Goal: Task Accomplishment & Management: Complete application form

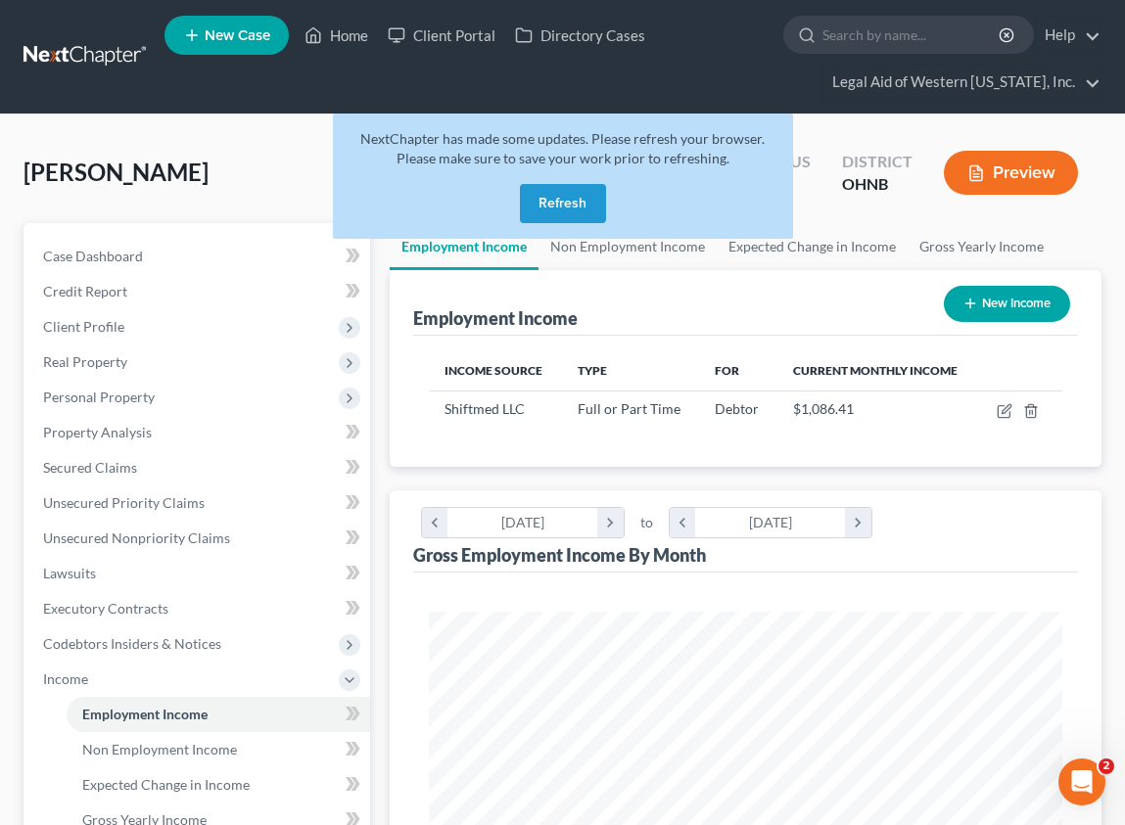
scroll to position [316, 674]
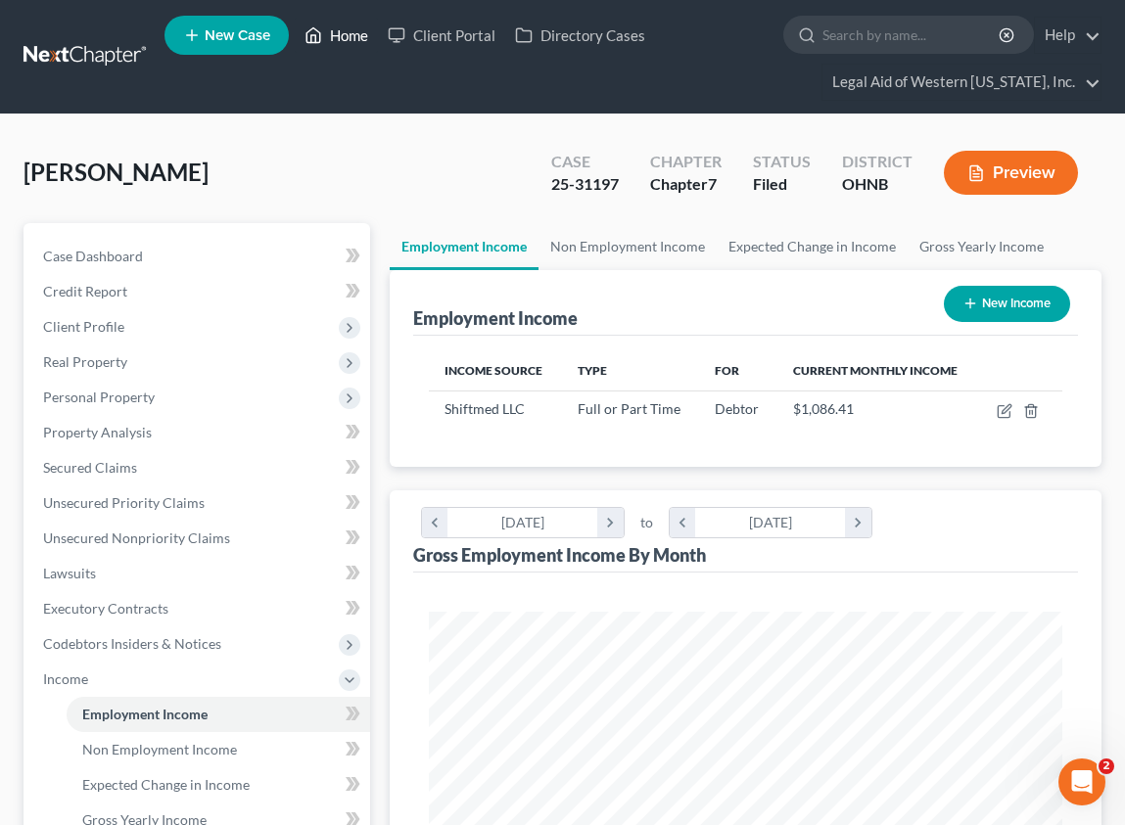
click at [347, 36] on link "Home" at bounding box center [336, 35] width 83 height 35
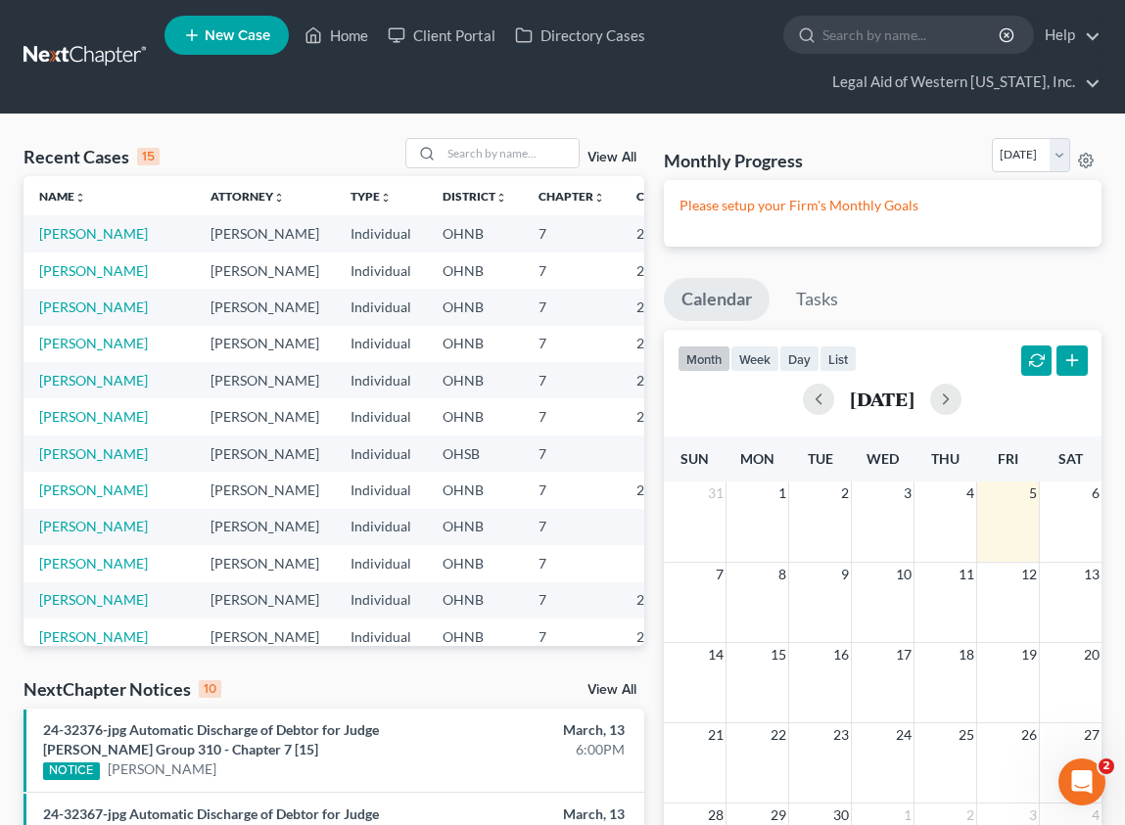
click at [256, 44] on link "New Case" at bounding box center [226, 35] width 124 height 39
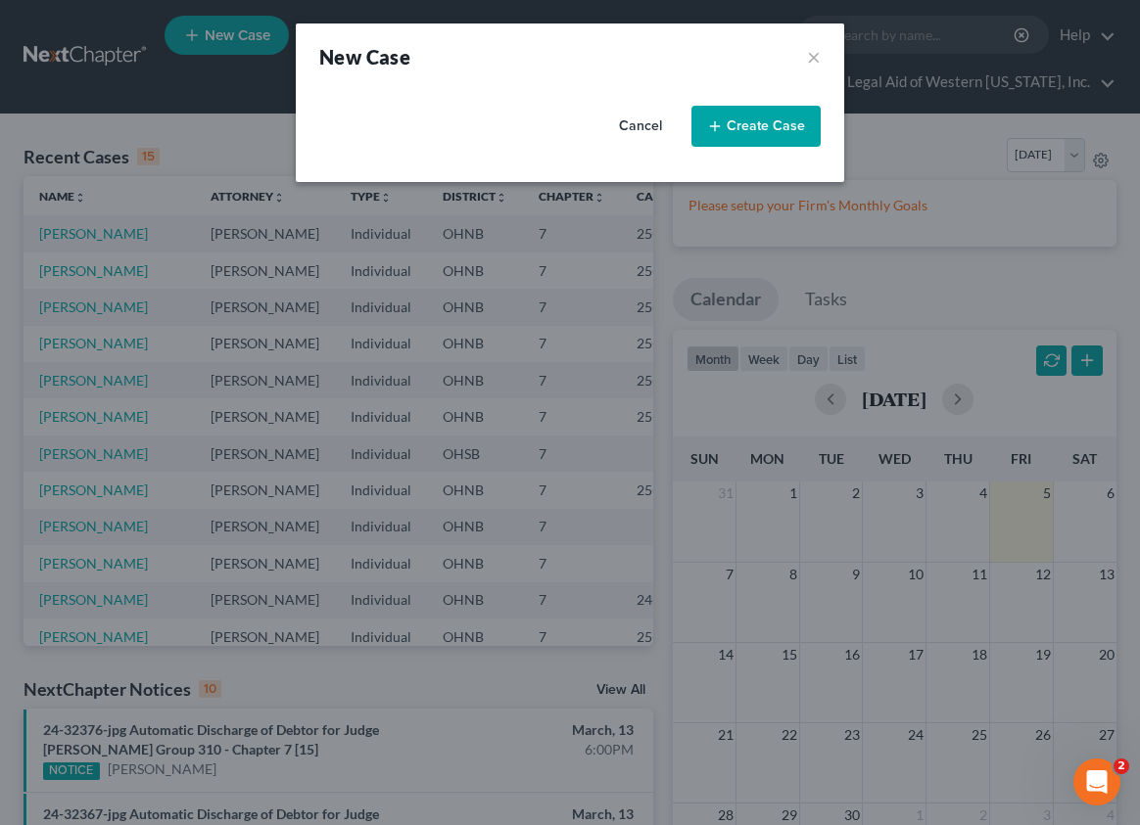
select select "61"
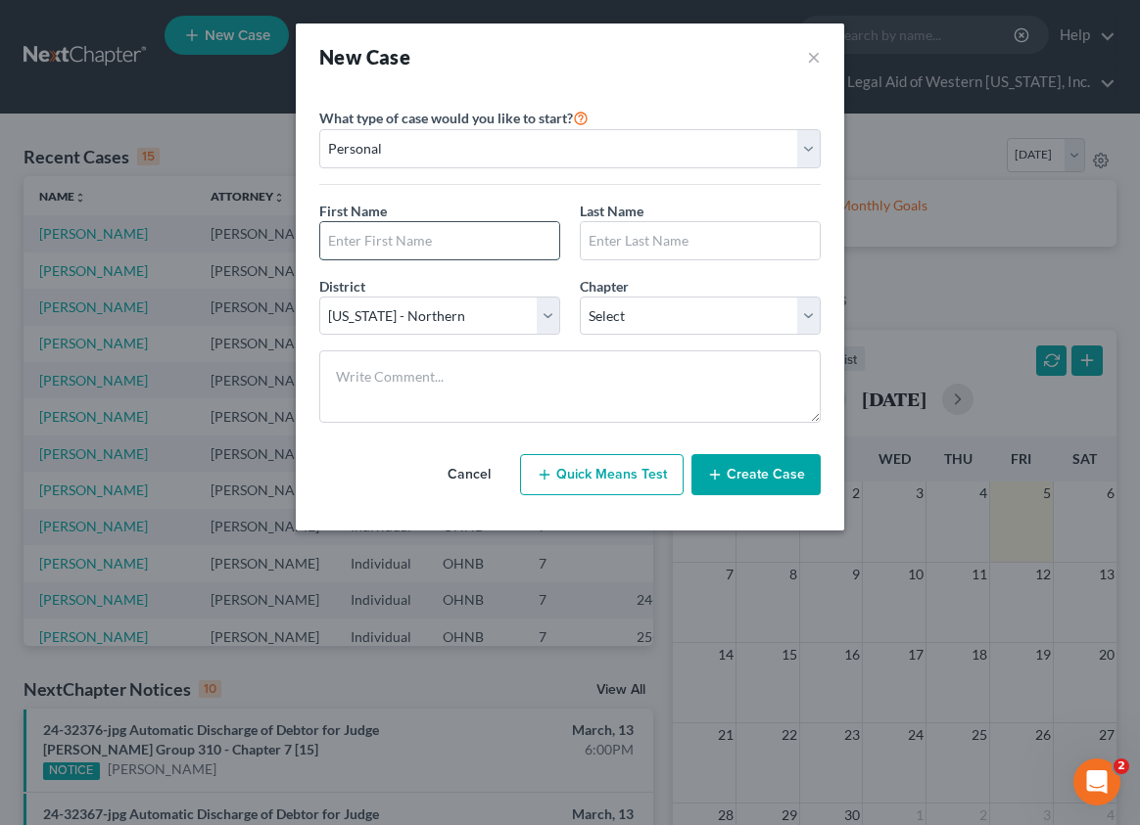
click at [419, 233] on input "text" at bounding box center [439, 240] width 239 height 37
click at [652, 307] on select "Select 7 11 12 13" at bounding box center [700, 316] width 241 height 39
select select "0"
click at [580, 297] on select "Select 7 11 12 13" at bounding box center [700, 316] width 241 height 39
click at [639, 71] on div "New Case ×" at bounding box center [570, 56] width 548 height 67
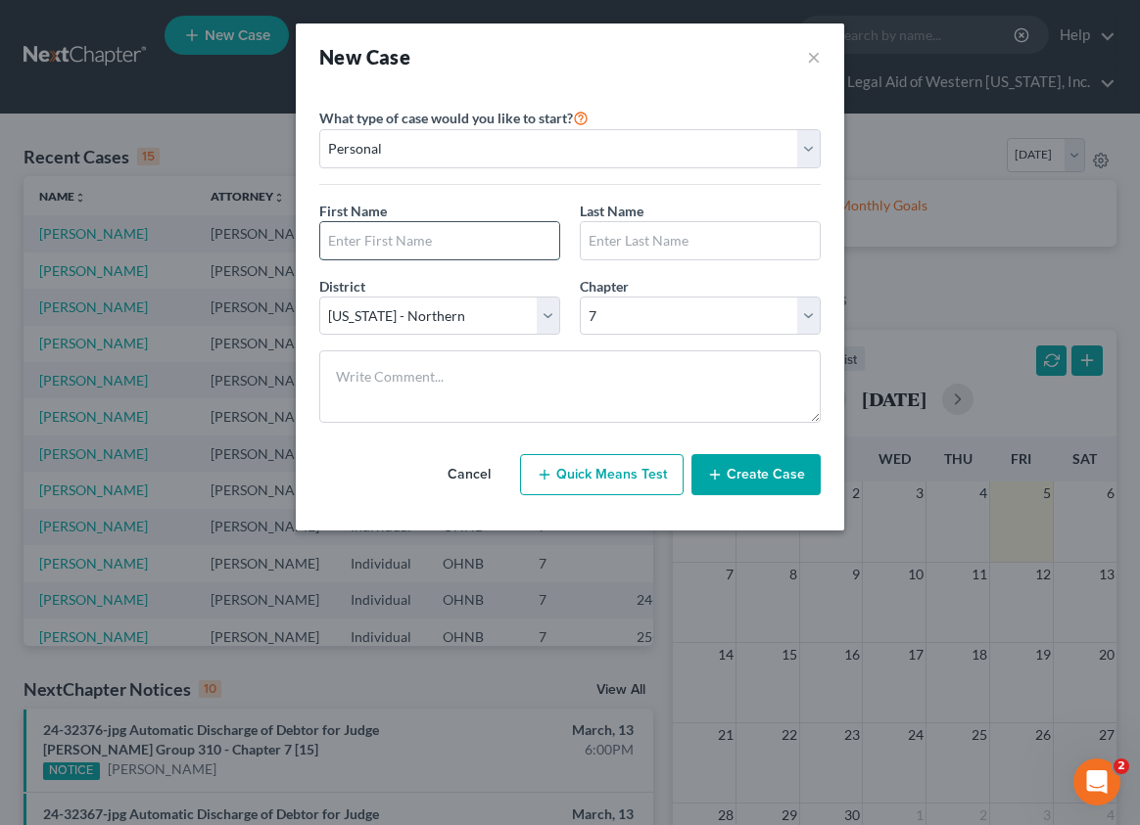
click at [459, 231] on input "text" at bounding box center [439, 240] width 239 height 37
type input "Susan"
type input "Patterson"
click at [738, 477] on button "Create Case" at bounding box center [755, 474] width 129 height 41
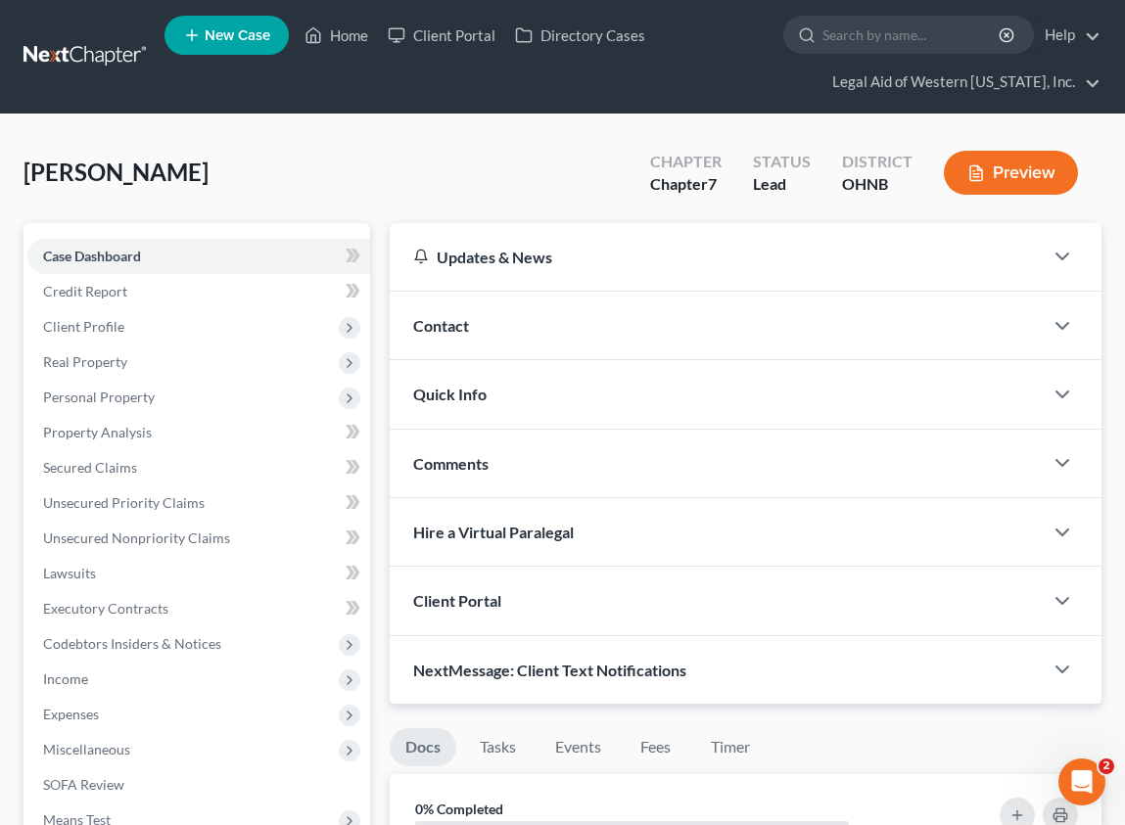
click at [460, 152] on div "Patterson, Susan Upgraded Chapter Chapter 7 Status Lead District OHNB Preview" at bounding box center [562, 180] width 1078 height 85
click at [128, 325] on span "Client Profile" at bounding box center [198, 326] width 343 height 35
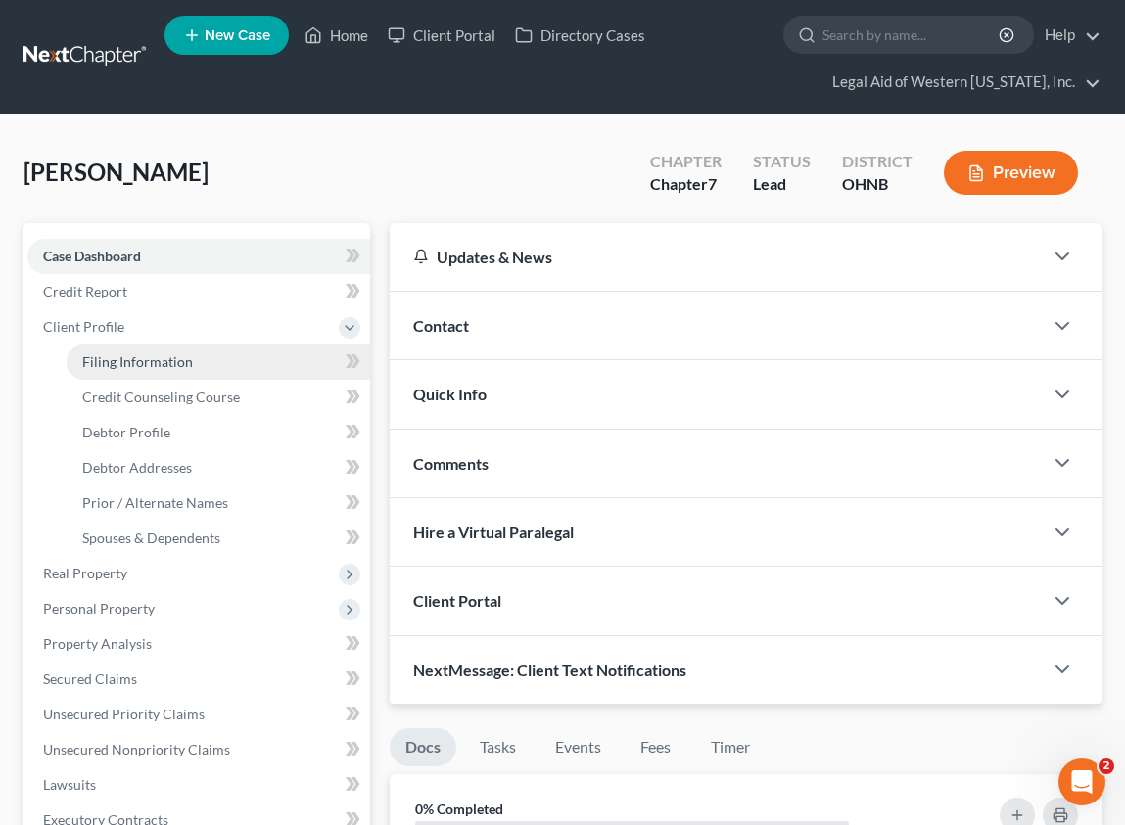
click at [159, 359] on span "Filing Information" at bounding box center [137, 361] width 111 height 17
select select "1"
select select "0"
select select "61"
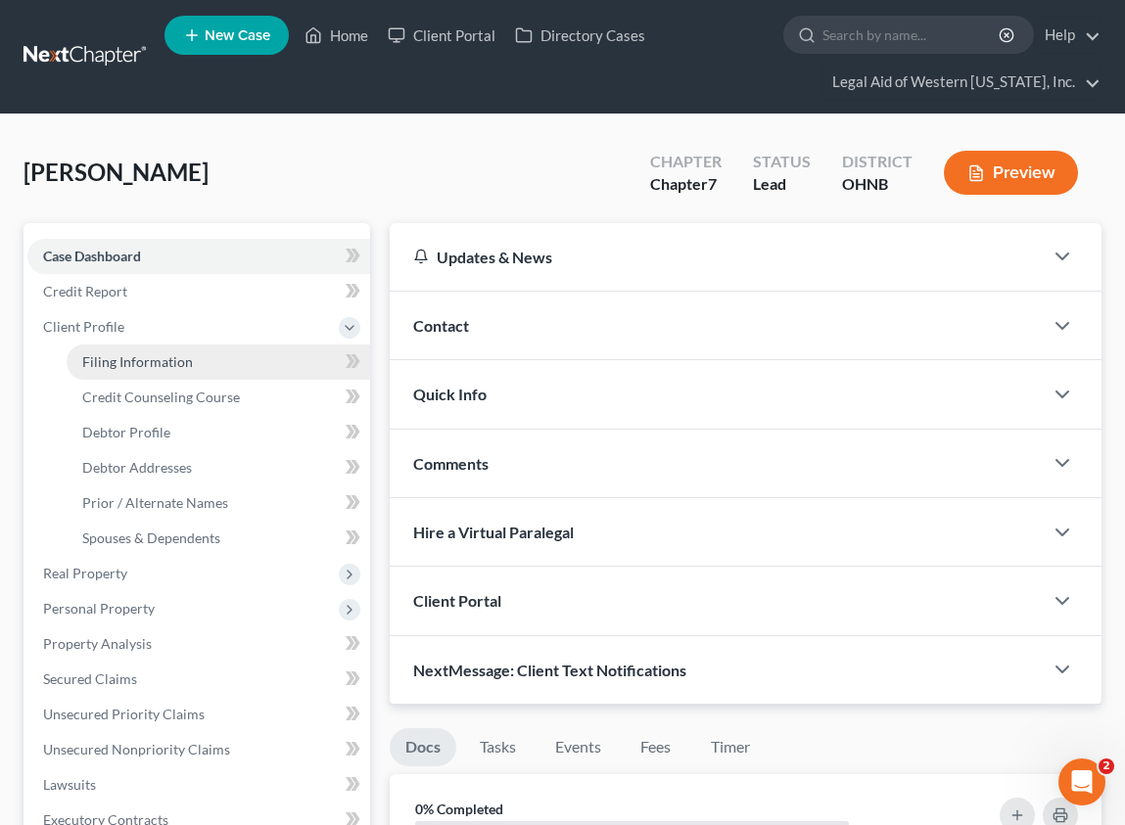
select select "36"
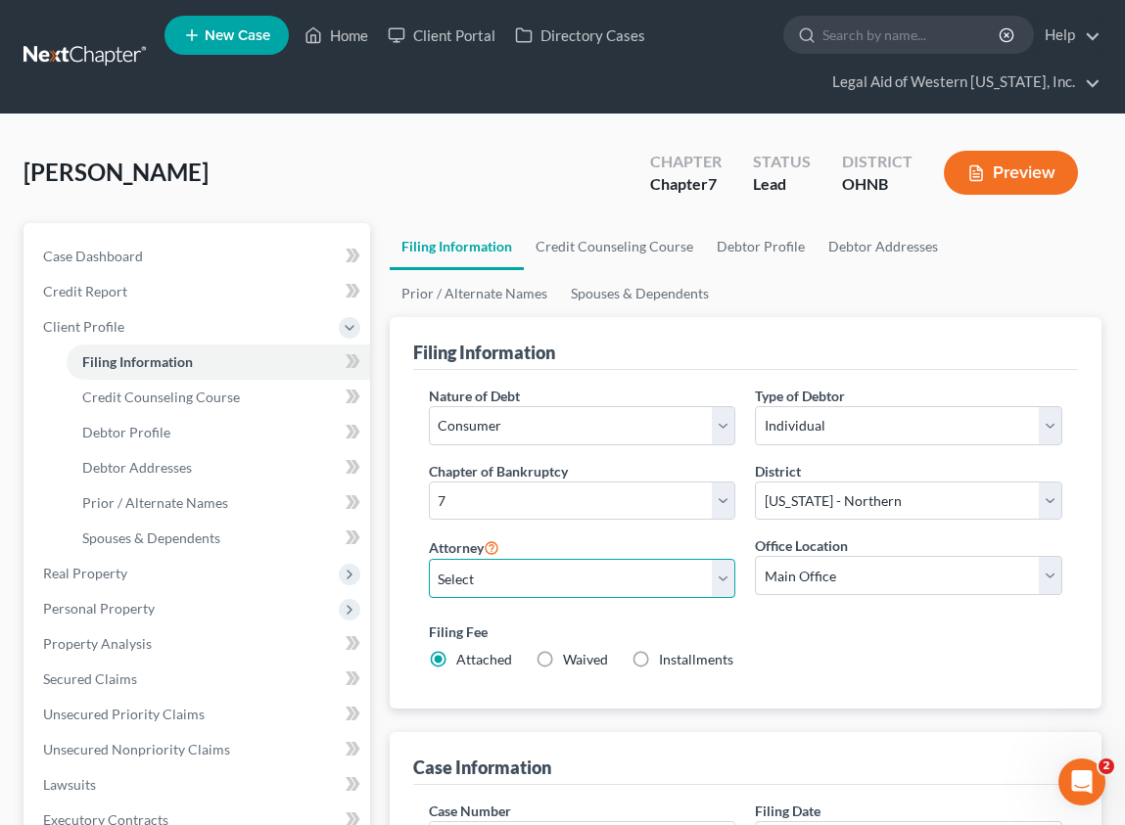
click at [527, 572] on select "Select Joseph Stanford - OHNB Joseph Stanford - OHSB Upendra Patel - OHSB Kelly…" at bounding box center [582, 578] width 307 height 39
select select "3"
click at [429, 559] on select "Select Joseph Stanford - OHNB Joseph Stanford - OHSB Upendra Patel - OHSB Kelly…" at bounding box center [582, 578] width 307 height 39
click at [563, 656] on label "Waived Waived" at bounding box center [585, 660] width 45 height 20
click at [571, 656] on input "Waived Waived" at bounding box center [577, 656] width 13 height 13
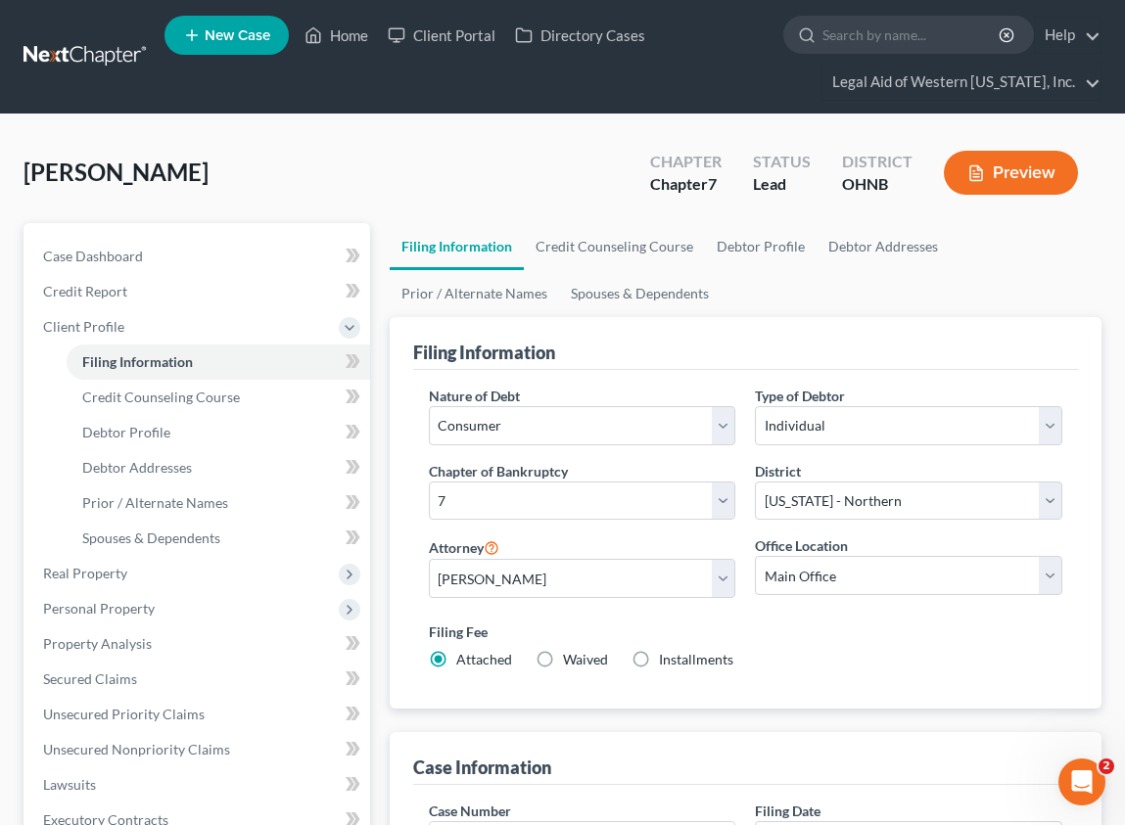
radio input "true"
radio input "false"
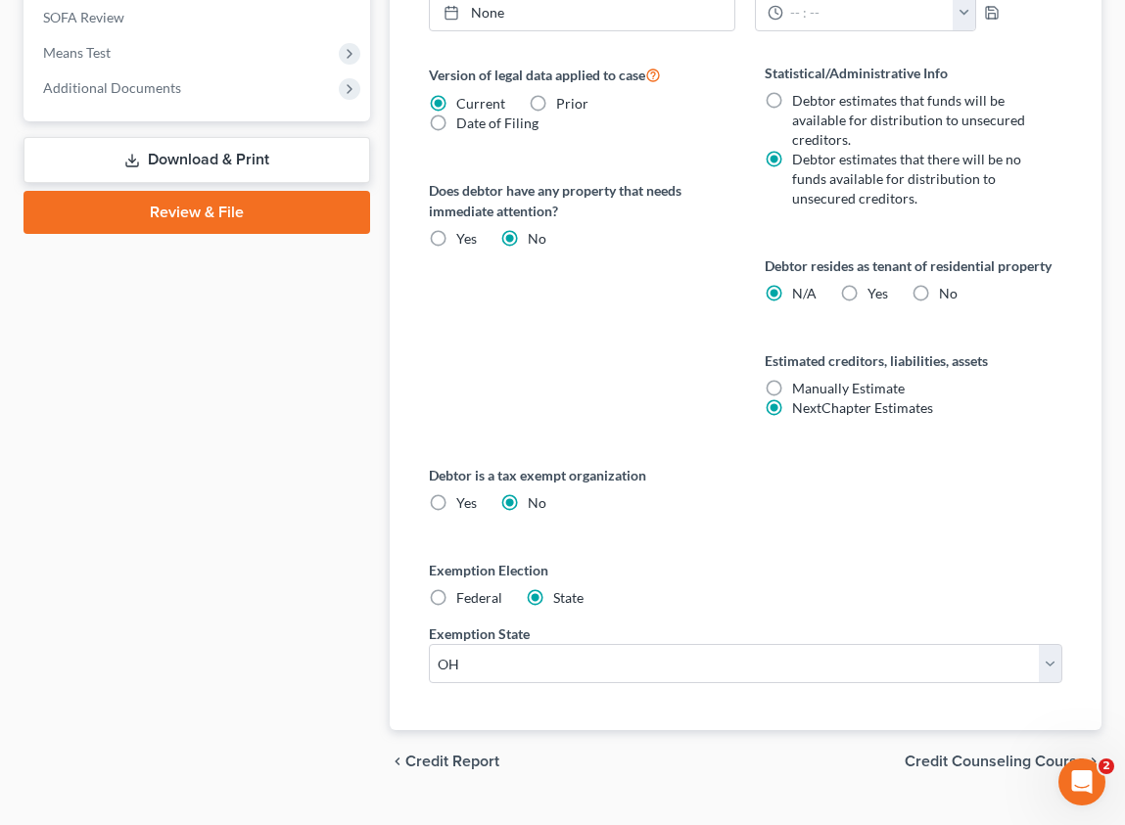
scroll to position [1021, 0]
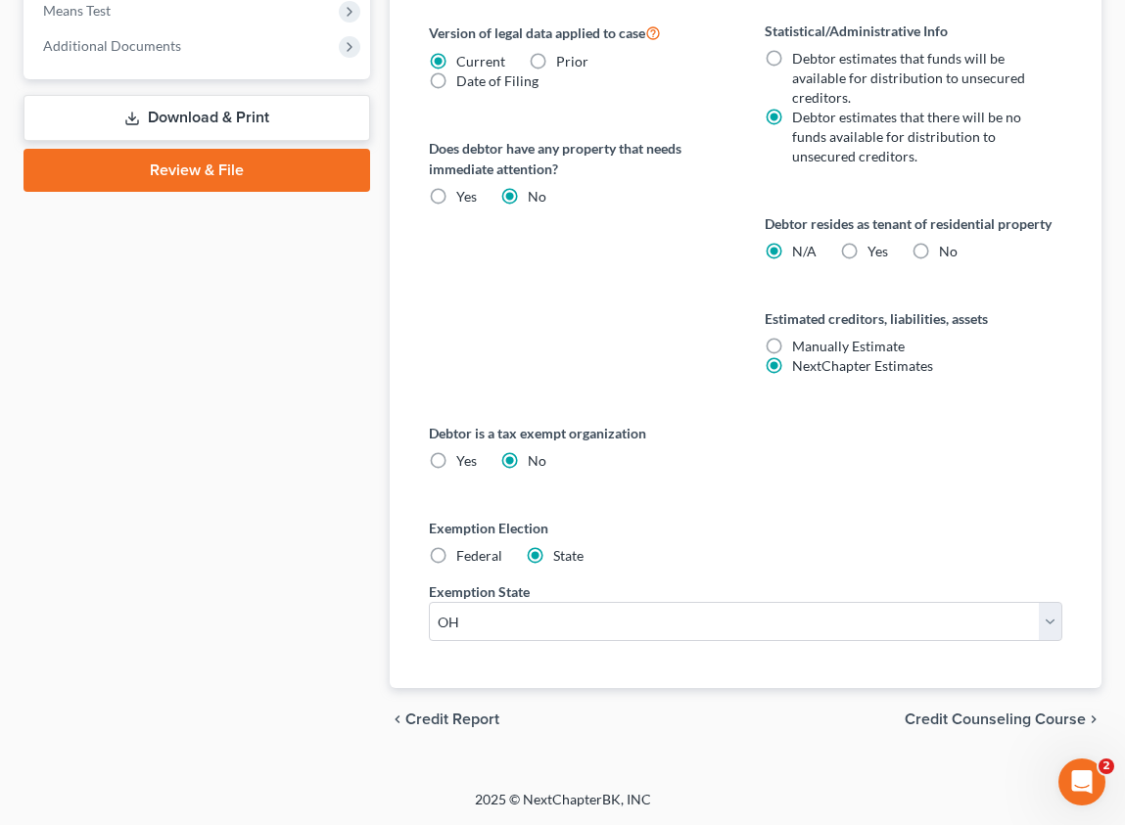
click at [988, 722] on span "Credit Counseling Course" at bounding box center [995, 720] width 181 height 16
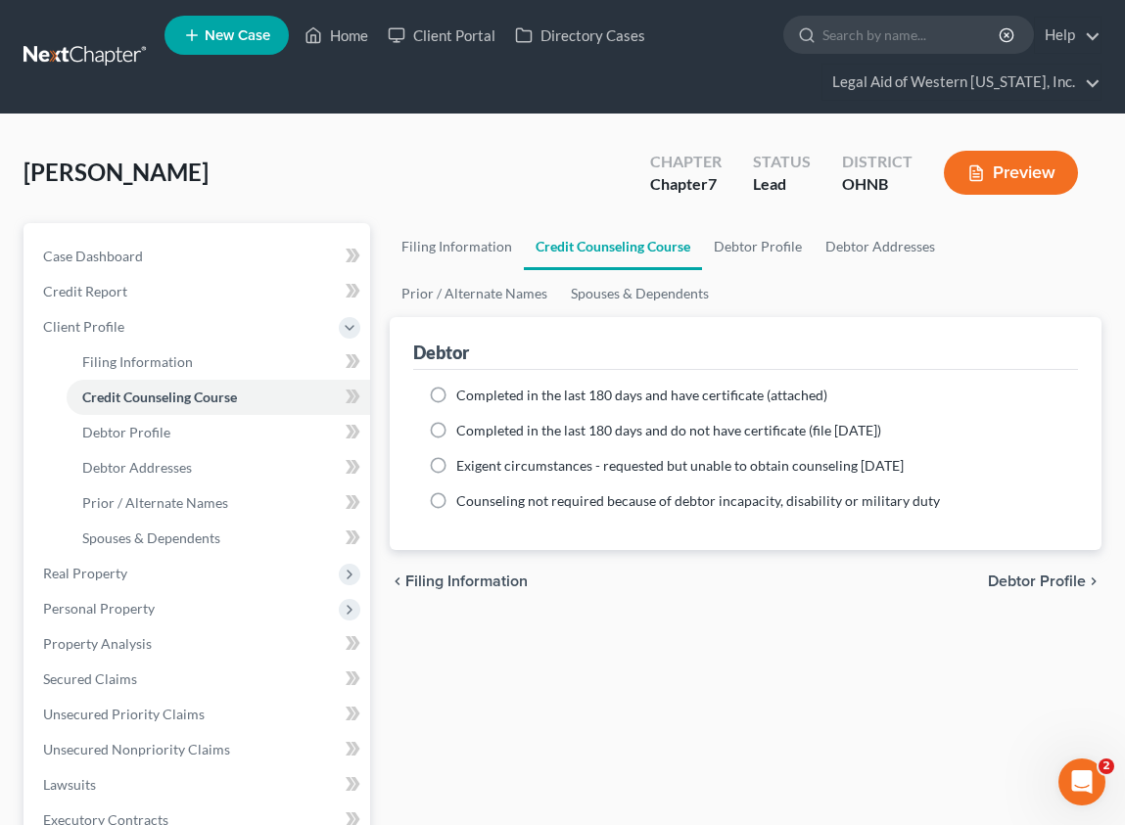
click at [640, 332] on div "Debtor" at bounding box center [745, 343] width 665 height 53
click at [456, 394] on label "Completed in the last 180 days and have certificate (attached)" at bounding box center [641, 396] width 371 height 20
click at [464, 394] on input "Completed in the last 180 days and have certificate (attached)" at bounding box center [470, 392] width 13 height 13
radio input "true"
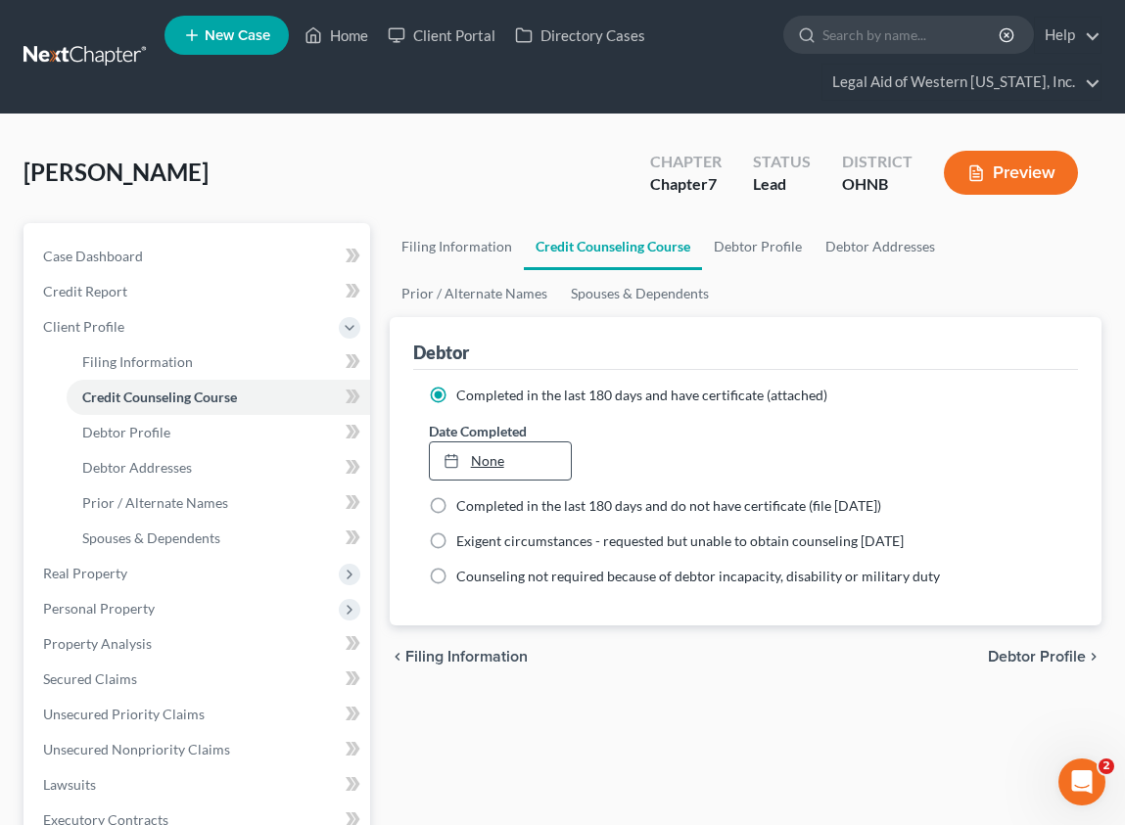
click at [508, 461] on link "None" at bounding box center [501, 461] width 142 height 37
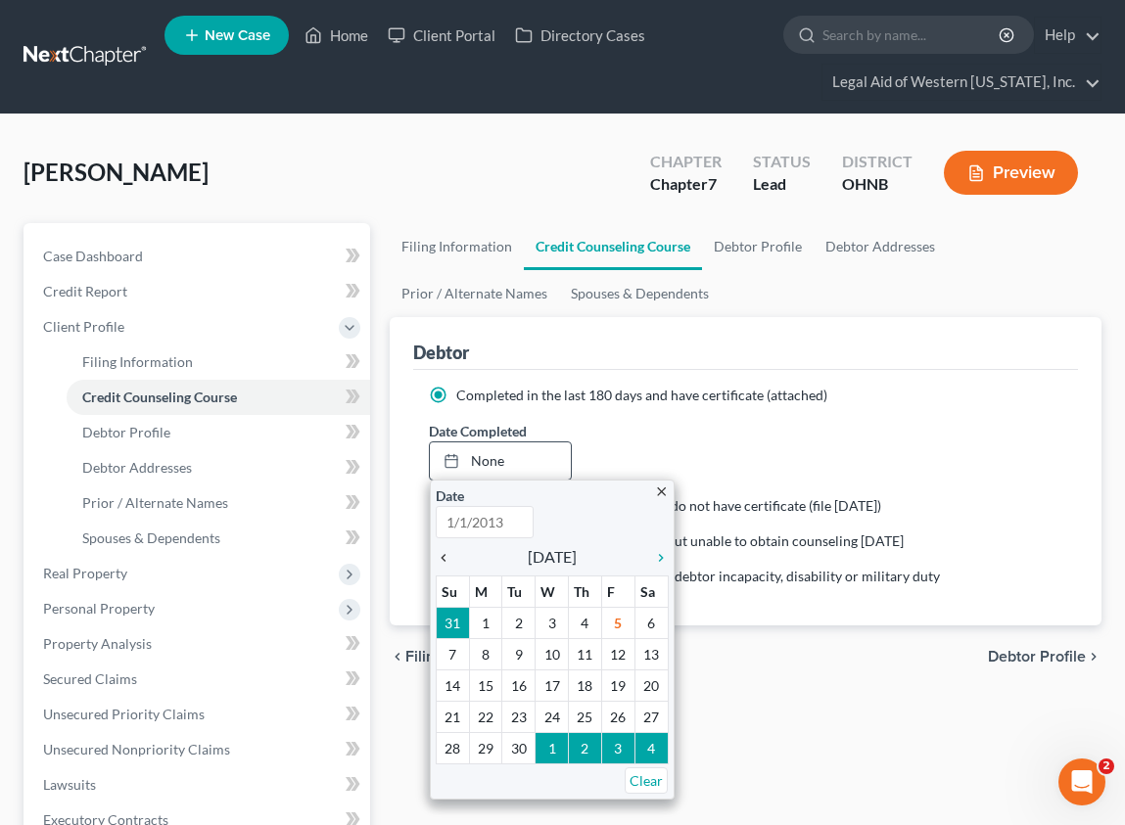
type input "9/5/2025"
click at [448, 559] on icon "chevron_left" at bounding box center [448, 558] width 25 height 16
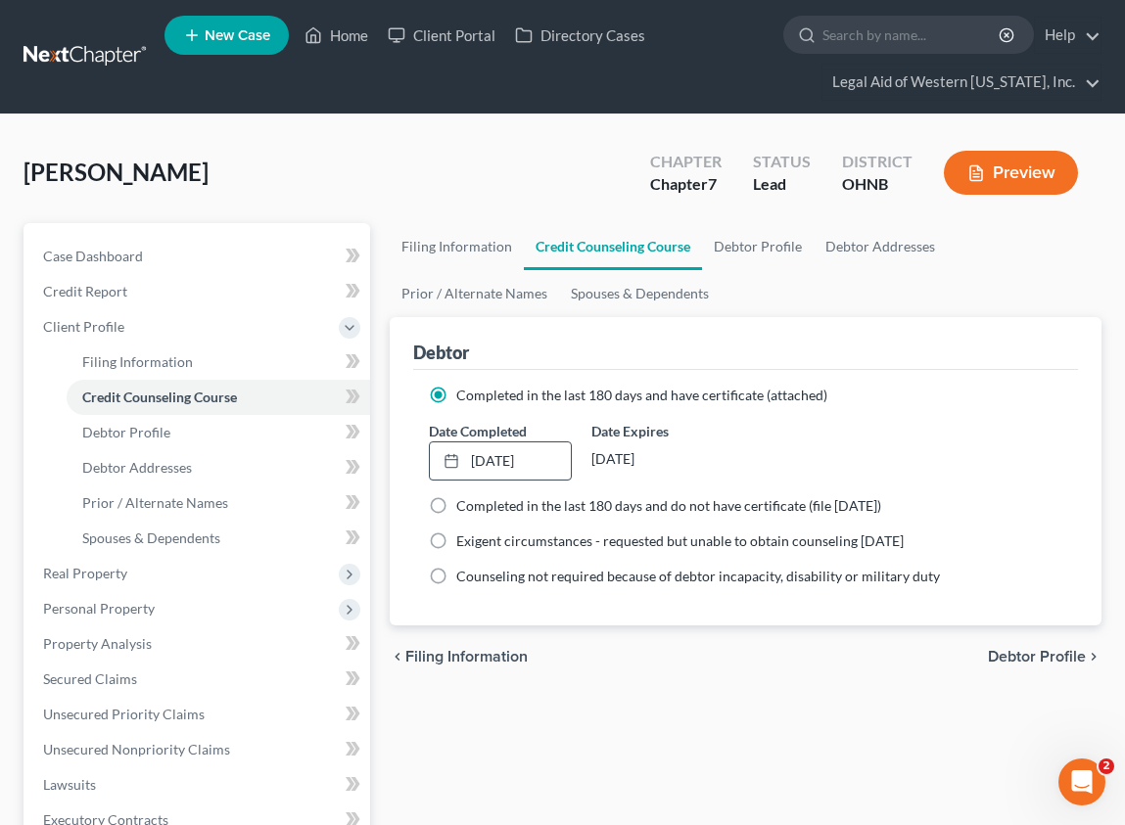
click at [1019, 660] on span "Debtor Profile" at bounding box center [1037, 657] width 98 height 16
select select "0"
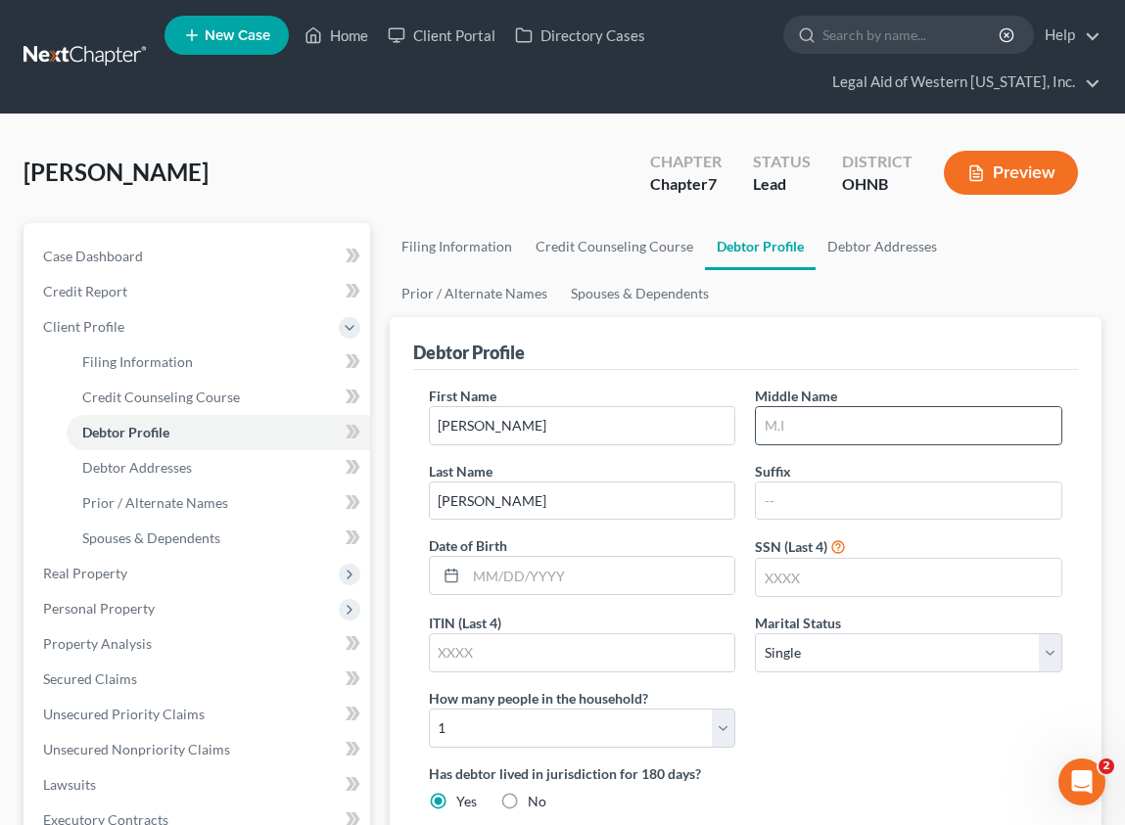
click at [788, 424] on input "text" at bounding box center [908, 425] width 305 height 37
type input "P"
click at [552, 582] on input "text" at bounding box center [600, 575] width 269 height 37
type input "07/24/1963"
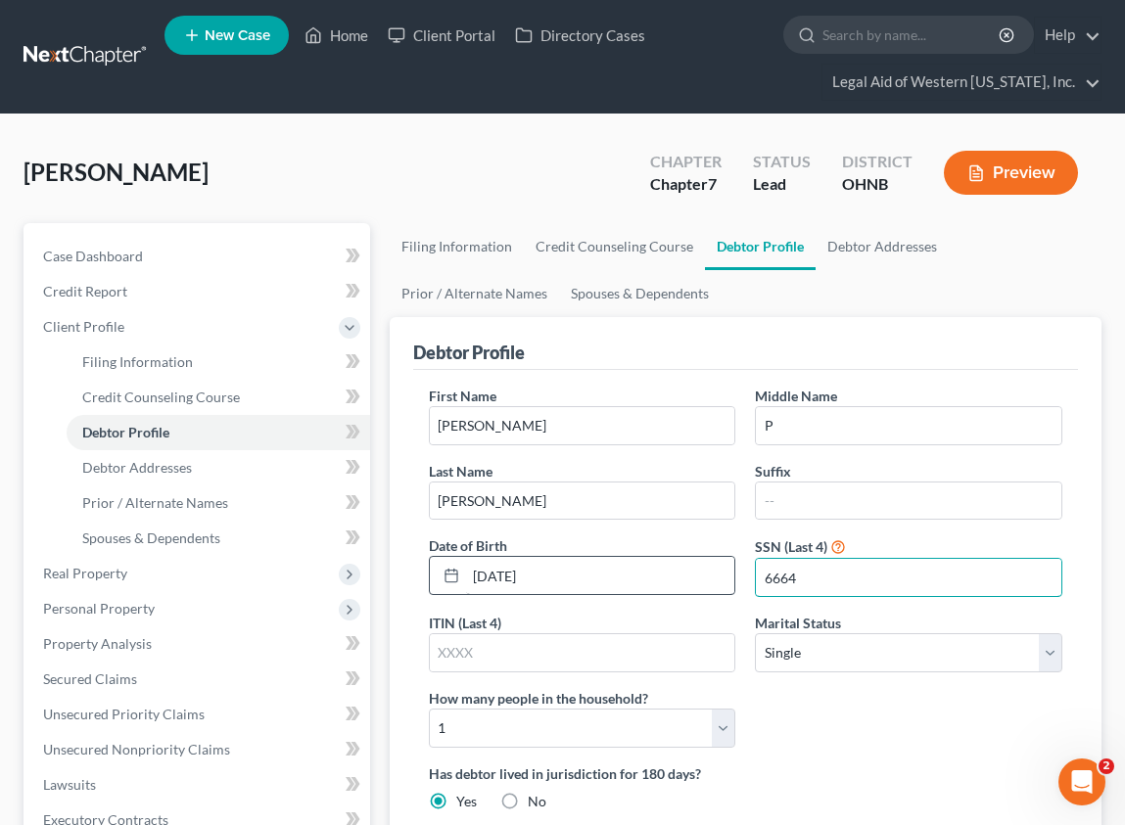
type input "6664"
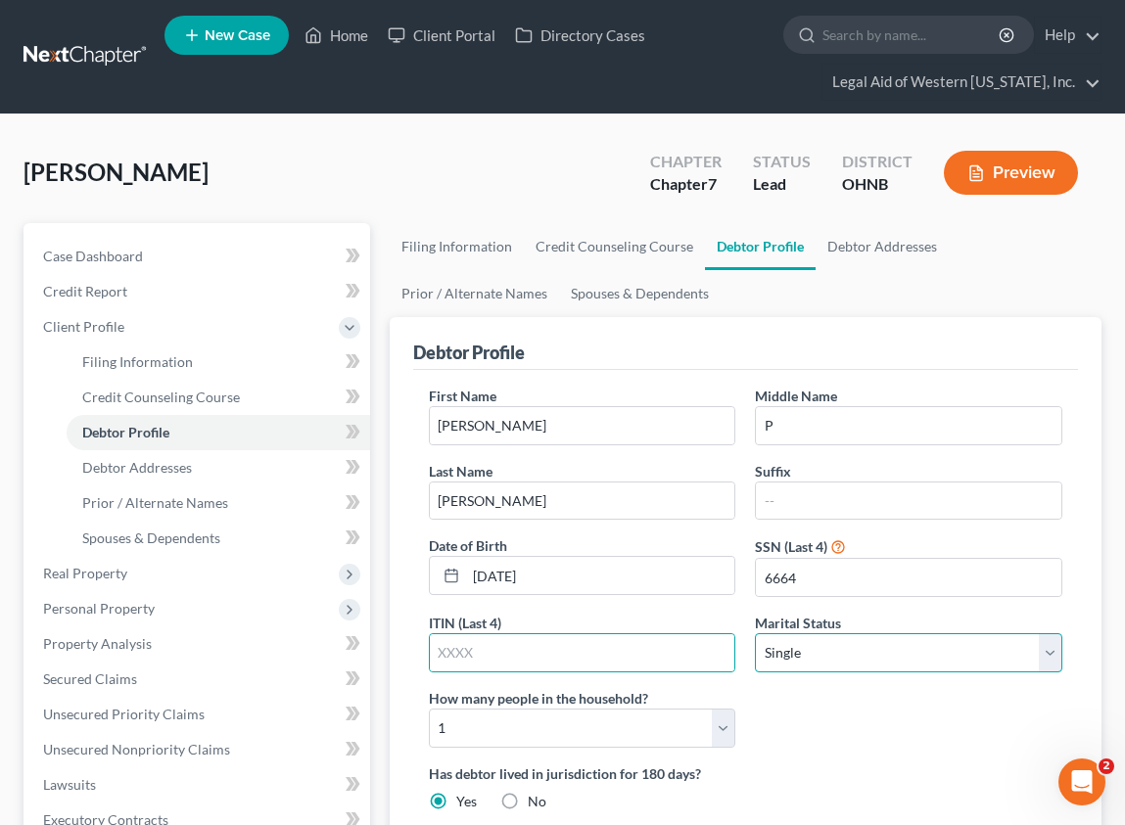
click at [956, 662] on select "Select Single Married Separated Divorced Widowed" at bounding box center [908, 652] width 307 height 39
select select "3"
click at [755, 633] on select "Select Single Married Separated Divorced Widowed" at bounding box center [908, 652] width 307 height 39
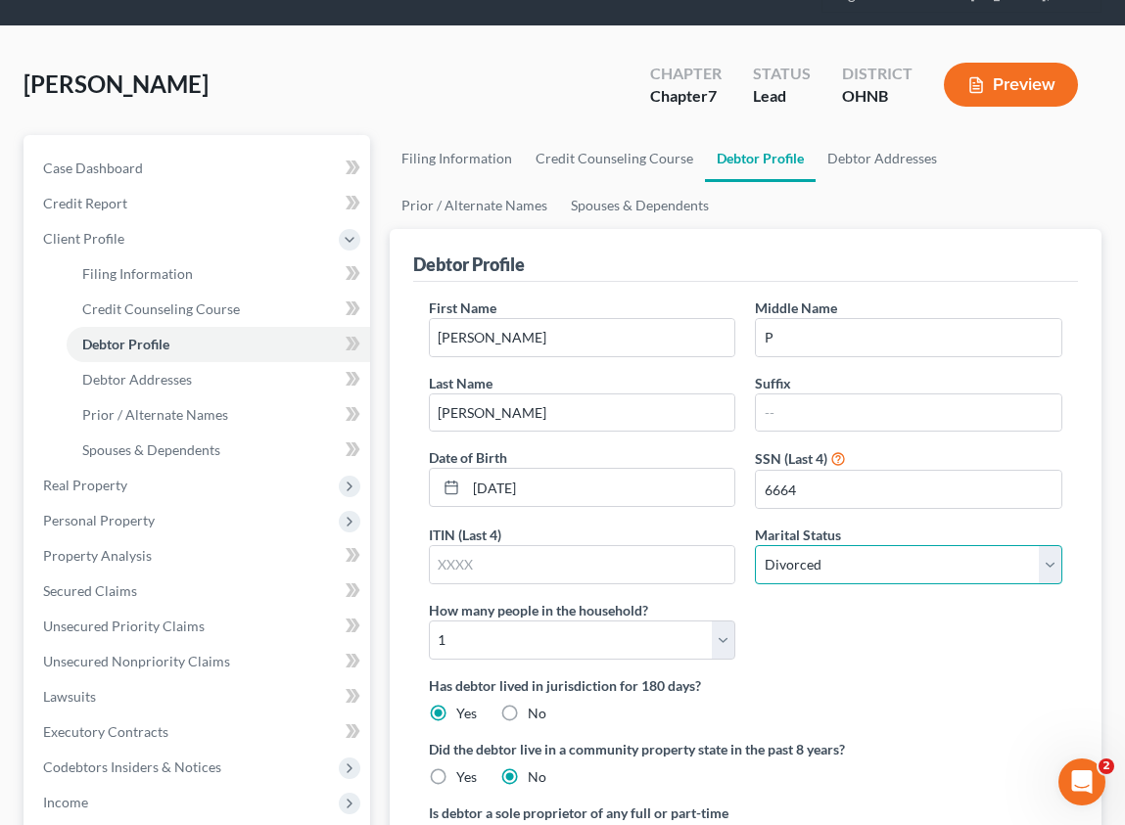
scroll to position [294, 0]
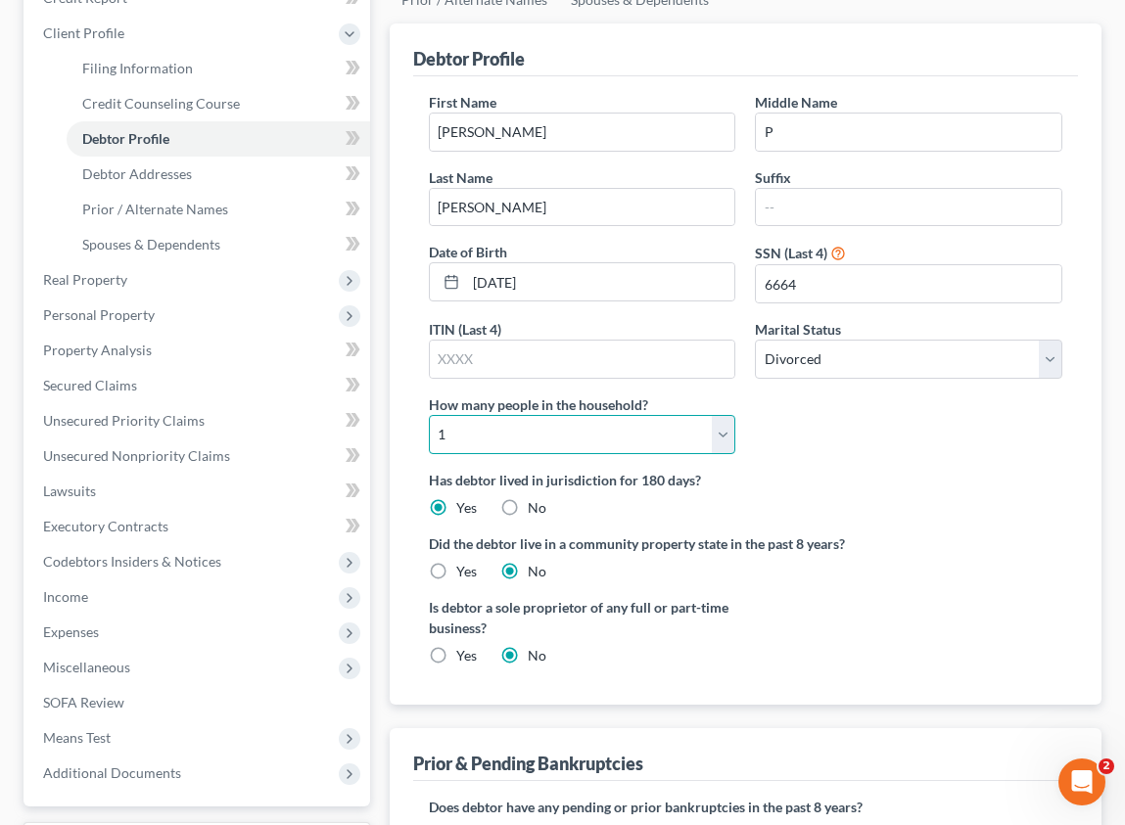
click at [484, 436] on select "Select 1 2 3 4 5 6 7 8 9 10 11 12 13 14 15 16 17 18 19 20" at bounding box center [582, 434] width 307 height 39
select select "1"
click at [429, 415] on select "Select 1 2 3 4 5 6 7 8 9 10 11 12 13 14 15 16 17 18 19 20" at bounding box center [582, 434] width 307 height 39
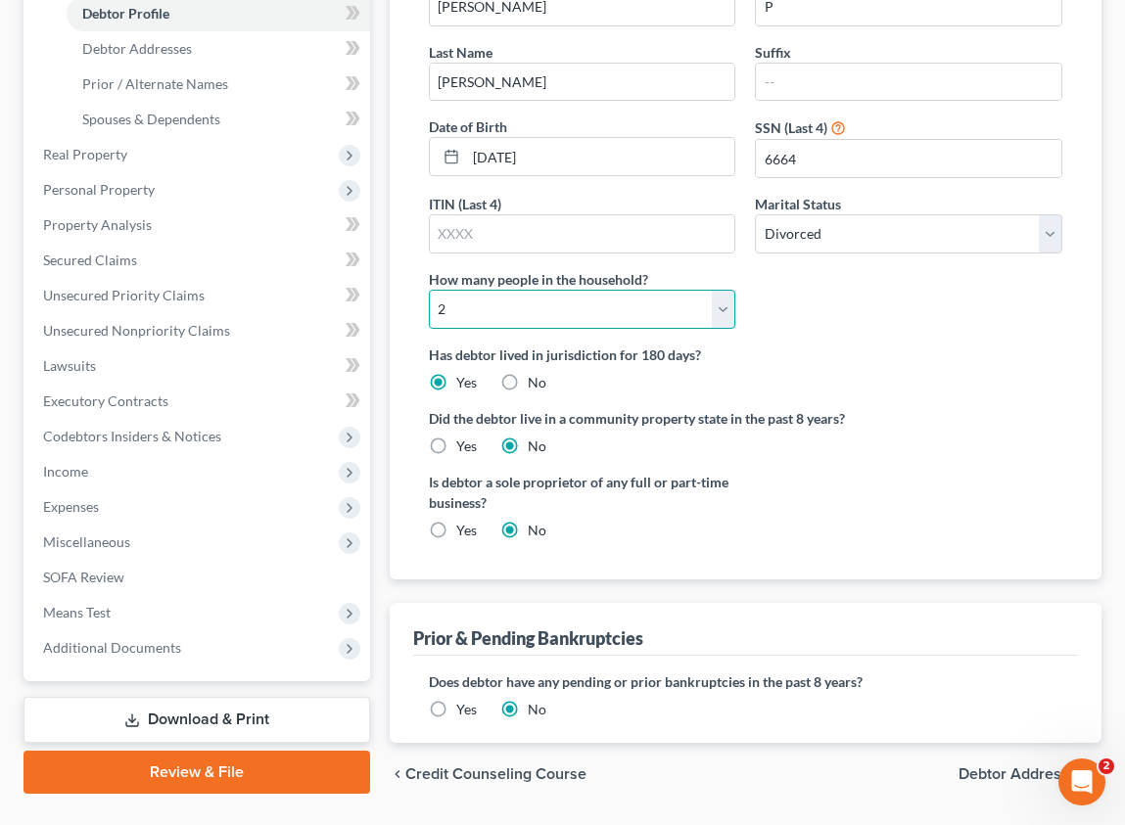
scroll to position [474, 0]
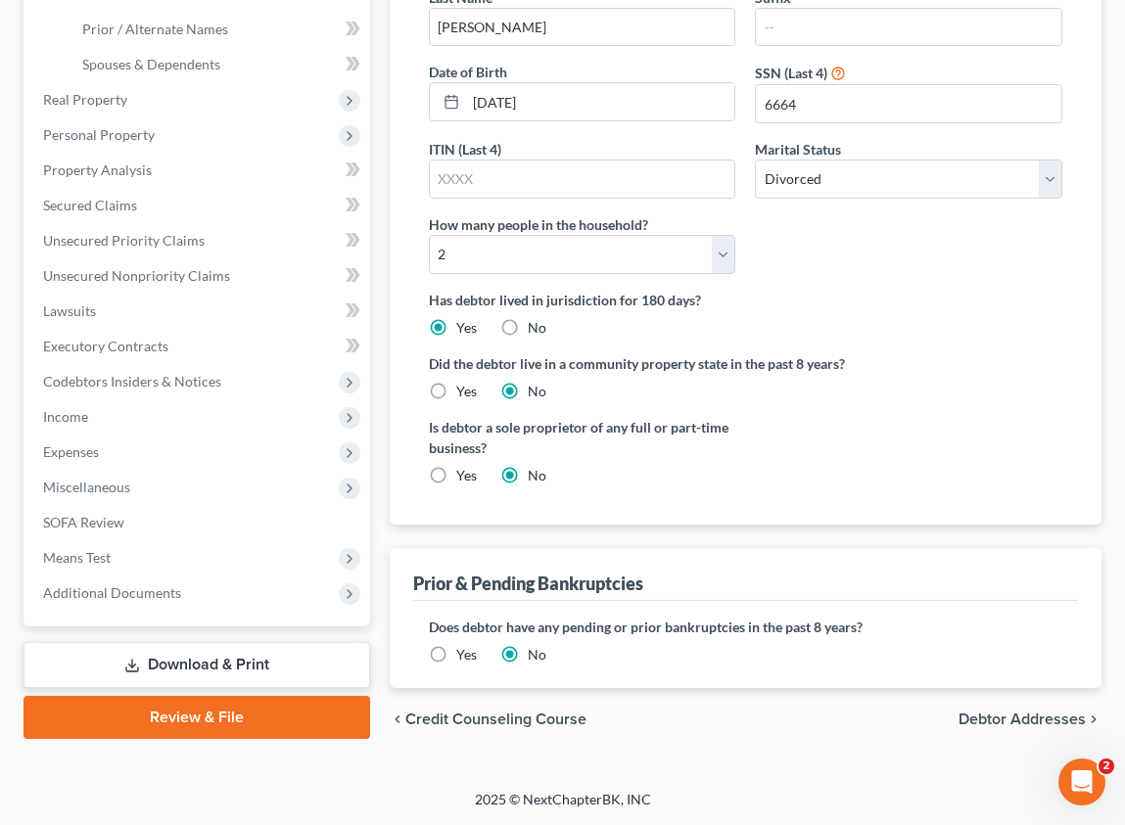
click at [1077, 716] on span "Debtor Addresses" at bounding box center [1021, 720] width 127 height 16
select select "0"
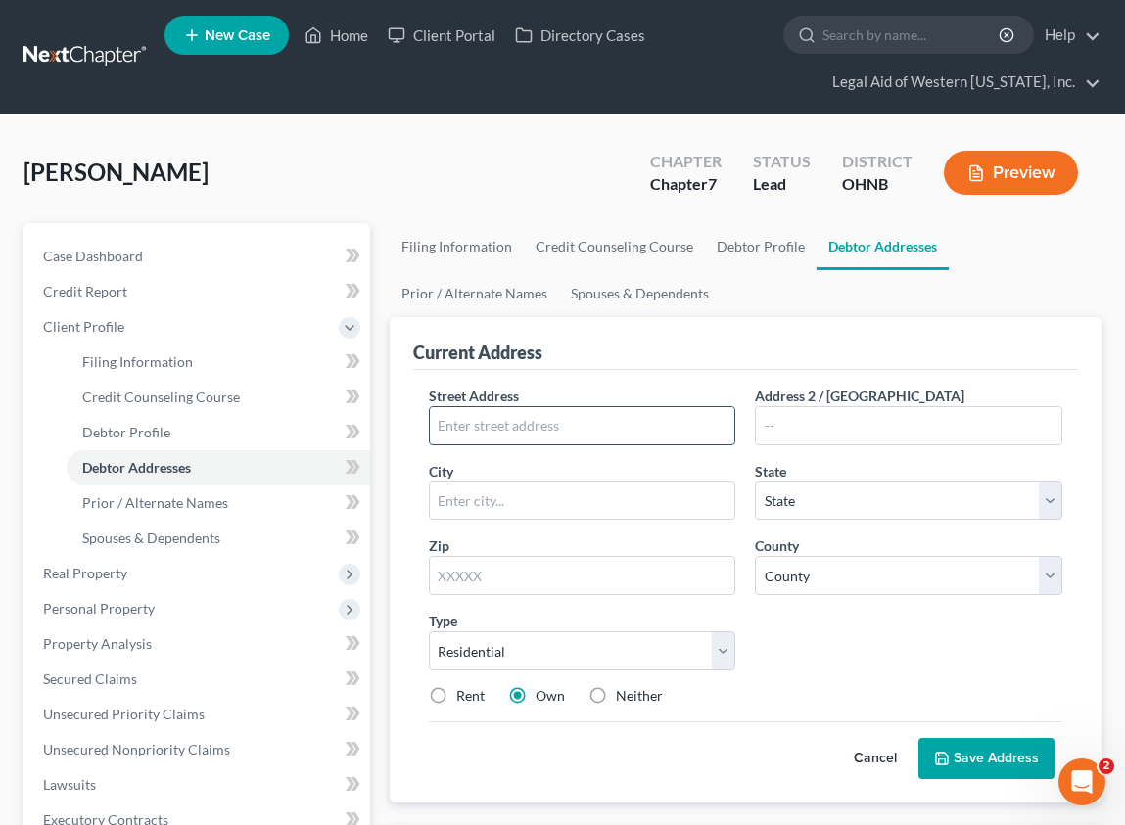
click at [496, 423] on input "text" at bounding box center [582, 425] width 305 height 37
type input "3623 Claudia Dr"
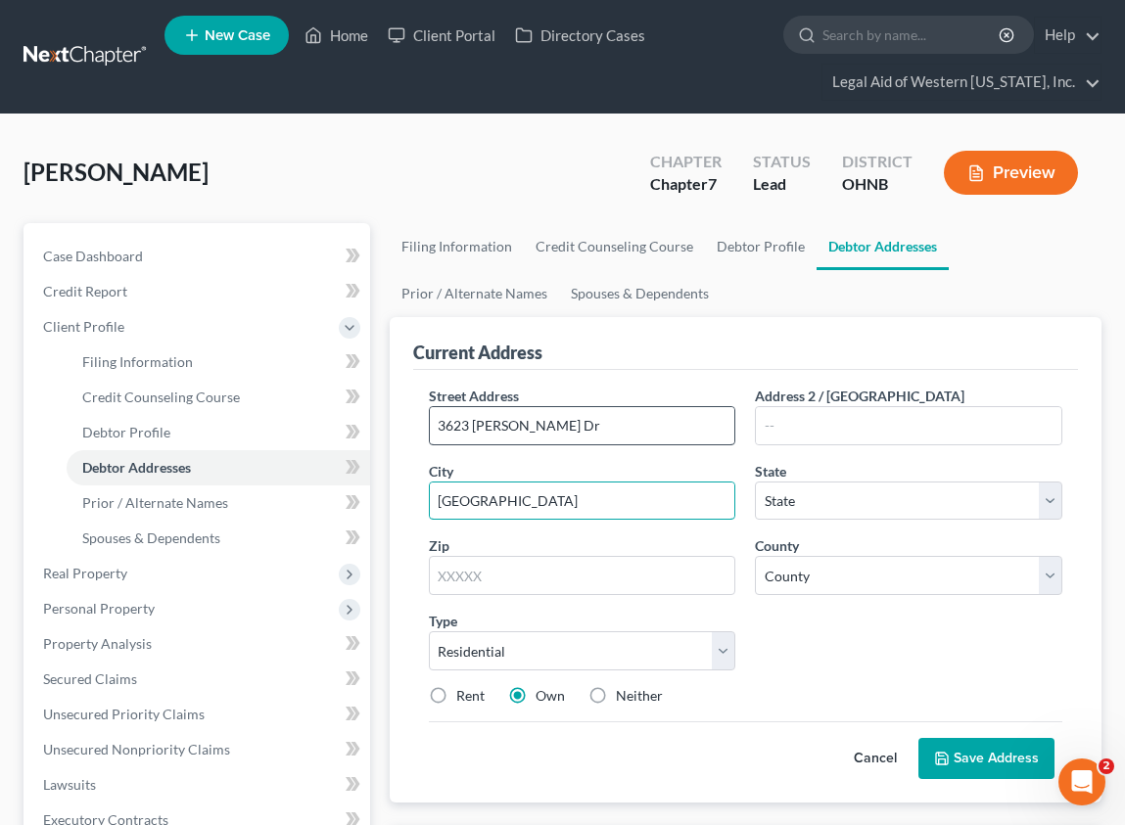
type input "Toledo"
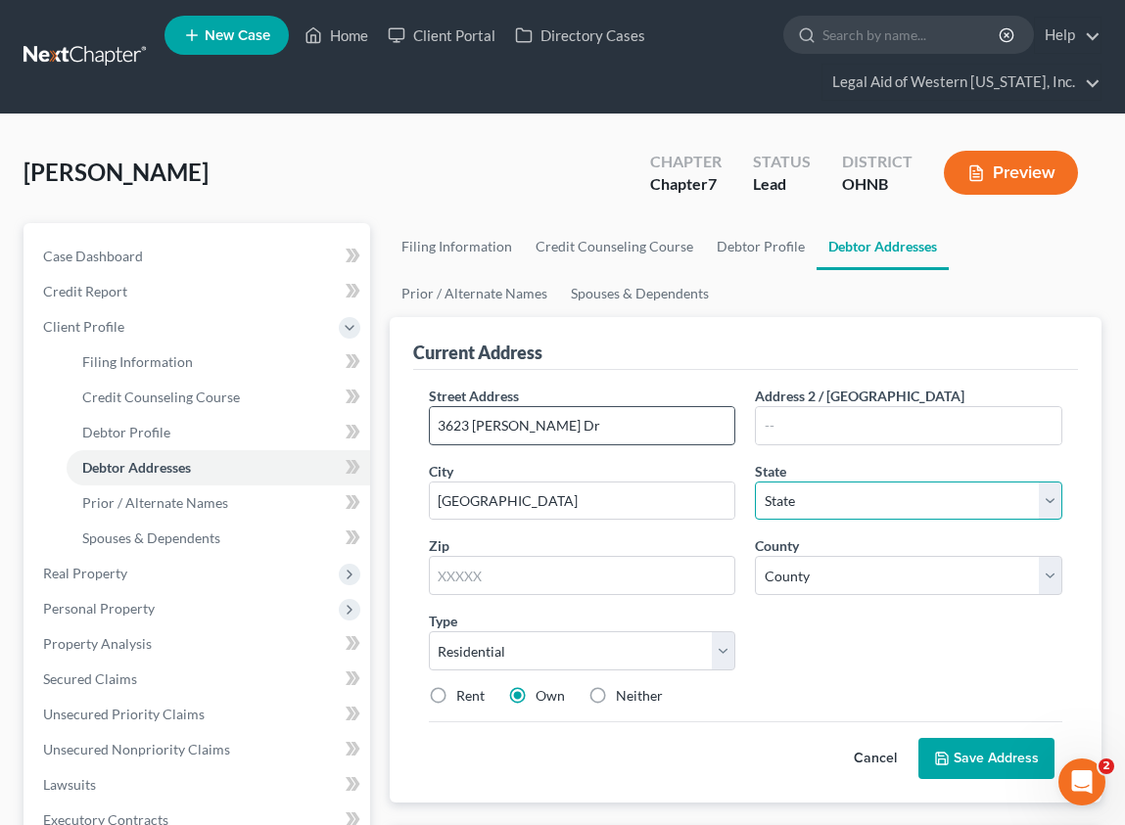
select select "36"
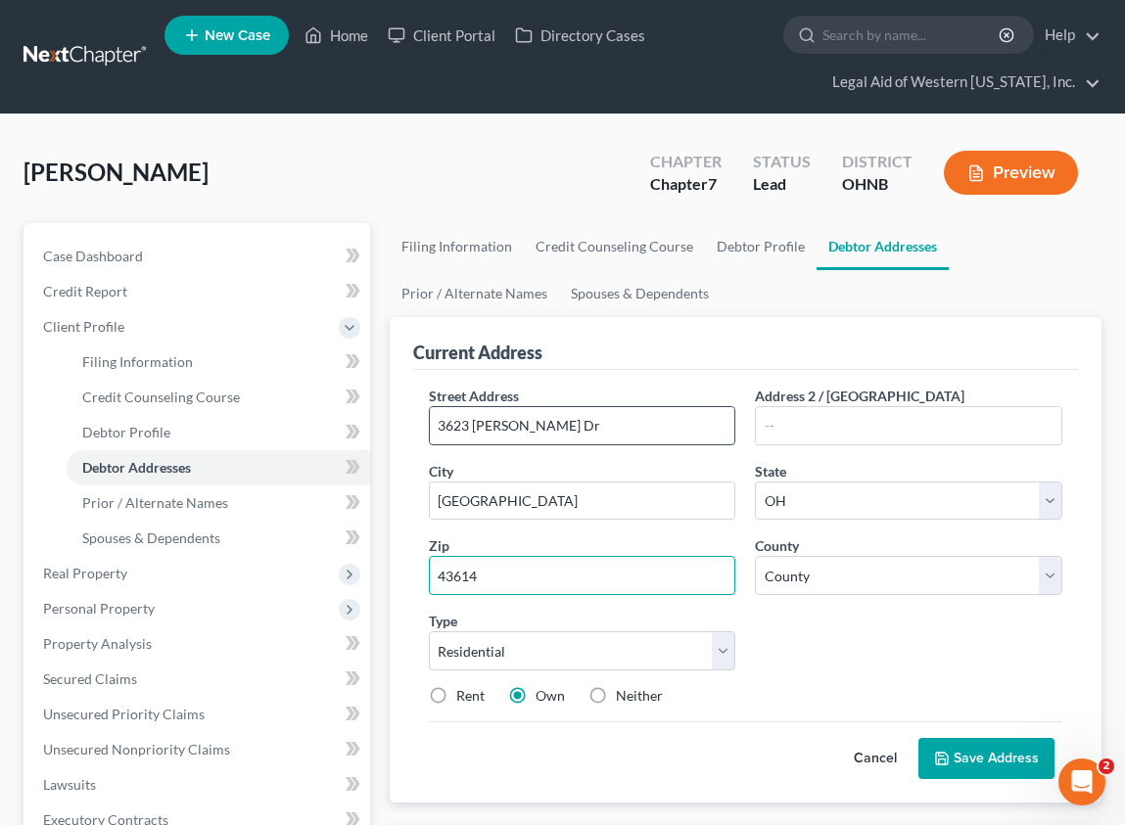
type input "43614"
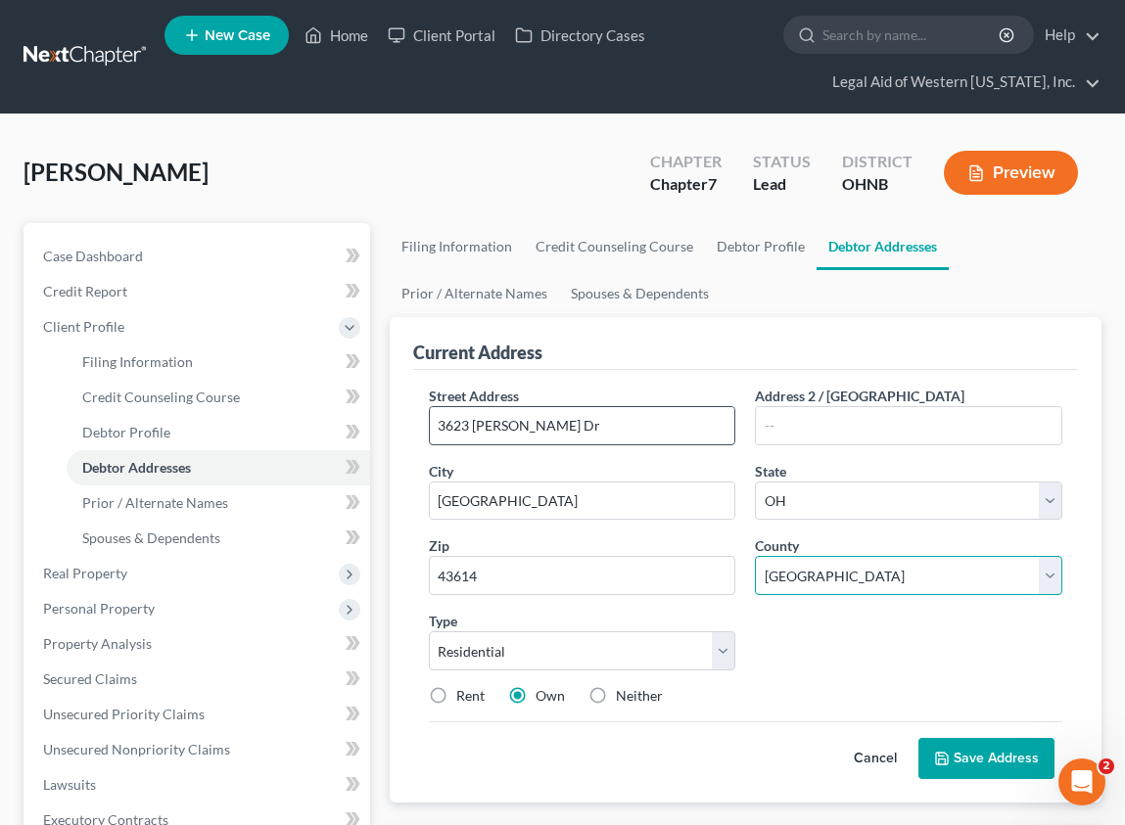
select select "47"
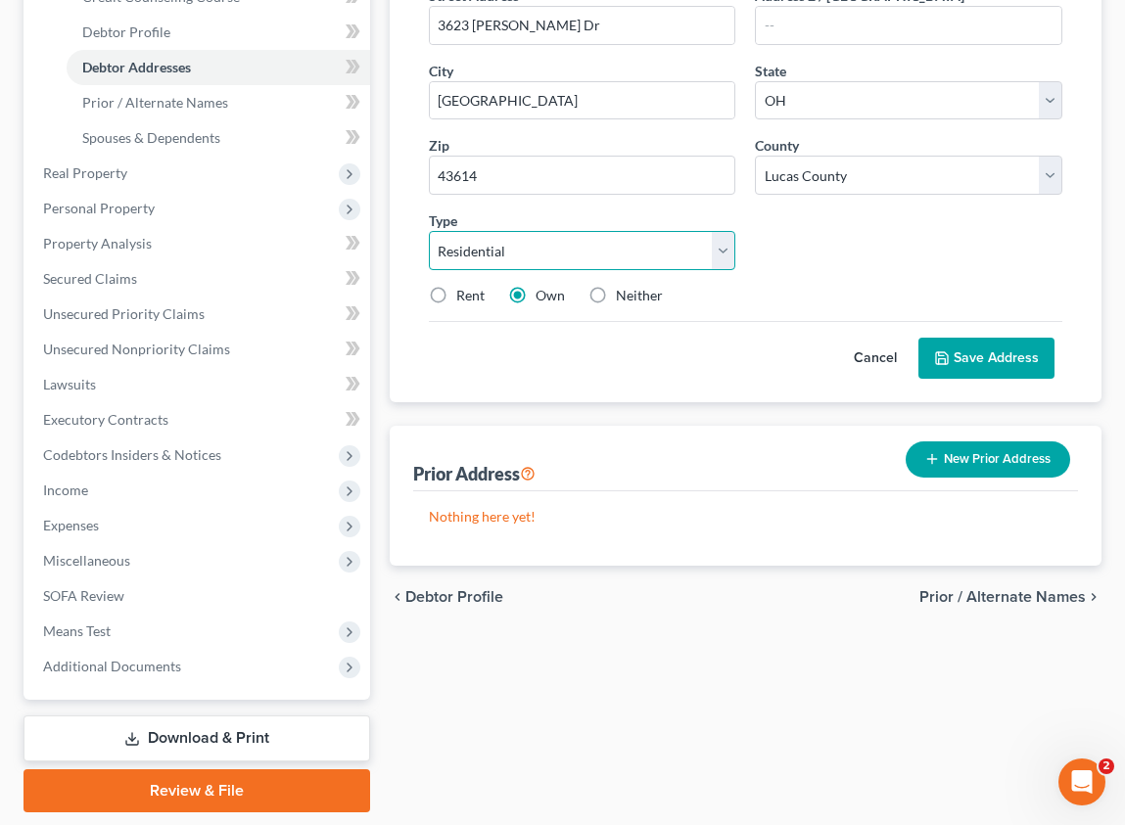
scroll to position [462, 0]
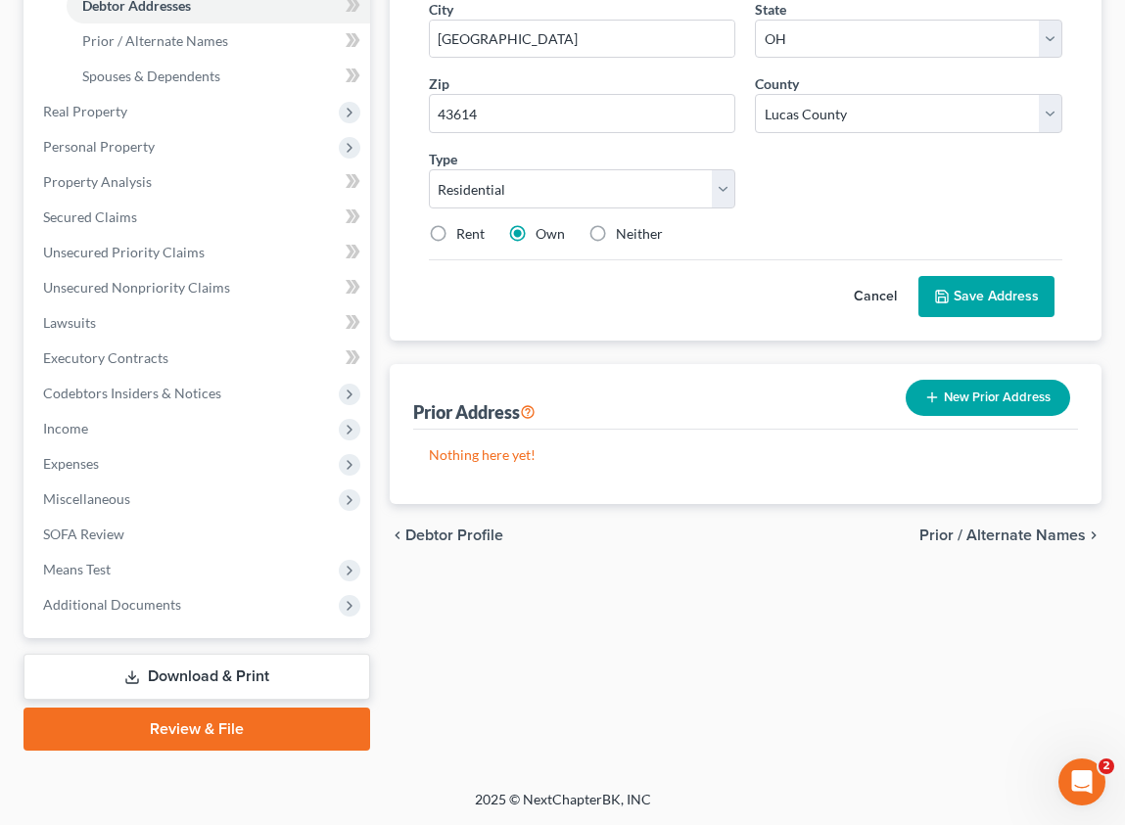
click at [1037, 535] on span "Prior / Alternate Names" at bounding box center [1002, 536] width 166 height 16
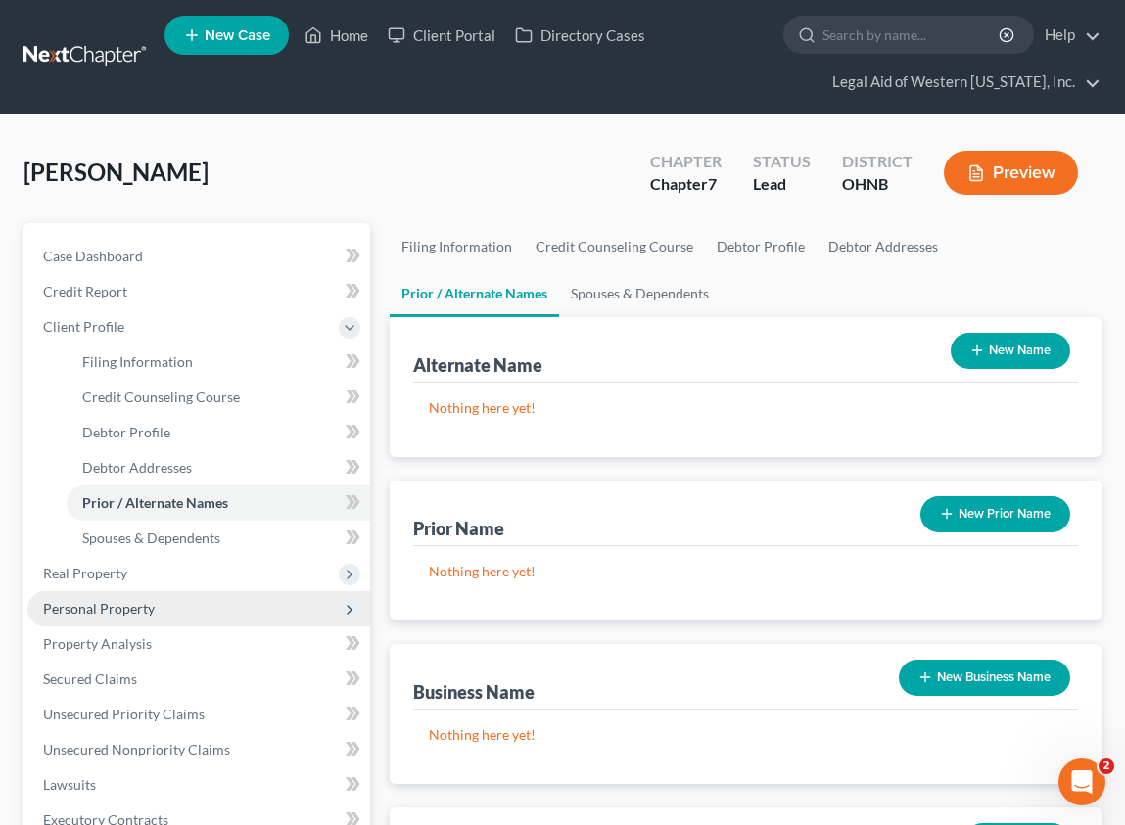
click at [132, 606] on span "Personal Property" at bounding box center [99, 608] width 112 height 17
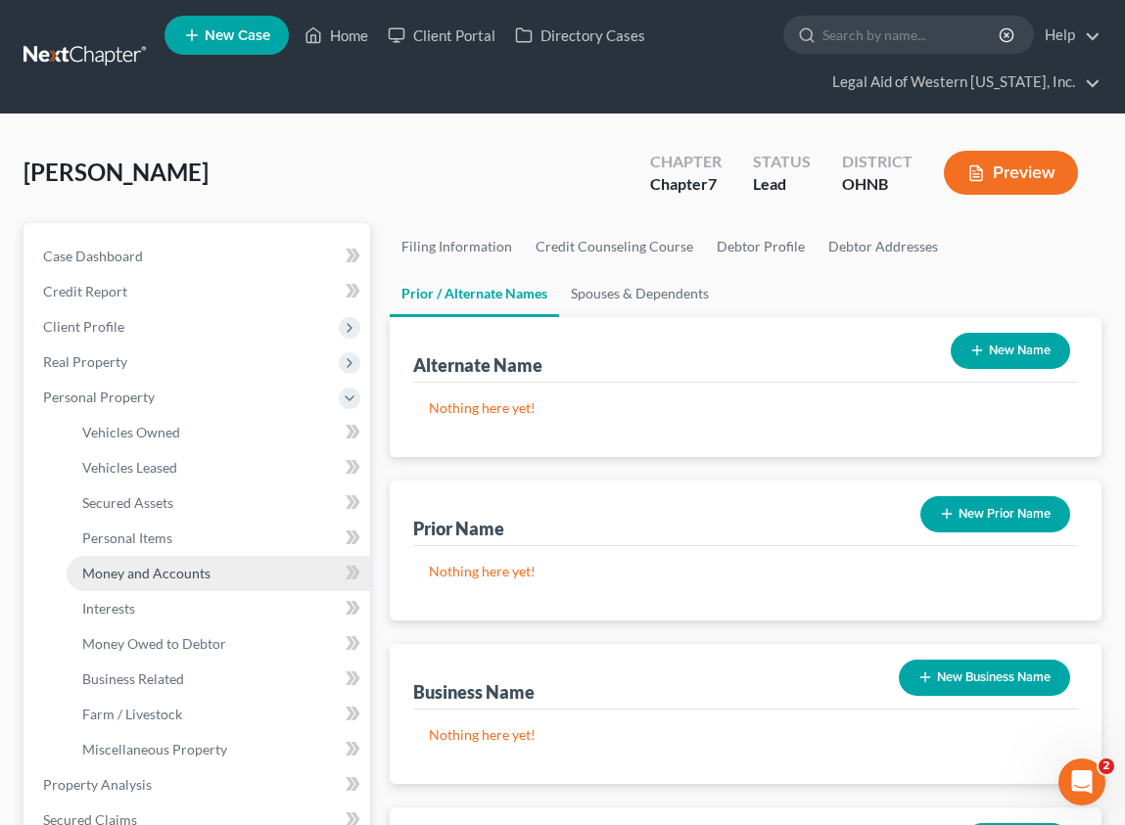
click at [195, 574] on span "Money and Accounts" at bounding box center [146, 573] width 128 height 17
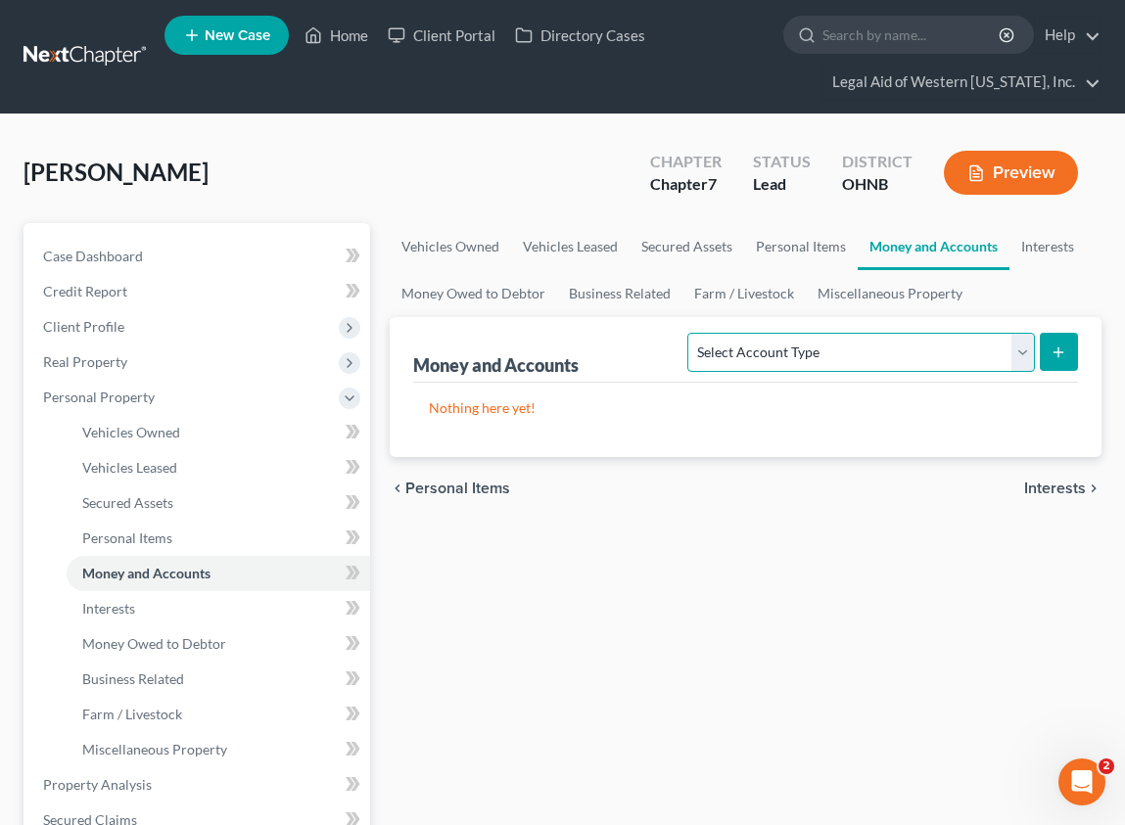
click at [871, 352] on select "Select Account Type Brokerage Cash on Hand Certificates of Deposit Checking Acc…" at bounding box center [860, 352] width 347 height 39
select select "checking"
click at [692, 333] on select "Select Account Type Brokerage Cash on Hand Certificates of Deposit Checking Acc…" at bounding box center [860, 352] width 347 height 39
click at [1055, 354] on icon "submit" at bounding box center [1059, 353] width 16 height 16
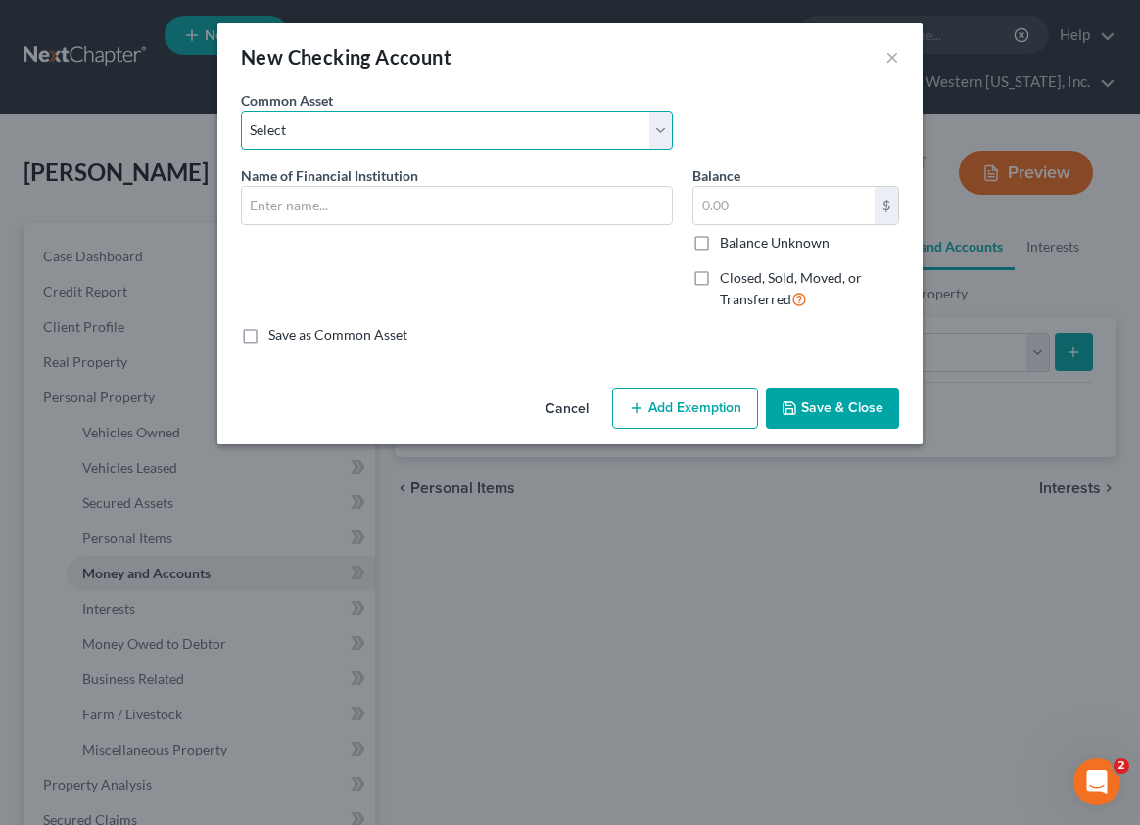
click at [444, 131] on select "Select Chime Glass City Federal Credit Union Fifth Third Bank University of Tol…" at bounding box center [457, 130] width 432 height 39
select select "11"
click at [241, 111] on select "Select Chime Glass City Federal Credit Union Fifth Third Bank University of Tol…" at bounding box center [457, 130] width 432 height 39
type input "Chase"
click at [804, 406] on button "Save & Close" at bounding box center [832, 408] width 133 height 41
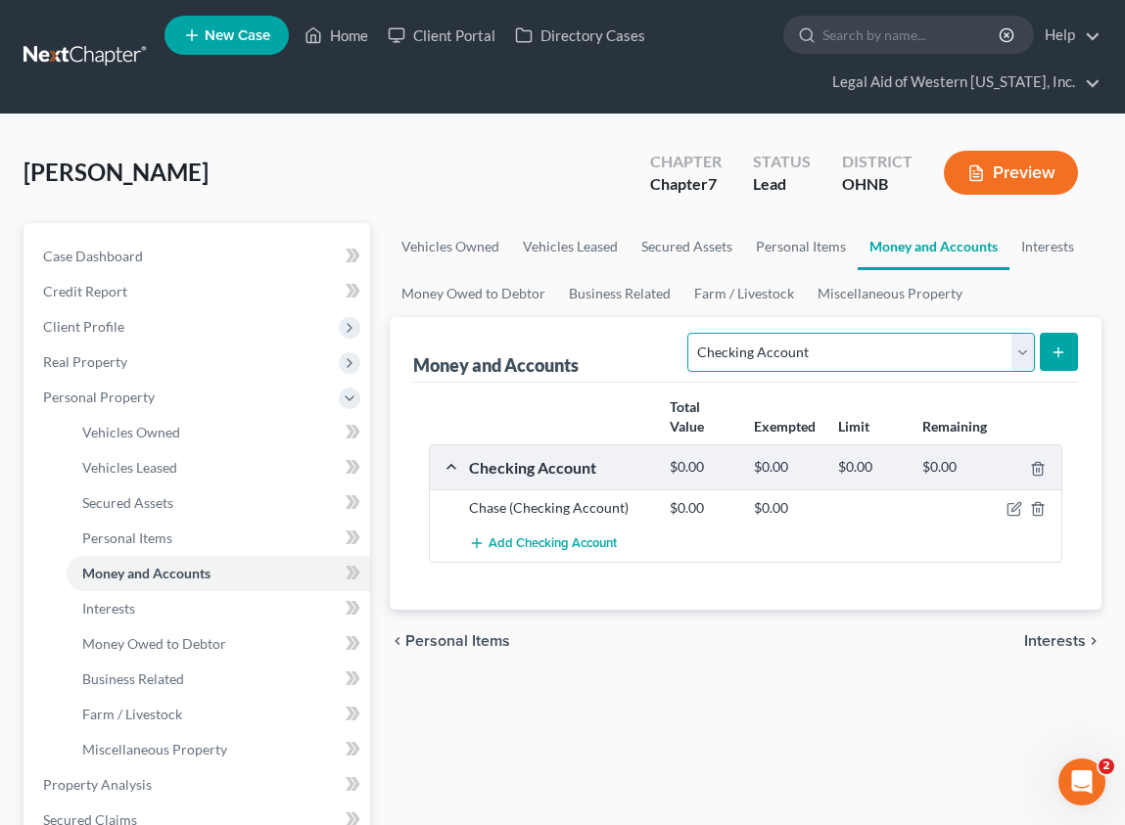
click at [1014, 357] on select "Select Account Type Brokerage Cash on Hand Certificates of Deposit Checking Acc…" at bounding box center [860, 352] width 347 height 39
select select "savings"
click at [692, 333] on select "Select Account Type Brokerage Cash on Hand Certificates of Deposit Checking Acc…" at bounding box center [860, 352] width 347 height 39
click at [1069, 358] on button "submit" at bounding box center [1059, 352] width 38 height 38
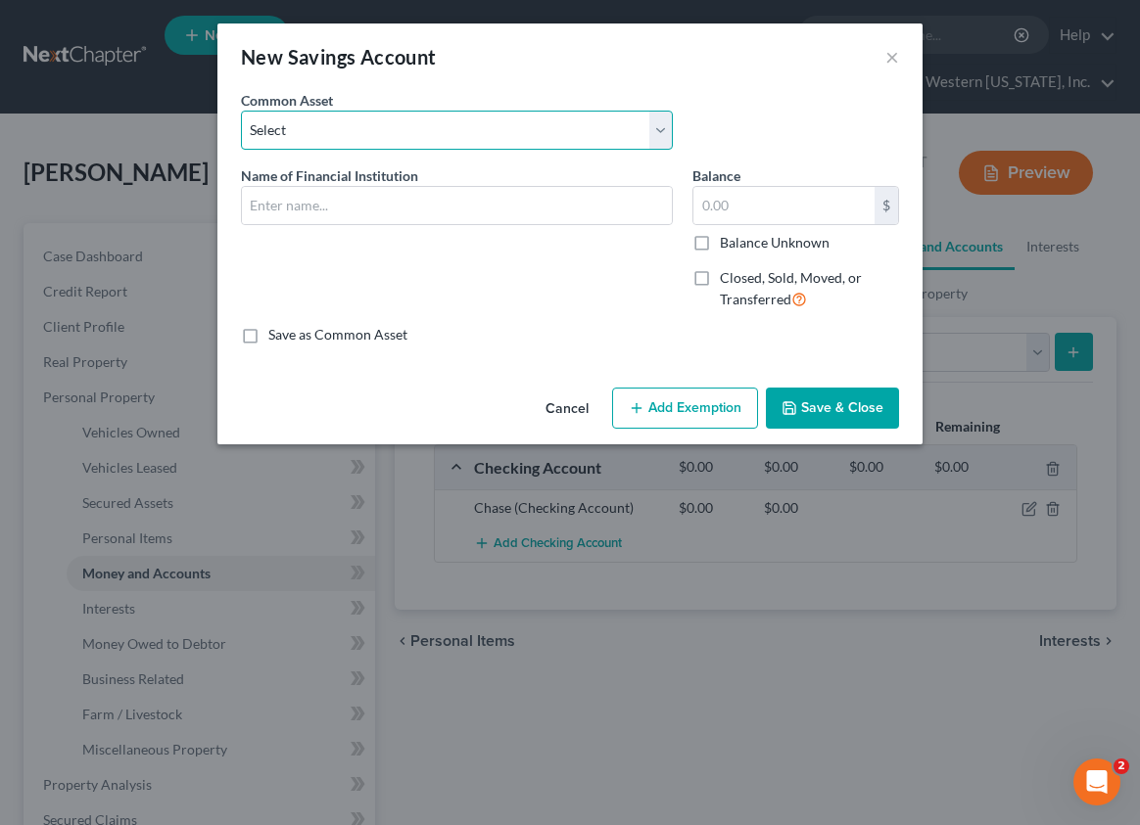
click at [455, 145] on select "Select Glass City Federal Credit Union Fifth Third Bank Huntington Bank Chase U…" at bounding box center [457, 130] width 432 height 39
select select "3"
click at [241, 111] on select "Select Glass City Federal Credit Union Fifth Third Bank Huntington Bank Chase U…" at bounding box center [457, 130] width 432 height 39
type input "Chase"
click at [823, 404] on button "Save & Close" at bounding box center [832, 408] width 133 height 41
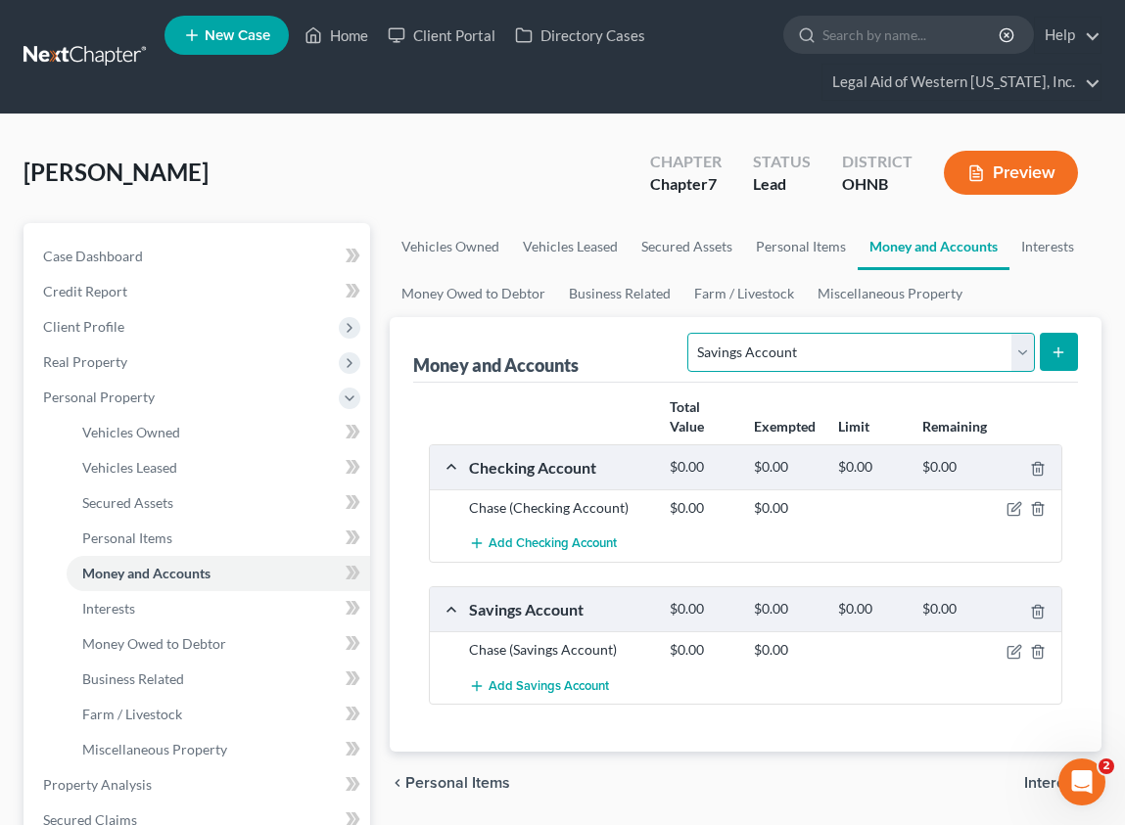
click at [896, 353] on select "Select Account Type Brokerage Cash on Hand Certificates of Deposit Checking Acc…" at bounding box center [860, 352] width 347 height 39
select select "checking"
click at [692, 333] on select "Select Account Type Brokerage Cash on Hand Certificates of Deposit Checking Acc…" at bounding box center [860, 352] width 347 height 39
click at [1073, 358] on button "submit" at bounding box center [1059, 352] width 38 height 38
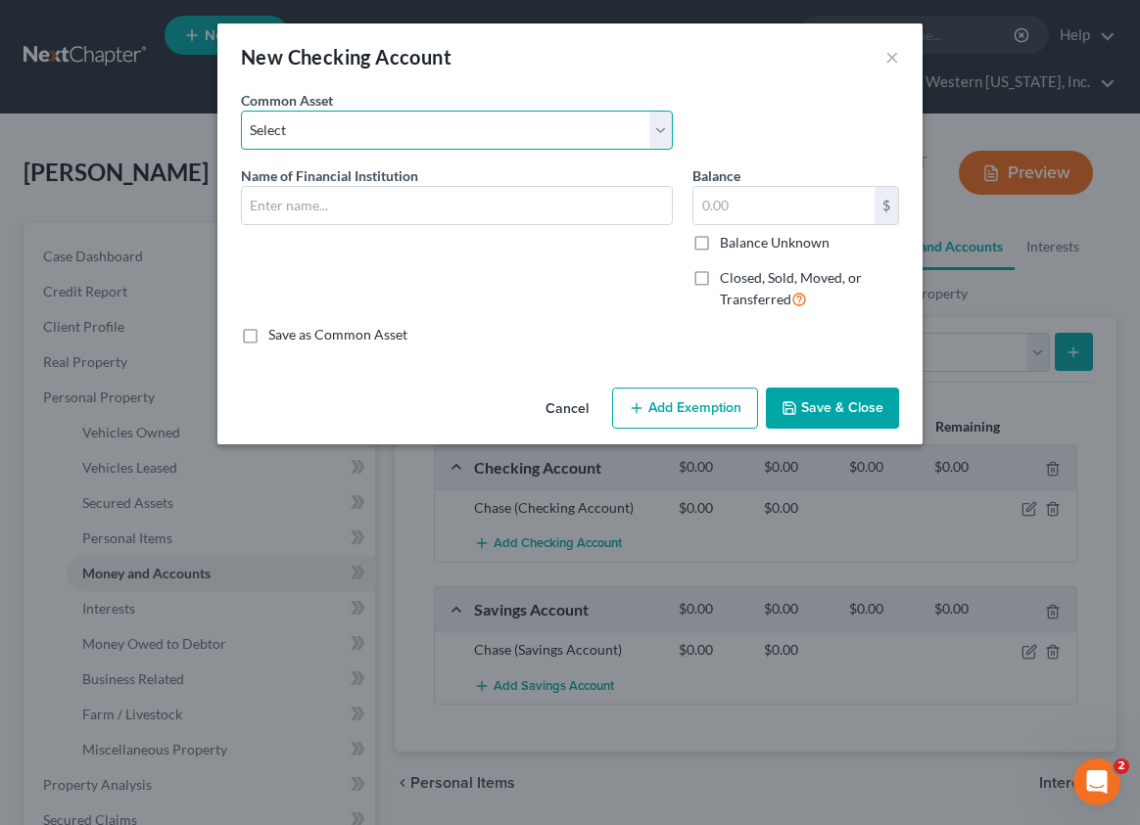
click at [420, 126] on select "Select Chime Glass City Federal Credit Union Fifth Third Bank University of Tol…" at bounding box center [457, 130] width 432 height 39
select select "15"
click at [241, 111] on select "Select Chime Glass City Federal Credit Union Fifth Third Bank University of Tol…" at bounding box center [457, 130] width 432 height 39
type input "Cash App"
click at [881, 418] on button "Save & Close" at bounding box center [832, 408] width 133 height 41
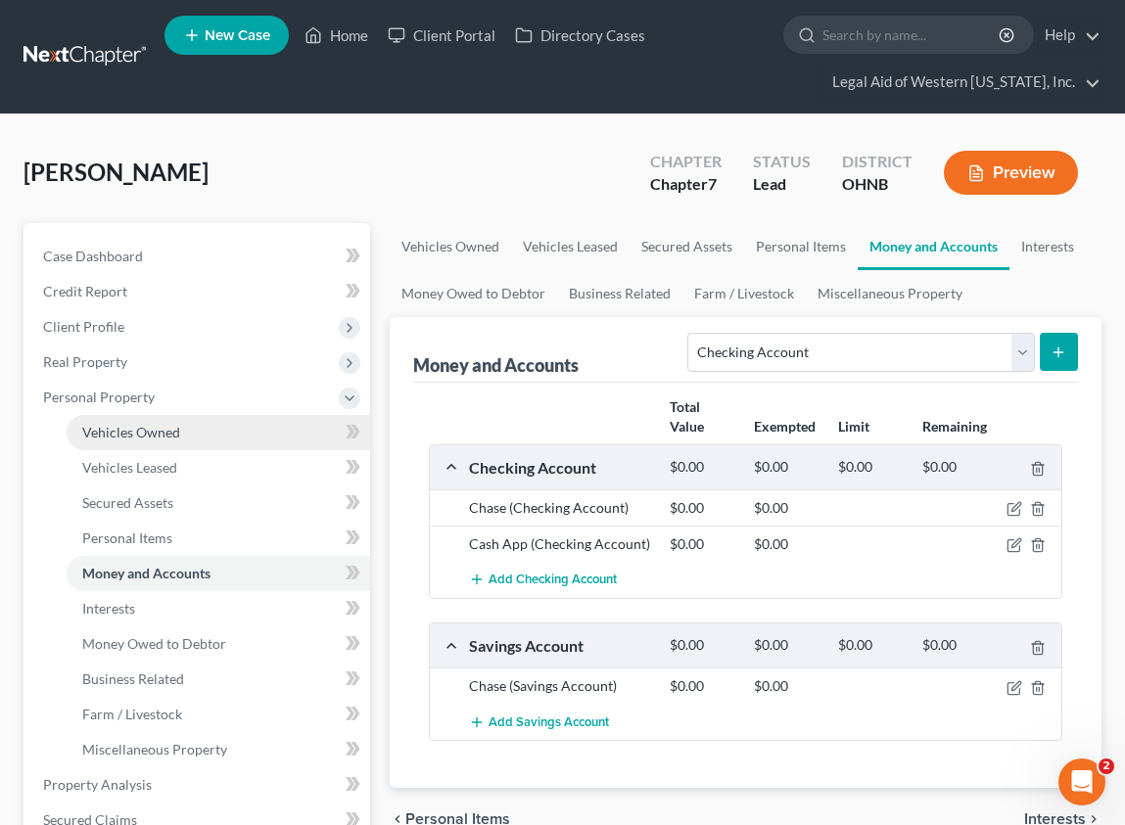
click at [206, 438] on link "Vehicles Owned" at bounding box center [219, 432] width 304 height 35
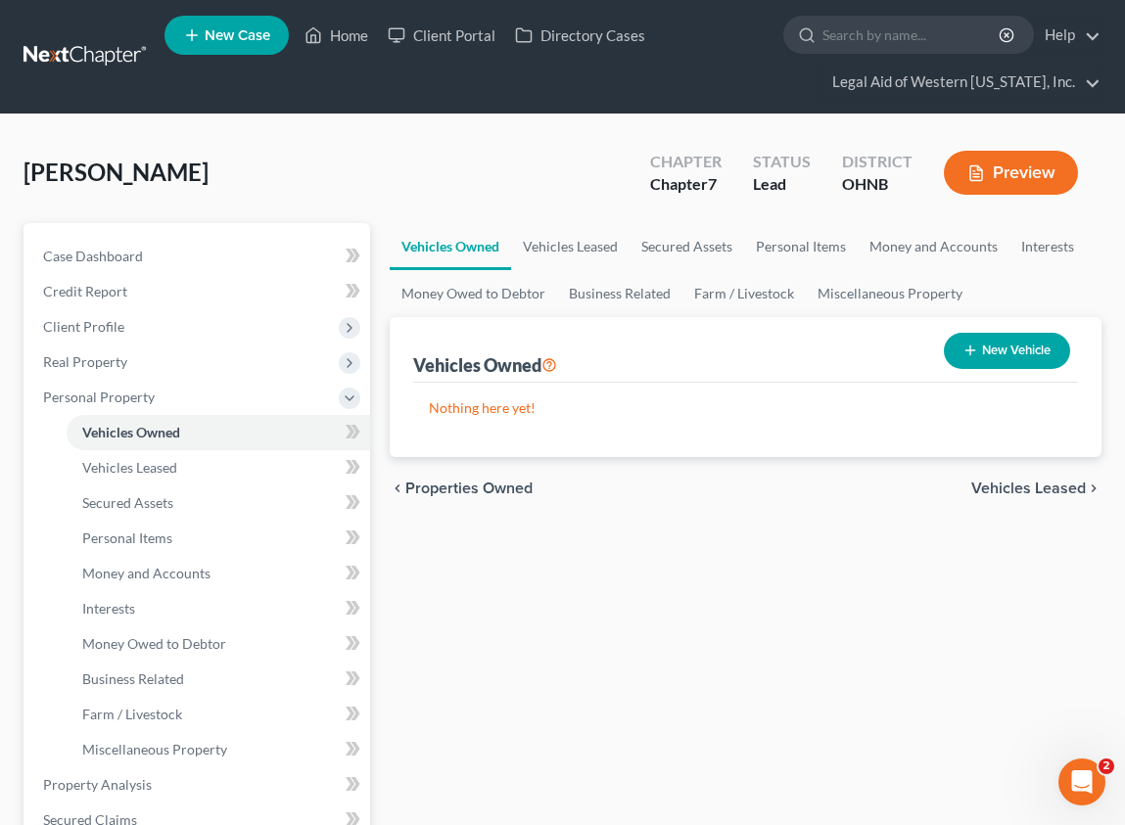
click at [1051, 345] on button "New Vehicle" at bounding box center [1007, 351] width 126 height 36
select select "0"
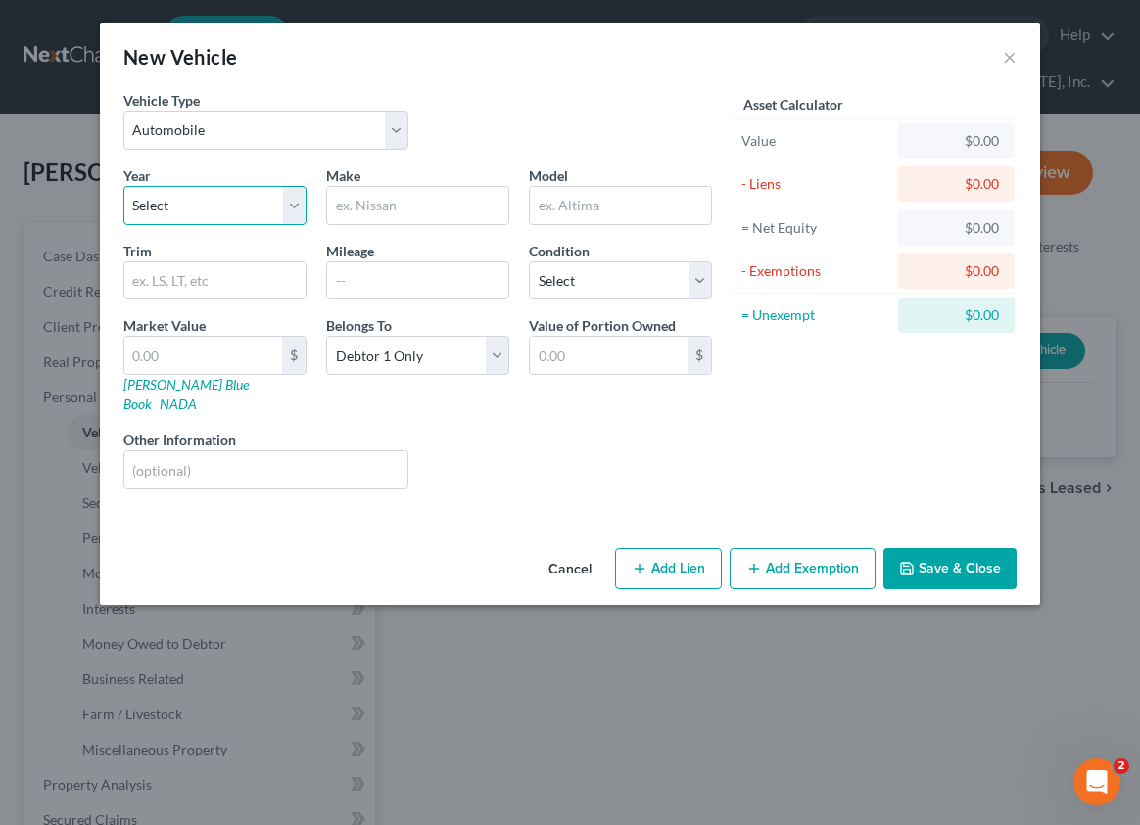
click at [289, 210] on select "Select 2026 2025 2024 2023 2022 2021 2020 2019 2018 2017 2016 2015 2014 2013 20…" at bounding box center [214, 205] width 183 height 39
select select "4"
click at [123, 186] on select "Select 2026 2025 2024 2023 2022 2021 2020 2019 2018 2017 2016 2015 2014 2013 20…" at bounding box center [214, 205] width 183 height 39
click at [379, 218] on input "text" at bounding box center [417, 205] width 181 height 37
type input "Kia"
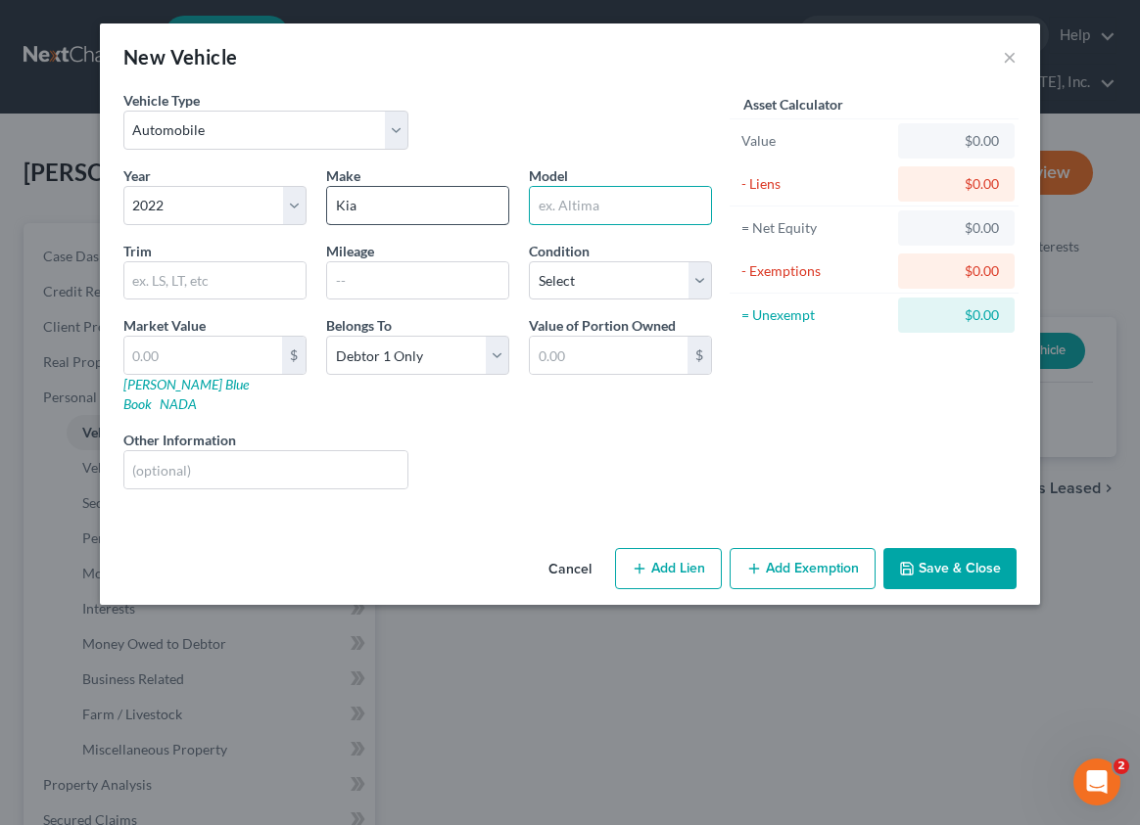
type input "D"
type input "Forte"
click at [931, 548] on button "Save & Close" at bounding box center [949, 568] width 133 height 41
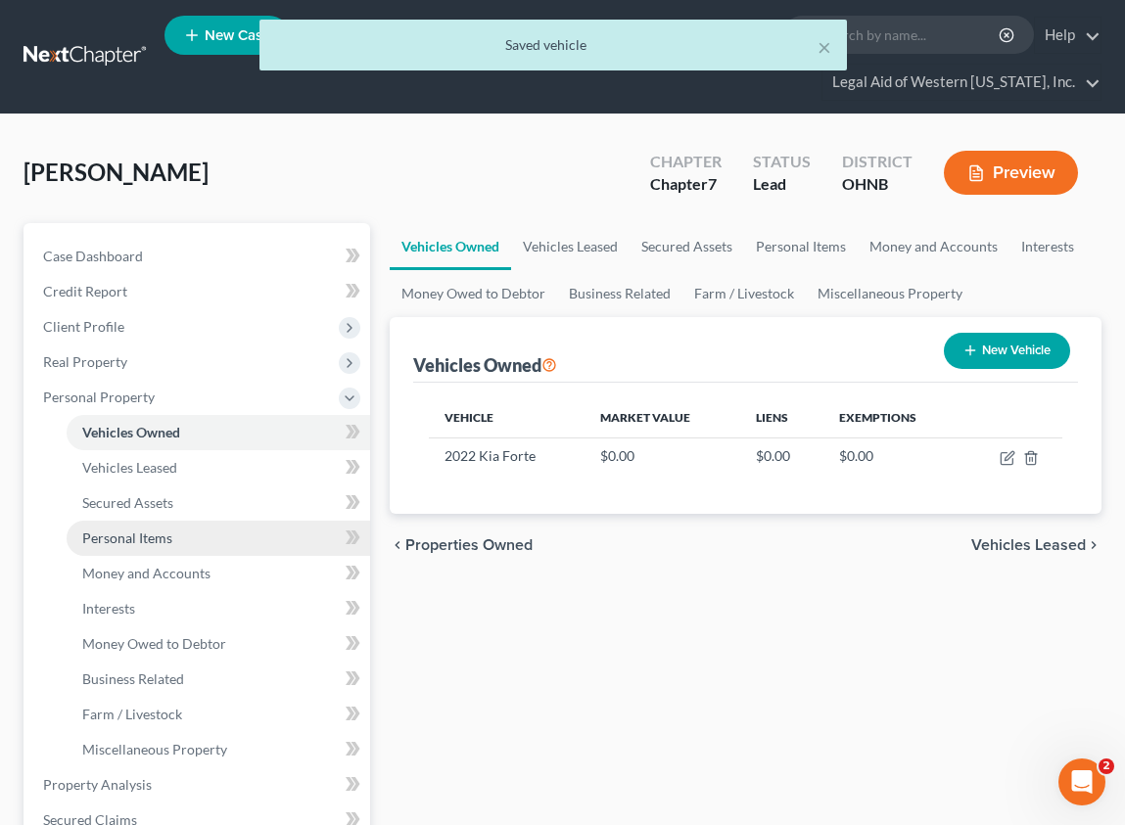
click at [168, 543] on span "Personal Items" at bounding box center [127, 538] width 90 height 17
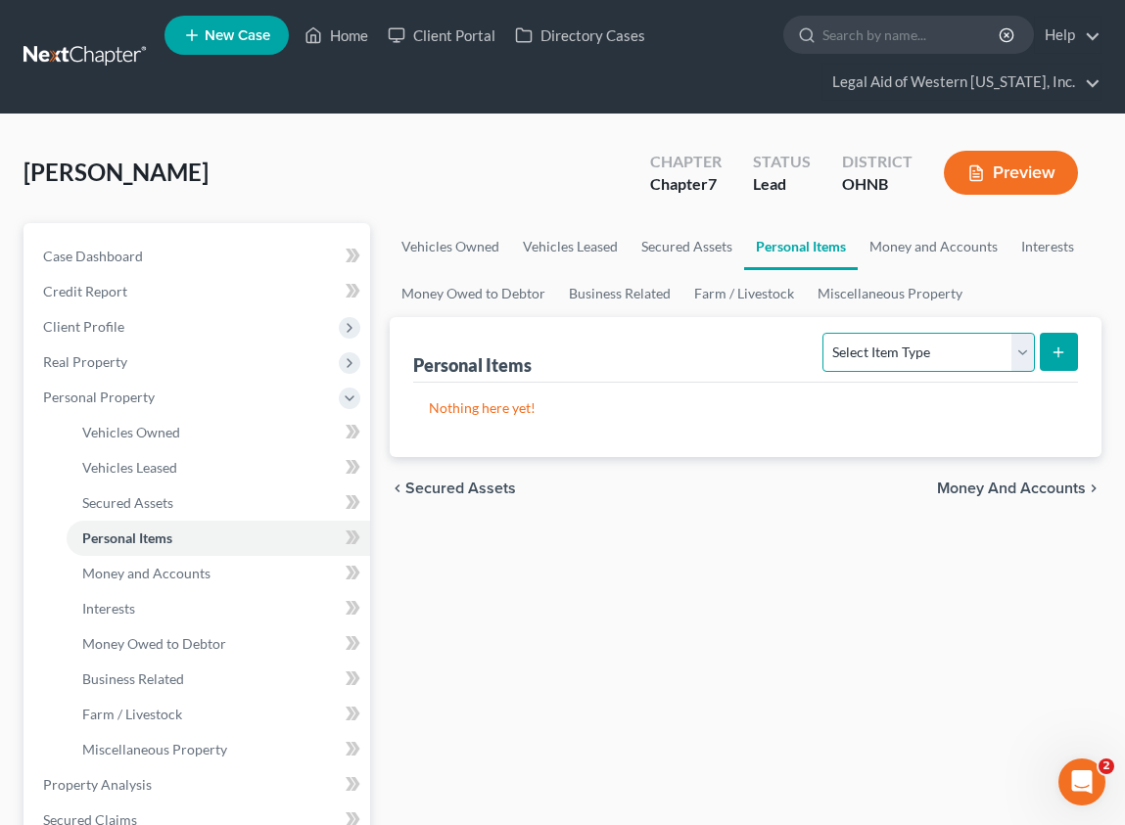
click at [928, 359] on select "Select Item Type Clothing Collectibles Of Value Electronics Firearms Household …" at bounding box center [927, 352] width 211 height 39
select select "household_goods"
click at [825, 333] on select "Select Item Type Clothing Collectibles Of Value Electronics Firearms Household …" at bounding box center [927, 352] width 211 height 39
click at [1057, 354] on icon "submit" at bounding box center [1059, 353] width 16 height 16
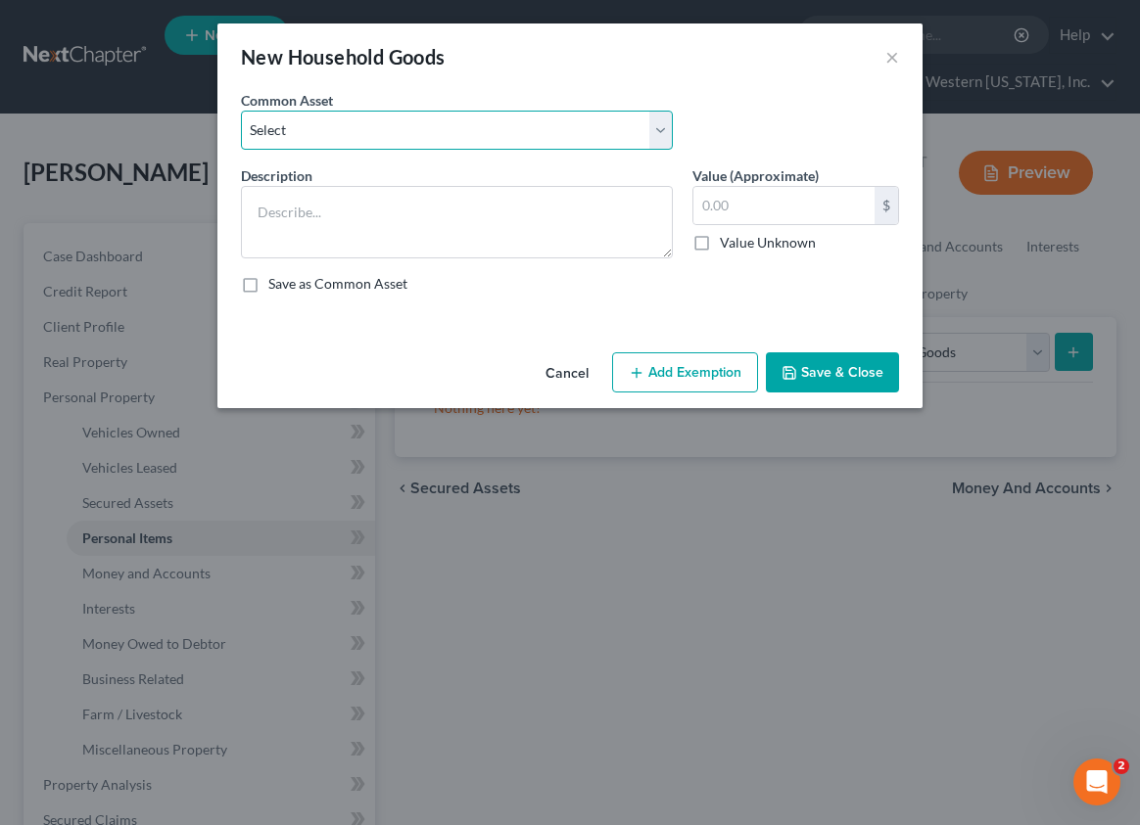
click at [416, 137] on select "Select Normal household goods and furnishings" at bounding box center [457, 130] width 432 height 39
select select "0"
click at [241, 111] on select "Select Normal household goods and furnishings" at bounding box center [457, 130] width 432 height 39
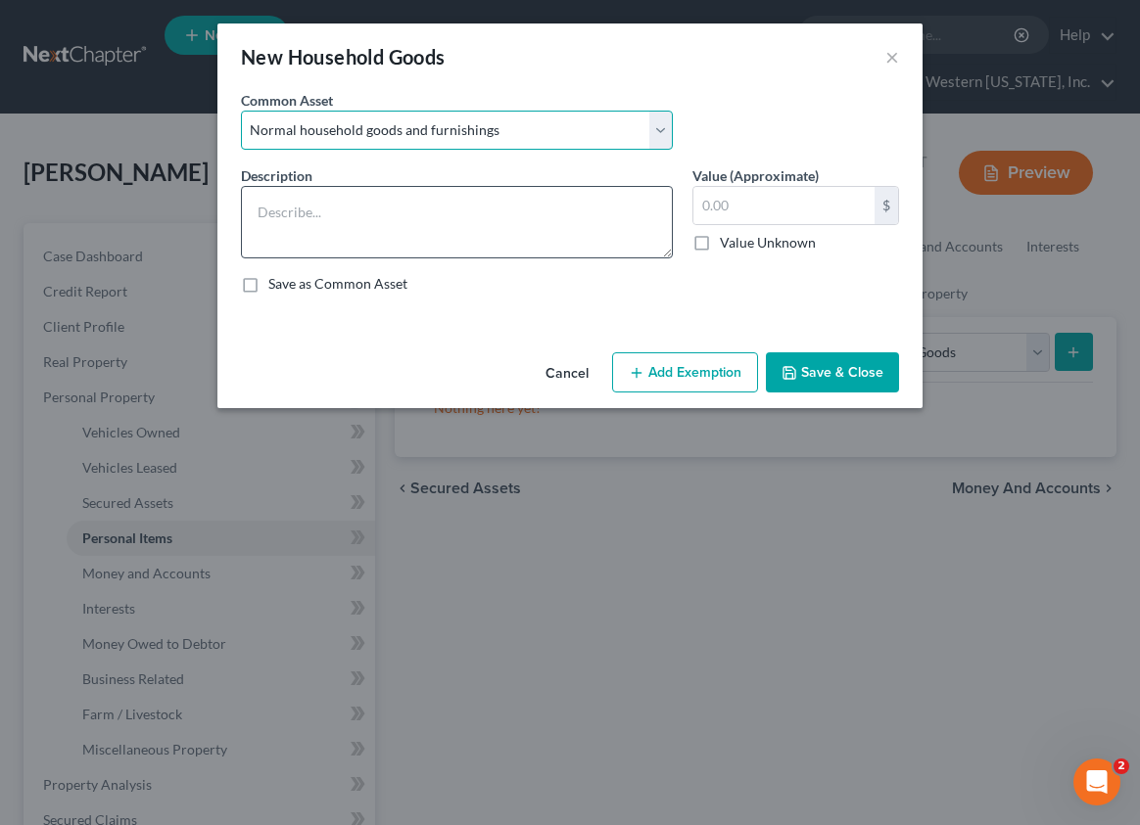
type textarea "Normal household goods and furnishings"
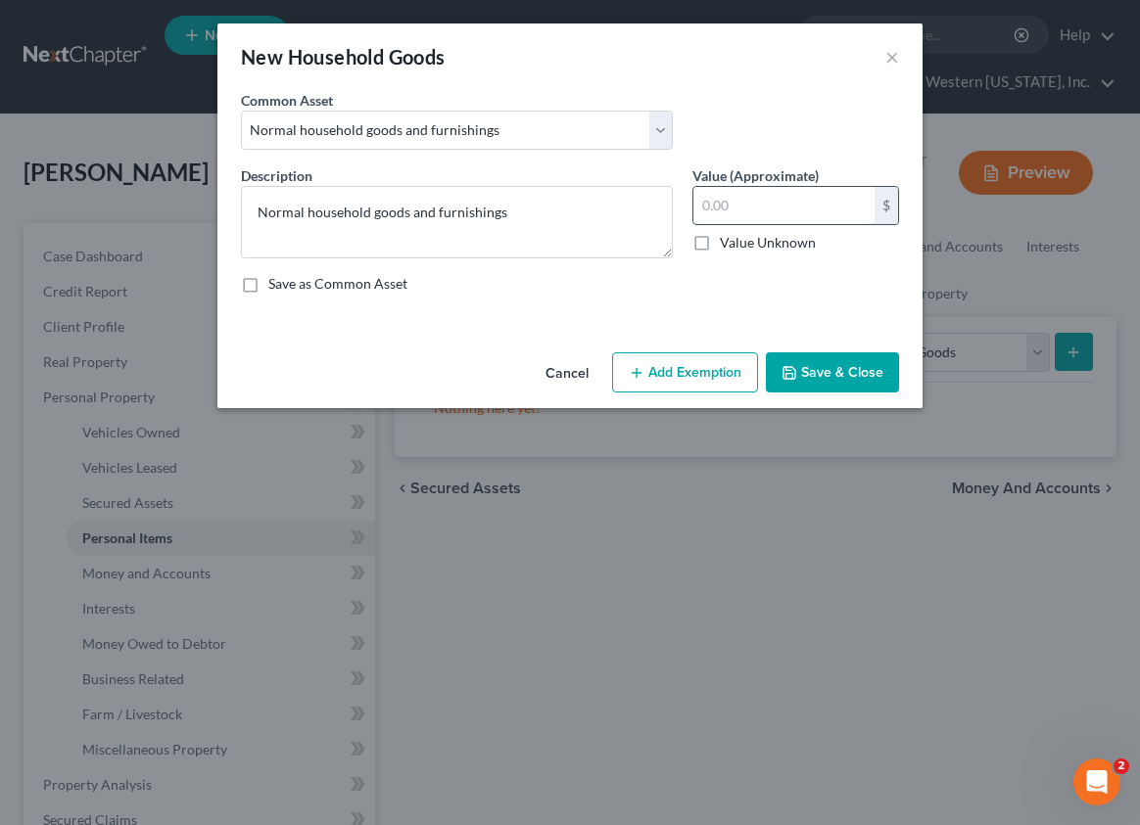
click at [715, 209] on input "text" at bounding box center [783, 205] width 181 height 37
type input "500"
click at [694, 379] on button "Add Exemption" at bounding box center [685, 372] width 146 height 41
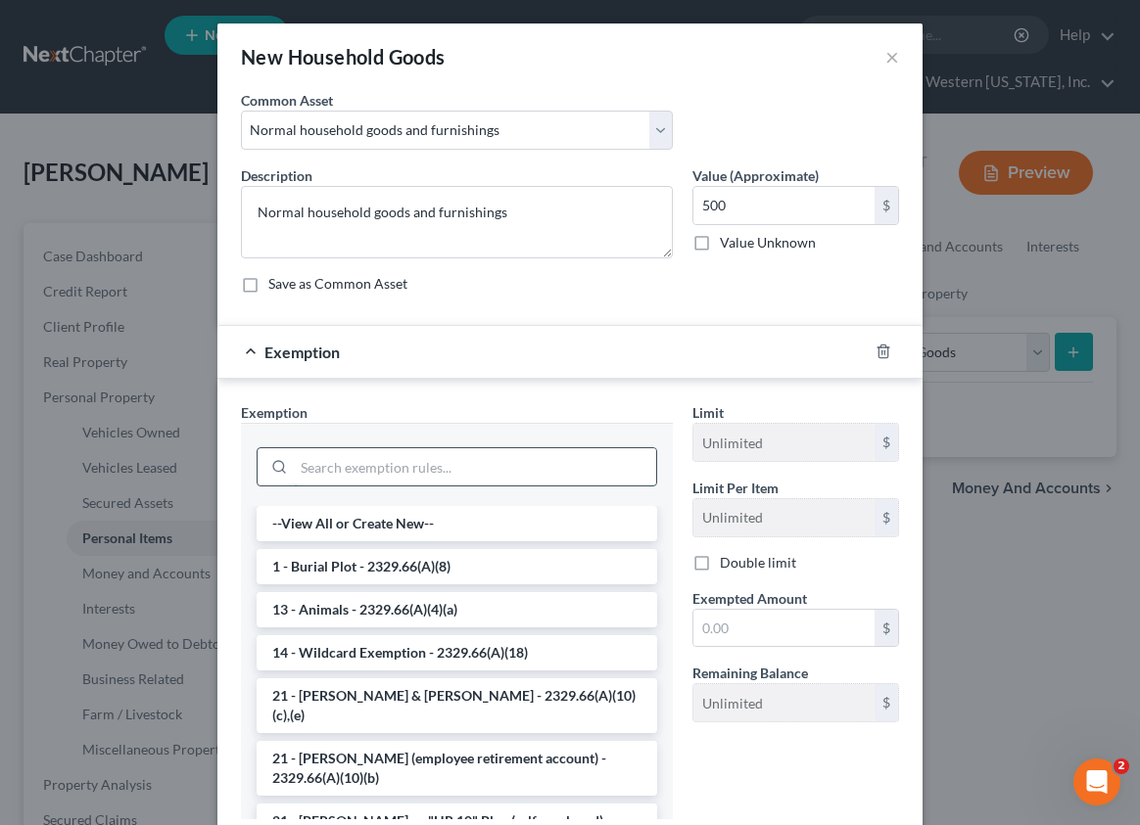
click at [456, 474] on input "search" at bounding box center [475, 466] width 362 height 37
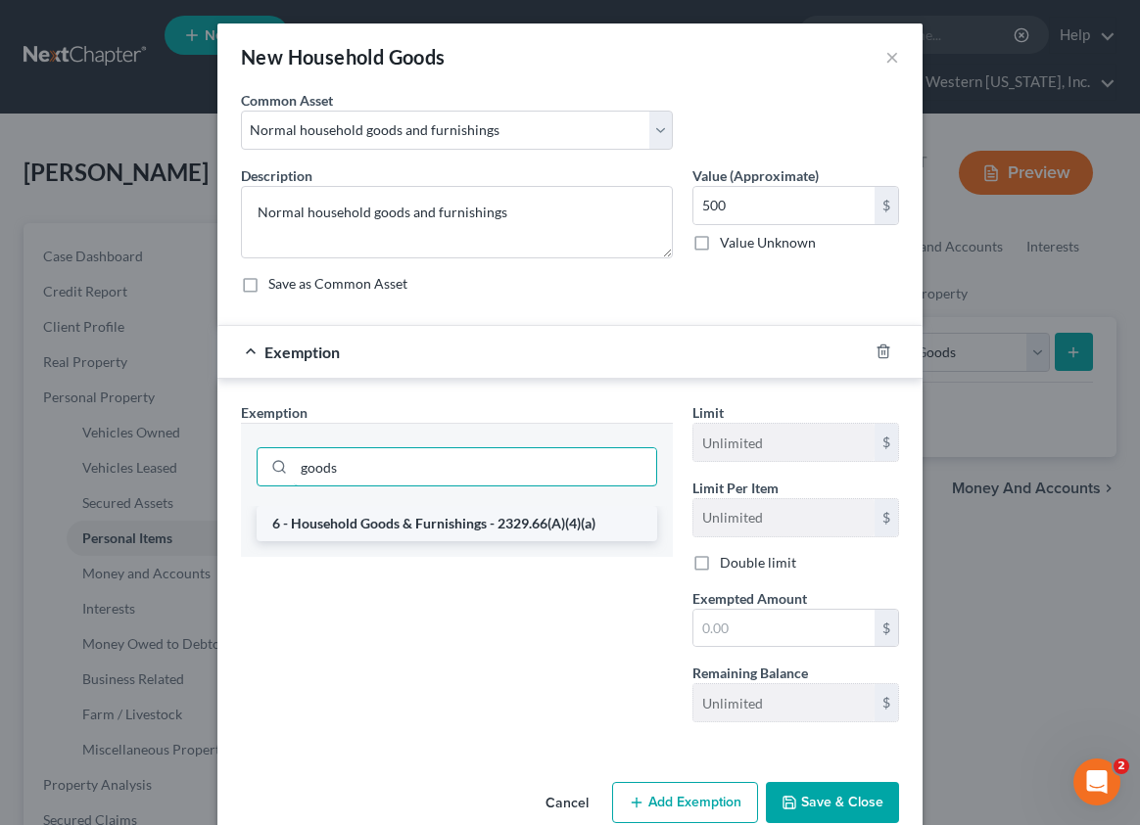
type input "goods"
click at [479, 538] on li "6 - Household Goods & Furnishings - 2329.66(A)(4)(a)" at bounding box center [457, 523] width 400 height 35
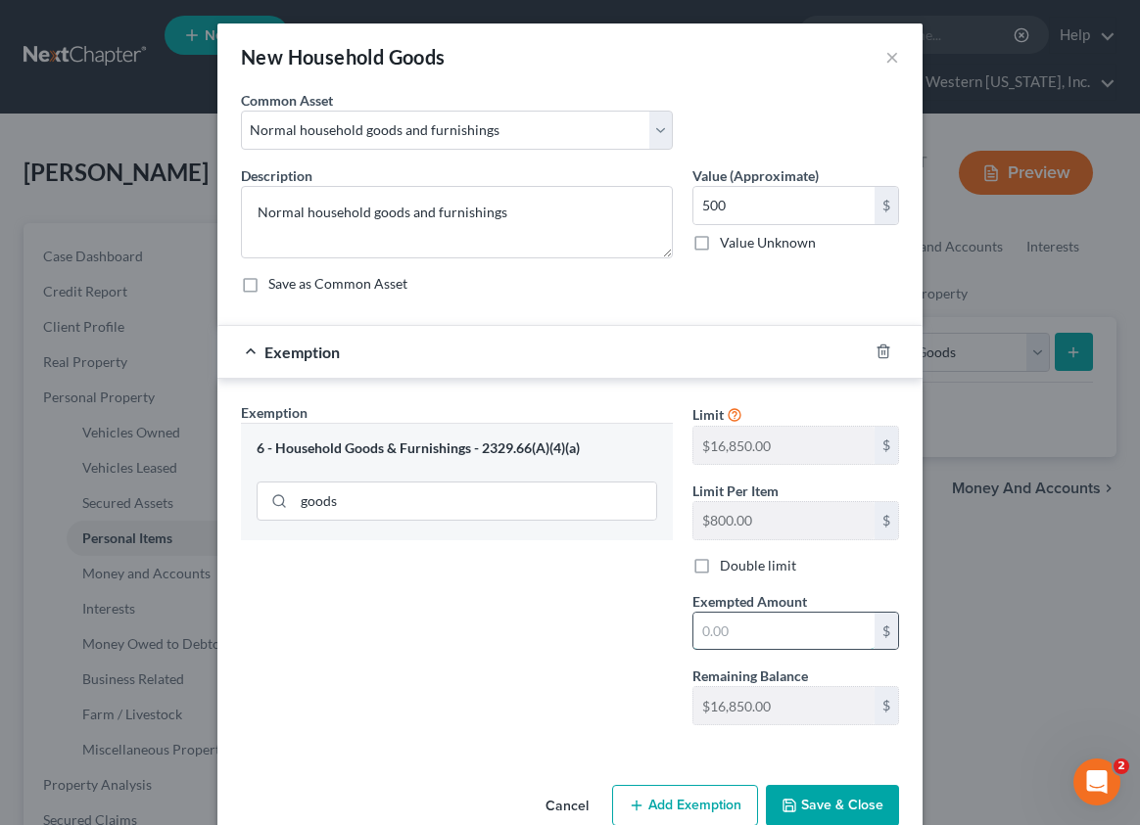
click at [756, 628] on input "text" at bounding box center [783, 631] width 181 height 37
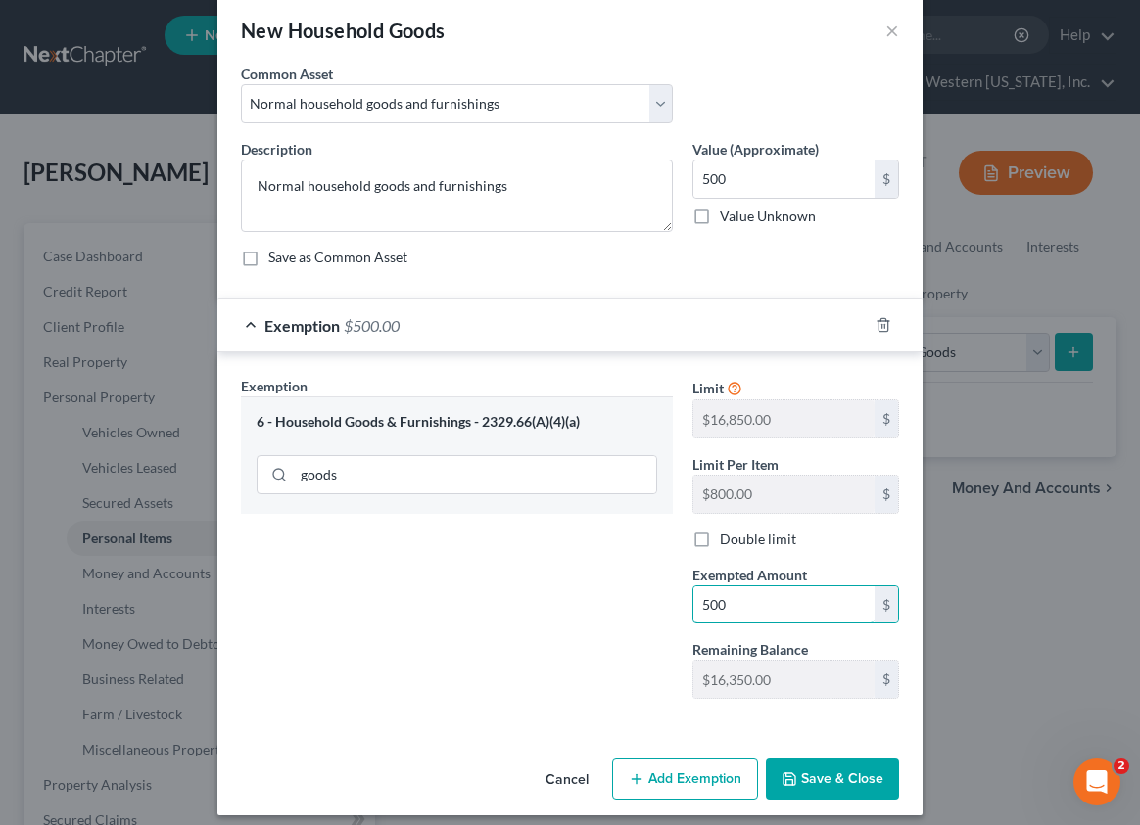
scroll to position [40, 0]
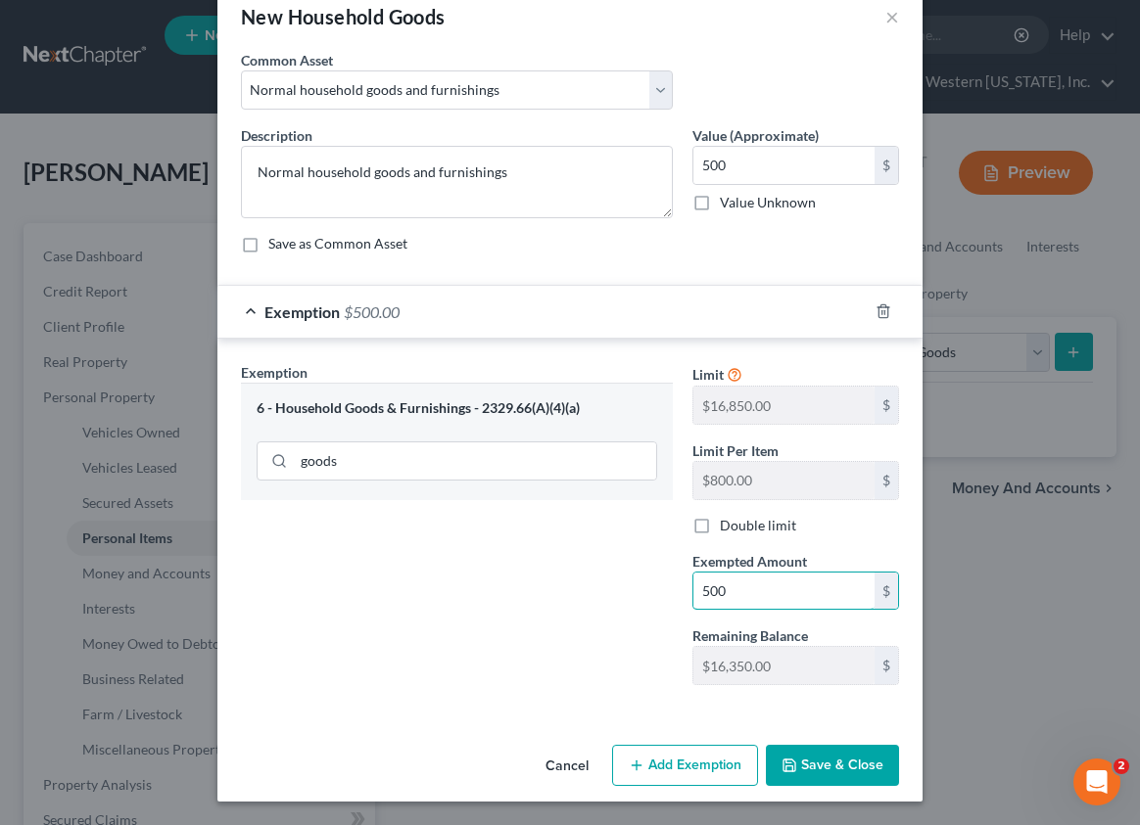
type input "500"
click at [875, 769] on button "Save & Close" at bounding box center [832, 765] width 133 height 41
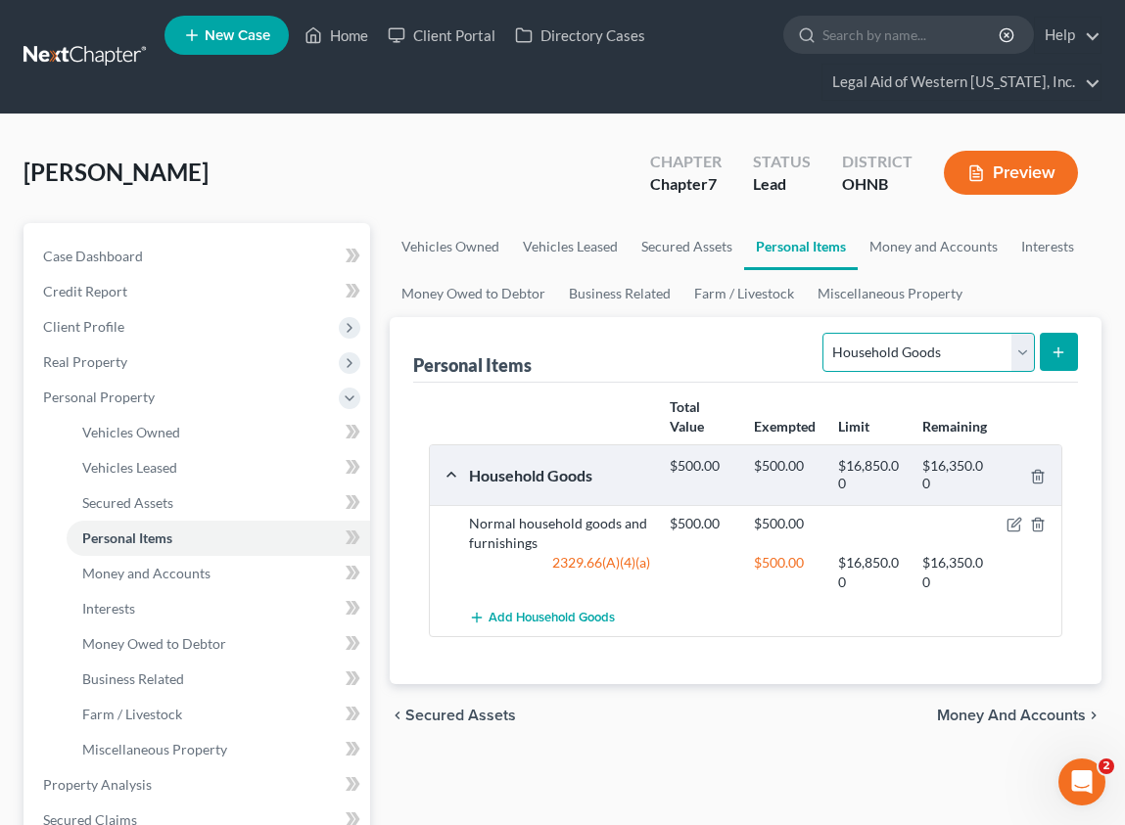
click at [1024, 350] on select "Select Item Type Clothing Collectibles Of Value Electronics Firearms Household …" at bounding box center [927, 352] width 211 height 39
select select "electronics"
click at [825, 333] on select "Select Item Type Clothing Collectibles Of Value Electronics Firearms Household …" at bounding box center [927, 352] width 211 height 39
click at [1051, 356] on icon "submit" at bounding box center [1059, 353] width 16 height 16
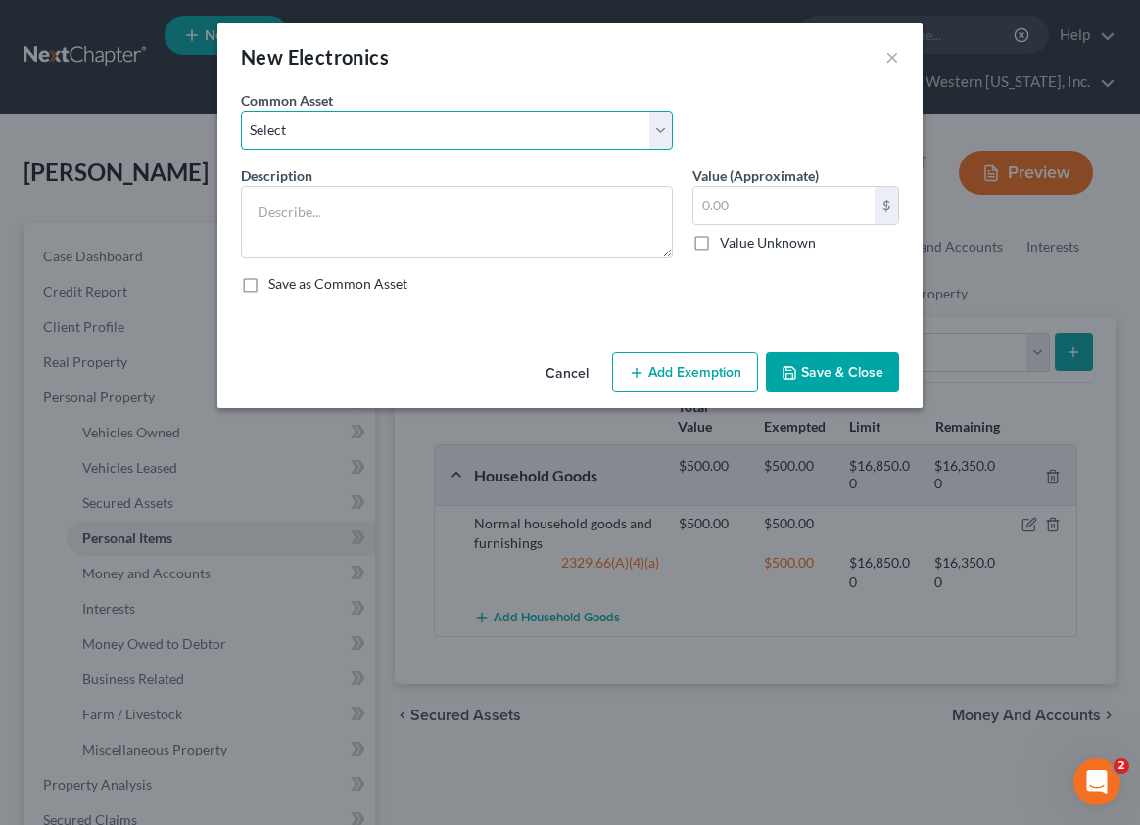
click at [412, 123] on select "Select Normal household electronics" at bounding box center [457, 130] width 432 height 39
select select "0"
click at [241, 111] on select "Select Normal household electronics" at bounding box center [457, 130] width 432 height 39
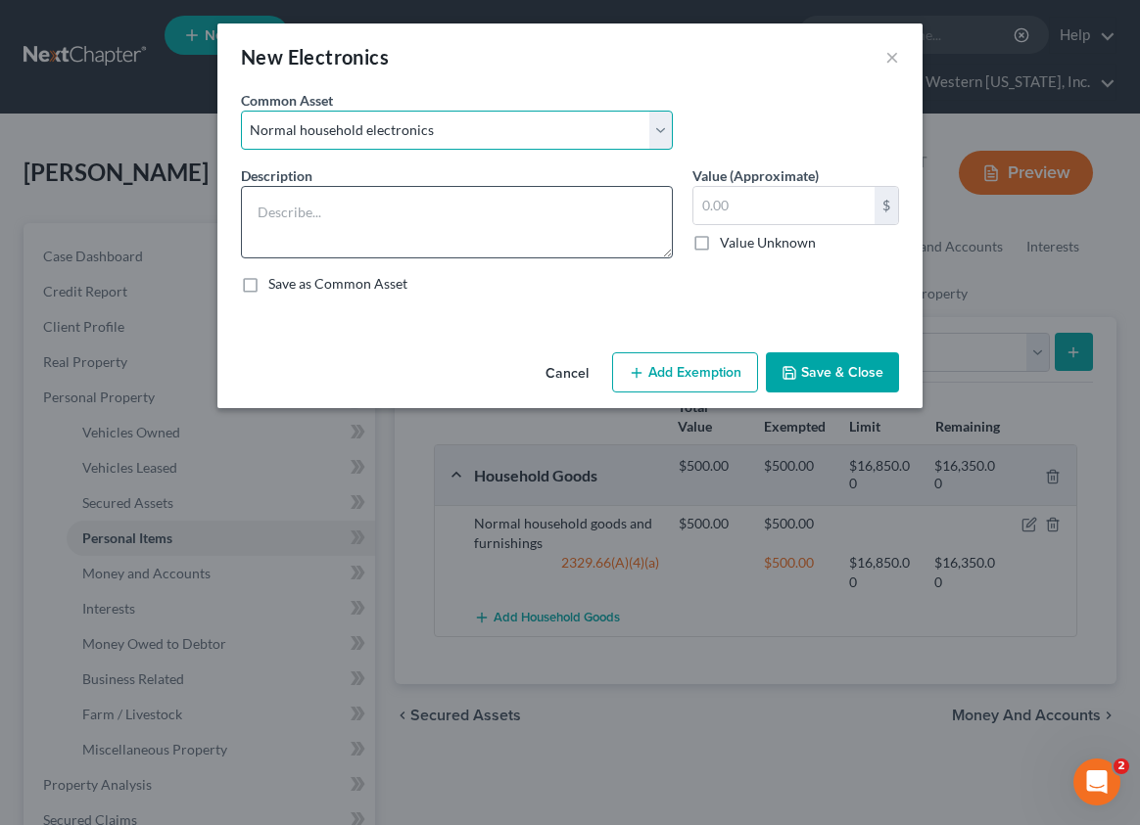
type textarea "Normal household electronics"
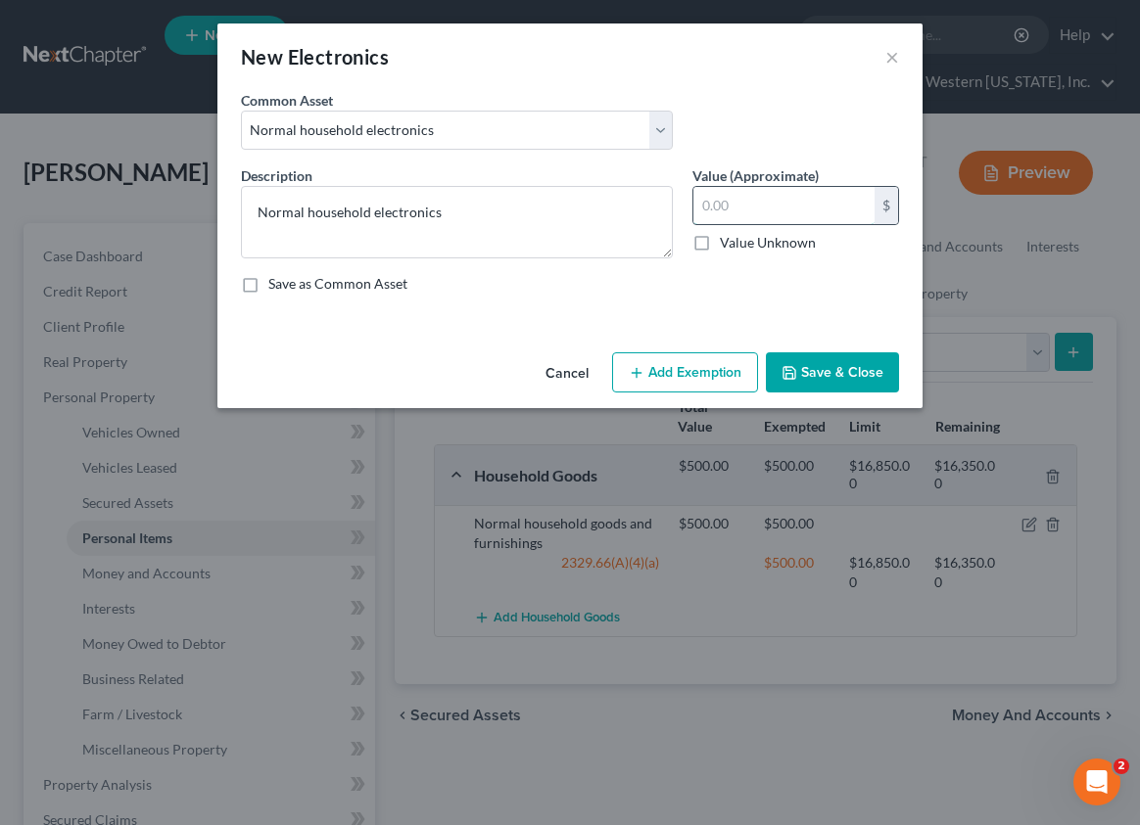
click at [742, 210] on input "text" at bounding box center [783, 205] width 181 height 37
type input "200.00"
click at [689, 365] on button "Add Exemption" at bounding box center [685, 372] width 146 height 41
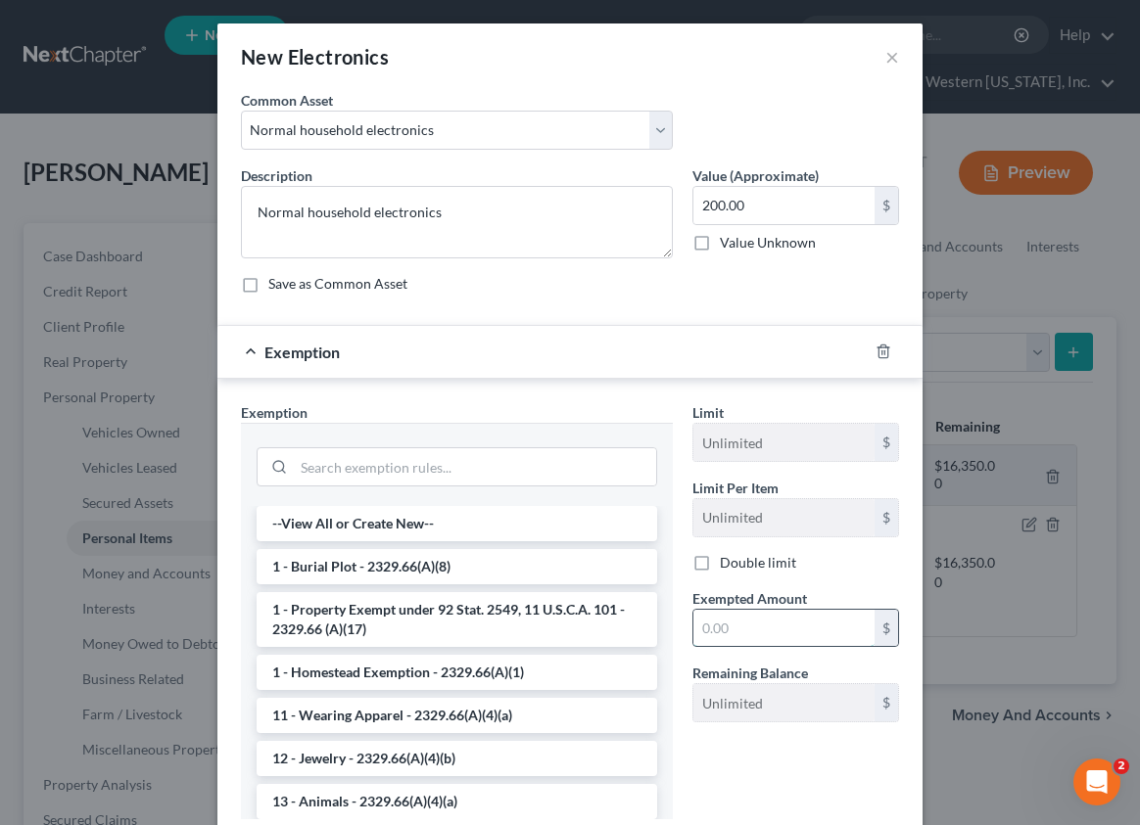
click at [766, 615] on input "text" at bounding box center [783, 628] width 181 height 37
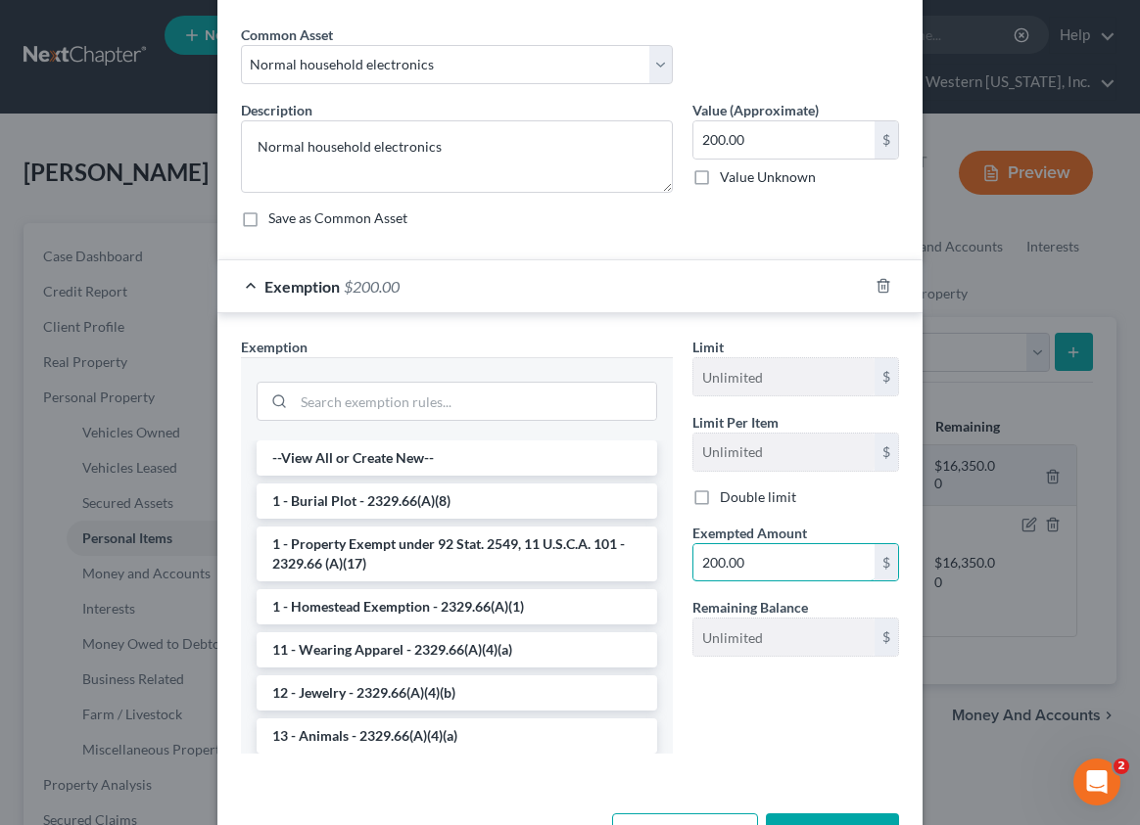
scroll to position [133, 0]
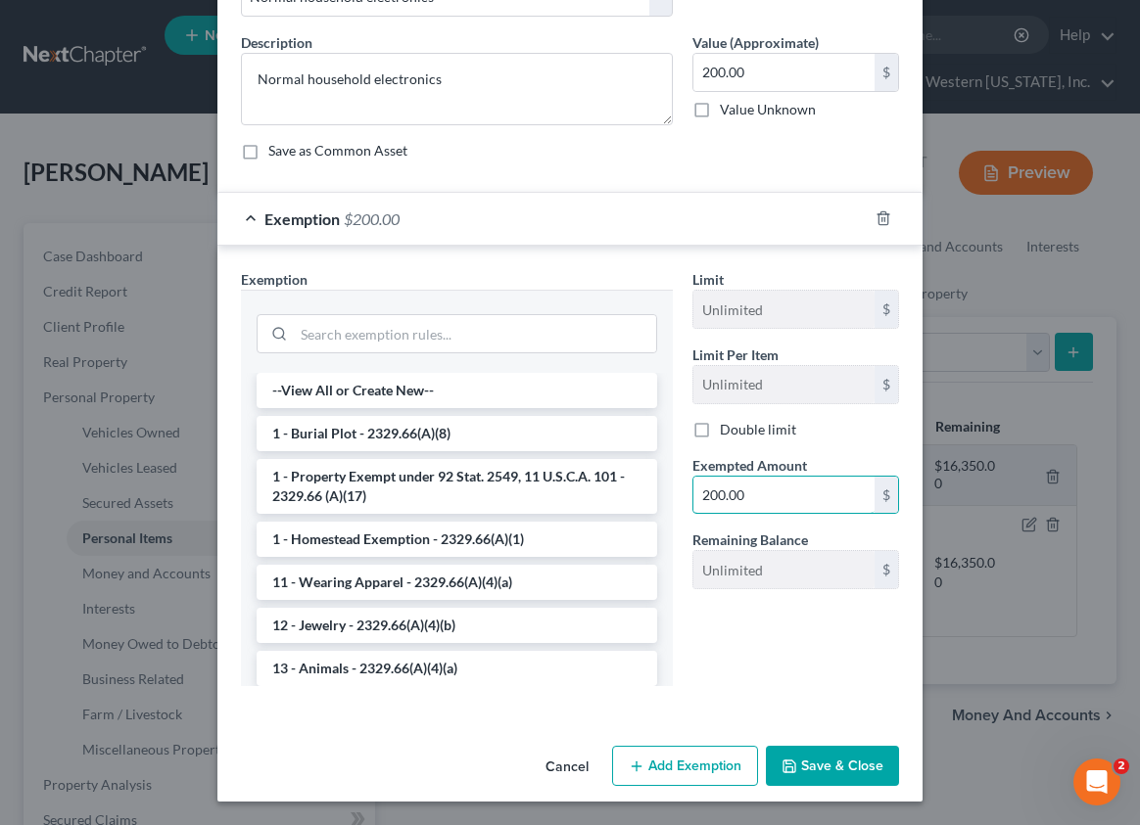
type input "200.00"
click at [794, 760] on button "Save & Close" at bounding box center [832, 766] width 133 height 41
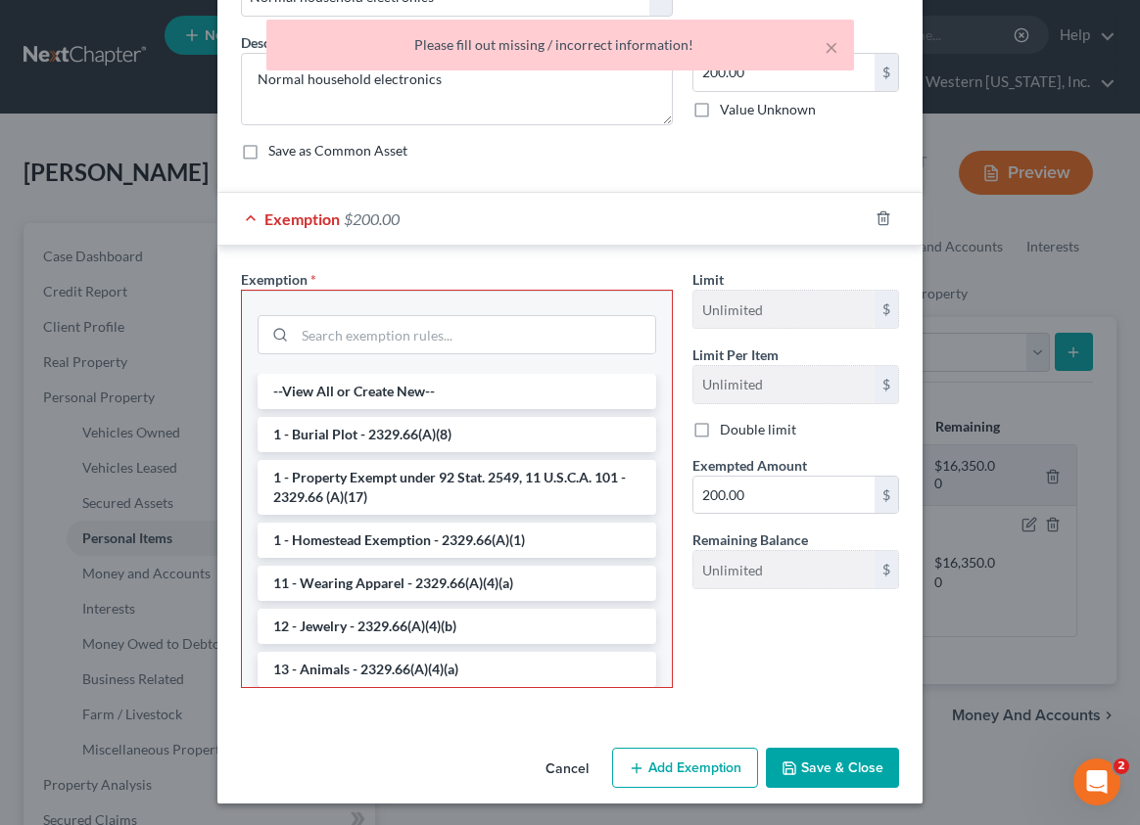
scroll to position [35, 0]
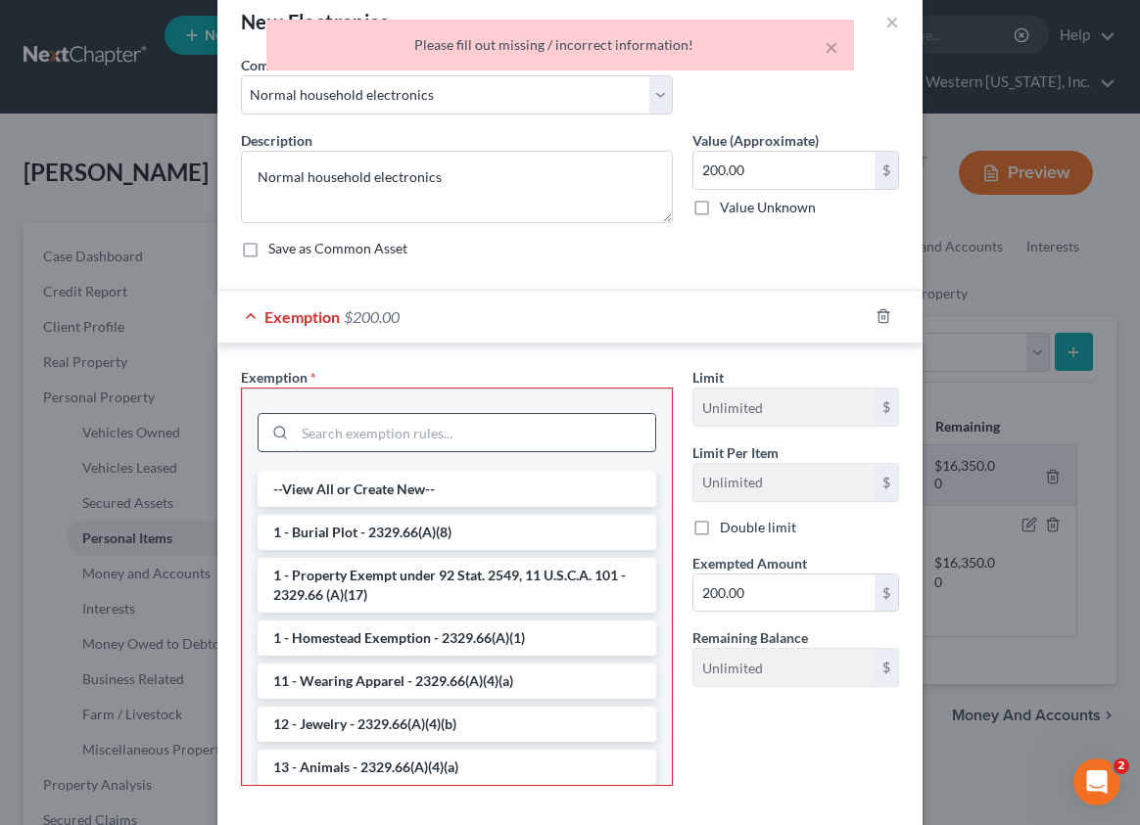
click at [409, 422] on input "search" at bounding box center [475, 432] width 360 height 37
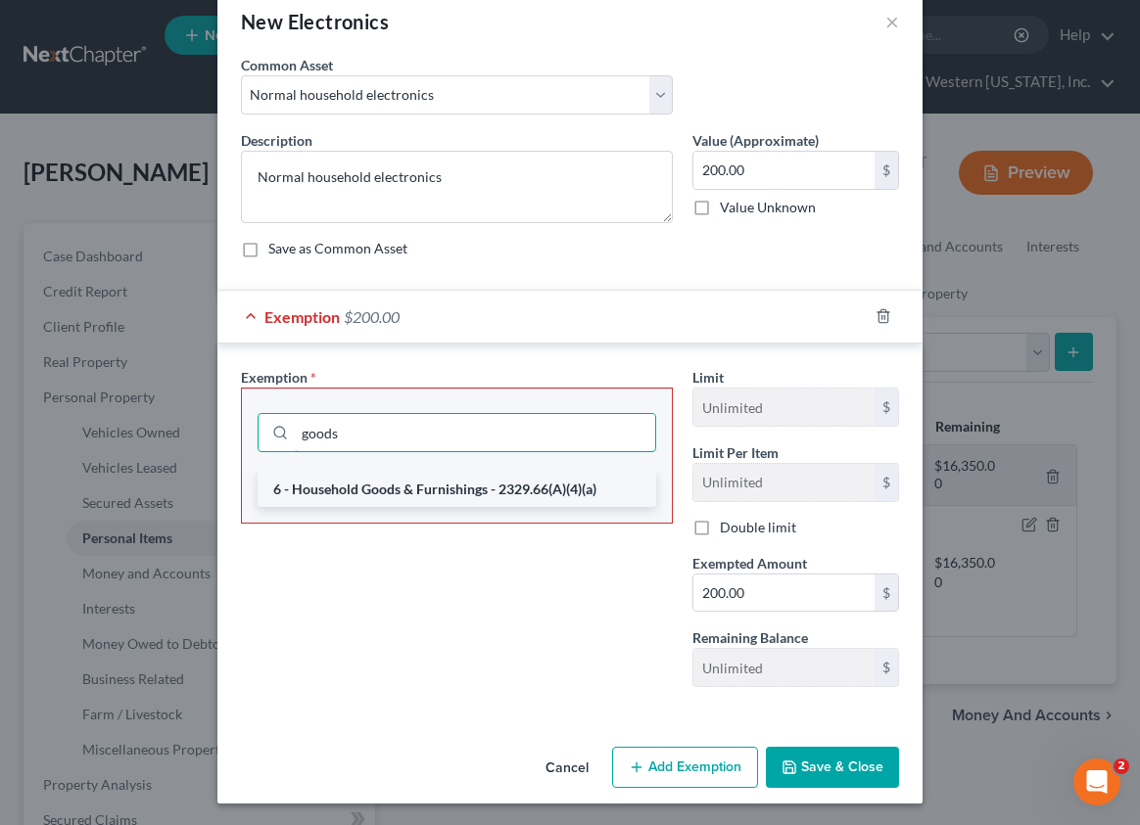
type input "goods"
click at [424, 491] on li "6 - Household Goods & Furnishings - 2329.66(A)(4)(a)" at bounding box center [456, 489] width 398 height 35
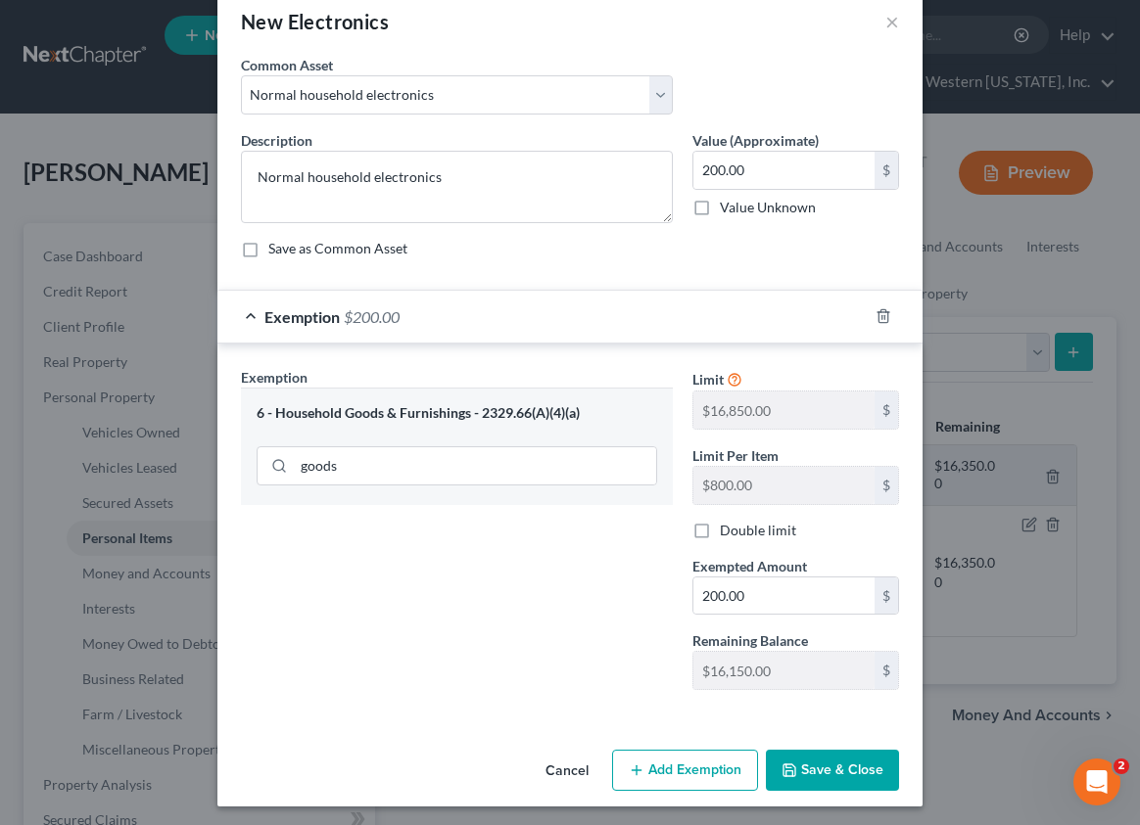
click at [812, 772] on button "Save & Close" at bounding box center [832, 770] width 133 height 41
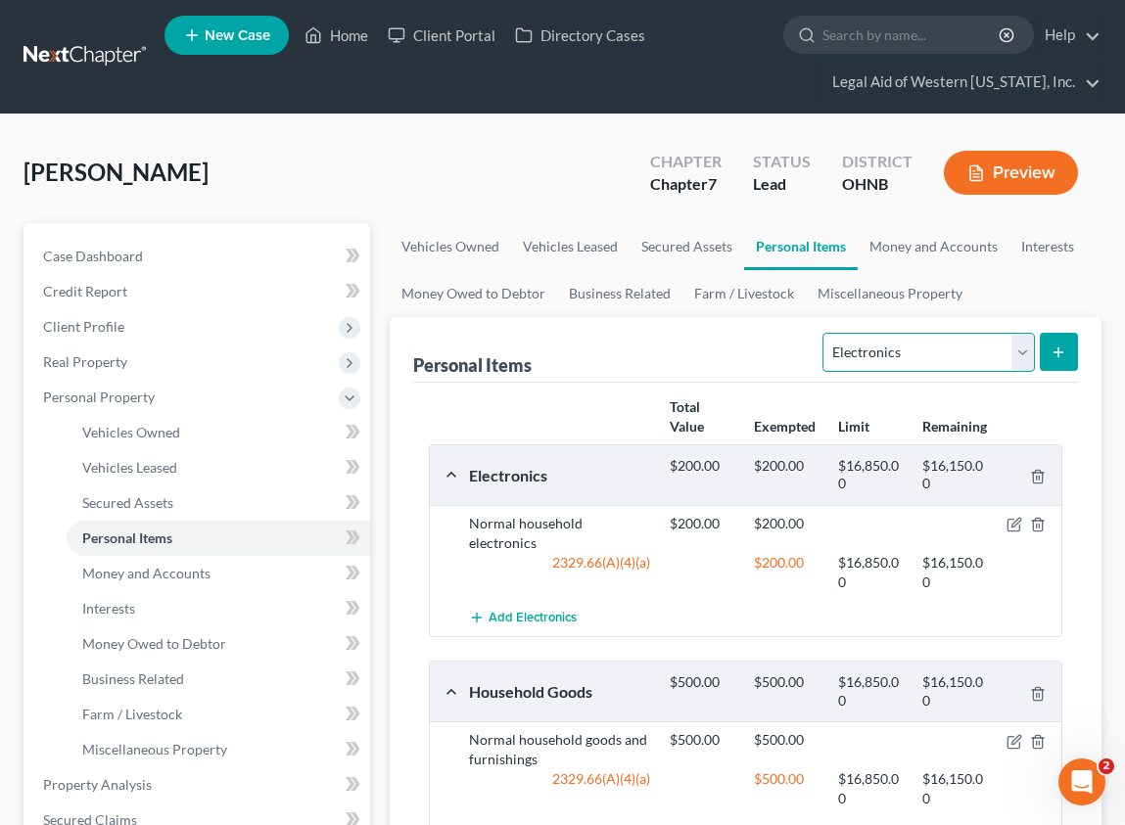
click at [1023, 350] on select "Select Item Type Clothing Collectibles Of Value Electronics Firearms Household …" at bounding box center [927, 352] width 211 height 39
select select "firearms"
click at [825, 333] on select "Select Item Type Clothing Collectibles Of Value Electronics Firearms Household …" at bounding box center [927, 352] width 211 height 39
click at [1062, 347] on icon "submit" at bounding box center [1059, 353] width 16 height 16
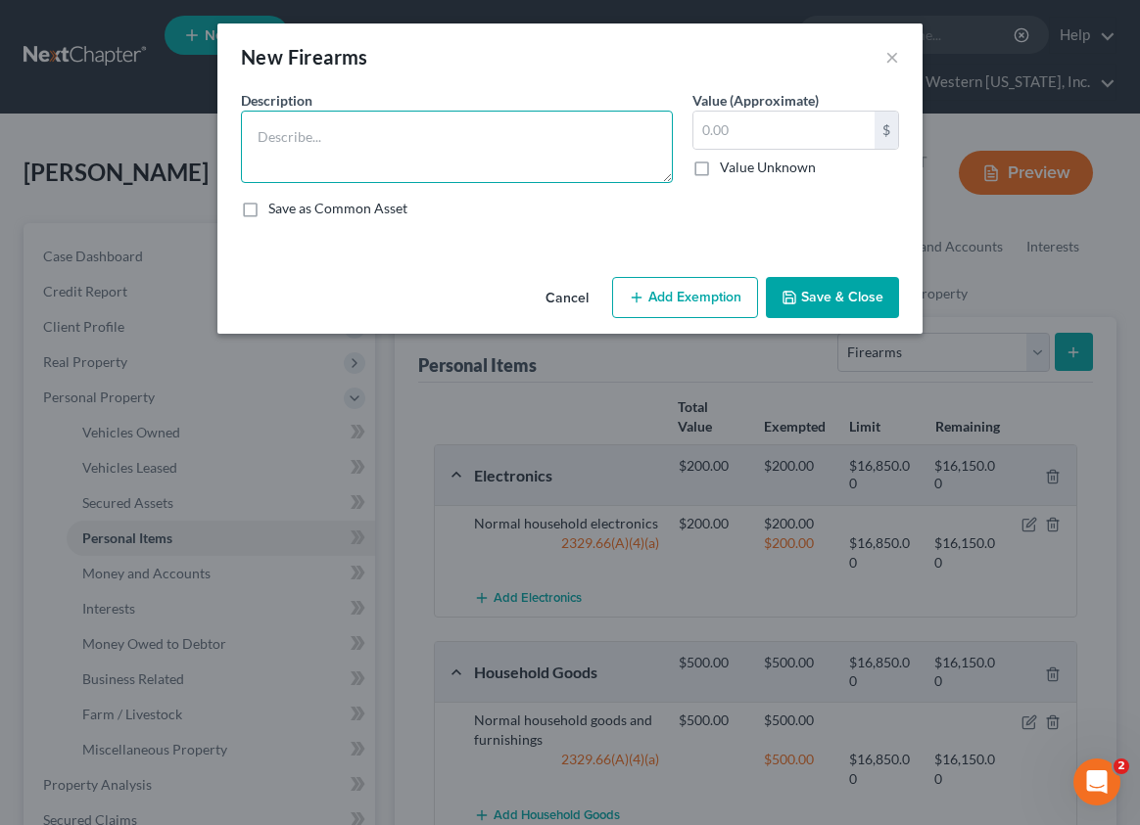
click at [336, 131] on textarea at bounding box center [457, 147] width 432 height 72
type textarea "9mm handgun"
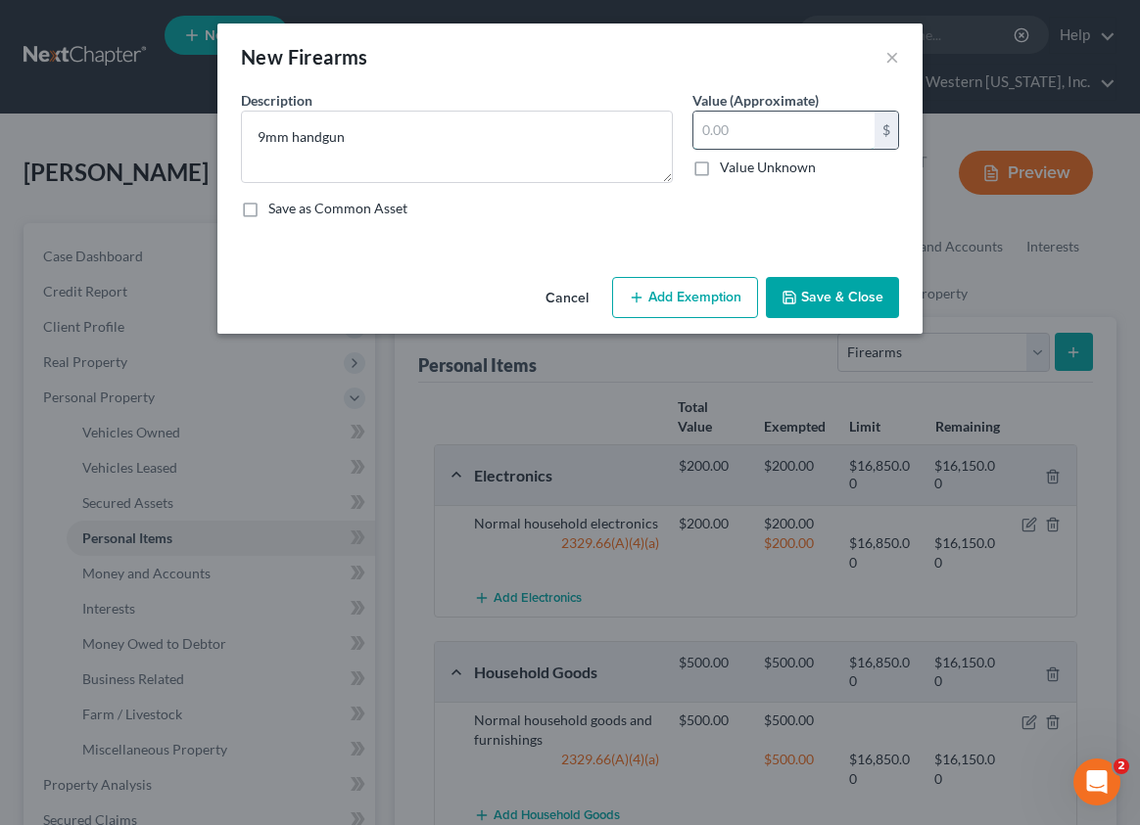
click at [752, 144] on input "text" at bounding box center [783, 130] width 181 height 37
type input "200"
click at [748, 283] on button "Add Exemption" at bounding box center [685, 297] width 146 height 41
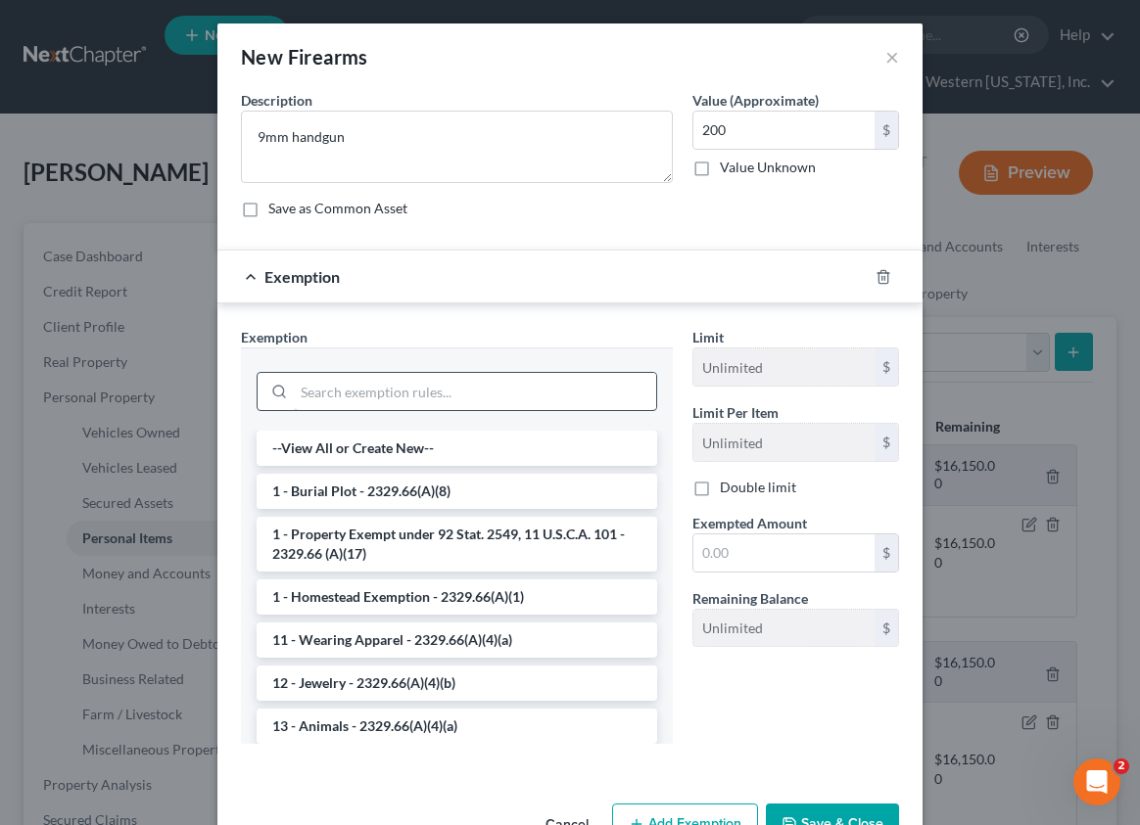
click at [494, 384] on input "search" at bounding box center [475, 391] width 362 height 37
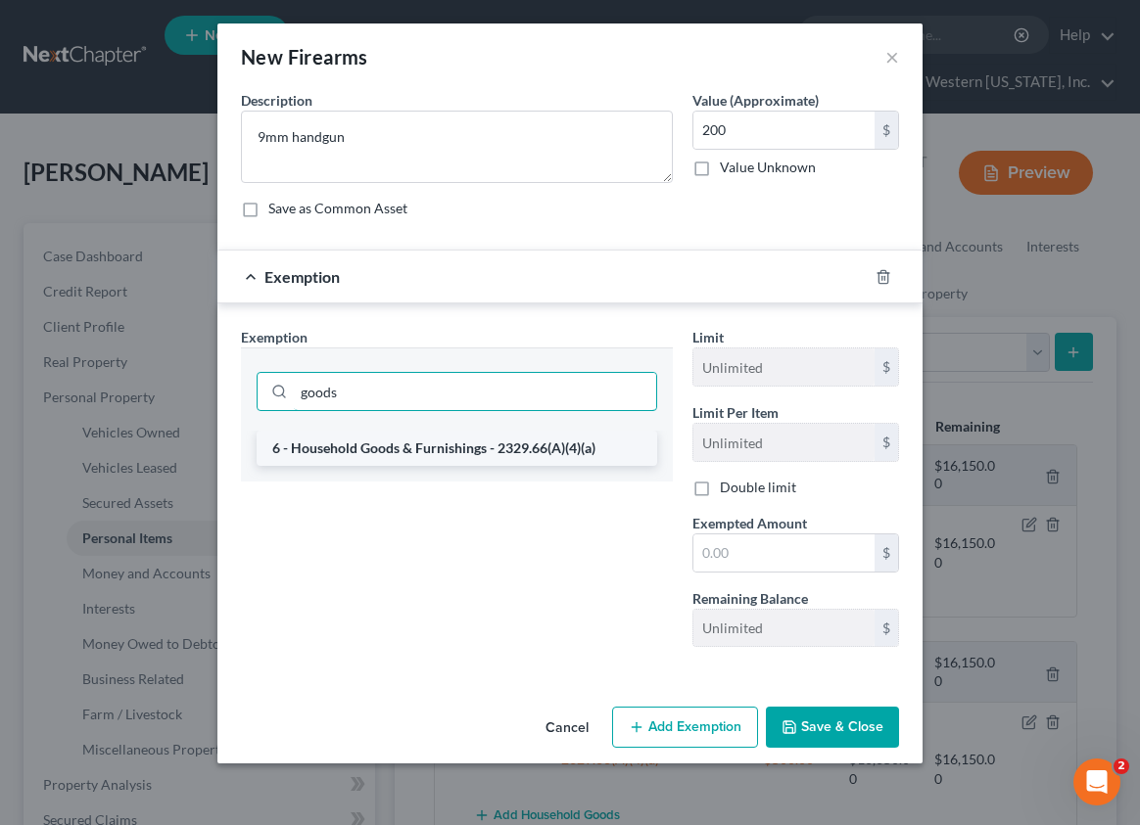
type input "goods"
drag, startPoint x: 496, startPoint y: 443, endPoint x: 513, endPoint y: 437, distance: 17.6
click at [498, 443] on li "6 - Household Goods & Furnishings - 2329.66(A)(4)(a)" at bounding box center [457, 448] width 400 height 35
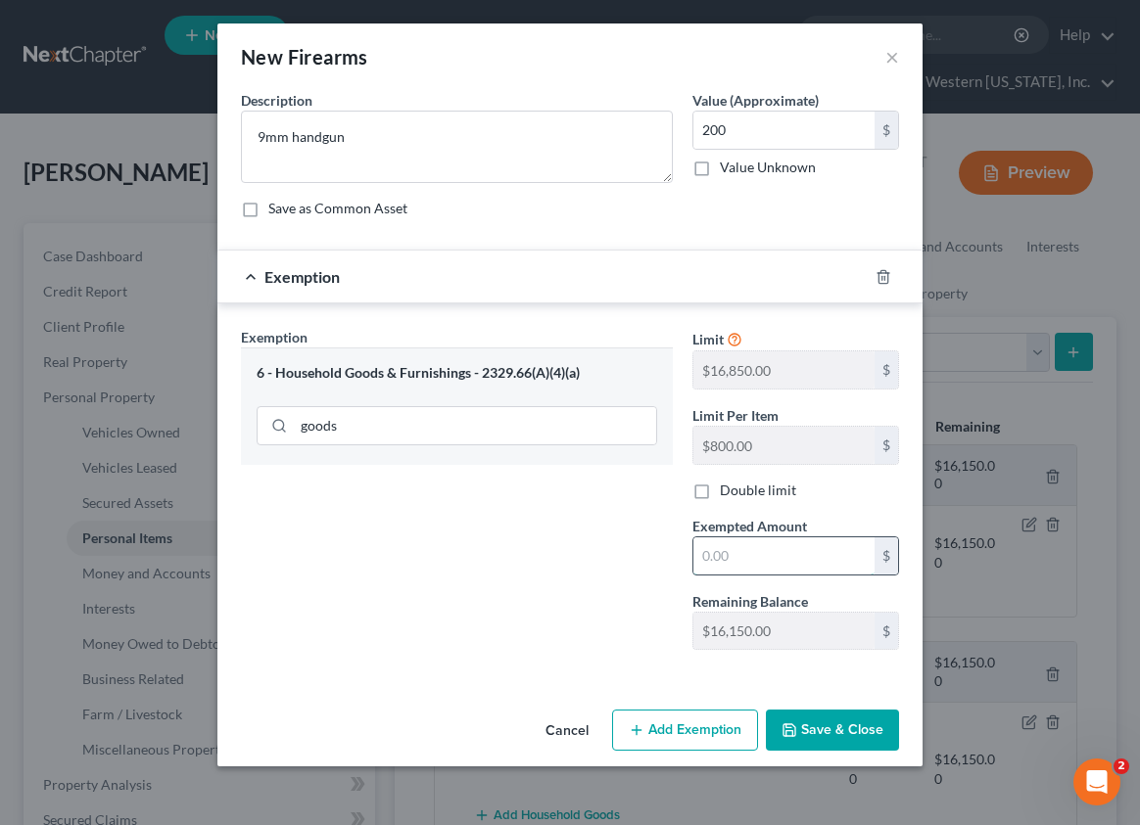
click at [724, 555] on input "text" at bounding box center [783, 555] width 181 height 37
type input "200"
click at [864, 720] on button "Save & Close" at bounding box center [832, 730] width 133 height 41
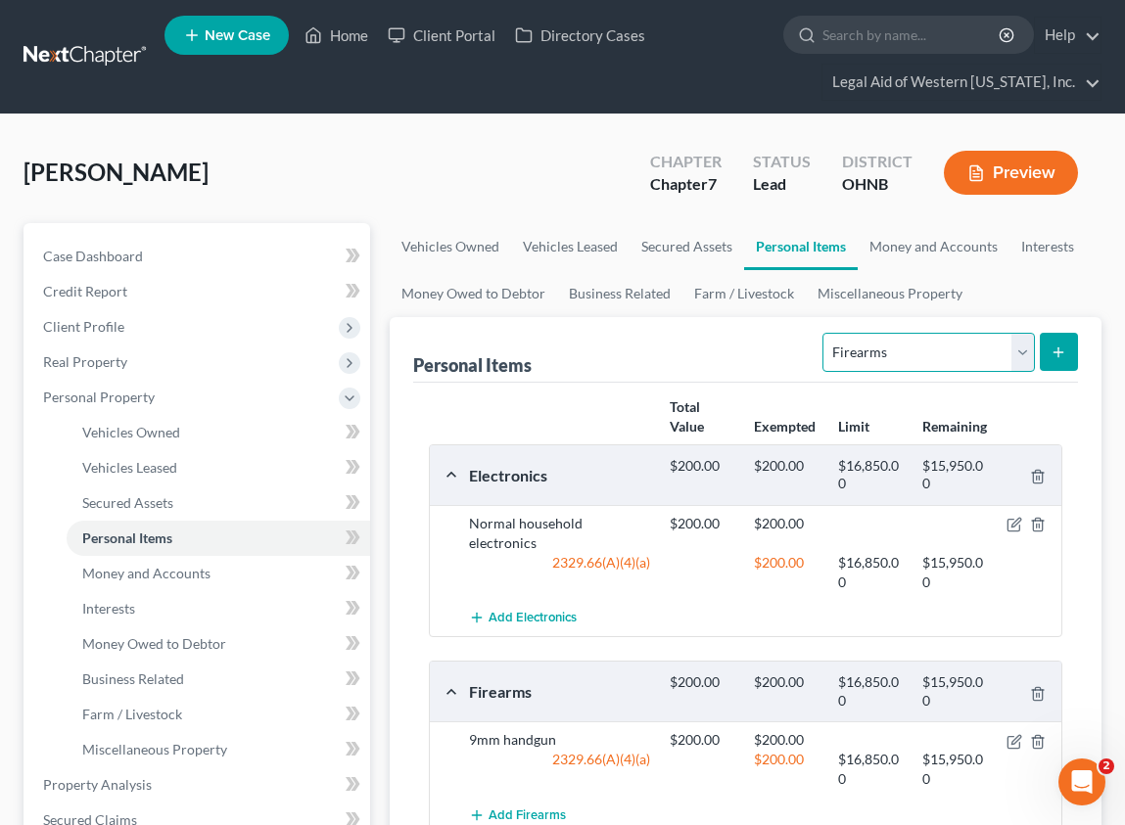
click at [875, 348] on select "Select Item Type Clothing Collectibles Of Value Electronics Firearms Household …" at bounding box center [927, 352] width 211 height 39
select select "clothing"
click at [825, 333] on select "Select Item Type Clothing Collectibles Of Value Electronics Firearms Household …" at bounding box center [927, 352] width 211 height 39
click at [1061, 350] on icon "submit" at bounding box center [1059, 353] width 16 height 16
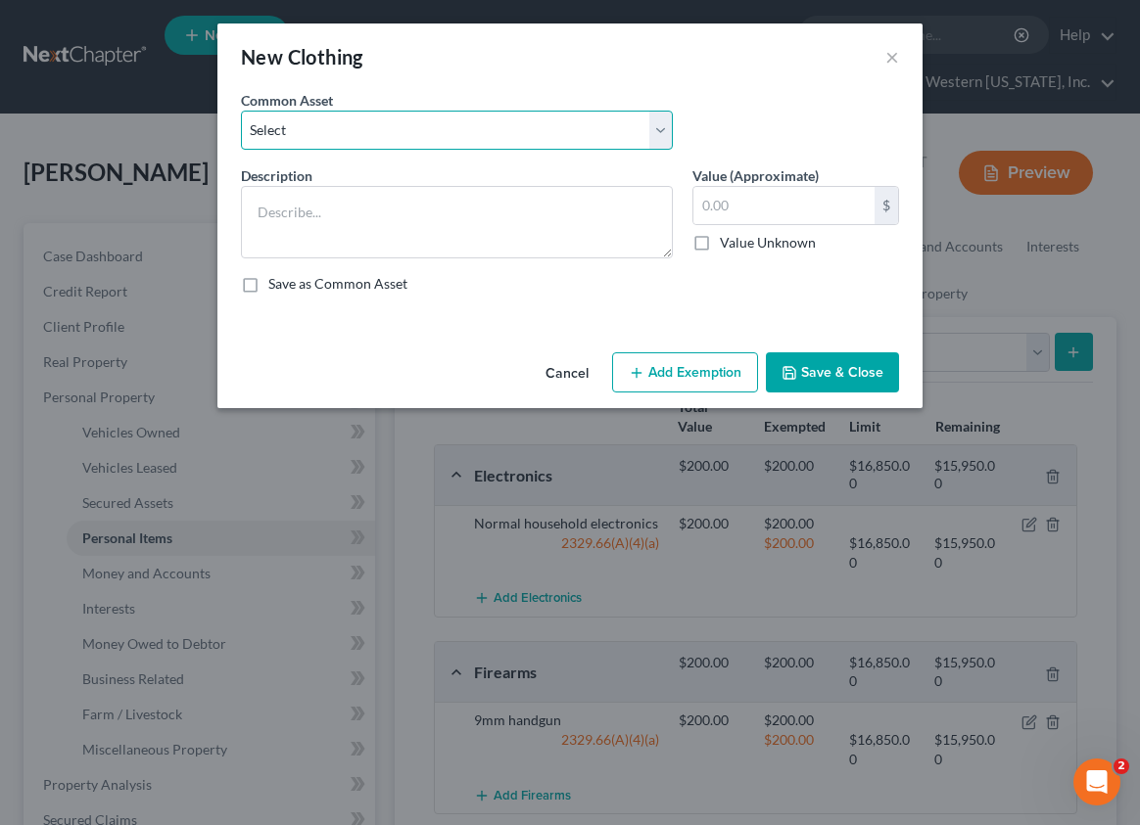
click at [485, 144] on select "Select Personal Clothing" at bounding box center [457, 130] width 432 height 39
select select "0"
click at [241, 111] on select "Select Personal Clothing" at bounding box center [457, 130] width 432 height 39
type textarea "Personal Clothing"
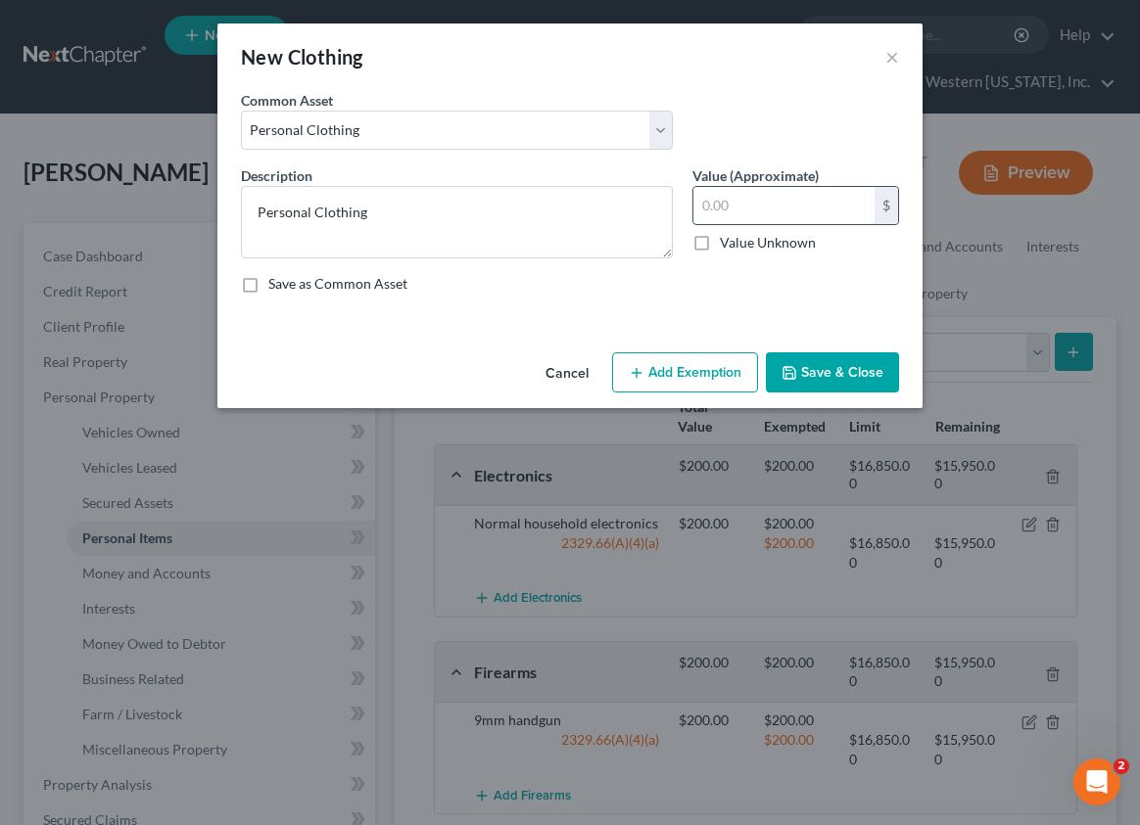
click at [771, 221] on input "text" at bounding box center [783, 205] width 181 height 37
type input "300"
click at [712, 370] on button "Add Exemption" at bounding box center [685, 372] width 146 height 41
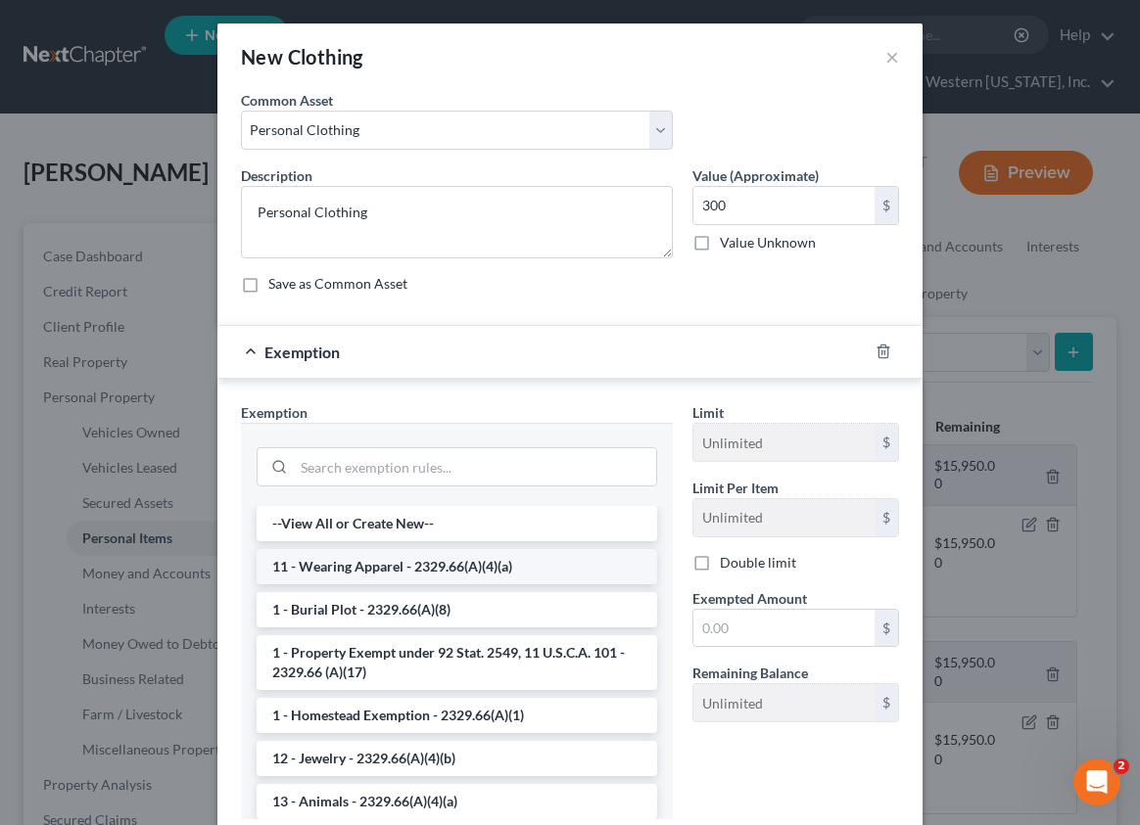
click at [378, 567] on li "11 - Wearing Apparel - 2329.66(A)(4)(a)" at bounding box center [457, 566] width 400 height 35
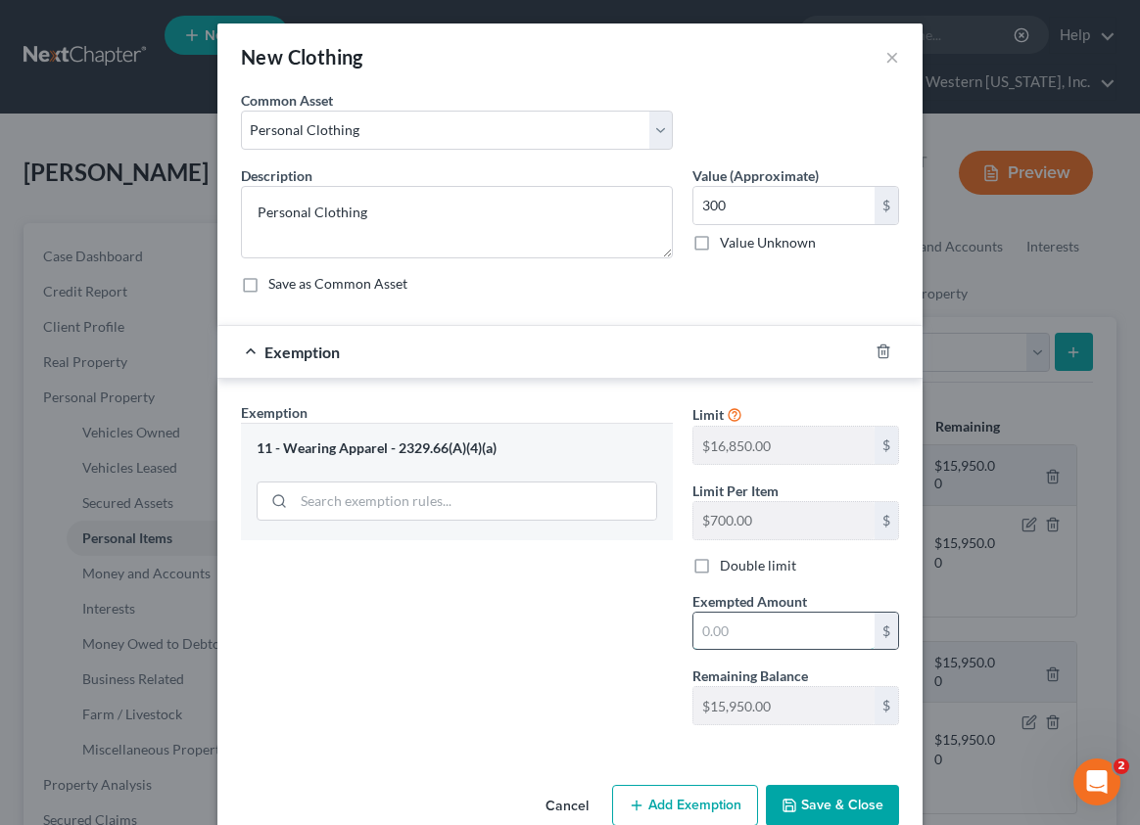
click at [742, 633] on input "text" at bounding box center [783, 631] width 181 height 37
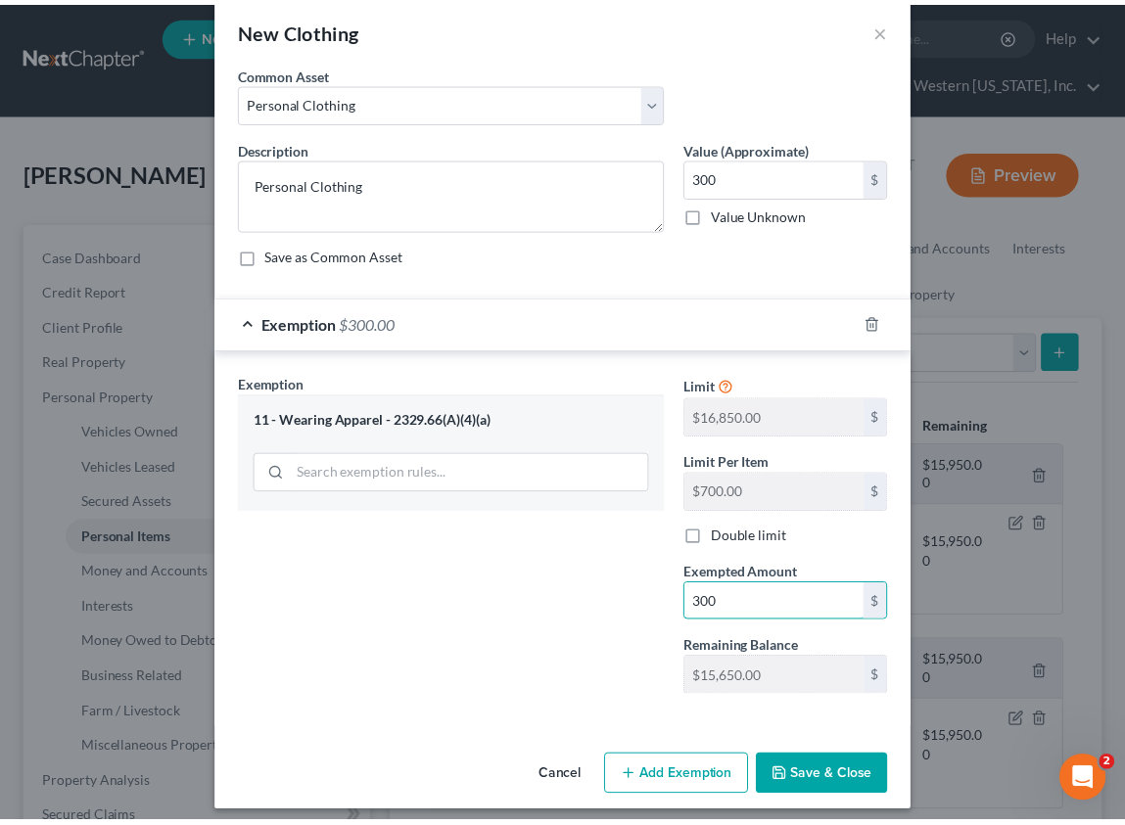
scroll to position [40, 0]
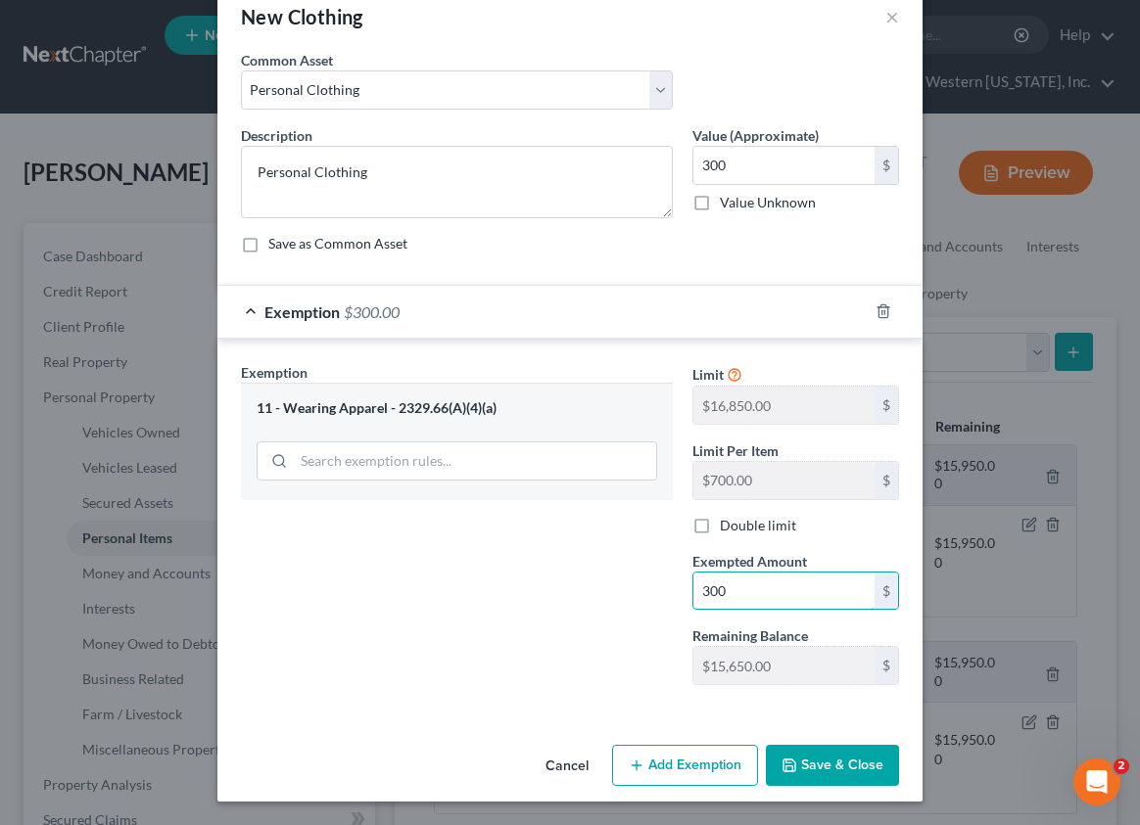
type input "300"
click at [846, 761] on button "Save & Close" at bounding box center [832, 765] width 133 height 41
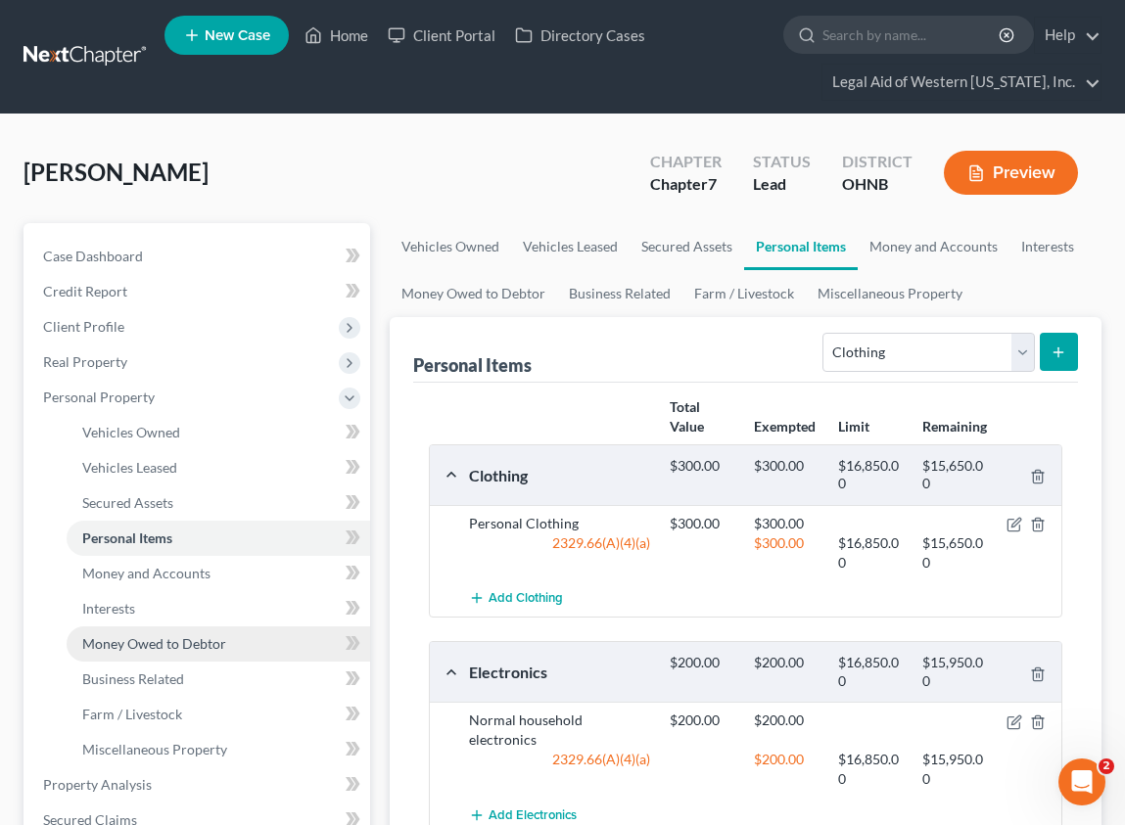
click at [200, 641] on span "Money Owed to Debtor" at bounding box center [154, 643] width 144 height 17
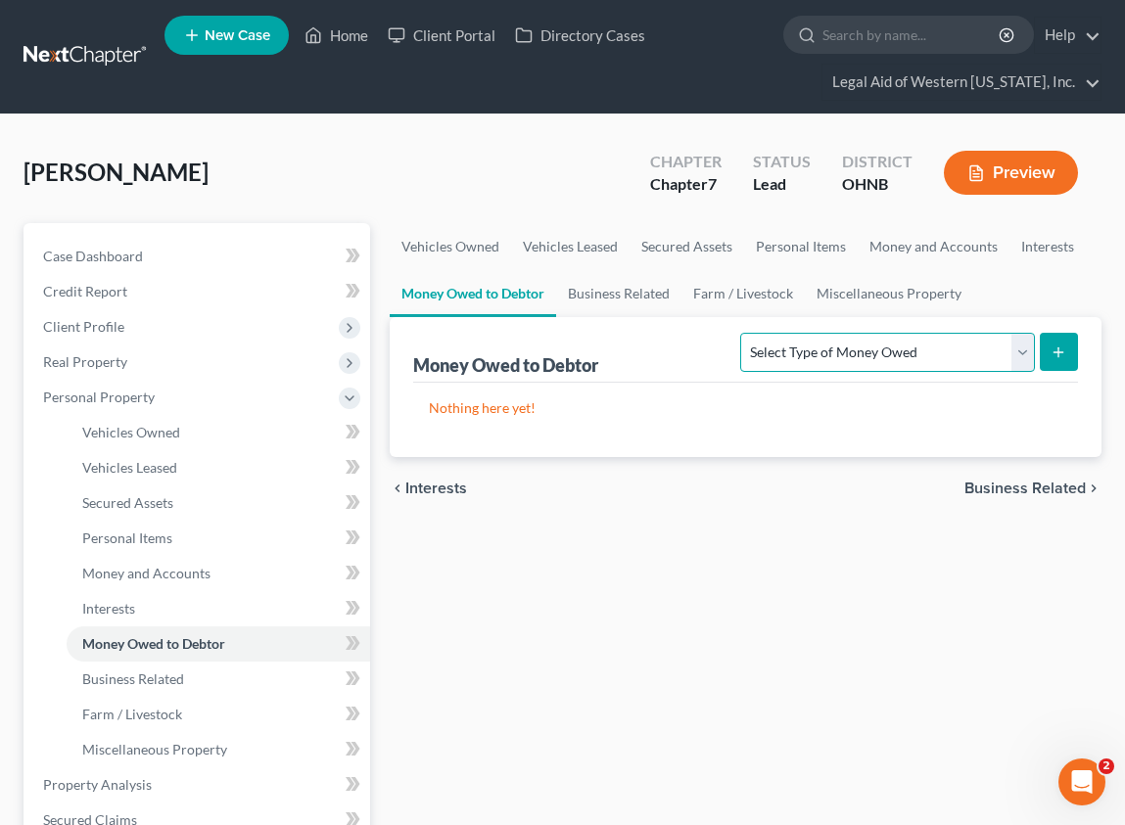
click at [932, 360] on select "Select Type of Money Owed Accounts Receivable Alimony Child Support Claims Agai…" at bounding box center [887, 352] width 294 height 39
select select "child_support"
click at [744, 333] on select "Select Type of Money Owed Accounts Receivable Alimony Child Support Claims Agai…" at bounding box center [887, 352] width 294 height 39
click at [1067, 349] on button "submit" at bounding box center [1059, 352] width 38 height 38
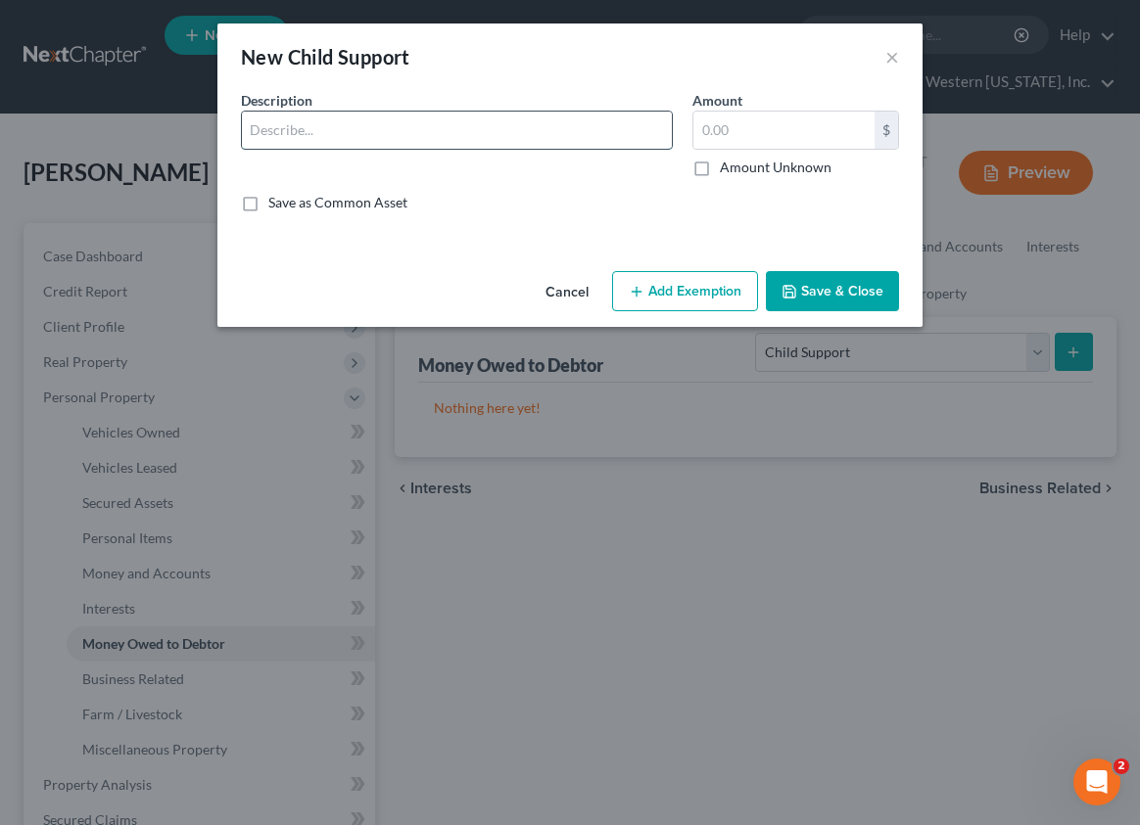
click at [394, 136] on input "text" at bounding box center [457, 130] width 430 height 37
type input "Child support owed to debtor"
click at [843, 289] on button "Save & Close" at bounding box center [832, 291] width 133 height 41
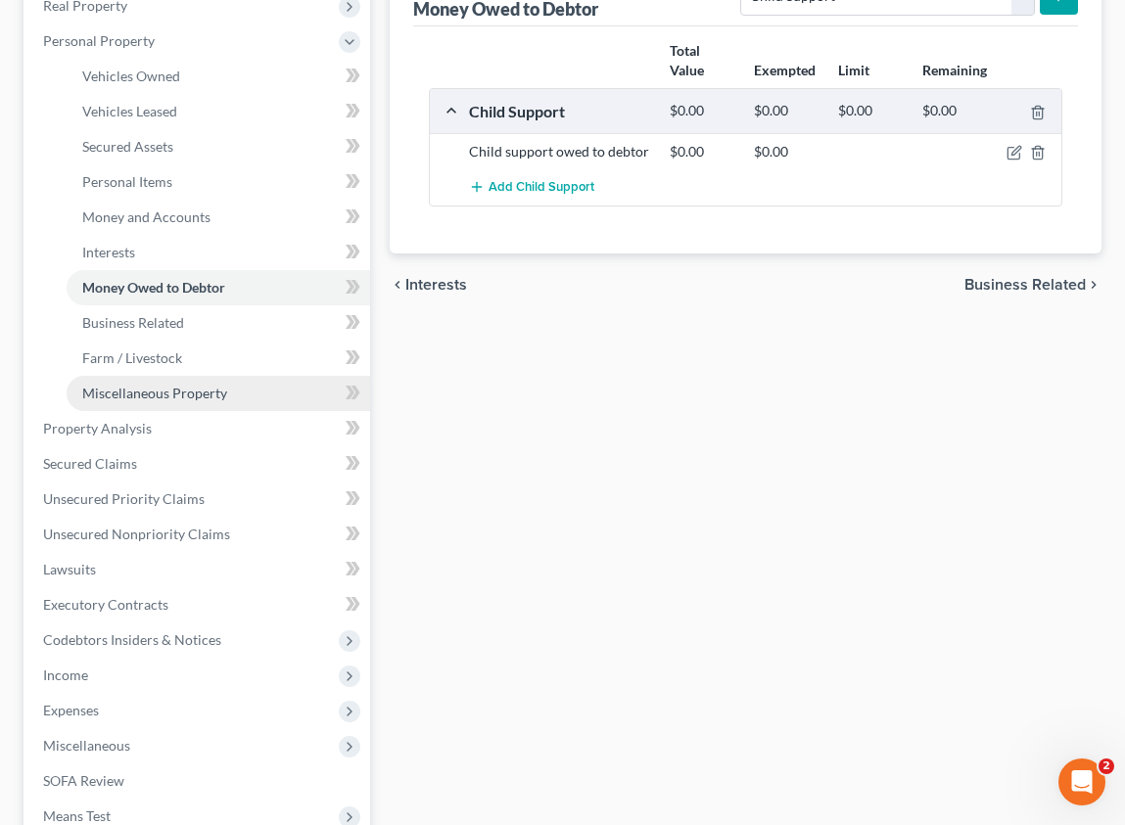
scroll to position [392, 0]
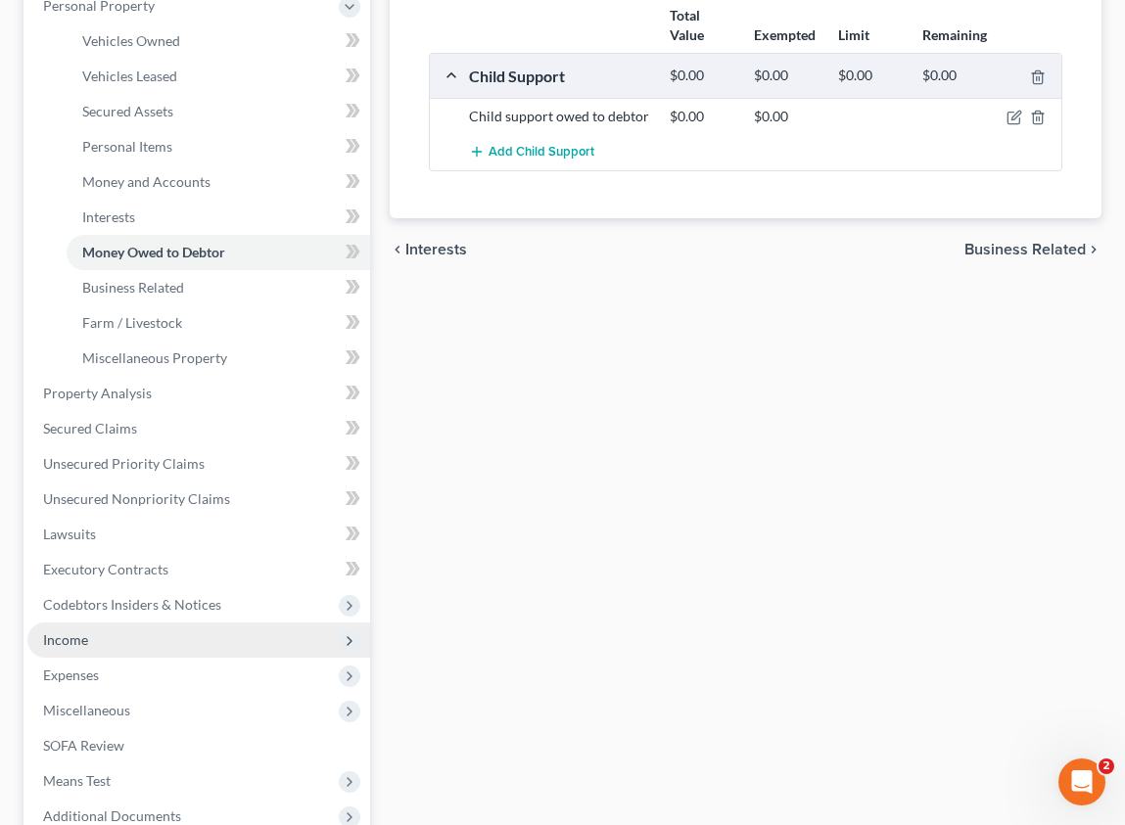
click at [188, 640] on span "Income" at bounding box center [198, 640] width 343 height 35
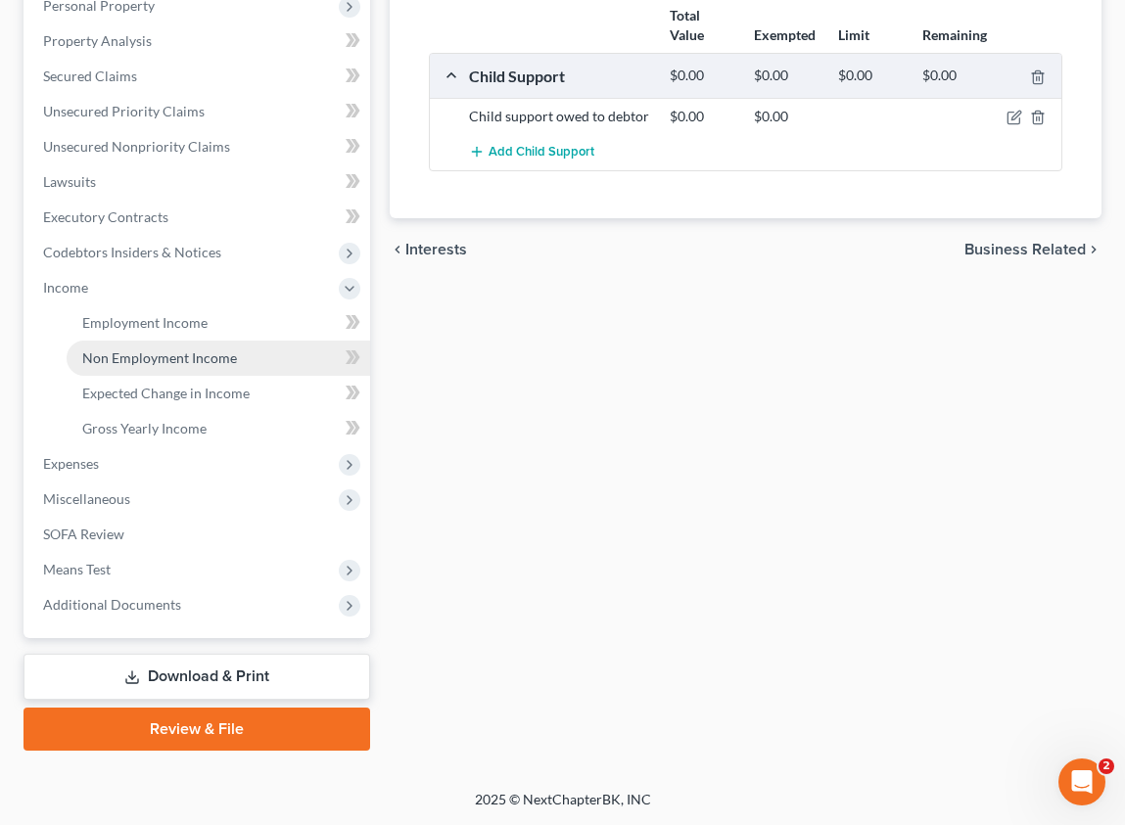
click at [212, 360] on span "Non Employment Income" at bounding box center [159, 358] width 155 height 17
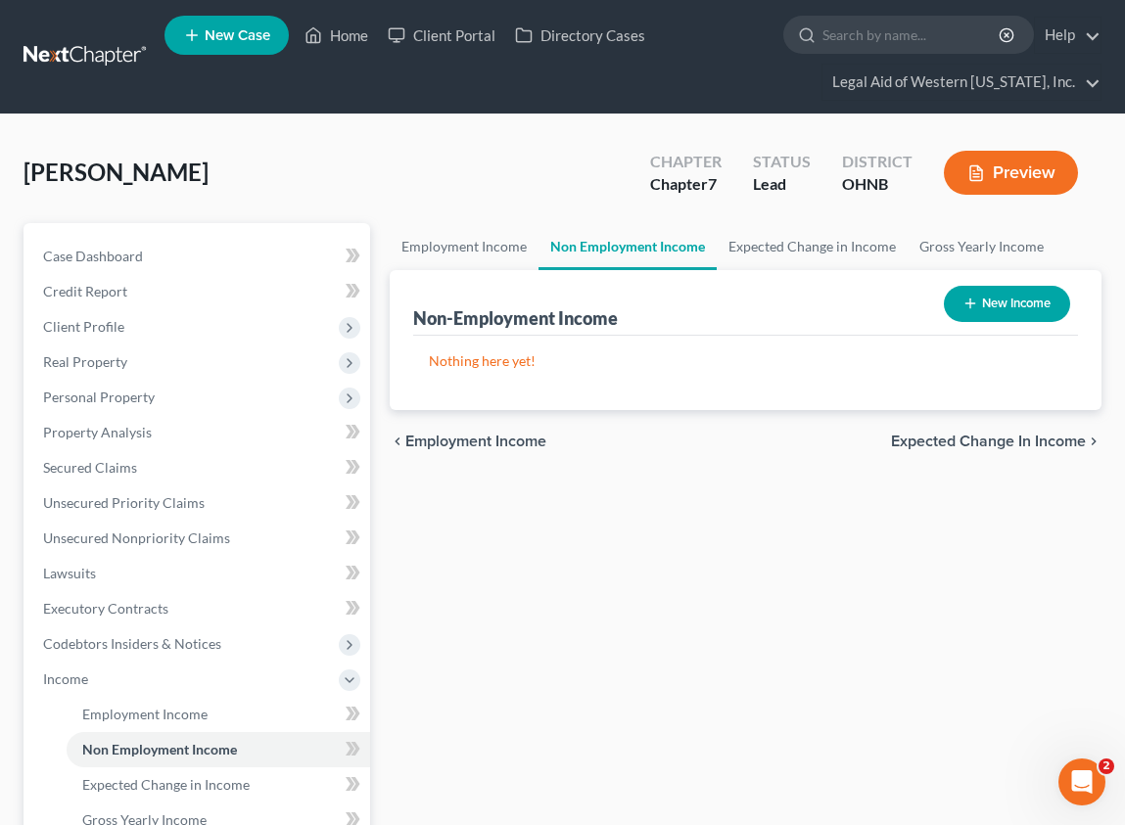
click at [982, 300] on button "New Income" at bounding box center [1007, 304] width 126 height 36
select select "0"
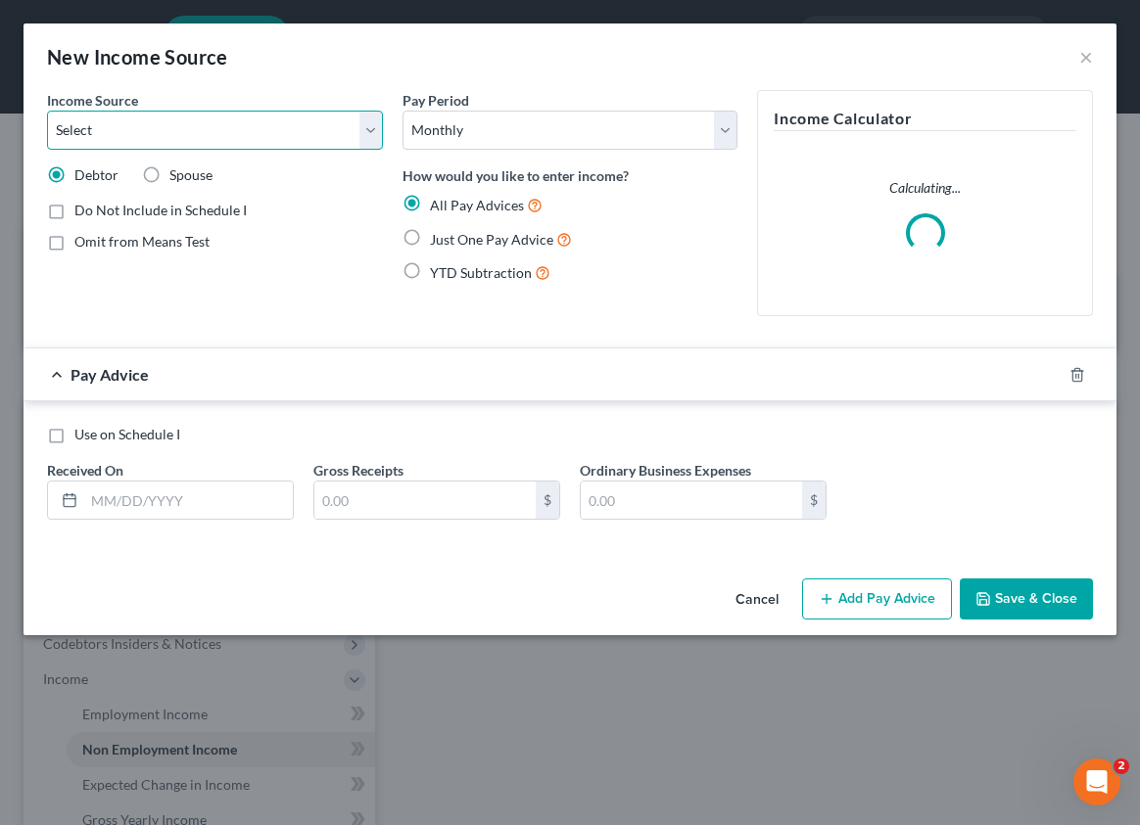
click at [375, 143] on select "Select Unemployment Disability (from employer) Pension Retirement Social Securi…" at bounding box center [215, 130] width 336 height 39
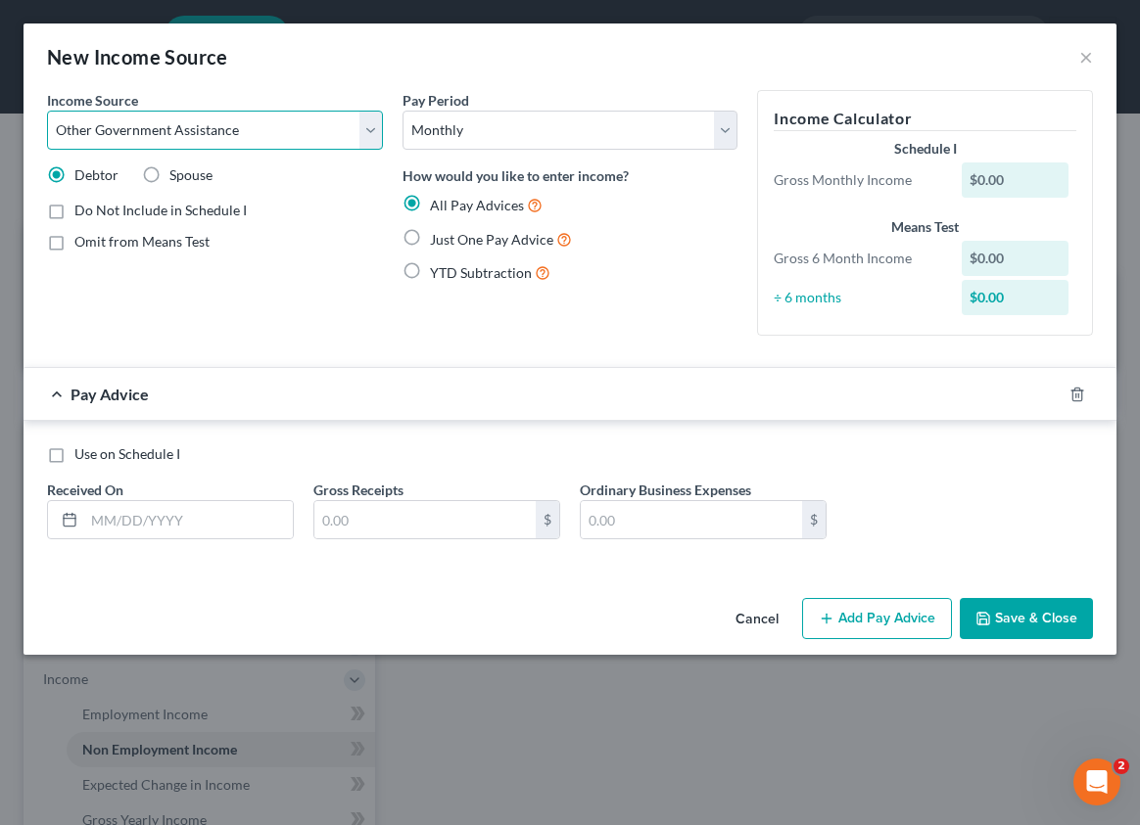
click at [47, 111] on select "Select Unemployment Disability (from employer) Pension Retirement Social Securi…" at bounding box center [215, 130] width 336 height 39
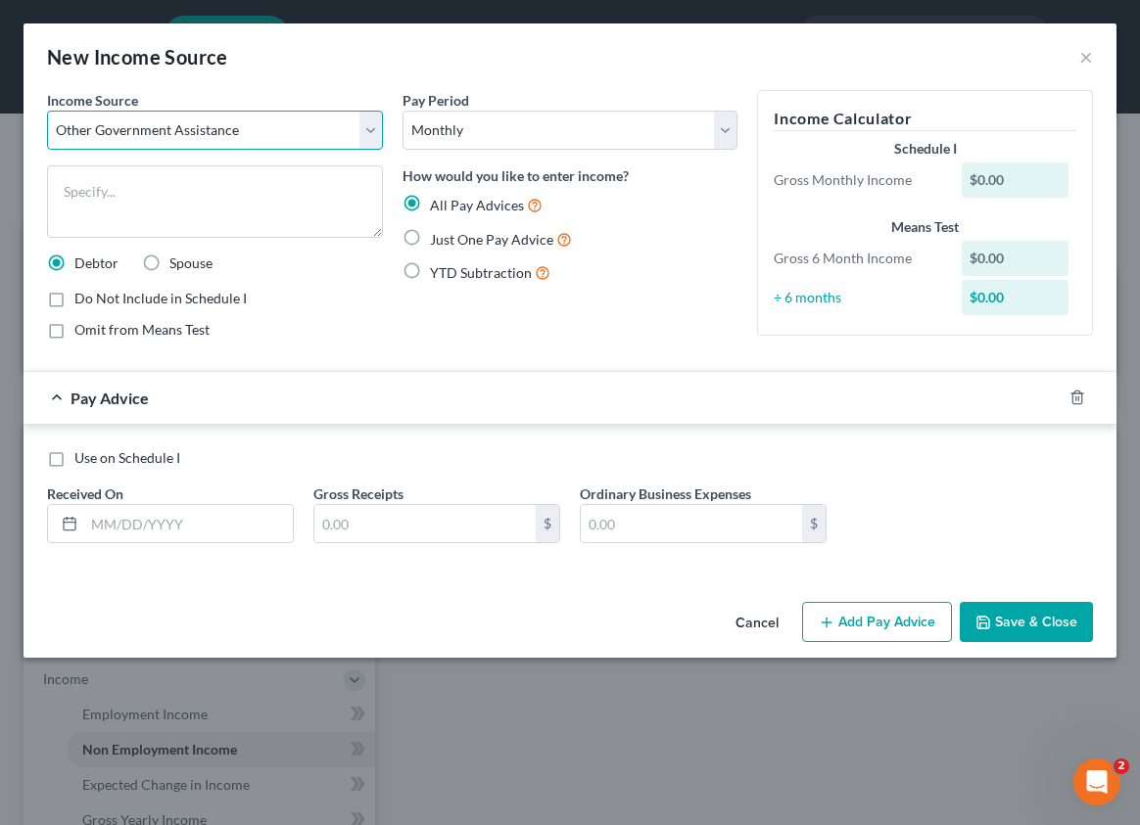
click at [183, 130] on select "Select Unemployment Disability (from employer) Pension Retirement Social Securi…" at bounding box center [215, 130] width 336 height 39
select select "4"
click at [47, 111] on select "Select Unemployment Disability (from employer) Pension Retirement Social Securi…" at bounding box center [215, 130] width 336 height 39
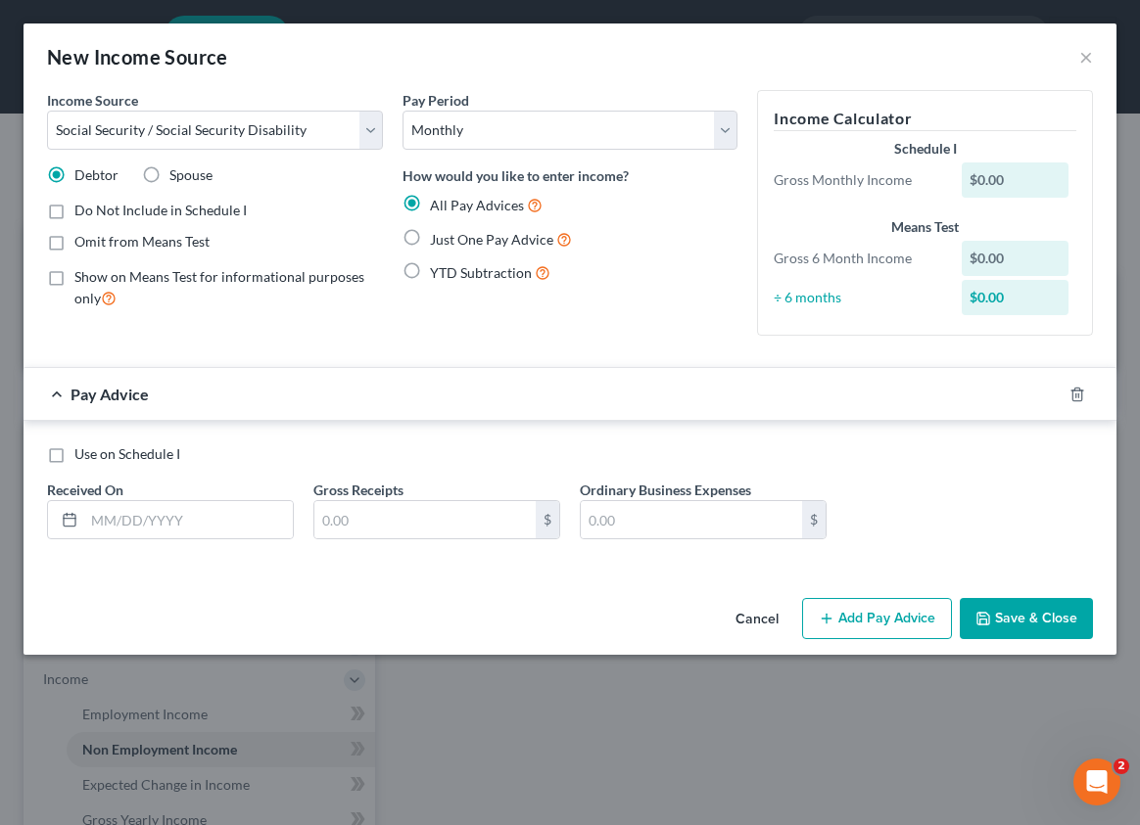
click at [430, 240] on label "Just One Pay Advice" at bounding box center [501, 239] width 142 height 23
click at [438, 240] on input "Just One Pay Advice" at bounding box center [444, 234] width 13 height 13
radio input "true"
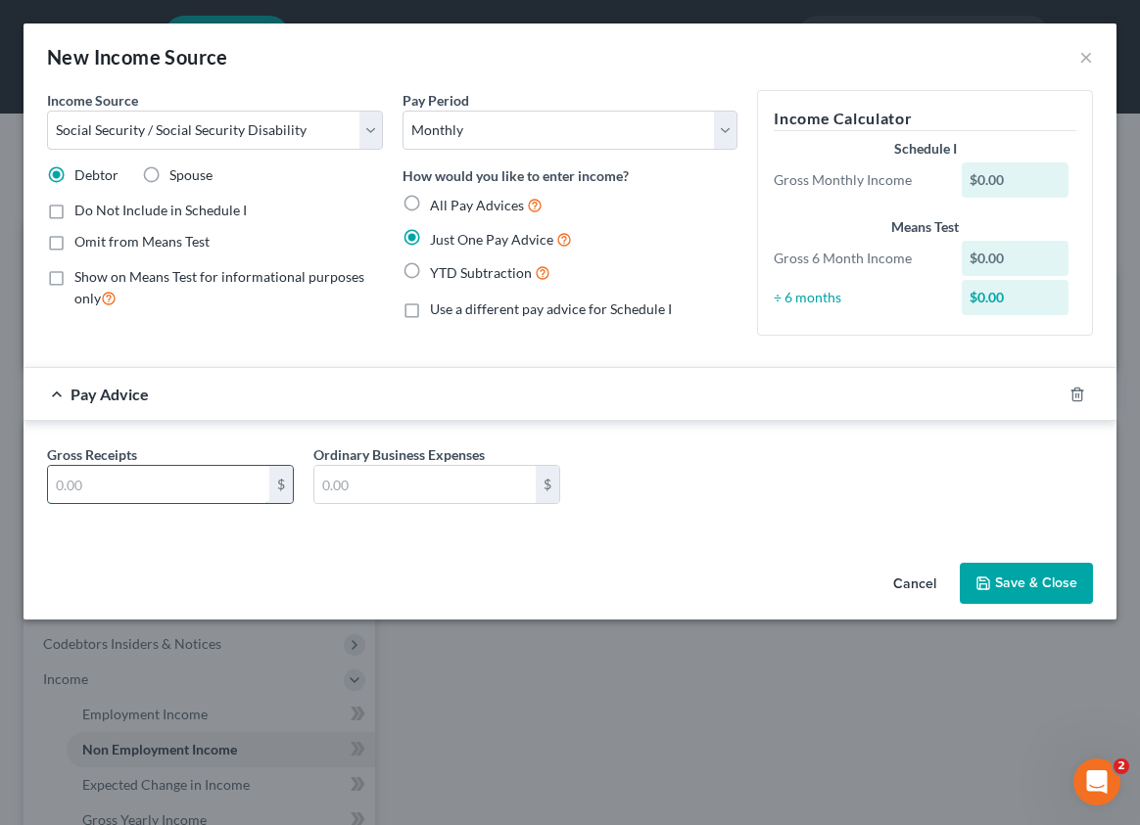
click at [209, 482] on input "text" at bounding box center [158, 484] width 221 height 37
type input "1,500"
click at [997, 586] on button "Save & Close" at bounding box center [1025, 583] width 133 height 41
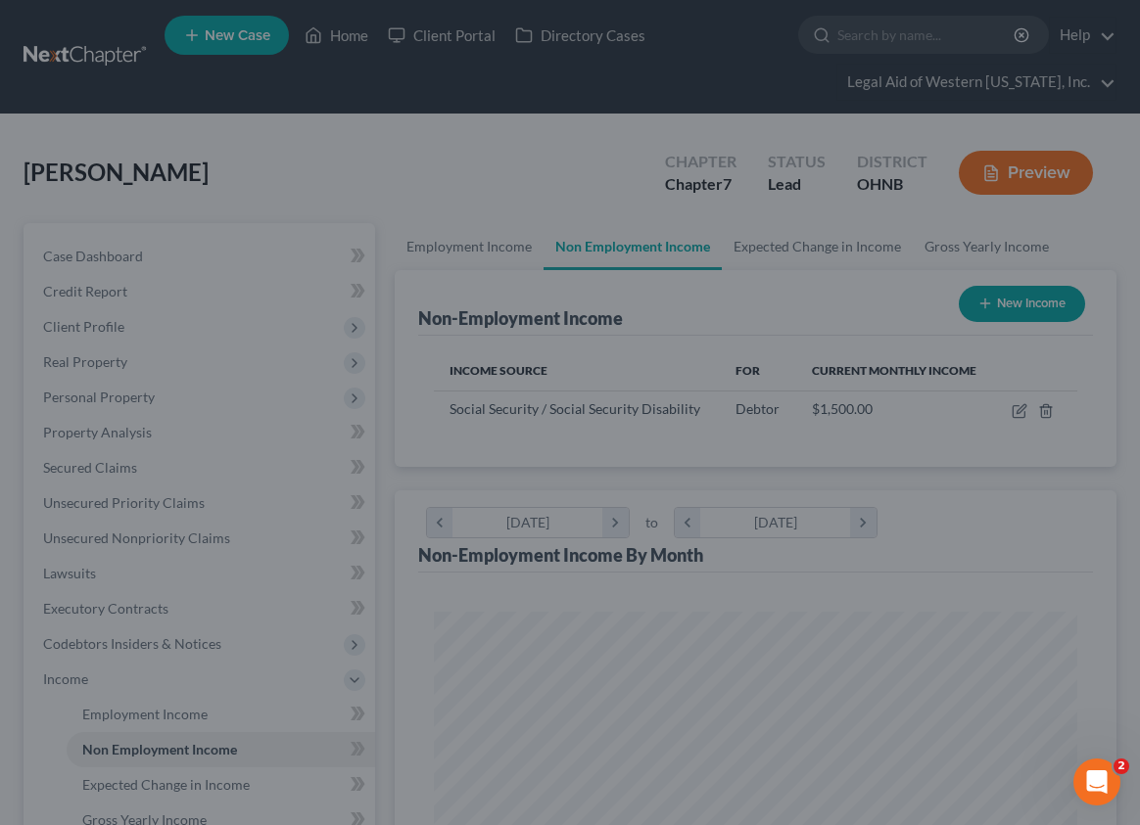
scroll to position [316, 674]
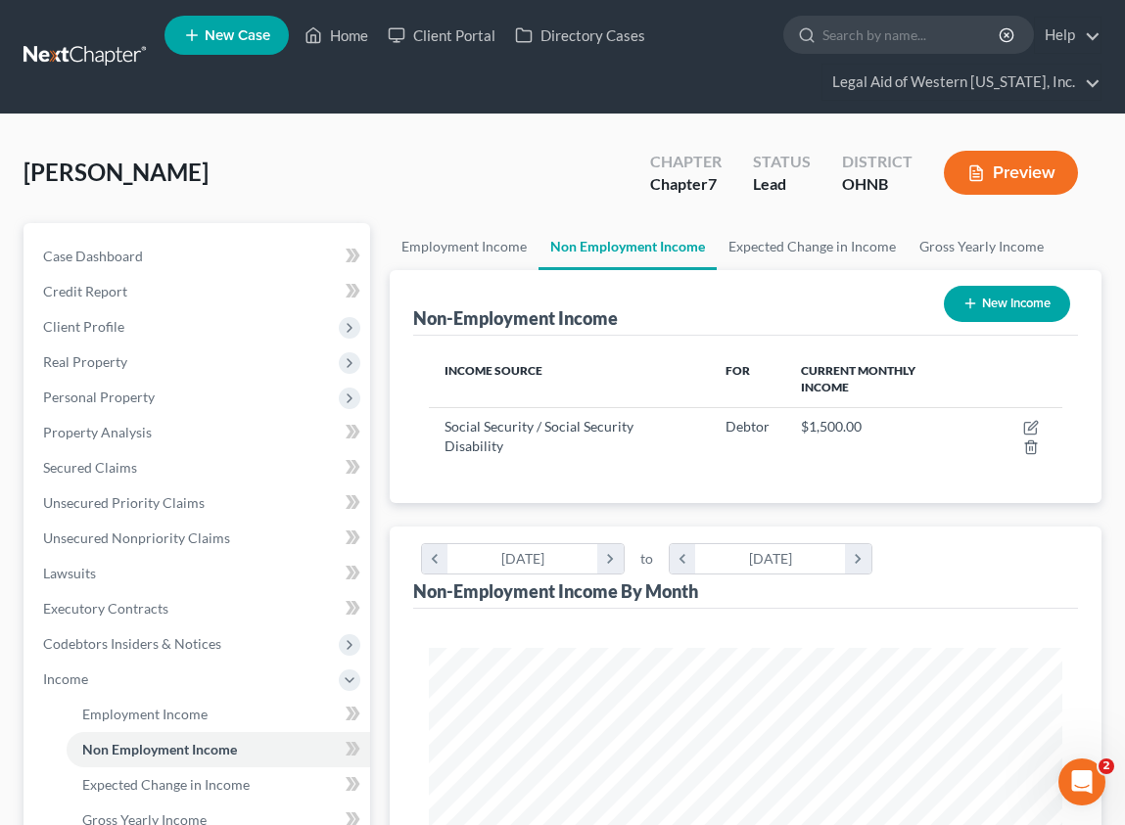
click at [1002, 299] on button "New Income" at bounding box center [1007, 304] width 126 height 36
select select "0"
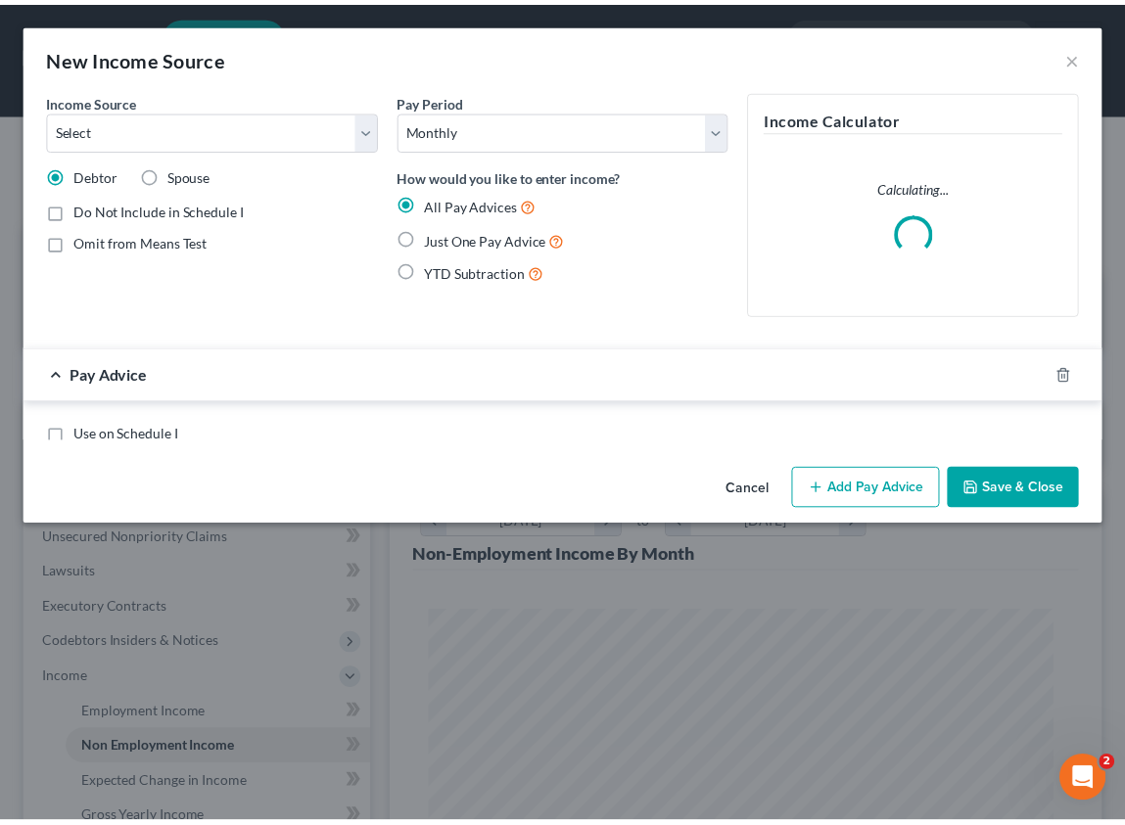
scroll to position [321, 683]
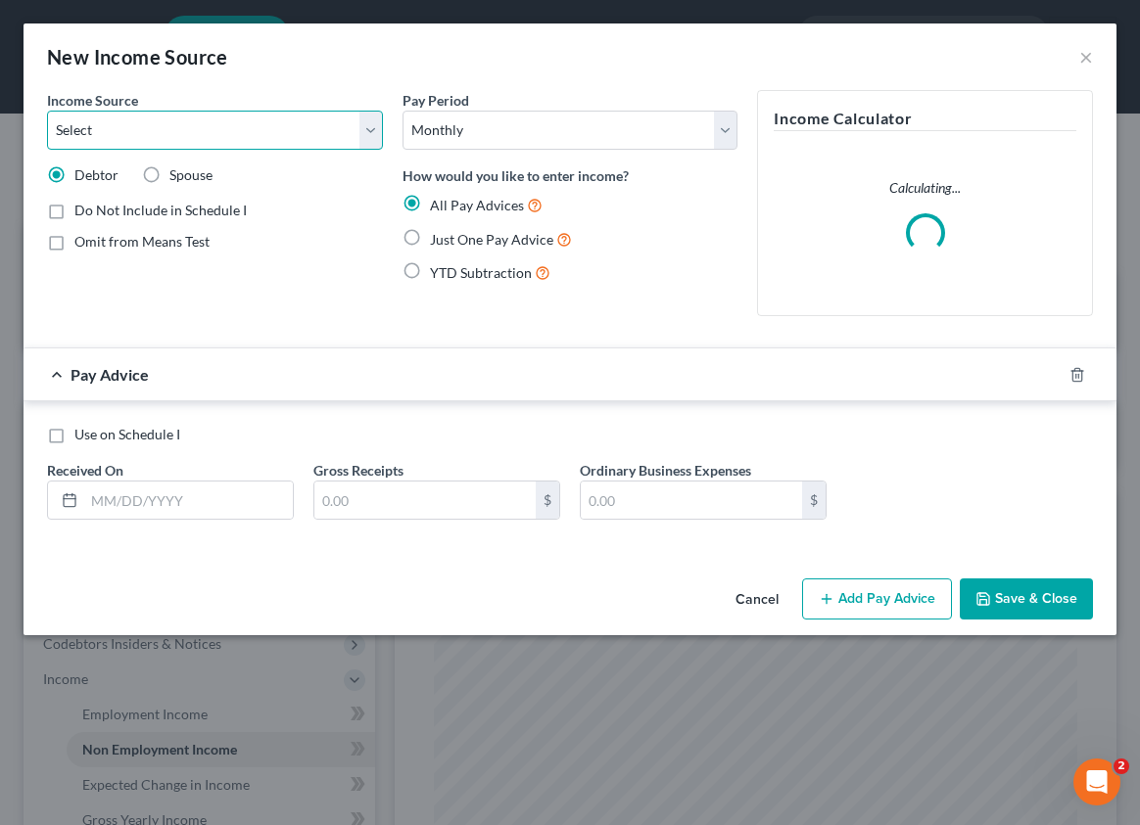
click at [145, 124] on select "Select Unemployment Disability (from employer) Pension Retirement Social Securi…" at bounding box center [215, 130] width 336 height 39
select select "5"
click at [47, 111] on select "Select Unemployment Disability (from employer) Pension Retirement Social Securi…" at bounding box center [215, 130] width 336 height 39
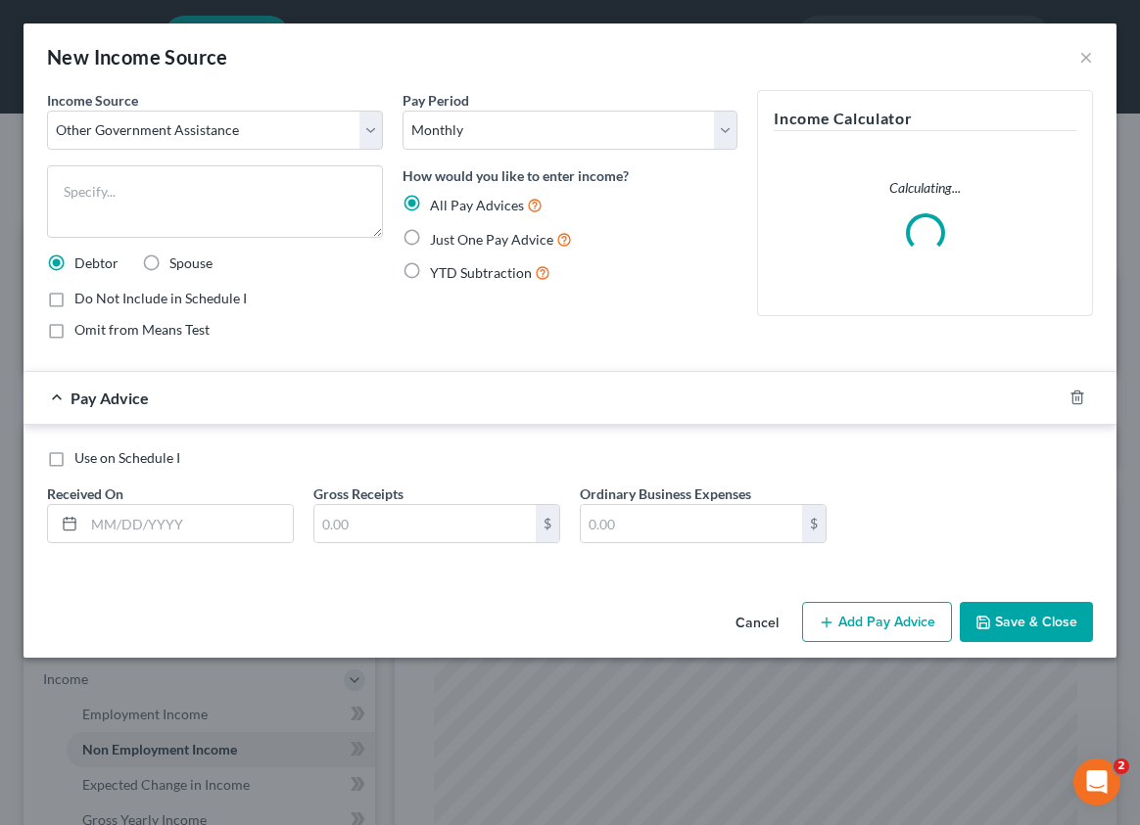
click at [430, 241] on label "Just One Pay Advice" at bounding box center [501, 239] width 142 height 23
click at [438, 241] on input "Just One Pay Advice" at bounding box center [444, 234] width 13 height 13
radio input "true"
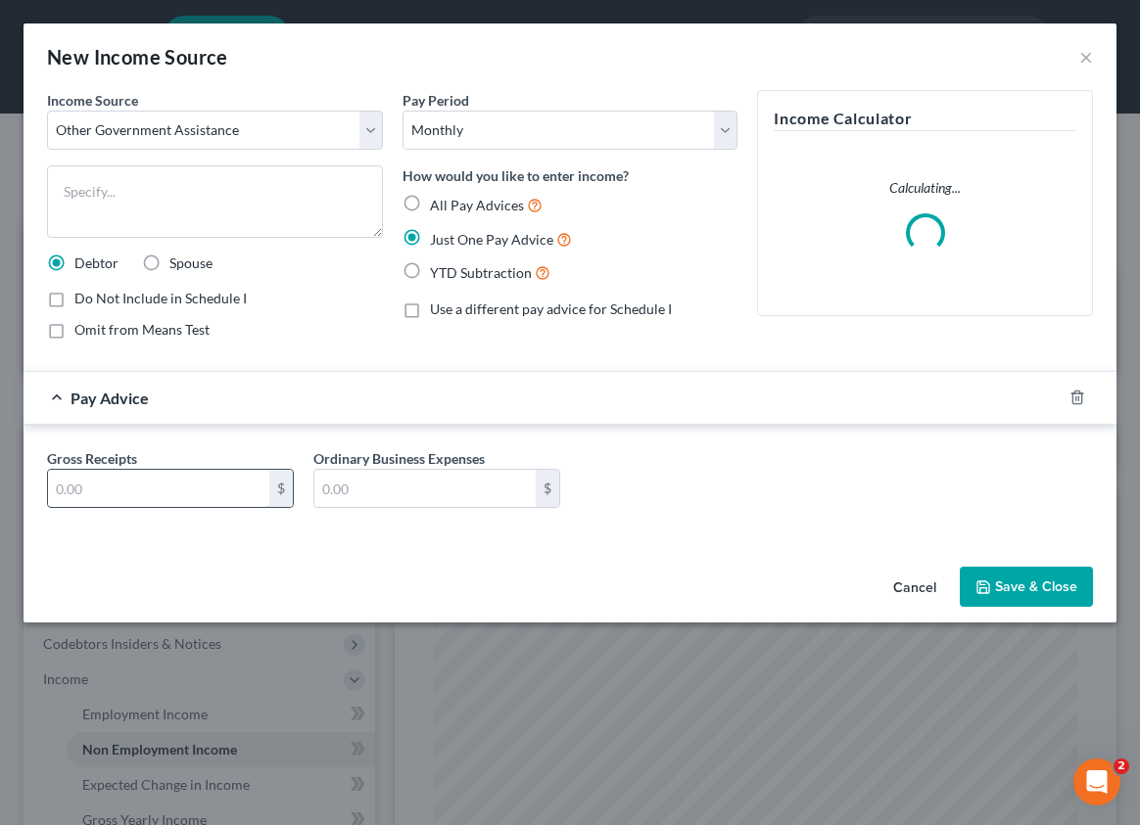
click at [173, 494] on input "text" at bounding box center [158, 488] width 221 height 37
type input "386.00"
click at [1013, 571] on button "Save & Close" at bounding box center [1025, 587] width 133 height 41
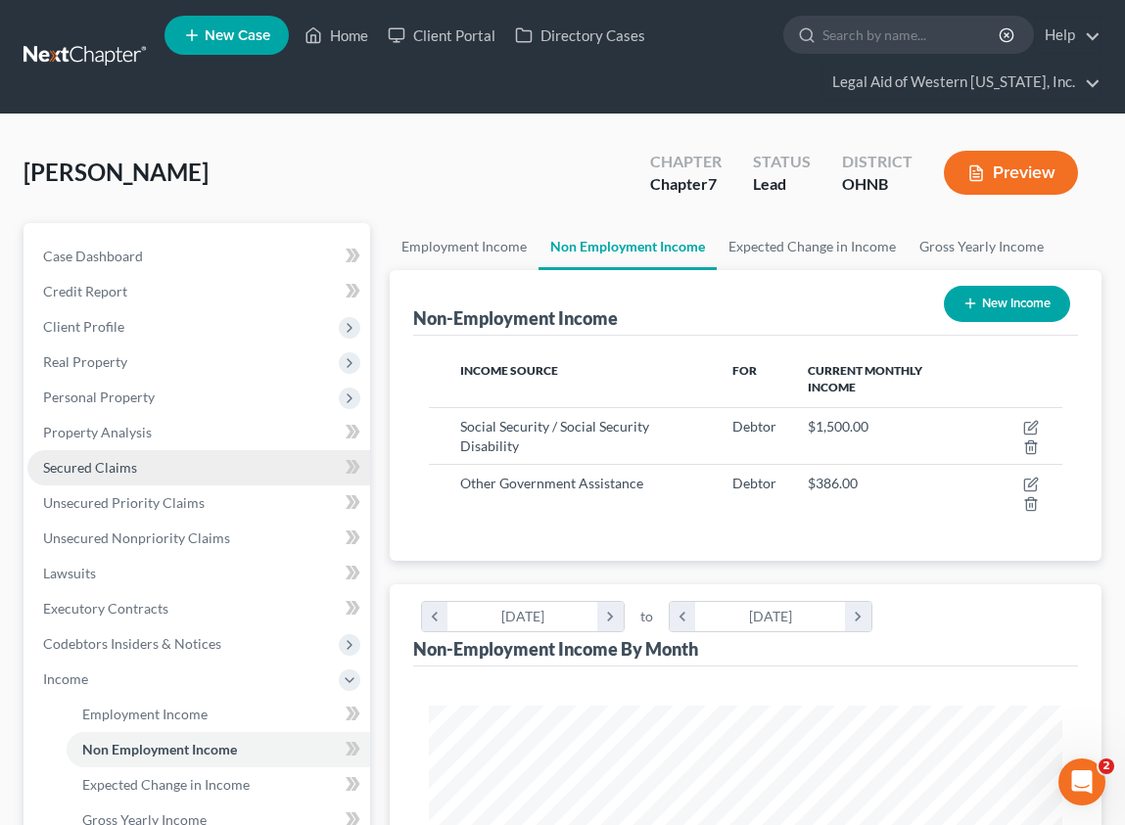
scroll to position [196, 0]
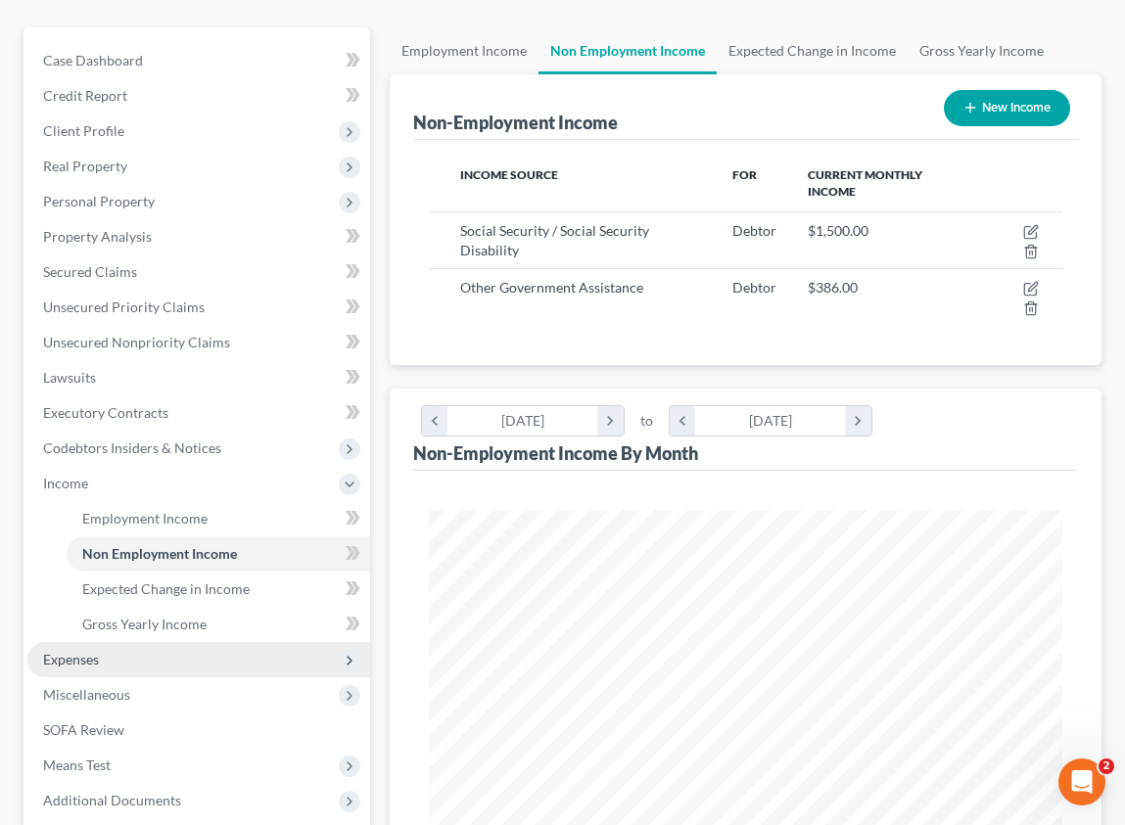
click at [121, 670] on span "Expenses" at bounding box center [198, 659] width 343 height 35
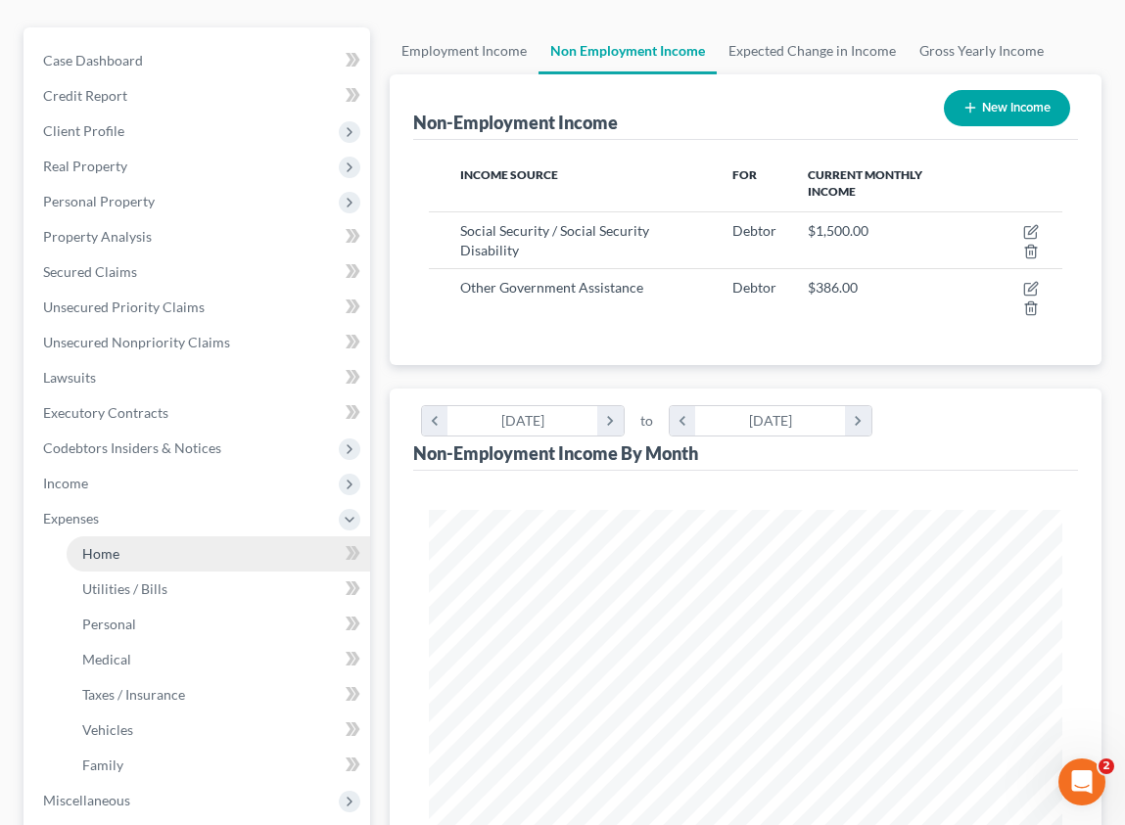
click at [150, 570] on link "Home" at bounding box center [219, 554] width 304 height 35
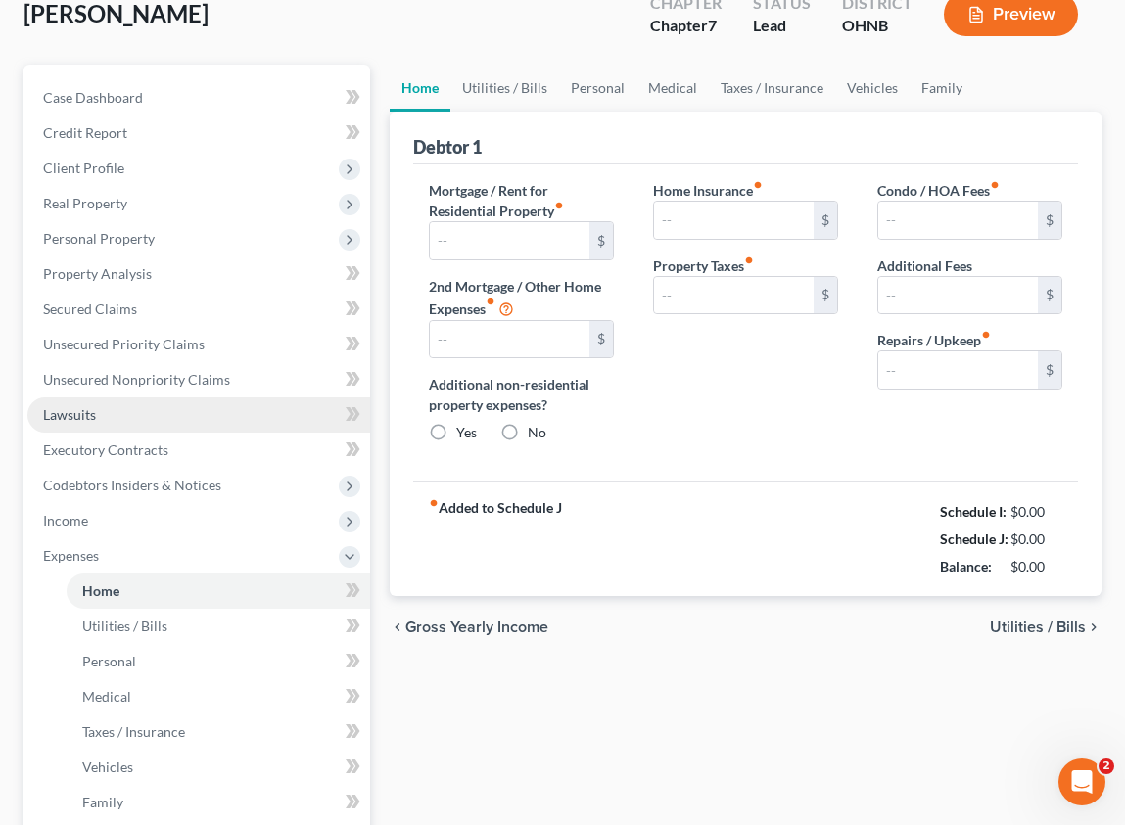
type input "0.00"
radio input "true"
type input "0.00"
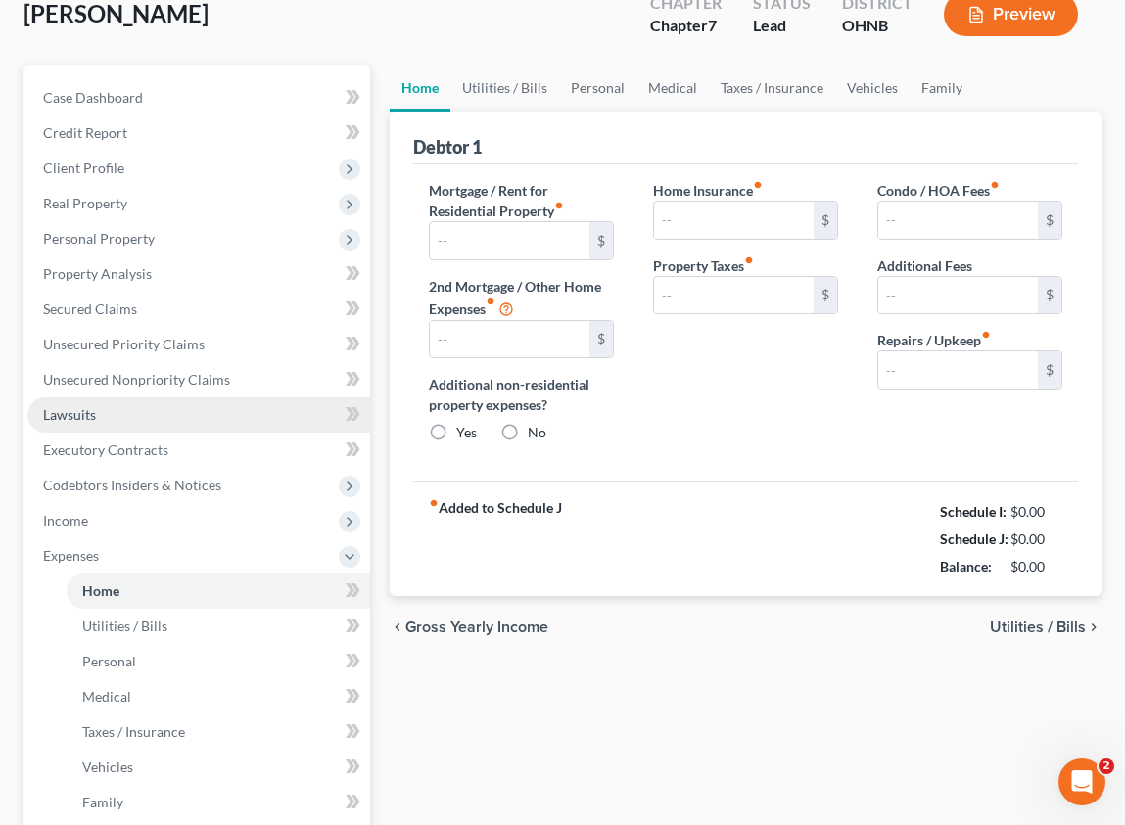
type input "0.00"
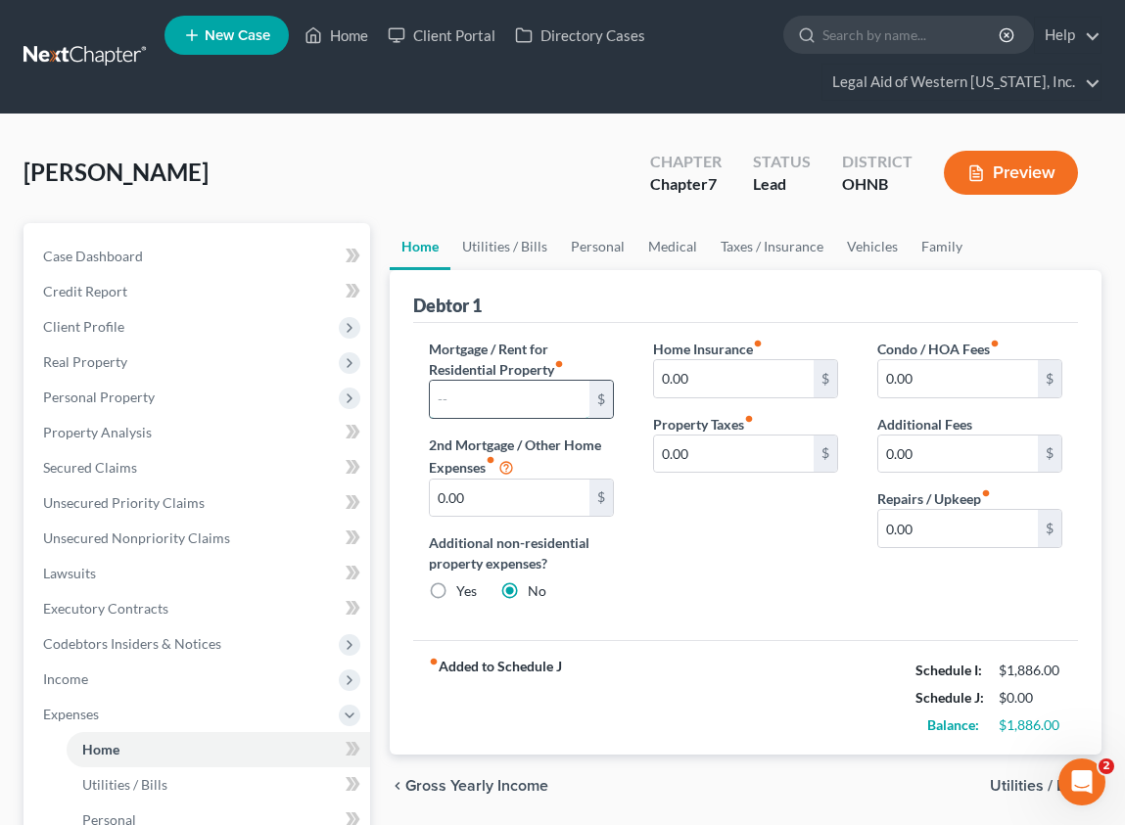
click at [510, 417] on input "text" at bounding box center [510, 399] width 160 height 37
type input "368"
click at [698, 465] on input "0.00" at bounding box center [734, 454] width 160 height 37
type input "218"
click at [733, 403] on div "Home Insurance fiber_manual_record 0.00 $ Property Taxes fiber_manual_record 21…" at bounding box center [745, 478] width 224 height 279
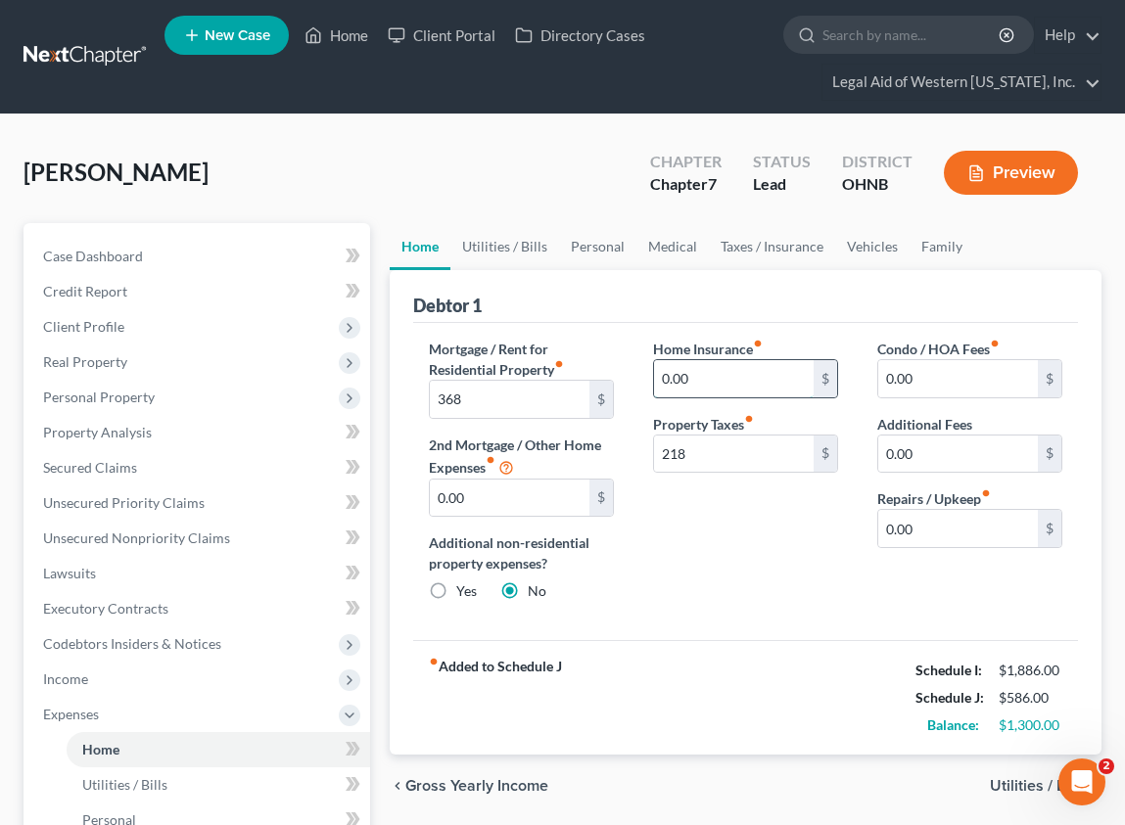
click at [738, 389] on input "0.00" at bounding box center [734, 378] width 160 height 37
type input "112"
click at [946, 527] on input "0.00" at bounding box center [958, 528] width 160 height 37
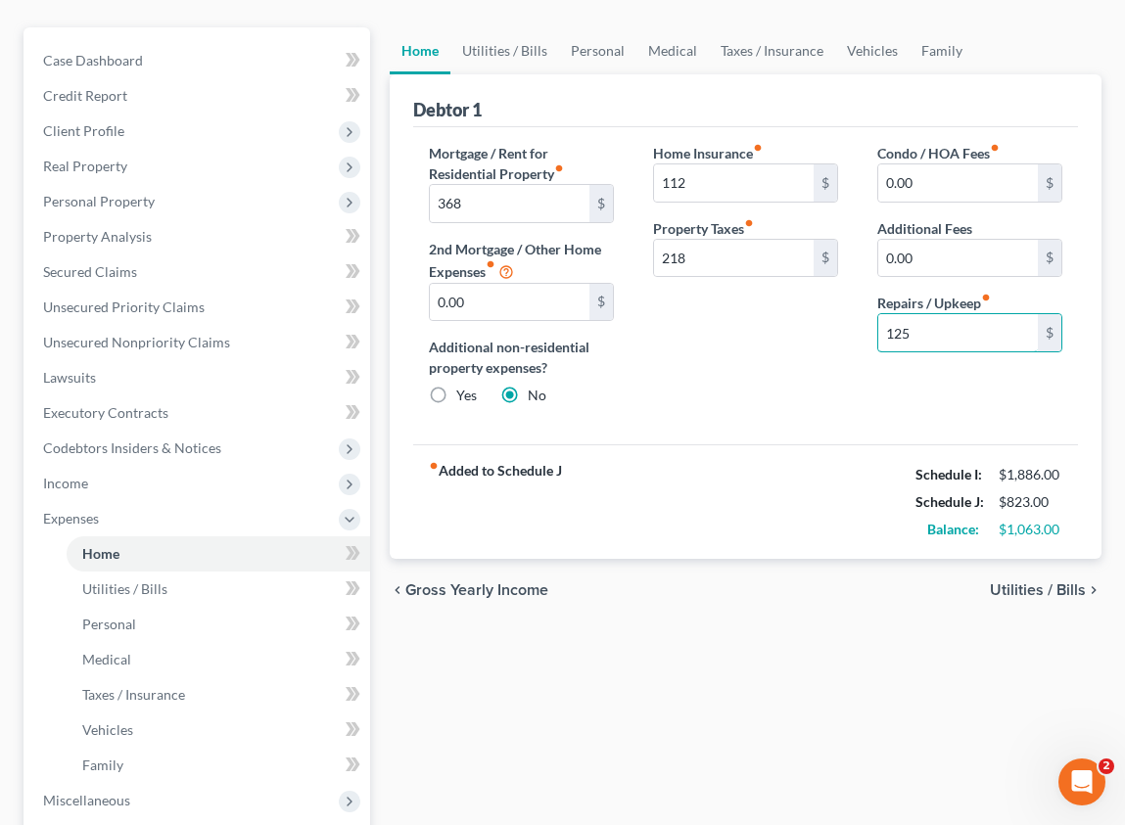
type input "125"
click at [1053, 594] on span "Utilities / Bills" at bounding box center [1038, 591] width 96 height 16
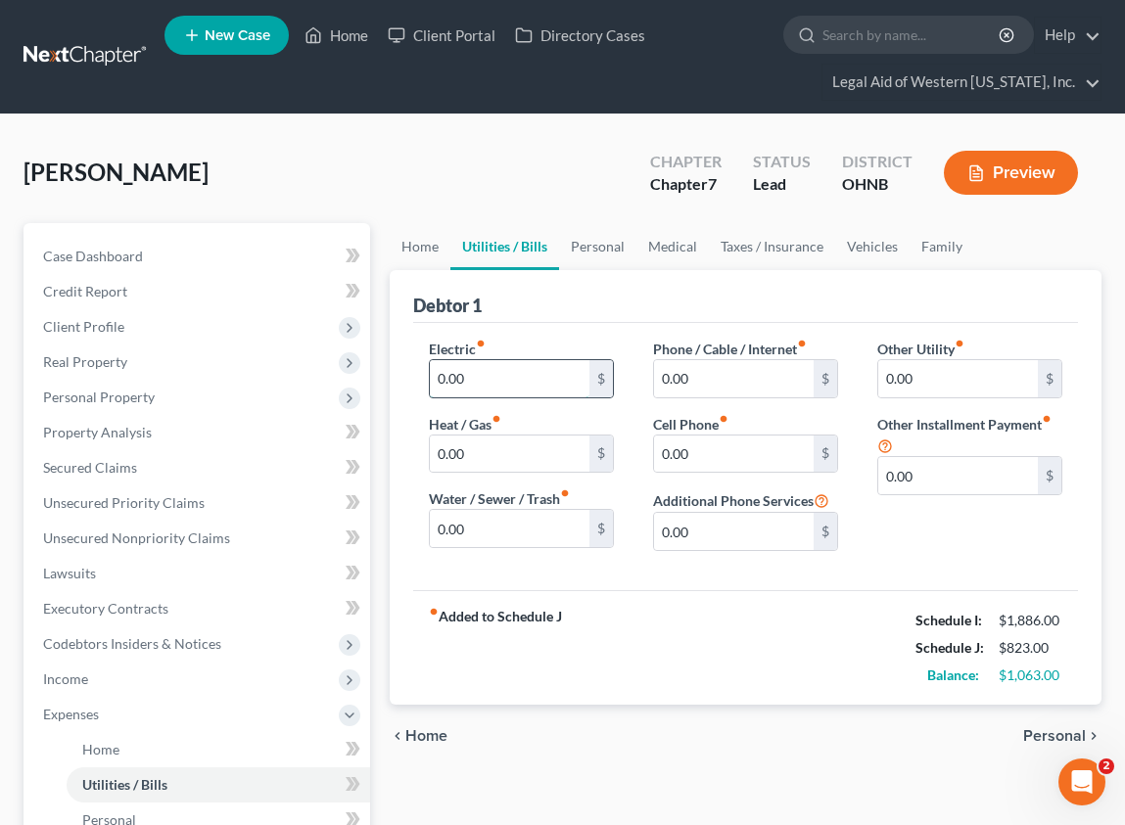
click at [568, 384] on input "0.00" at bounding box center [510, 378] width 160 height 37
type input "90"
type input "127"
type input "60"
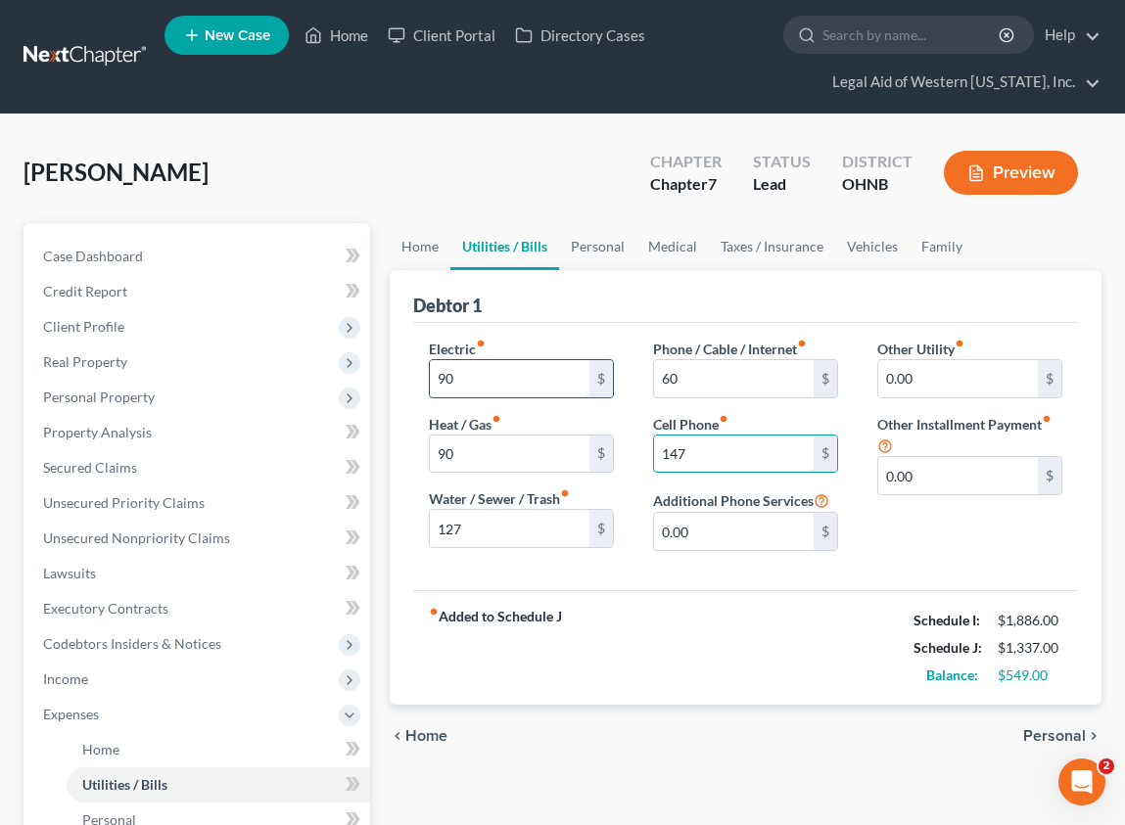
type input "147"
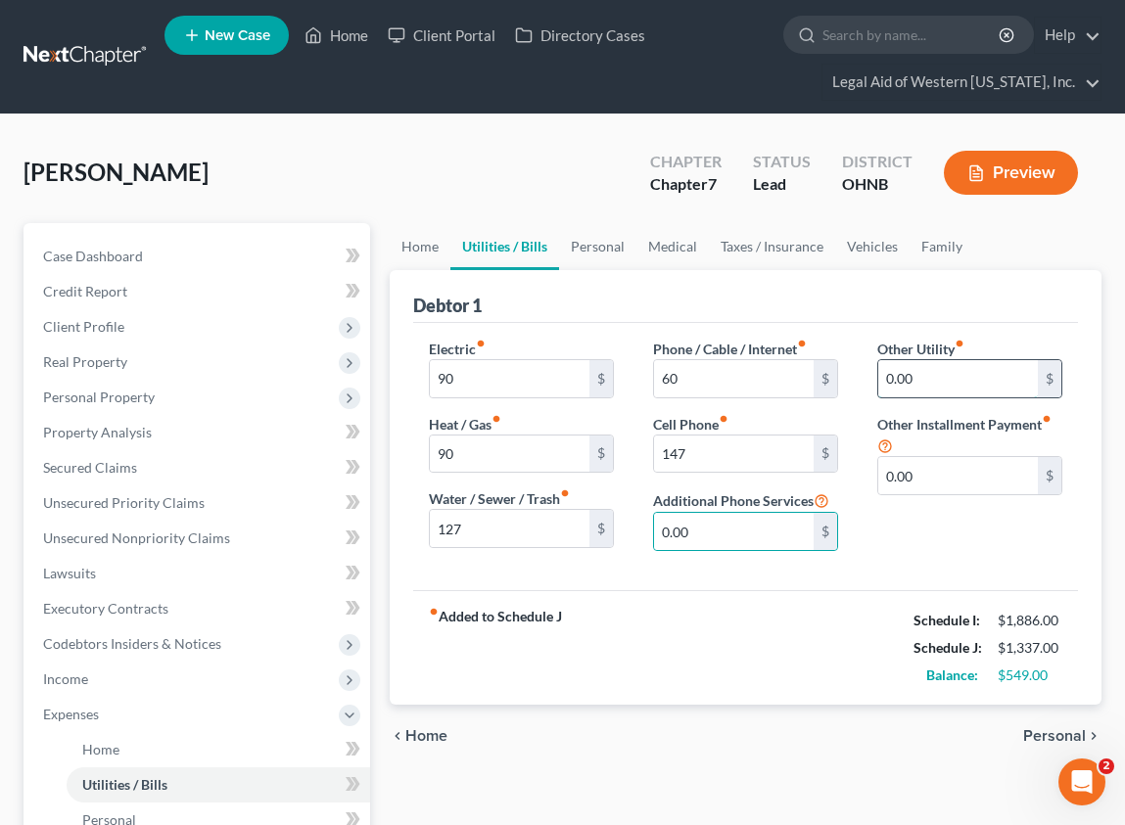
click at [898, 379] on input "0.00" at bounding box center [958, 378] width 160 height 37
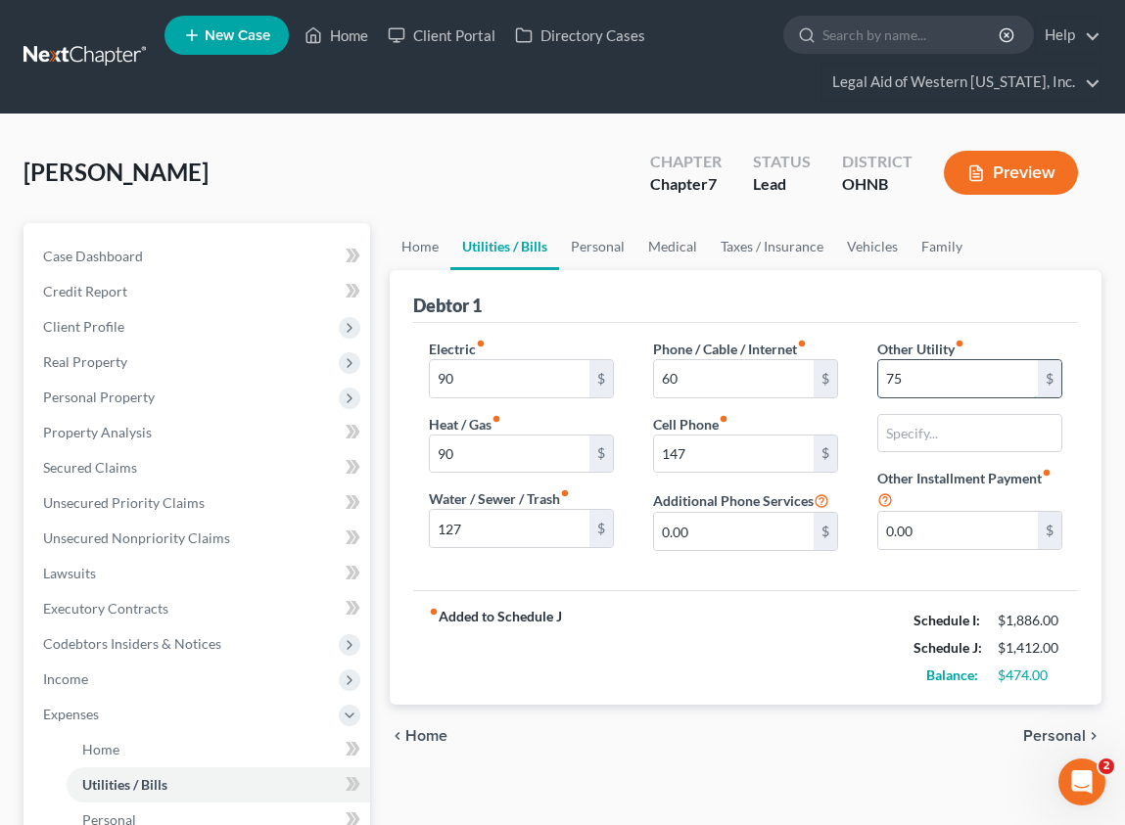
type input "75"
type input "s"
type input "Home security"
click at [1044, 735] on span "Personal" at bounding box center [1054, 736] width 63 height 16
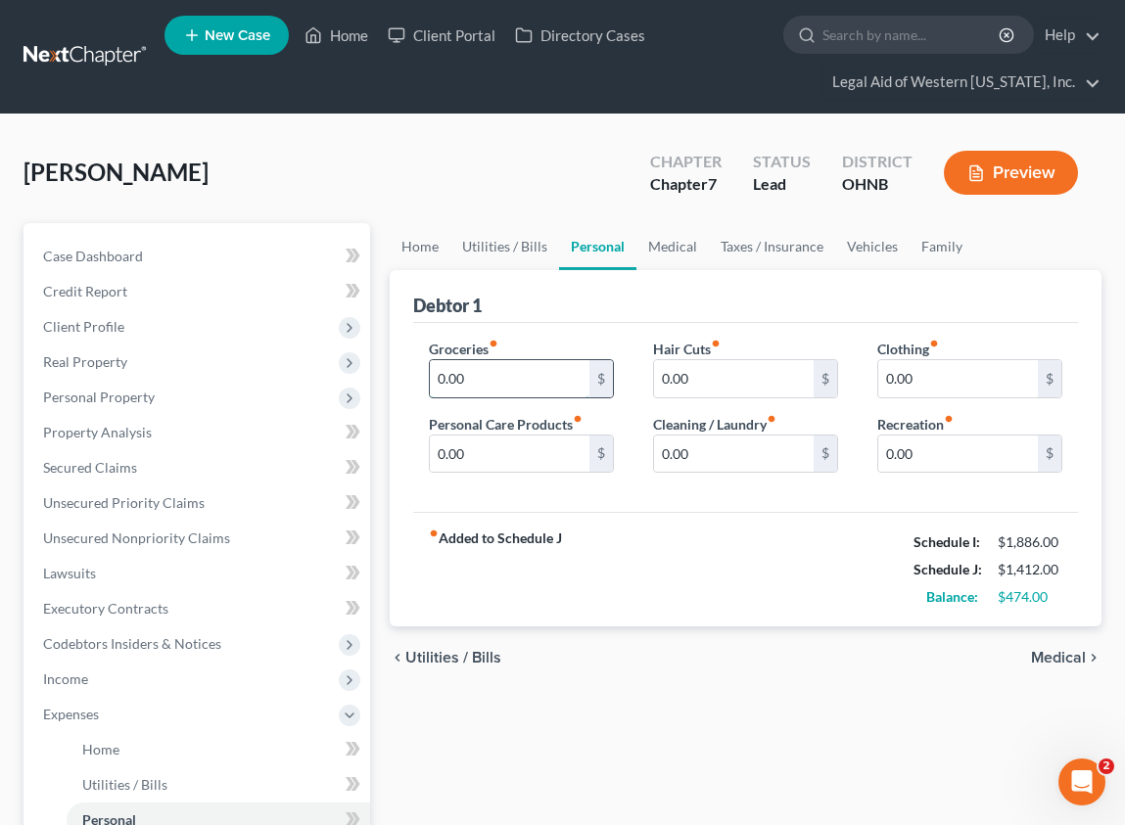
click at [488, 388] on input "0.00" at bounding box center [510, 378] width 160 height 37
type input "250"
type input "100"
click at [1079, 653] on span "Medical" at bounding box center [1058, 658] width 55 height 16
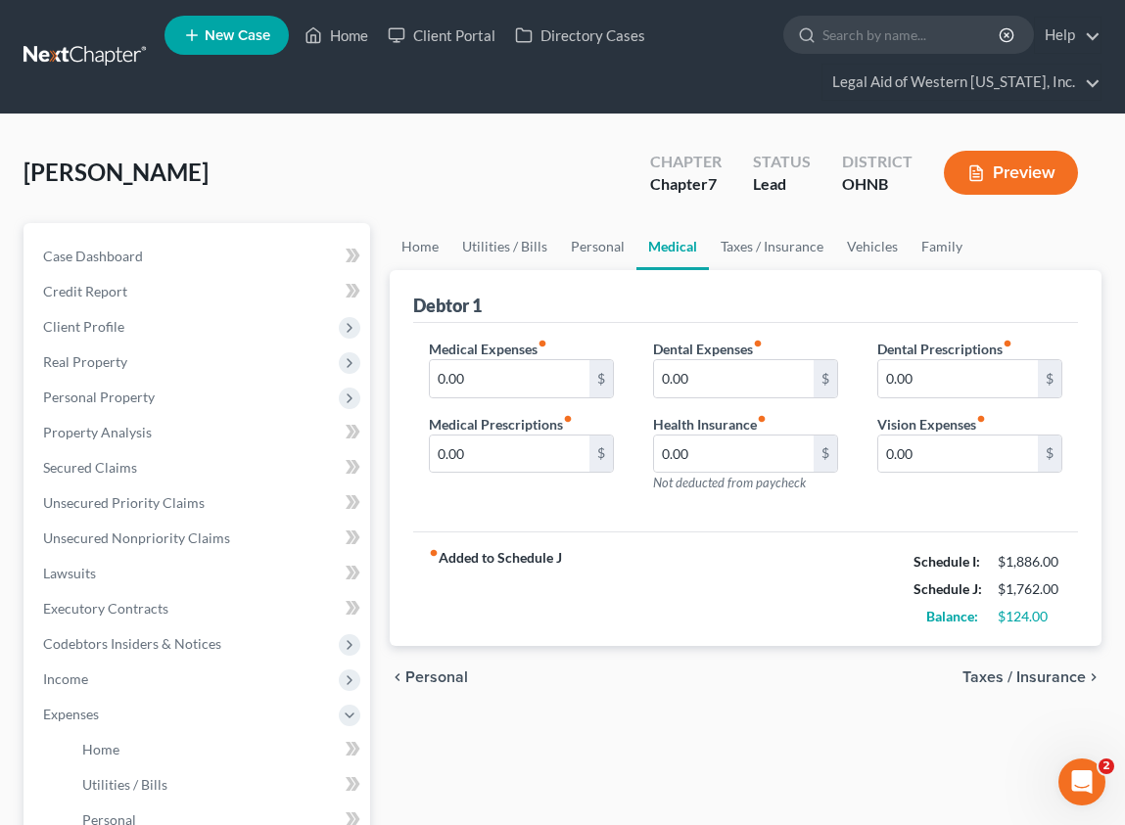
click at [1062, 678] on span "Taxes / Insurance" at bounding box center [1023, 678] width 123 height 16
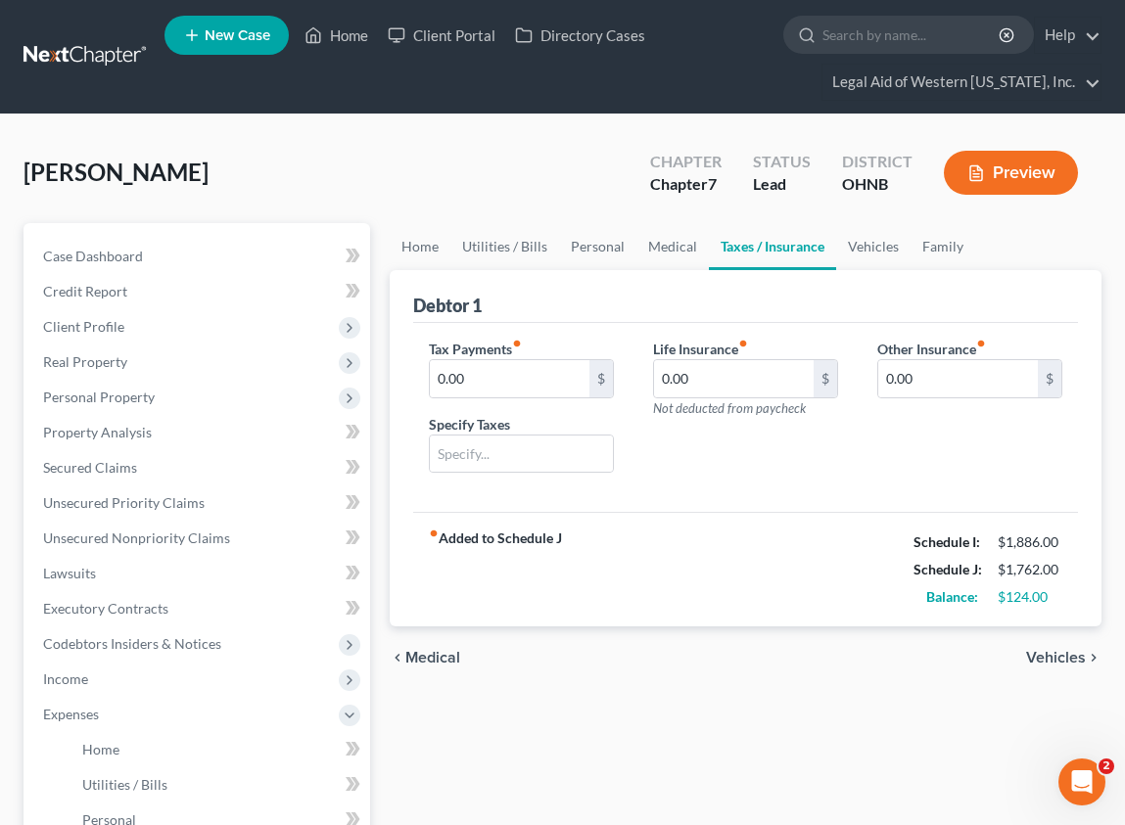
click at [1048, 654] on span "Vehicles" at bounding box center [1056, 658] width 60 height 16
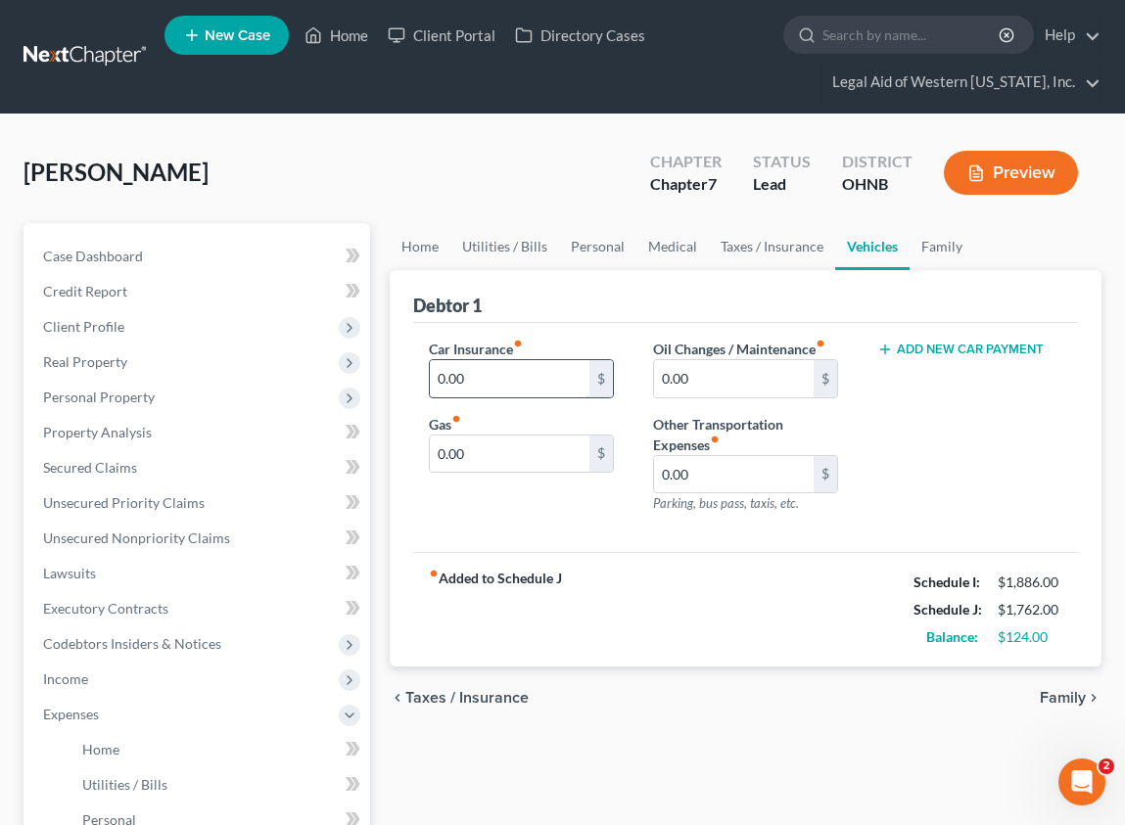
click at [527, 387] on input "0.00" at bounding box center [510, 378] width 160 height 37
type input "86"
type input "100"
click at [984, 347] on button "Add New Car Payment" at bounding box center [960, 350] width 166 height 16
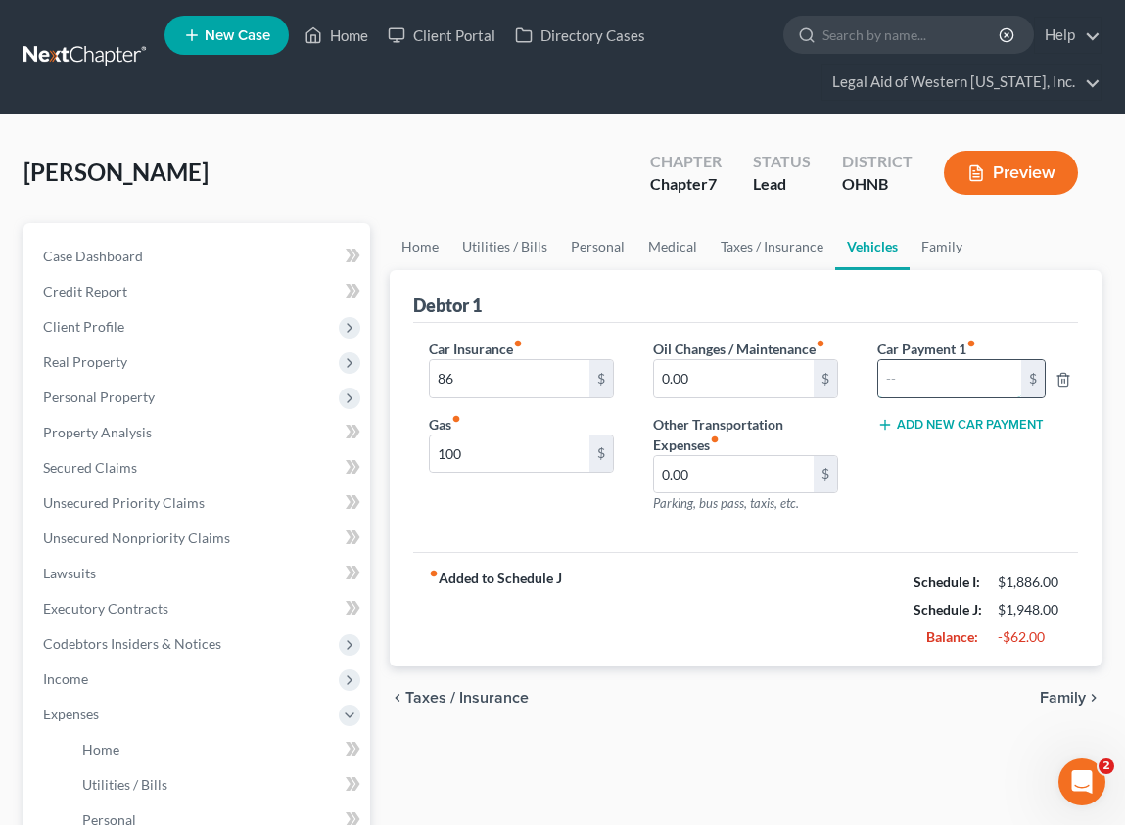
click at [973, 368] on input "text" at bounding box center [949, 378] width 143 height 37
type input "150"
click at [1063, 692] on span "Family" at bounding box center [1063, 698] width 46 height 16
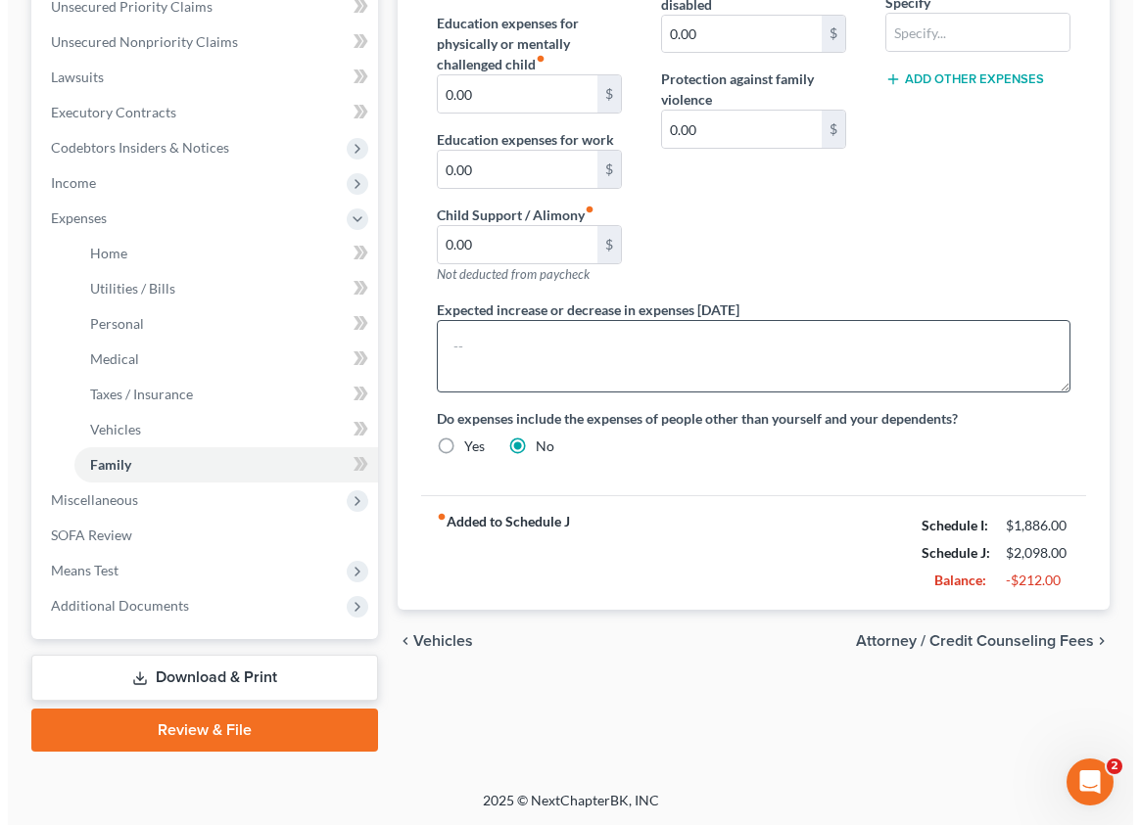
scroll to position [497, 0]
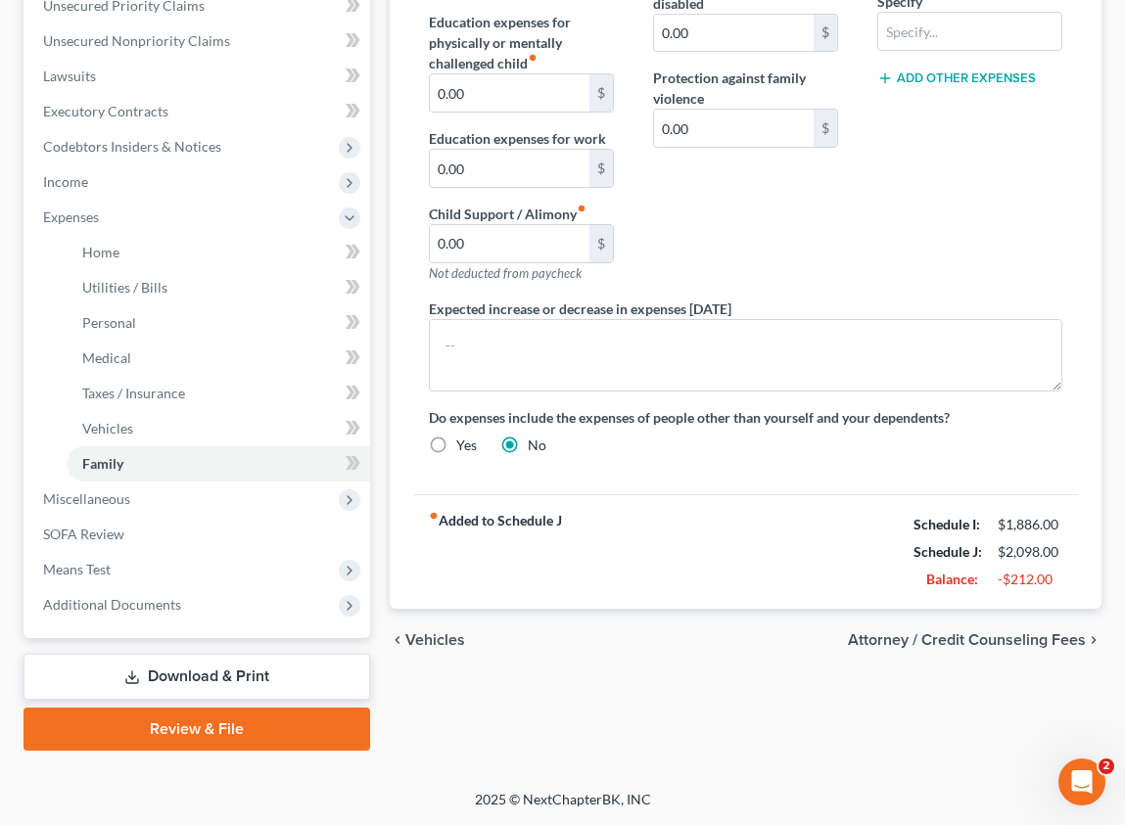
click at [958, 641] on span "Attorney / Credit Counseling Fees" at bounding box center [967, 640] width 238 height 16
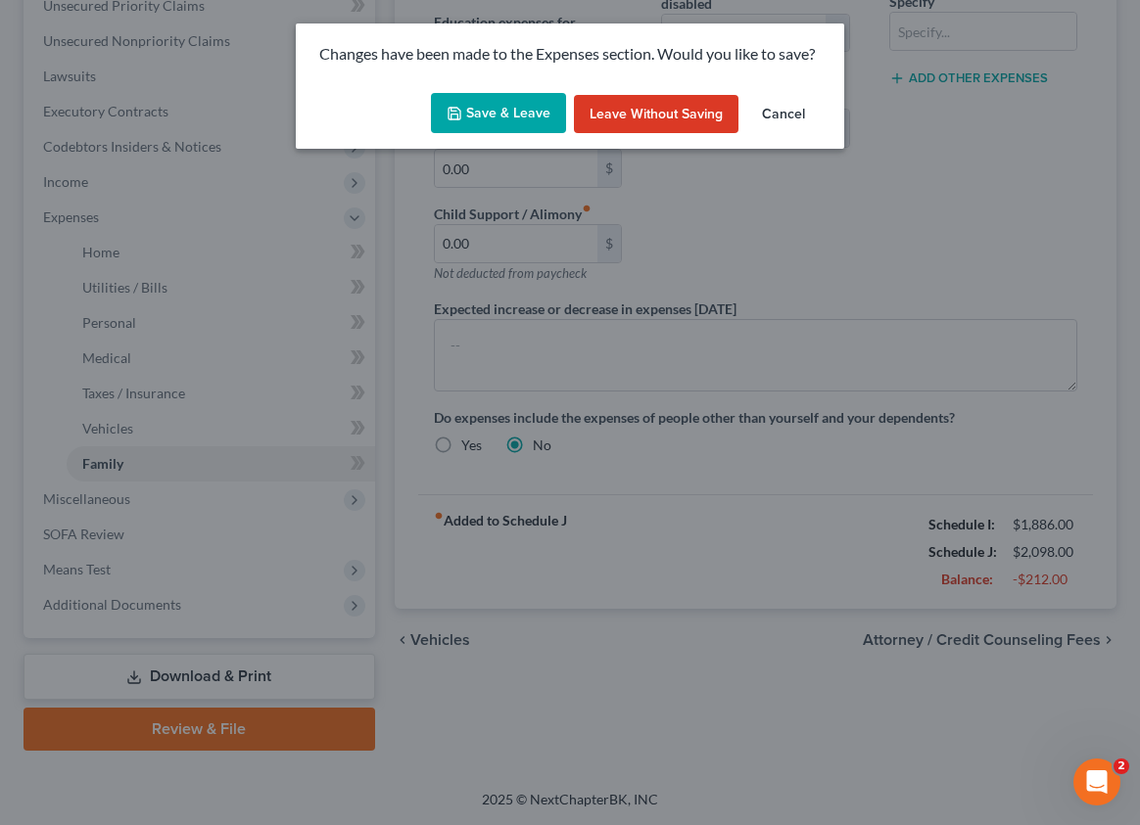
click at [530, 117] on button "Save & Leave" at bounding box center [498, 113] width 135 height 41
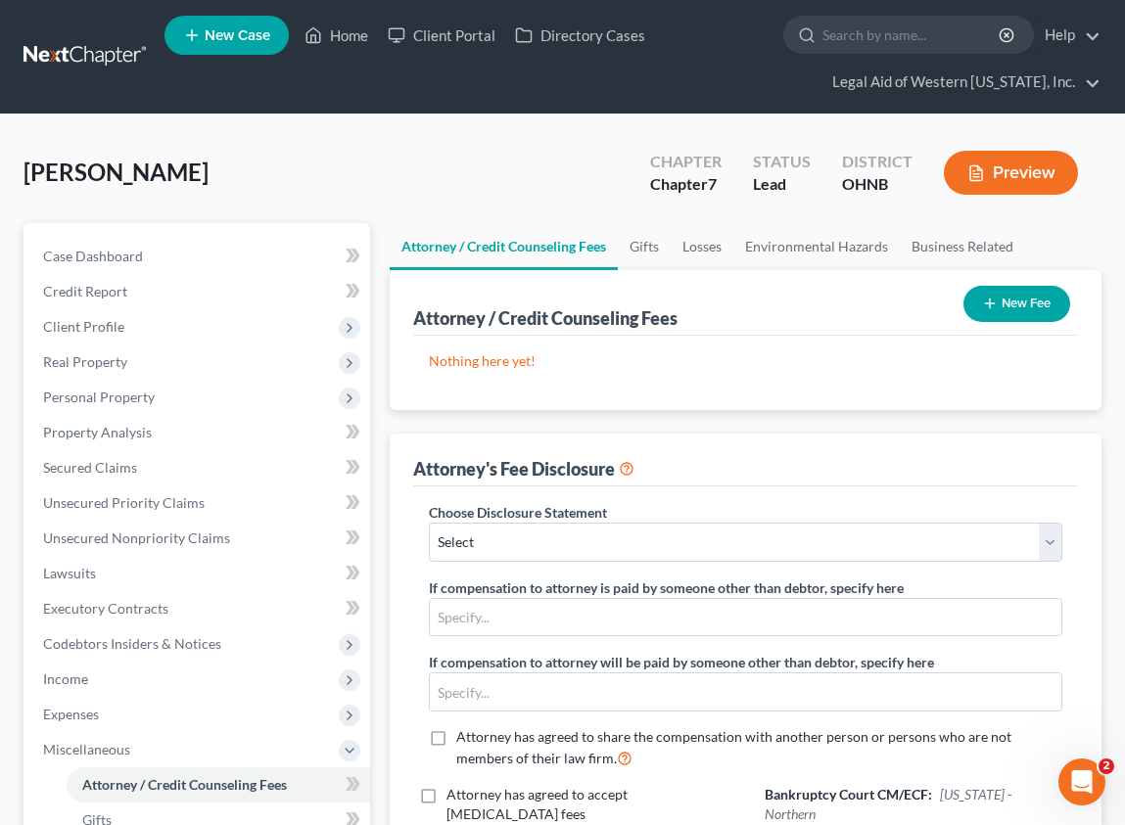
click at [1037, 299] on button "New Fee" at bounding box center [1016, 304] width 107 height 36
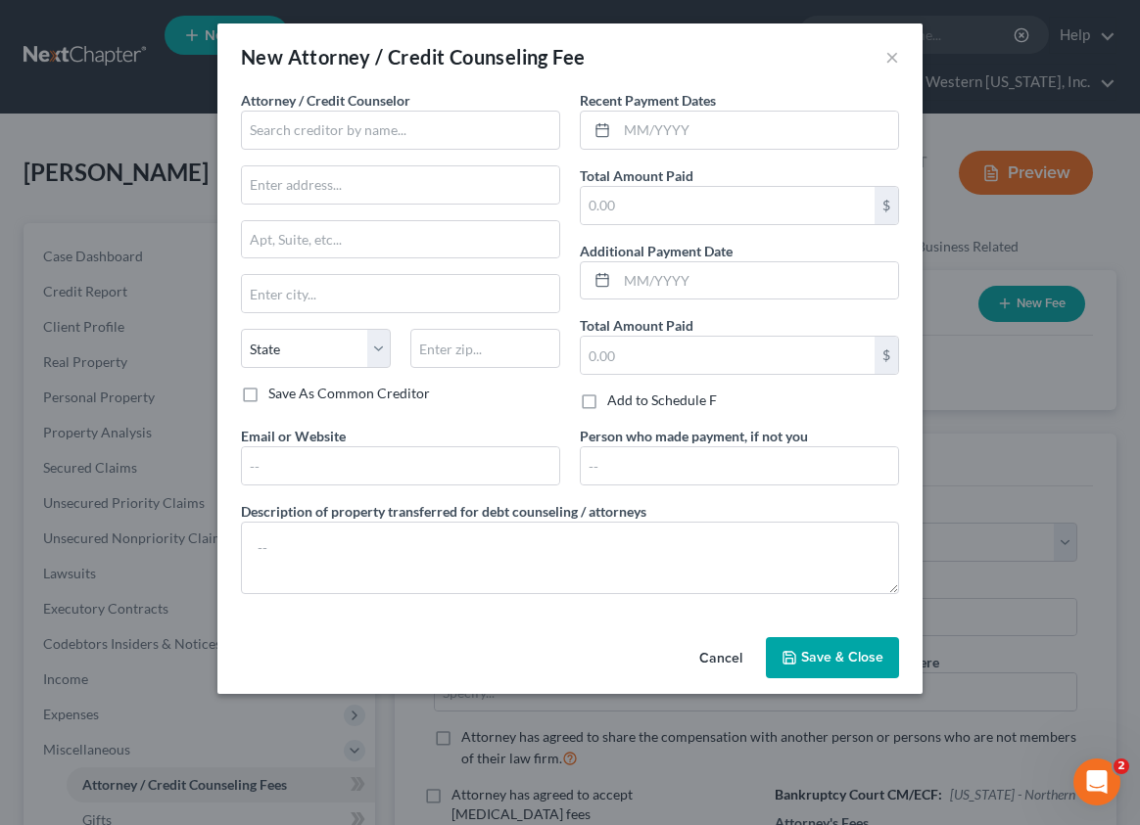
click at [722, 652] on button "Cancel" at bounding box center [720, 658] width 74 height 39
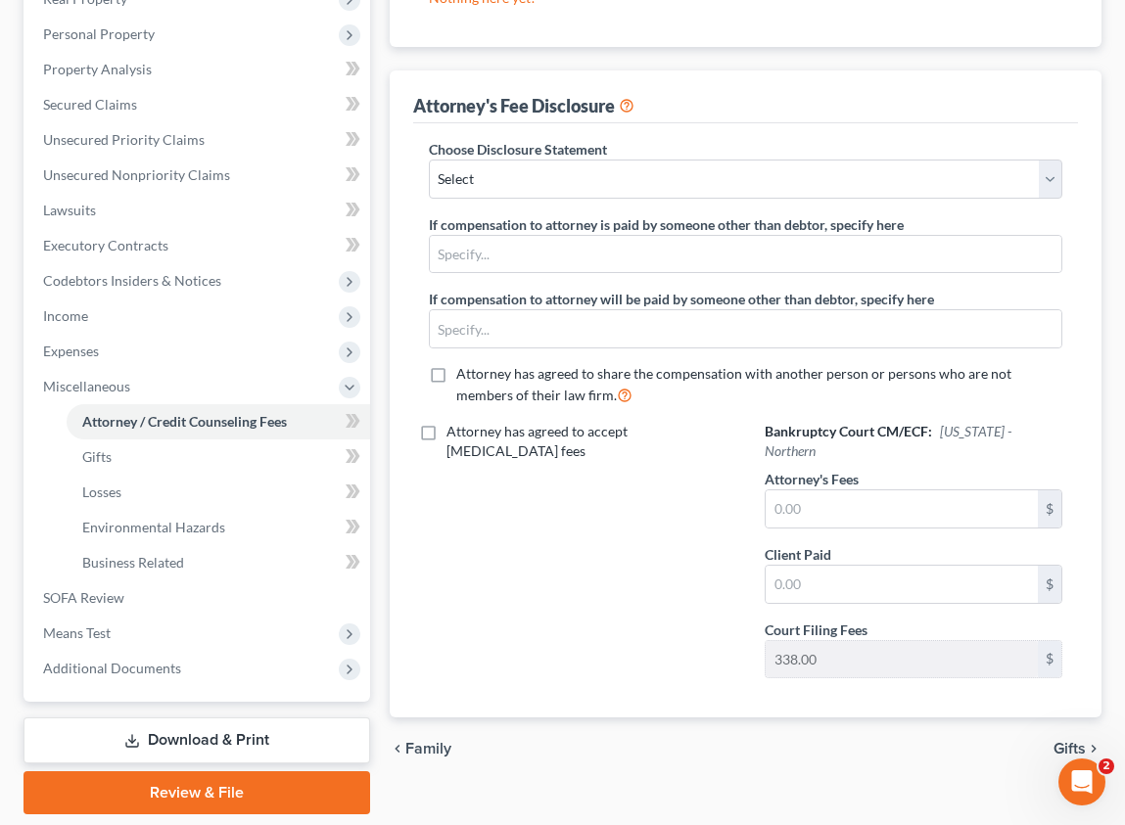
scroll to position [392, 0]
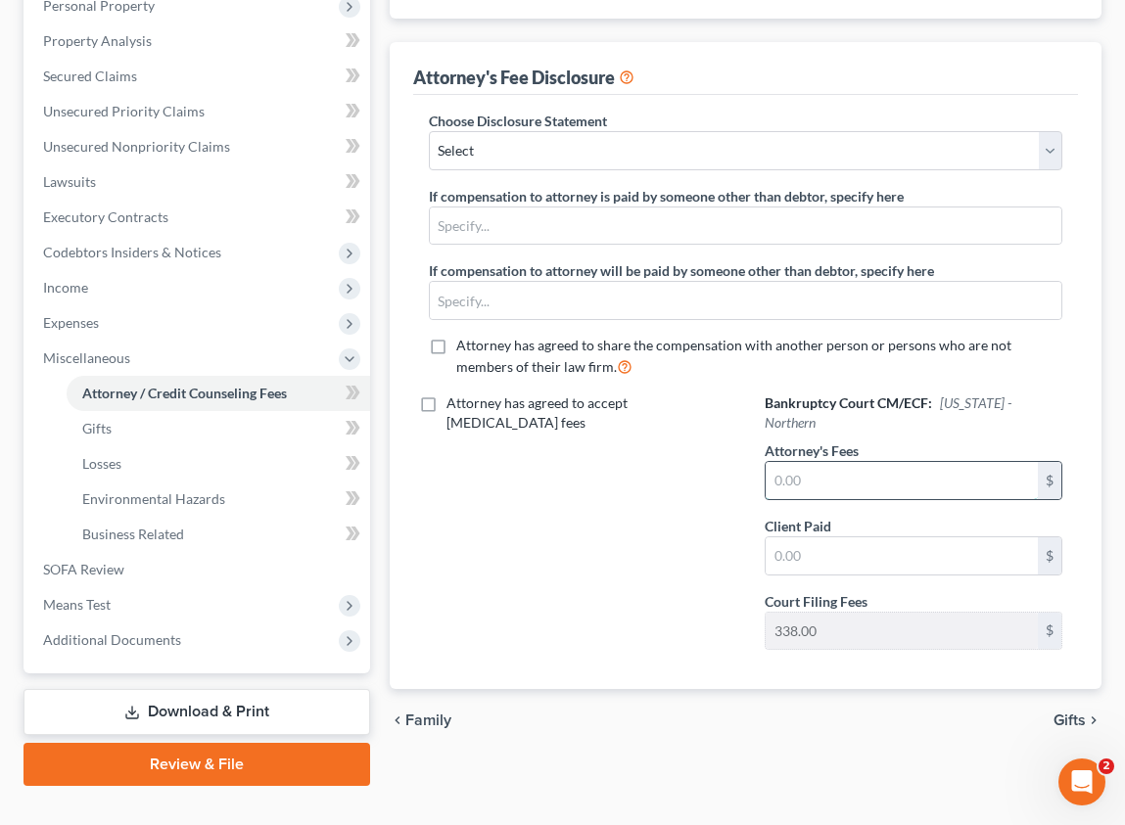
click at [829, 462] on input "text" at bounding box center [902, 480] width 272 height 37
type input "0.00"
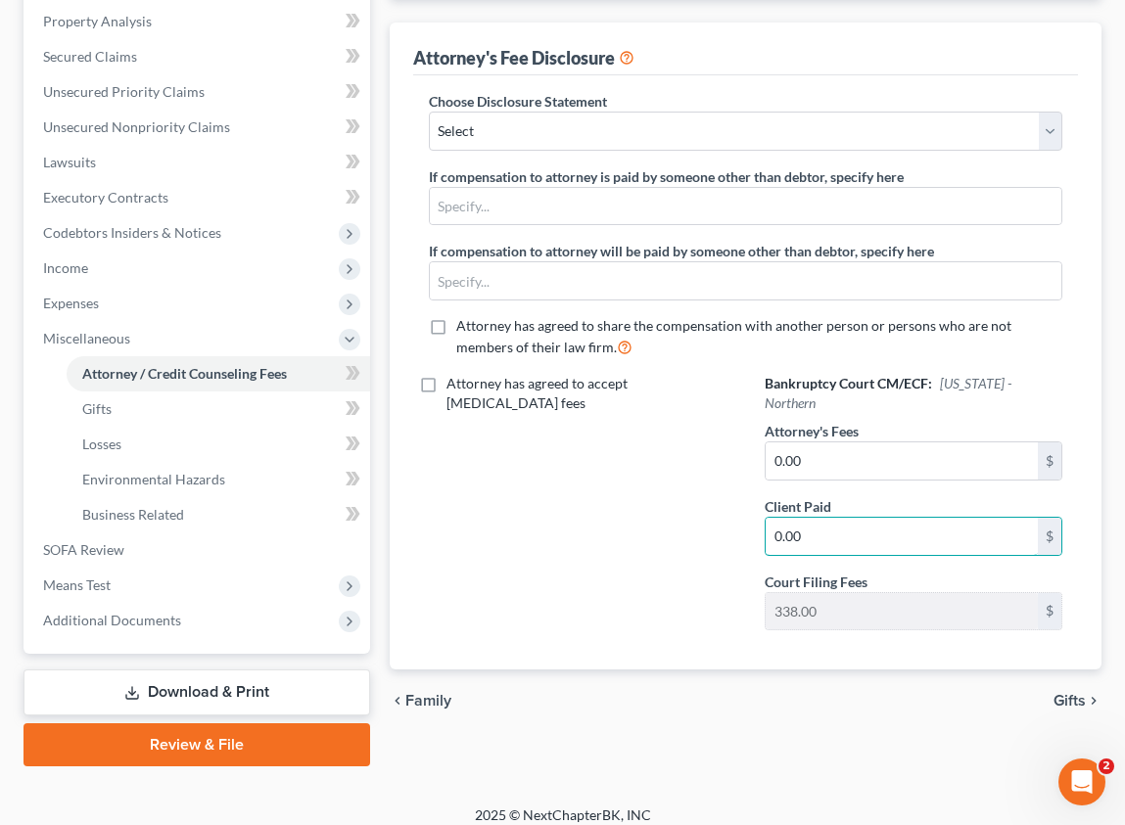
scroll to position [427, 0]
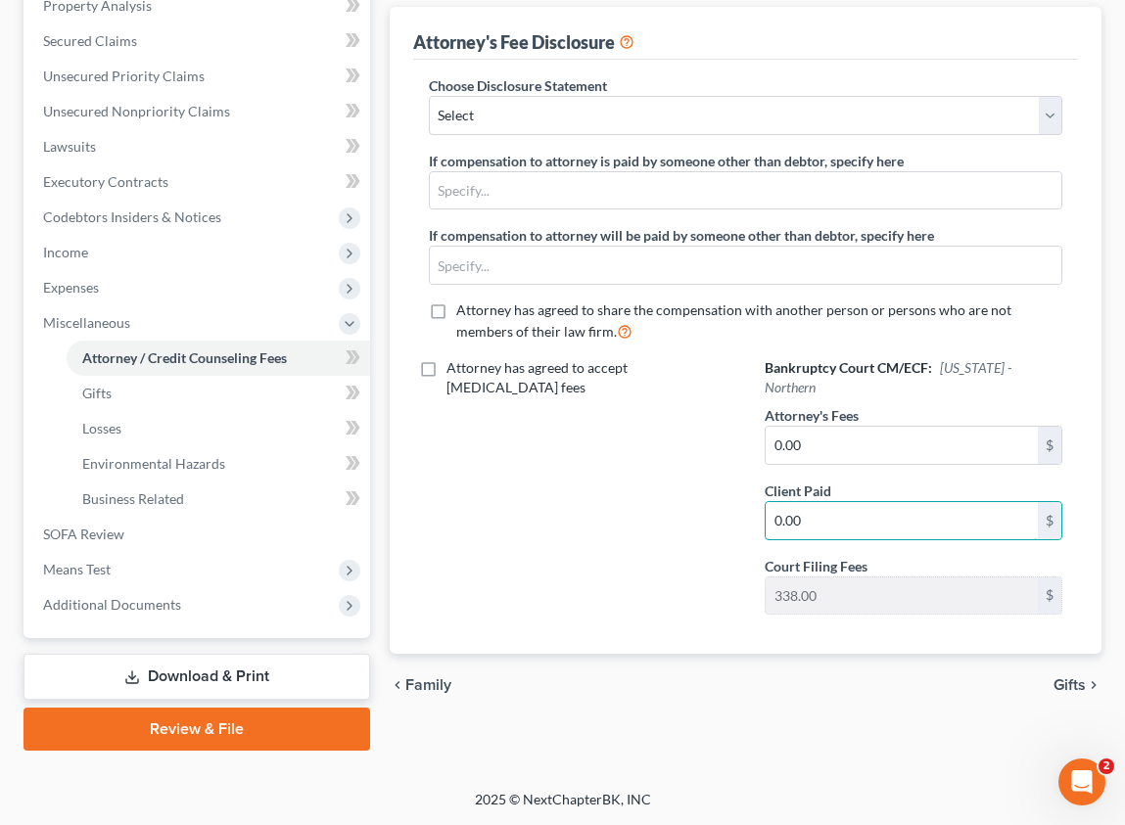
type input "0.00"
click at [1065, 677] on span "Gifts" at bounding box center [1069, 685] width 32 height 16
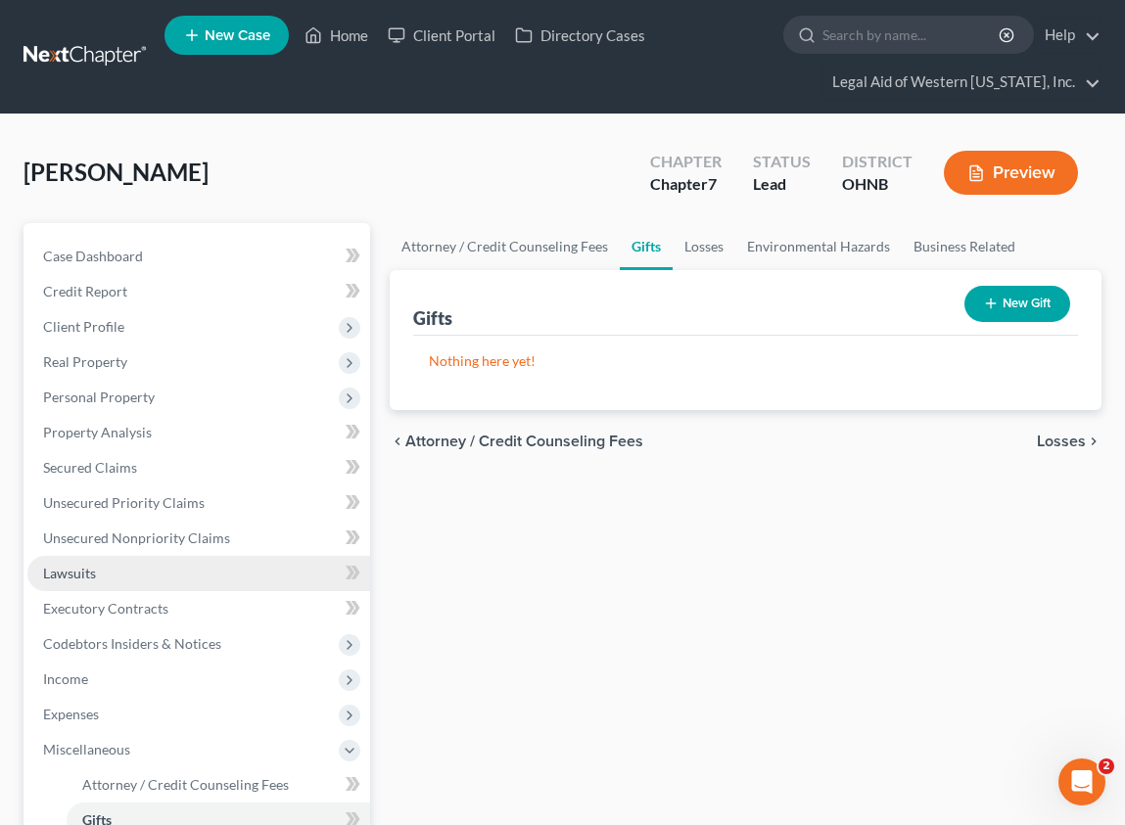
click at [110, 571] on link "Lawsuits" at bounding box center [198, 573] width 343 height 35
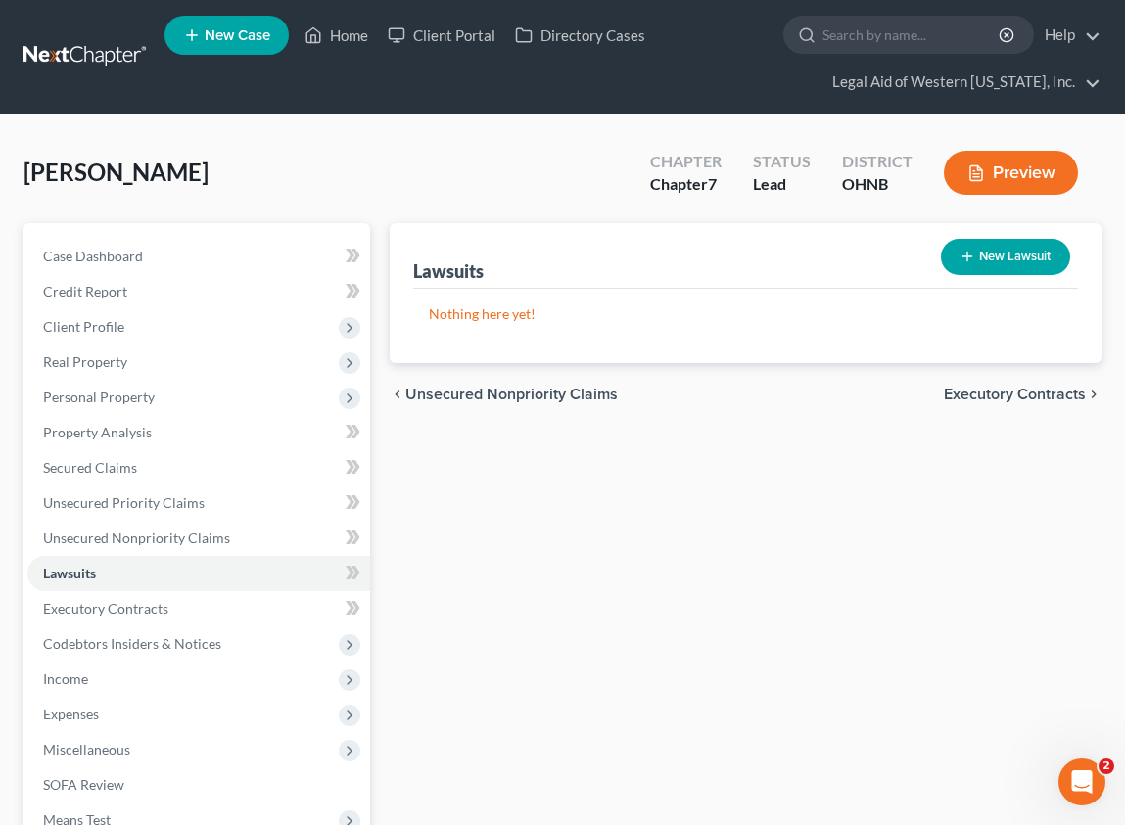
click at [1021, 254] on button "New Lawsuit" at bounding box center [1005, 257] width 129 height 36
select select "0"
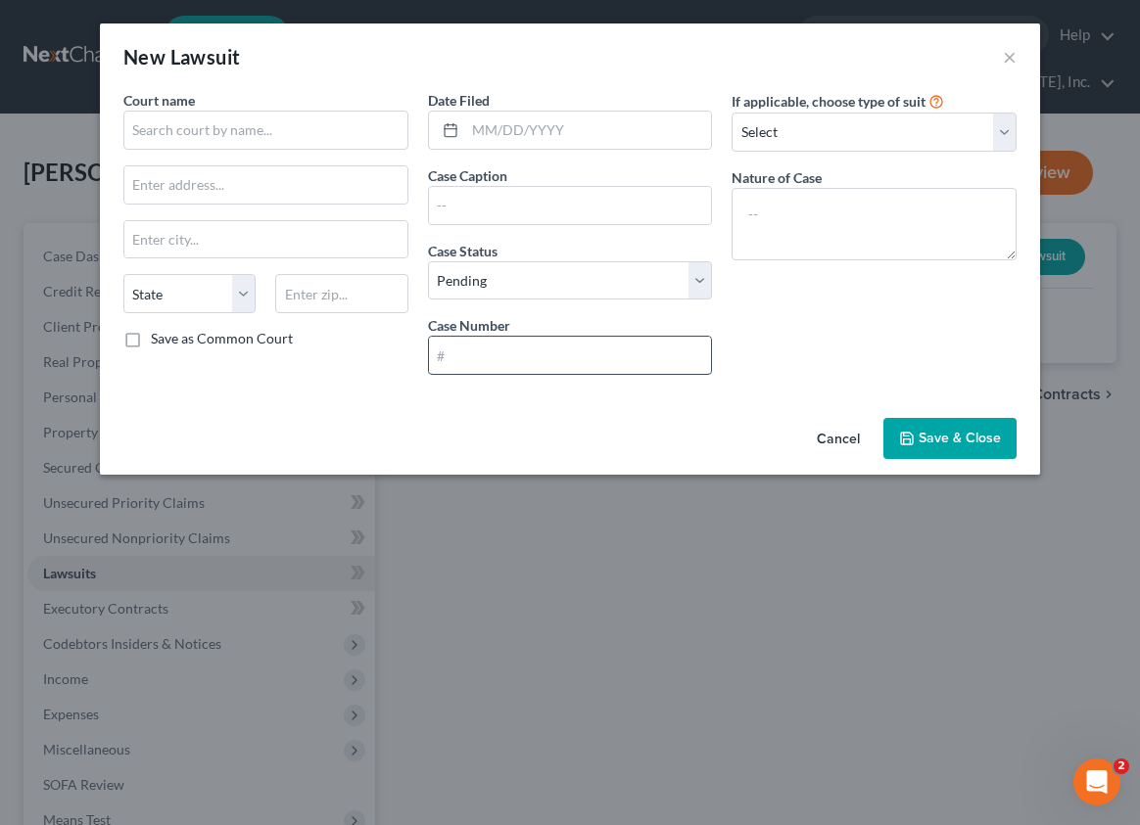
click at [506, 351] on input "text" at bounding box center [570, 355] width 283 height 37
type input "CVF-25-11452"
type input "Citibank NA"
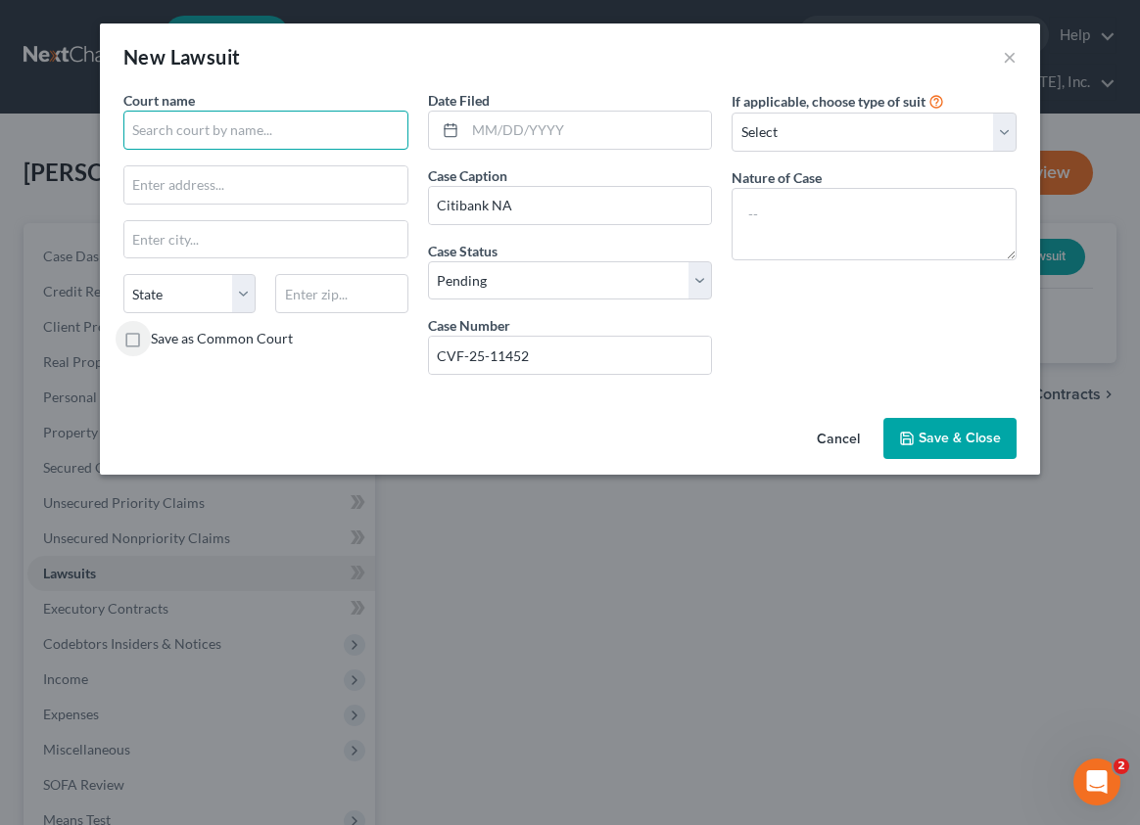
click at [242, 125] on input "text" at bounding box center [265, 130] width 285 height 39
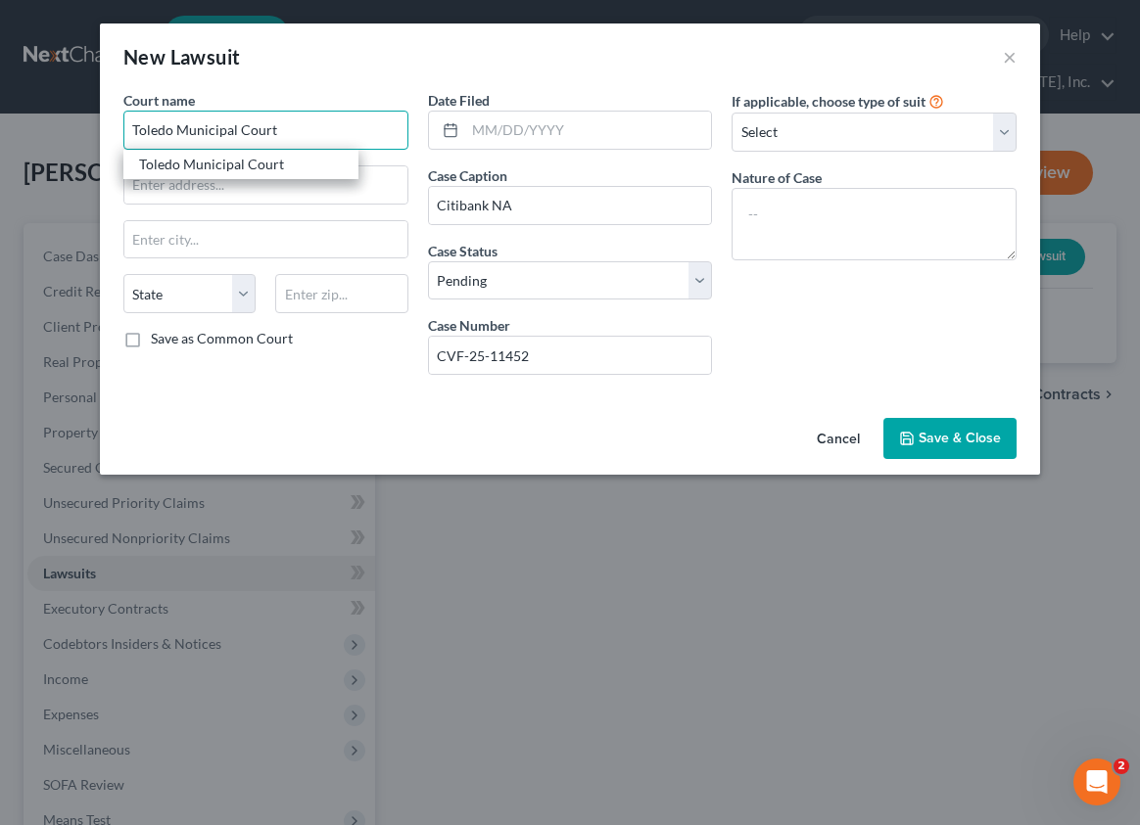
type input "Toledo Municipal Court"
type input "555 N Erie St"
type input "Toledo"
select select "36"
type input "43604"
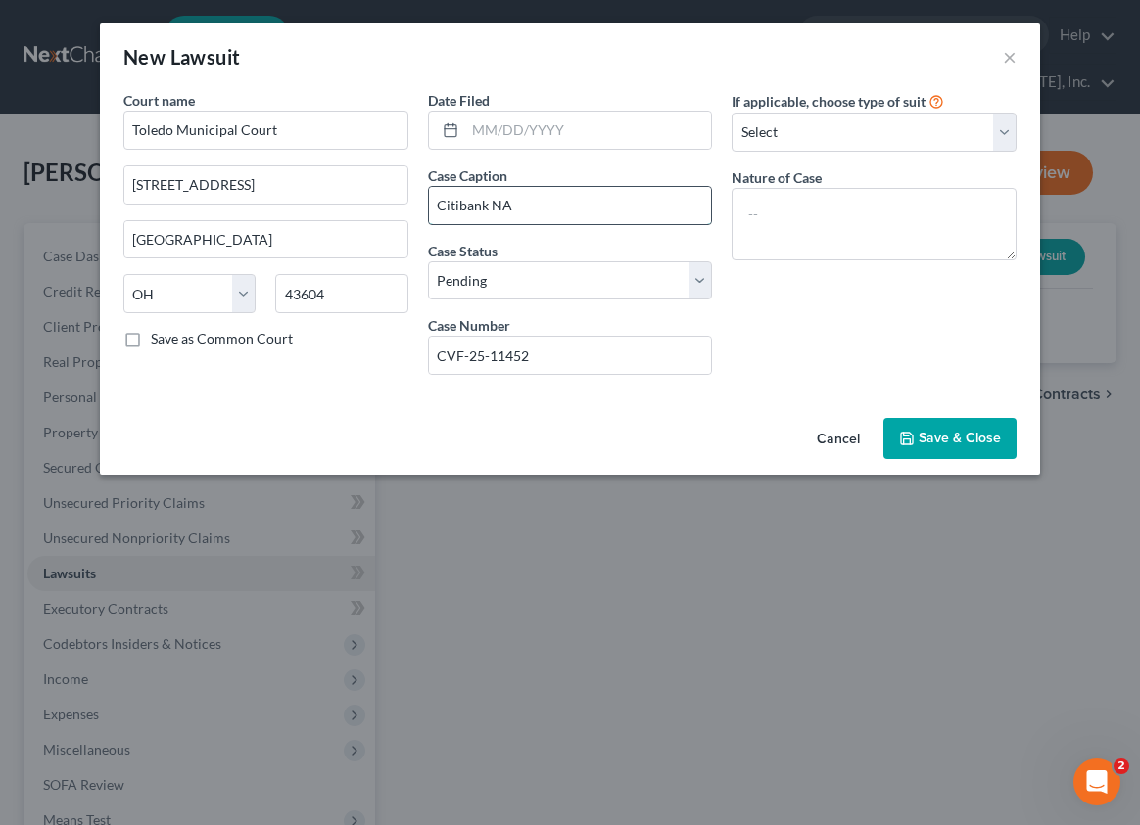
click at [540, 203] on input "Citibank NA" at bounding box center [570, 205] width 283 height 37
drag, startPoint x: 490, startPoint y: 207, endPoint x: 545, endPoint y: 212, distance: 55.1
click at [545, 212] on input "Citibank NA" at bounding box center [570, 205] width 283 height 37
click at [656, 207] on input "Citibank NA v Abra L Jackson" at bounding box center [570, 205] width 283 height 37
drag, startPoint x: 496, startPoint y: 202, endPoint x: 654, endPoint y: 207, distance: 157.7
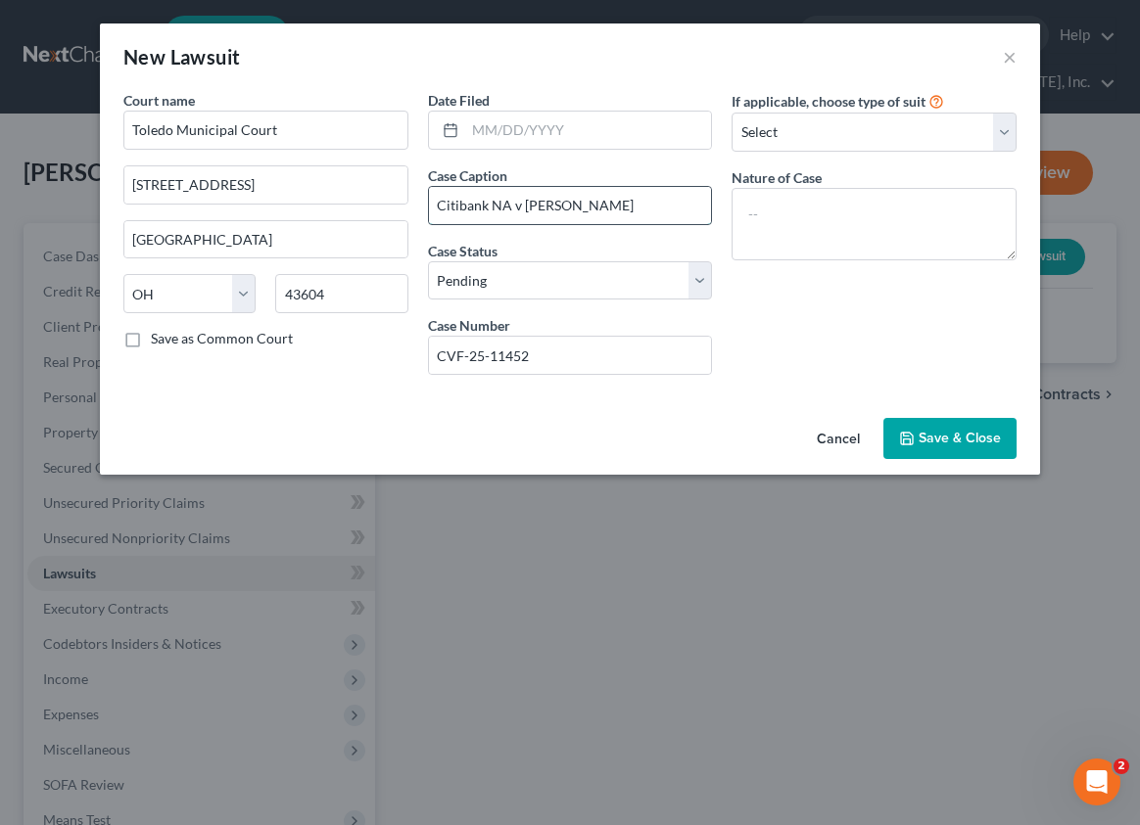
click at [652, 210] on input "Citibank NA v Abra L Jackson" at bounding box center [570, 205] width 283 height 37
type input "Citibank"
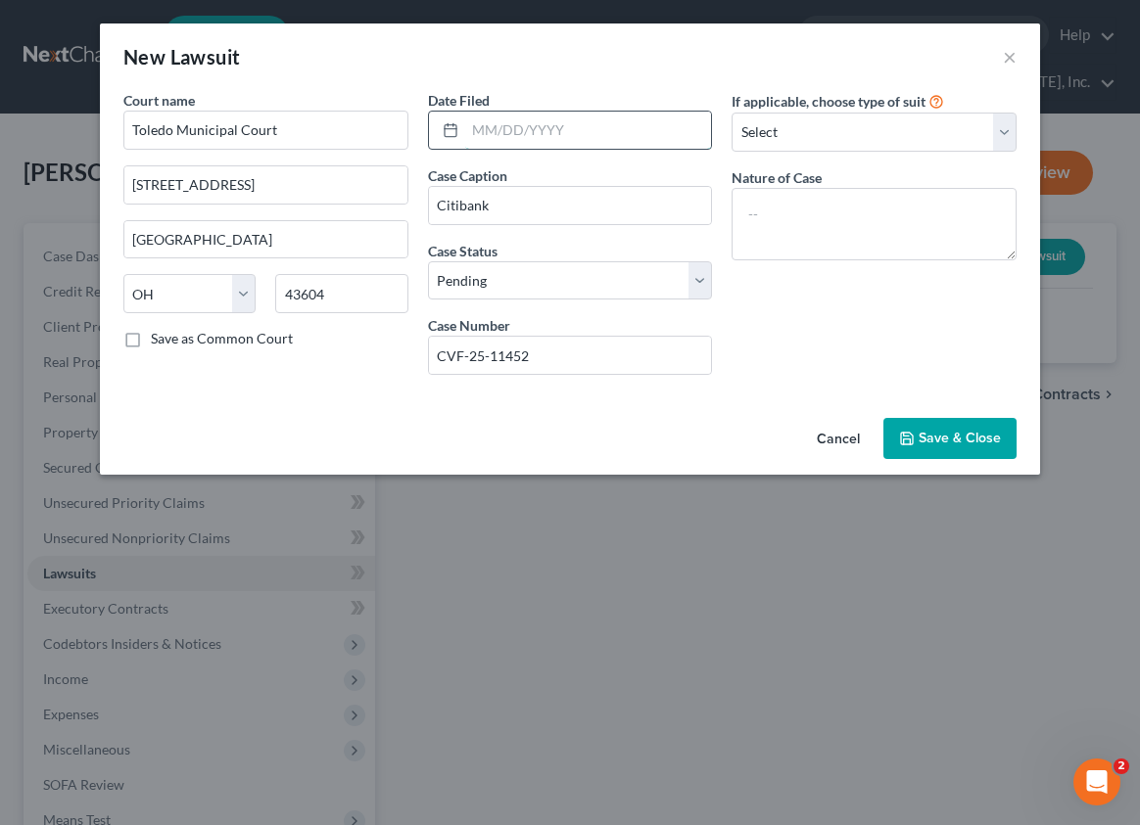
click at [637, 128] on input "text" at bounding box center [588, 130] width 247 height 37
click at [768, 125] on select "Select Repossession Garnishment Foreclosure Attached, Seized, Or Levied Other" at bounding box center [873, 132] width 285 height 39
select select "4"
click at [731, 113] on select "Select Repossession Garnishment Foreclosure Attached, Seized, Or Levied Other" at bounding box center [873, 132] width 285 height 39
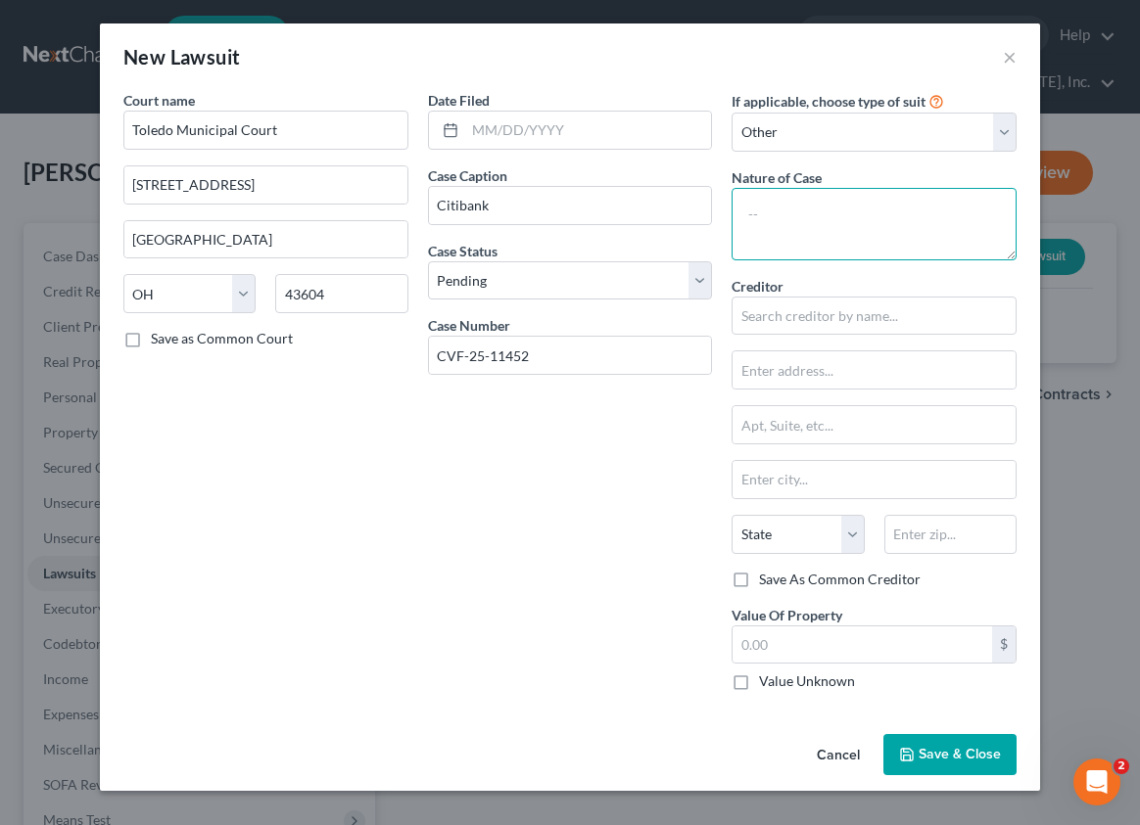
click at [751, 224] on textarea at bounding box center [873, 224] width 285 height 72
type textarea "Consumer debt collection"
click at [968, 775] on div "Cancel Save & Close" at bounding box center [570, 758] width 940 height 65
click at [971, 765] on button "Save & Close" at bounding box center [949, 754] width 133 height 41
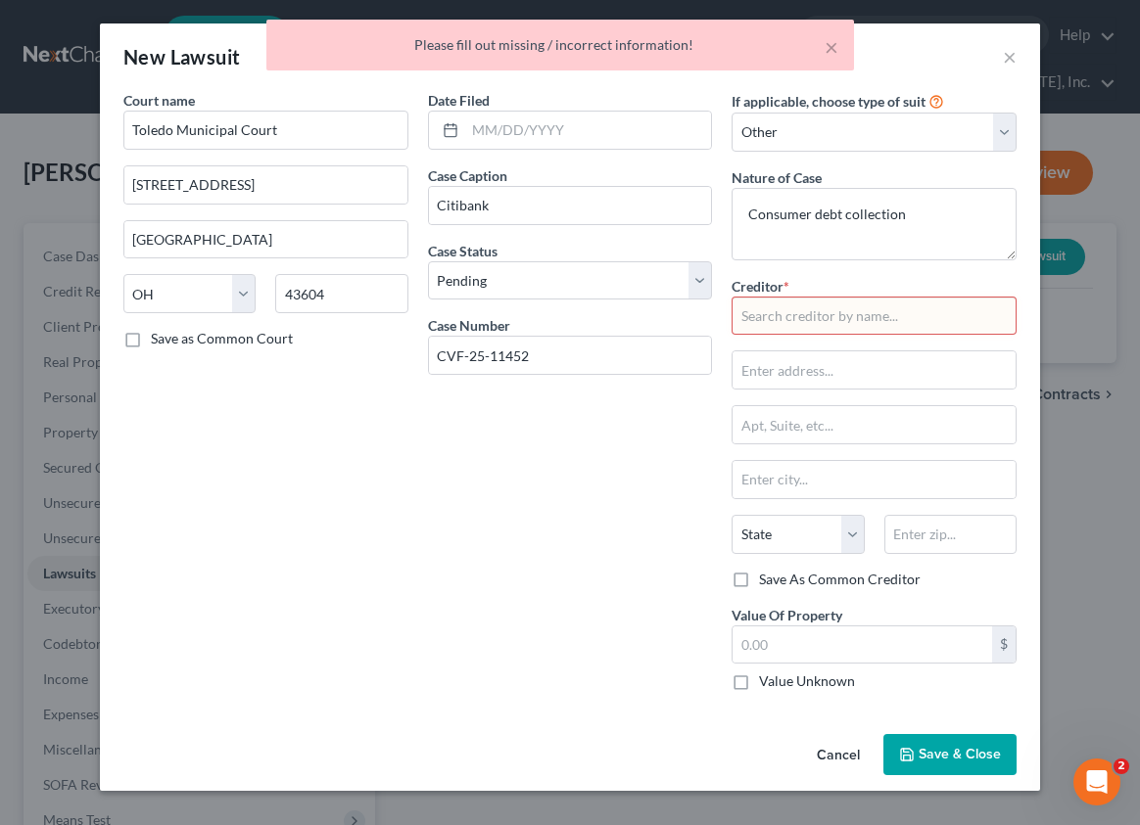
click at [825, 321] on input "text" at bounding box center [873, 316] width 285 height 39
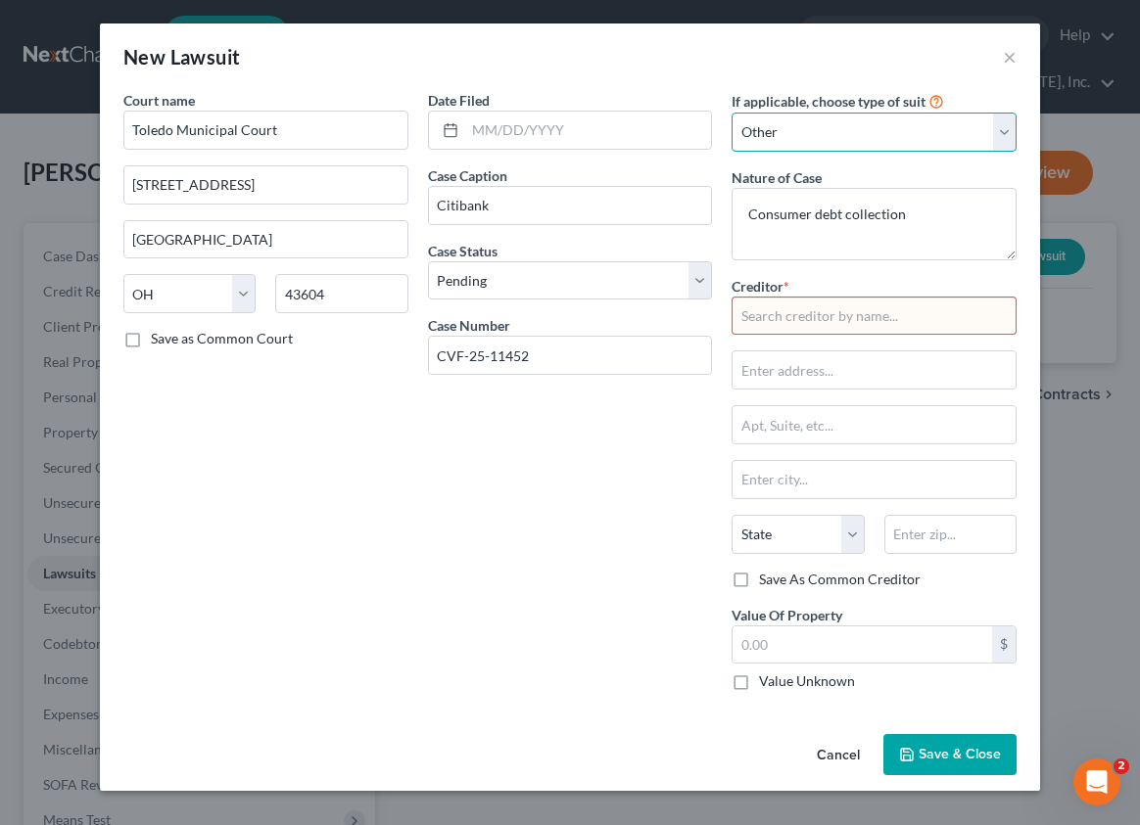
click at [947, 133] on select "Select Repossession Garnishment Foreclosure Attached, Seized, Or Levied Other" at bounding box center [873, 132] width 285 height 39
select select
click at [731, 113] on select "Select Repossession Garnishment Foreclosure Attached, Seized, Or Levied Other" at bounding box center [873, 132] width 285 height 39
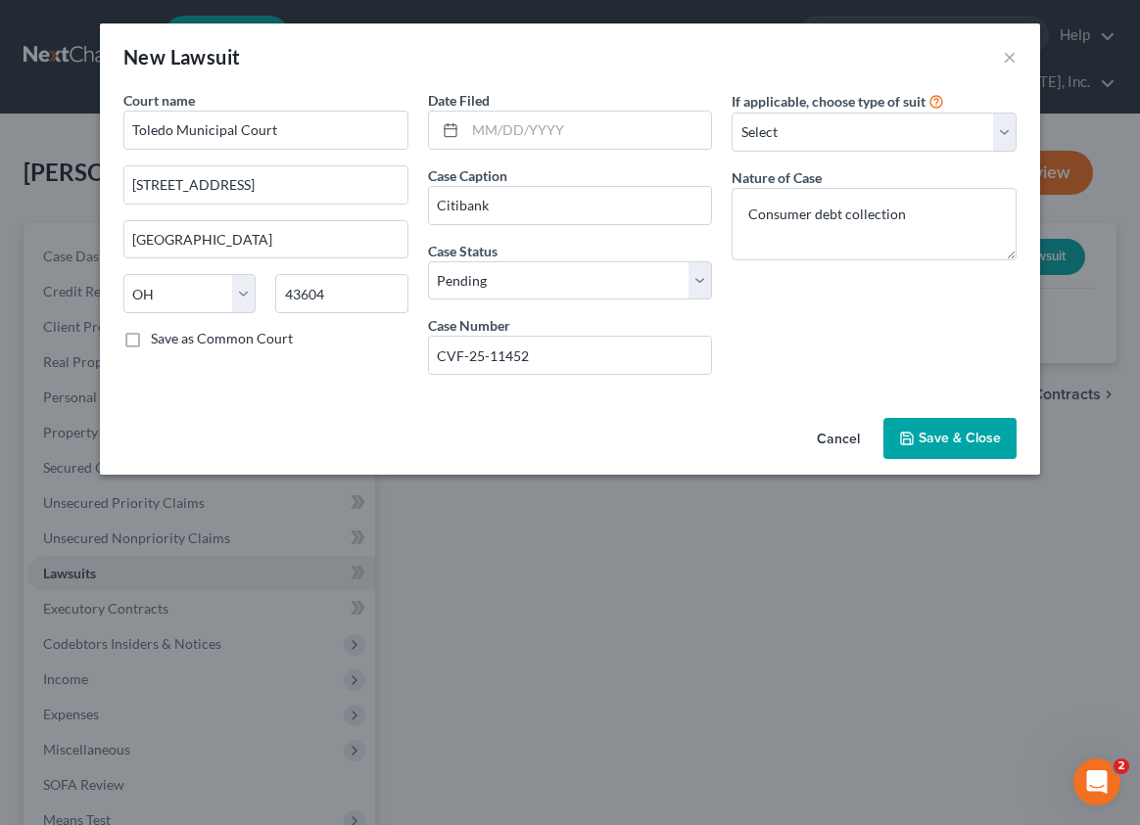
click at [994, 445] on span "Save & Close" at bounding box center [959, 438] width 82 height 17
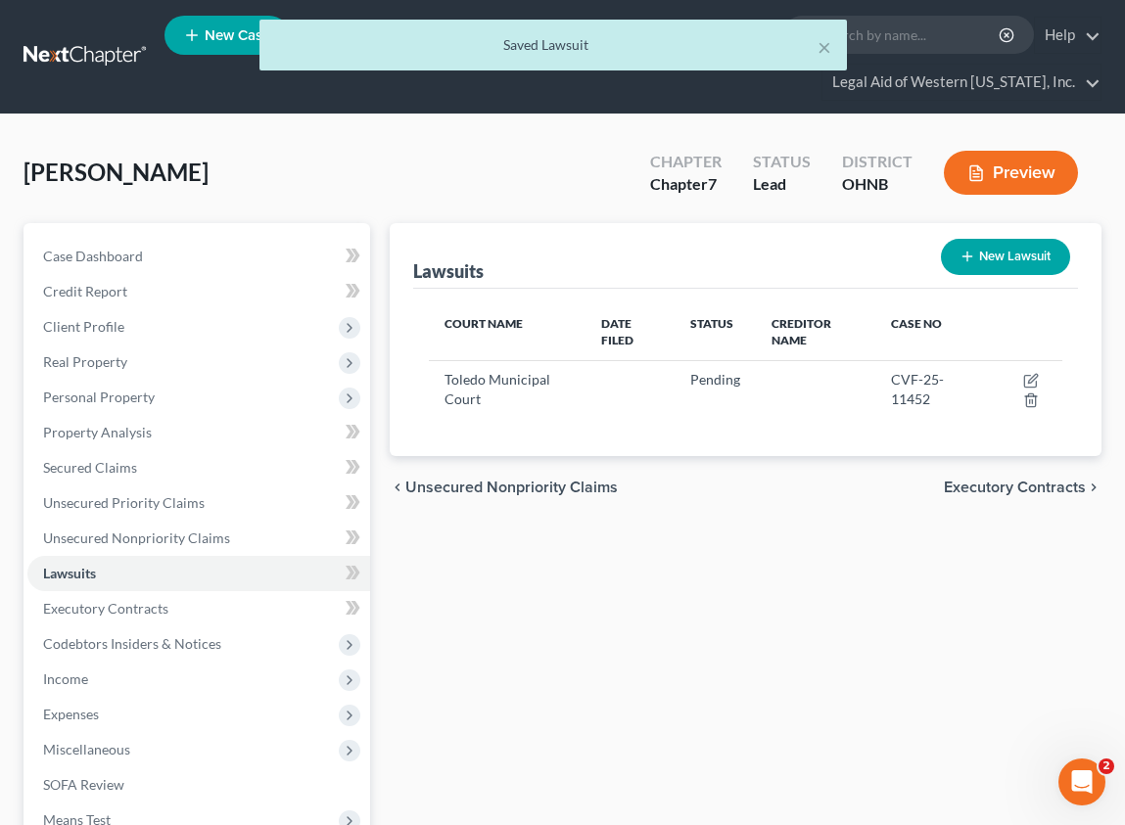
click at [972, 269] on button "New Lawsuit" at bounding box center [1005, 257] width 129 height 36
select select "0"
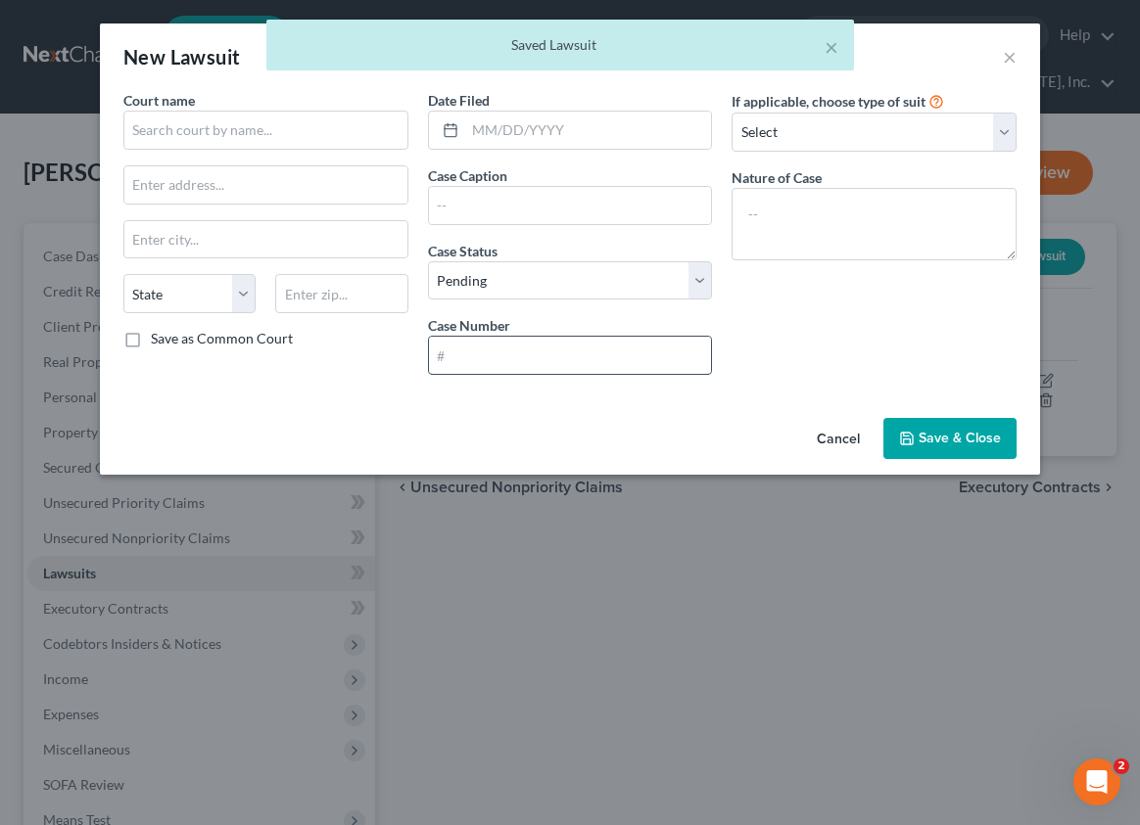
click at [492, 354] on input "text" at bounding box center [570, 355] width 283 height 37
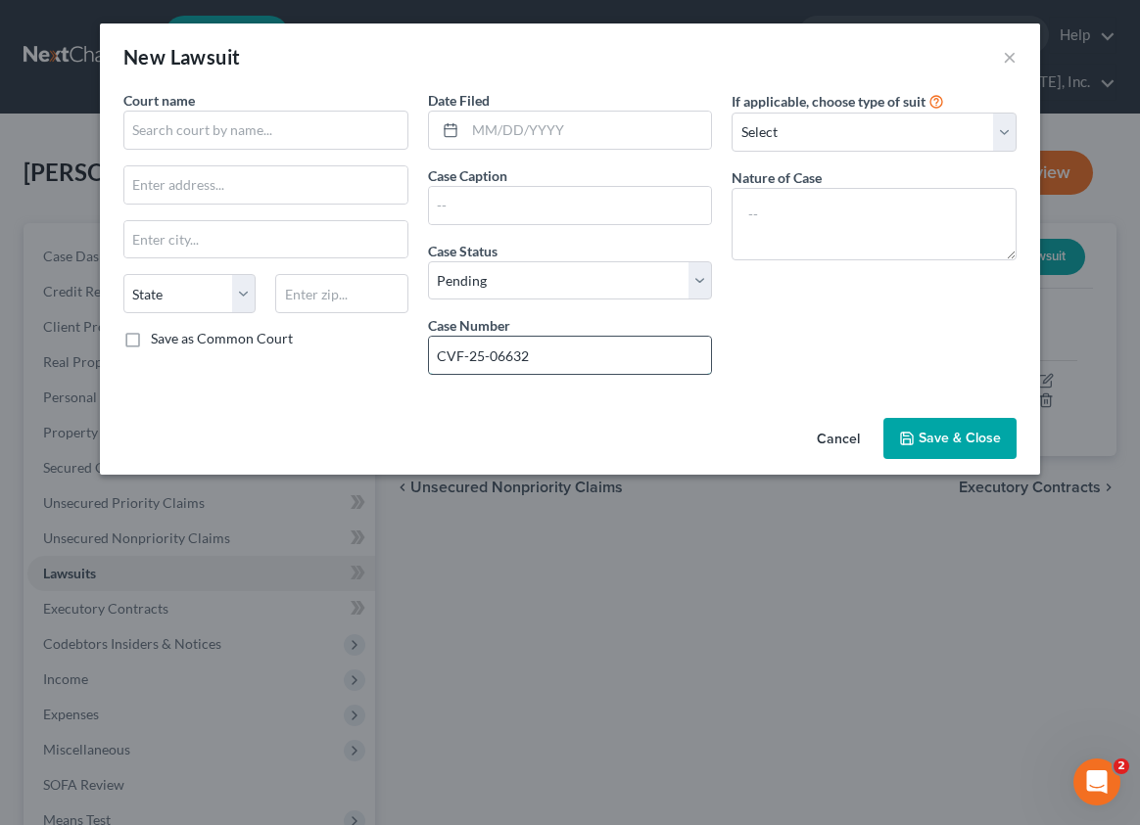
type input "CVF-25-06632"
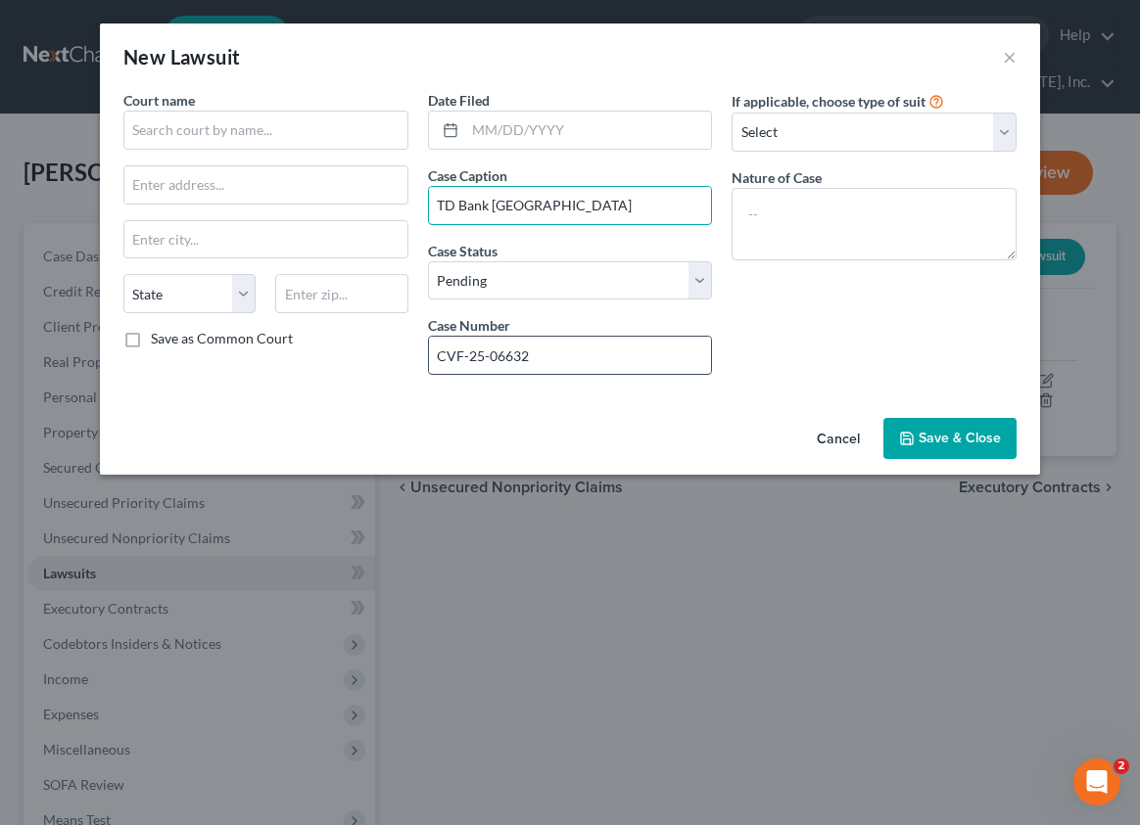
type input "TD Bank USA"
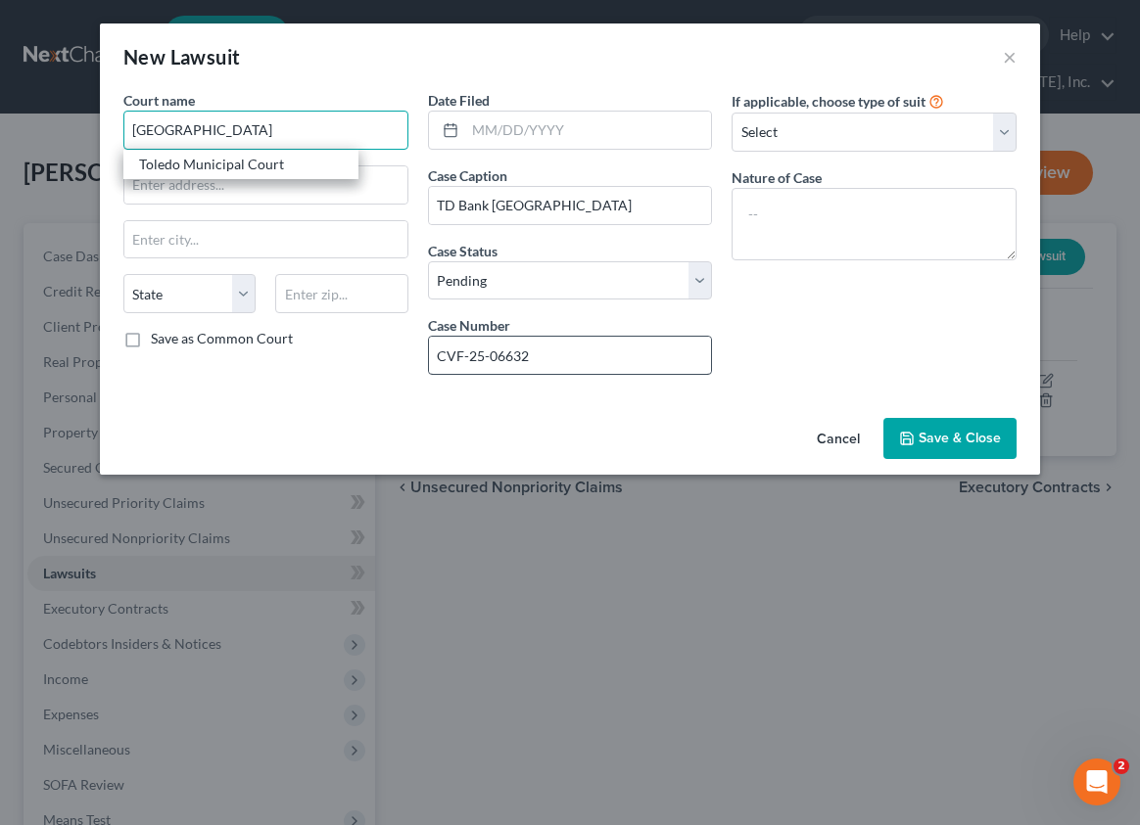
type input "Toledo Municipal Court"
type input "555 N Erie St"
type input "Toledo"
select select "36"
type input "43604"
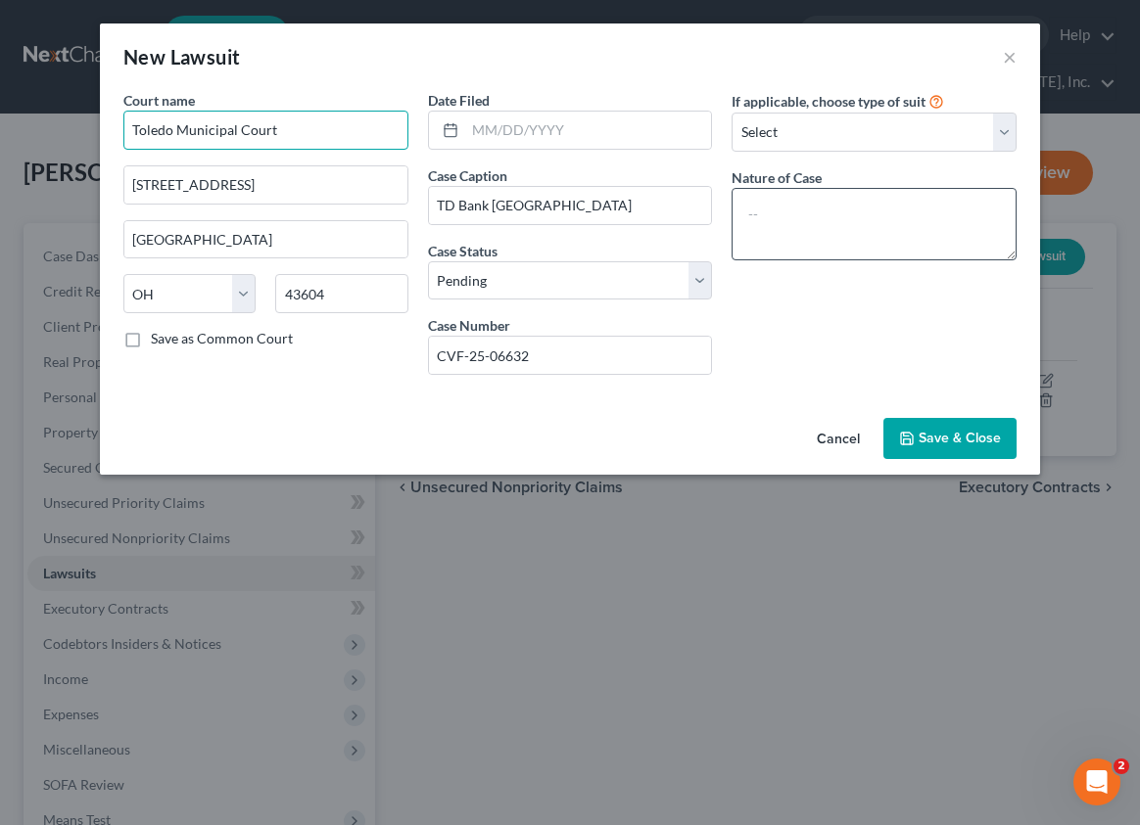
type input "Toledo Municipal Court"
drag, startPoint x: 734, startPoint y: 212, endPoint x: 749, endPoint y: 212, distance: 14.7
click at [743, 214] on textarea at bounding box center [873, 224] width 285 height 72
type textarea "Consumer debt collection"
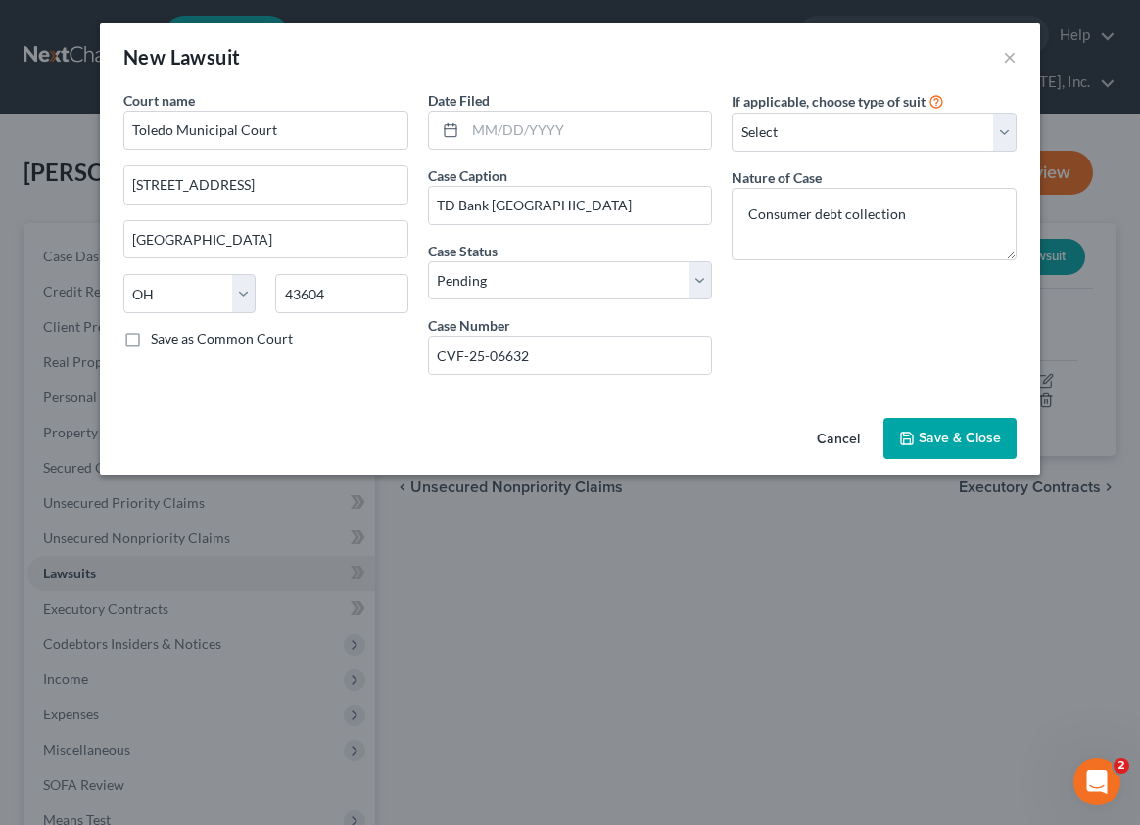
click at [940, 431] on span "Save & Close" at bounding box center [959, 438] width 82 height 17
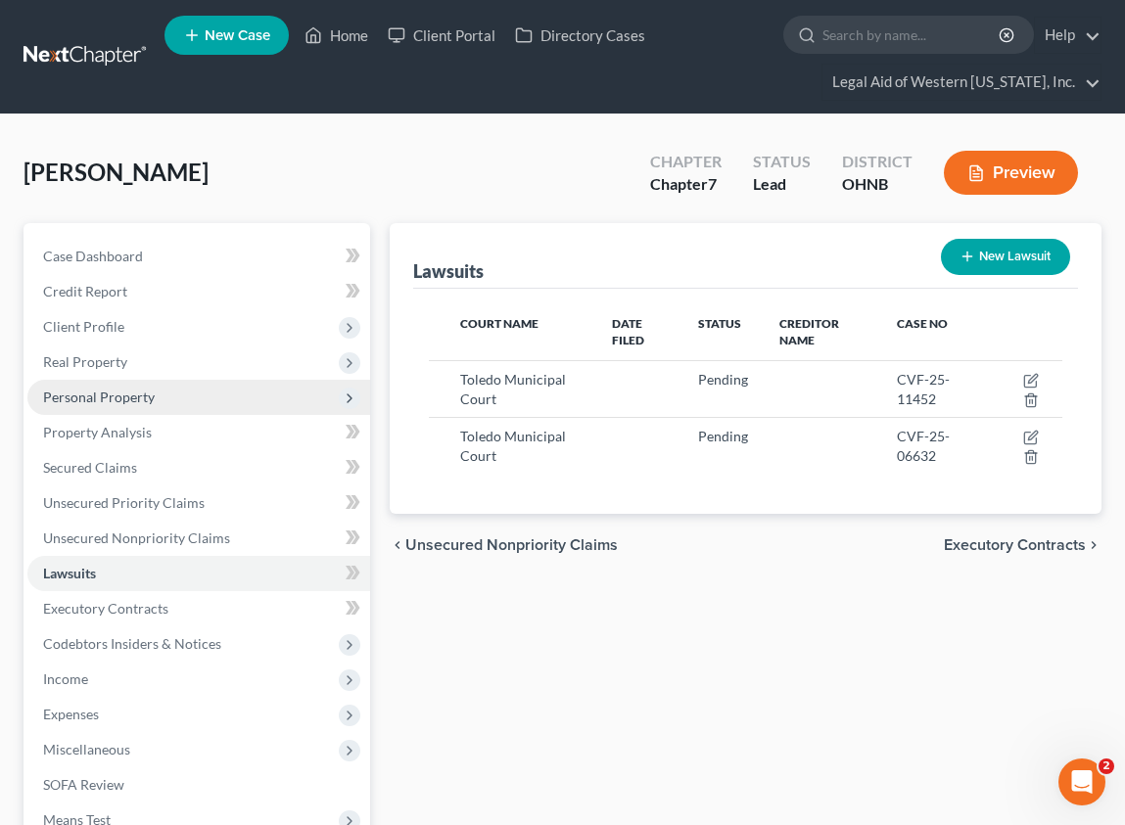
click at [145, 399] on span "Personal Property" at bounding box center [99, 397] width 112 height 17
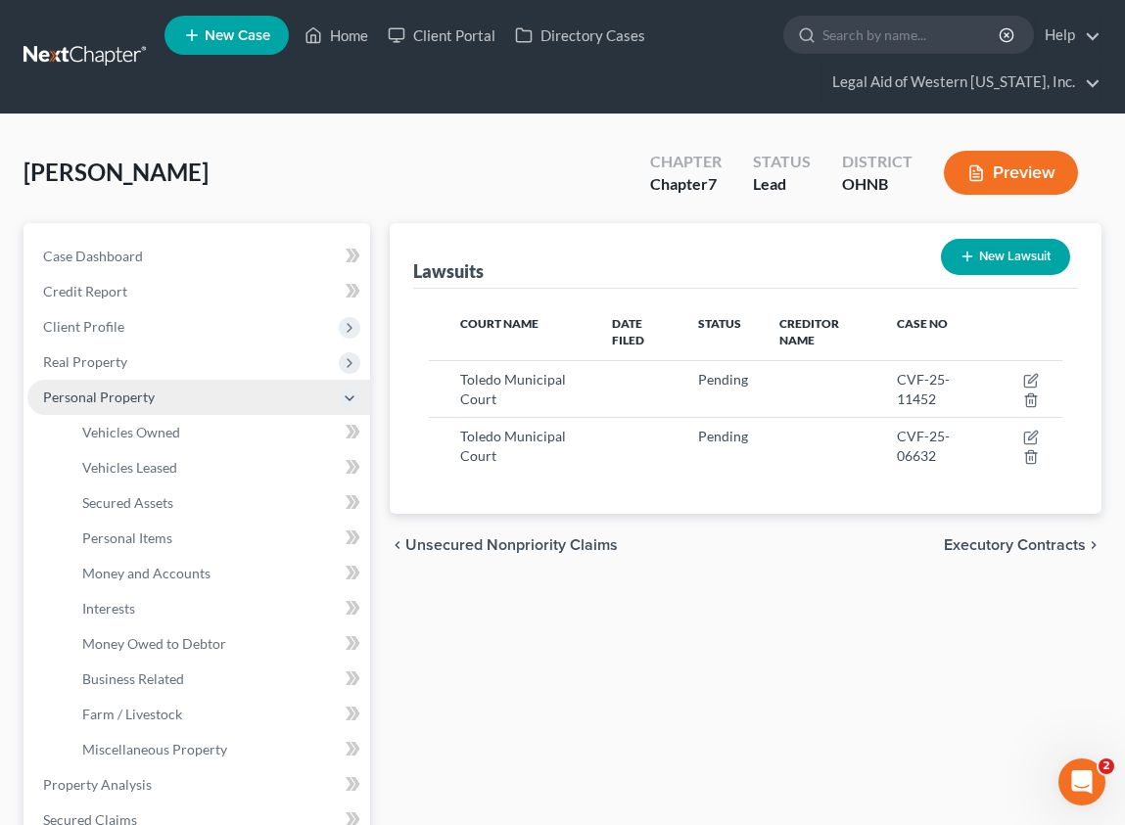
click at [151, 392] on span "Personal Property" at bounding box center [99, 397] width 112 height 17
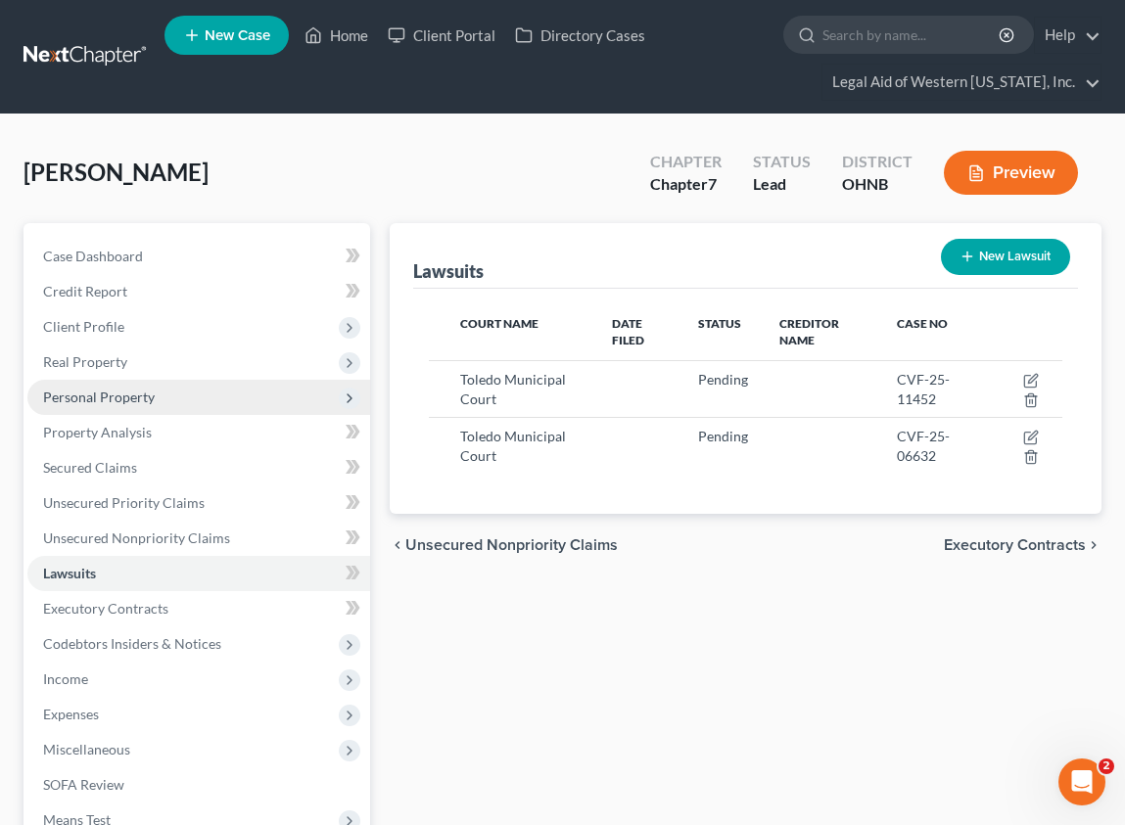
click at [151, 392] on span "Personal Property" at bounding box center [99, 397] width 112 height 17
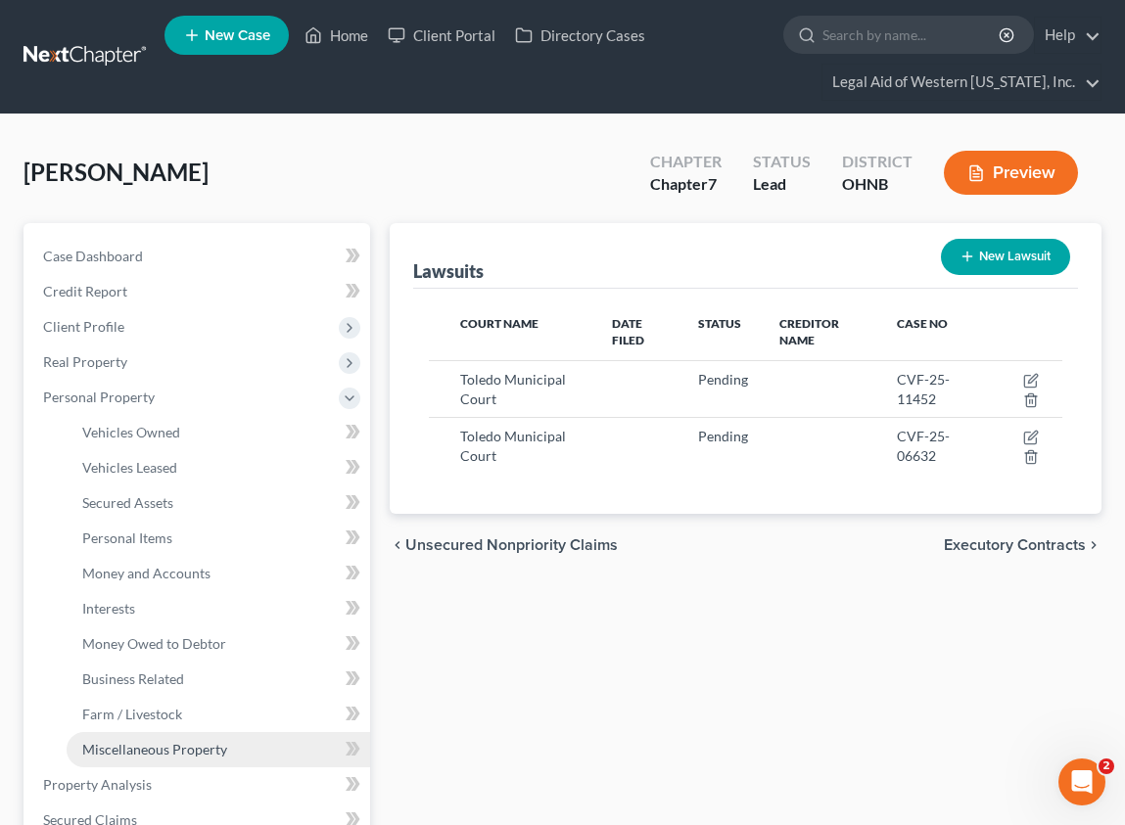
click at [139, 745] on span "Miscellaneous Property" at bounding box center [154, 749] width 145 height 17
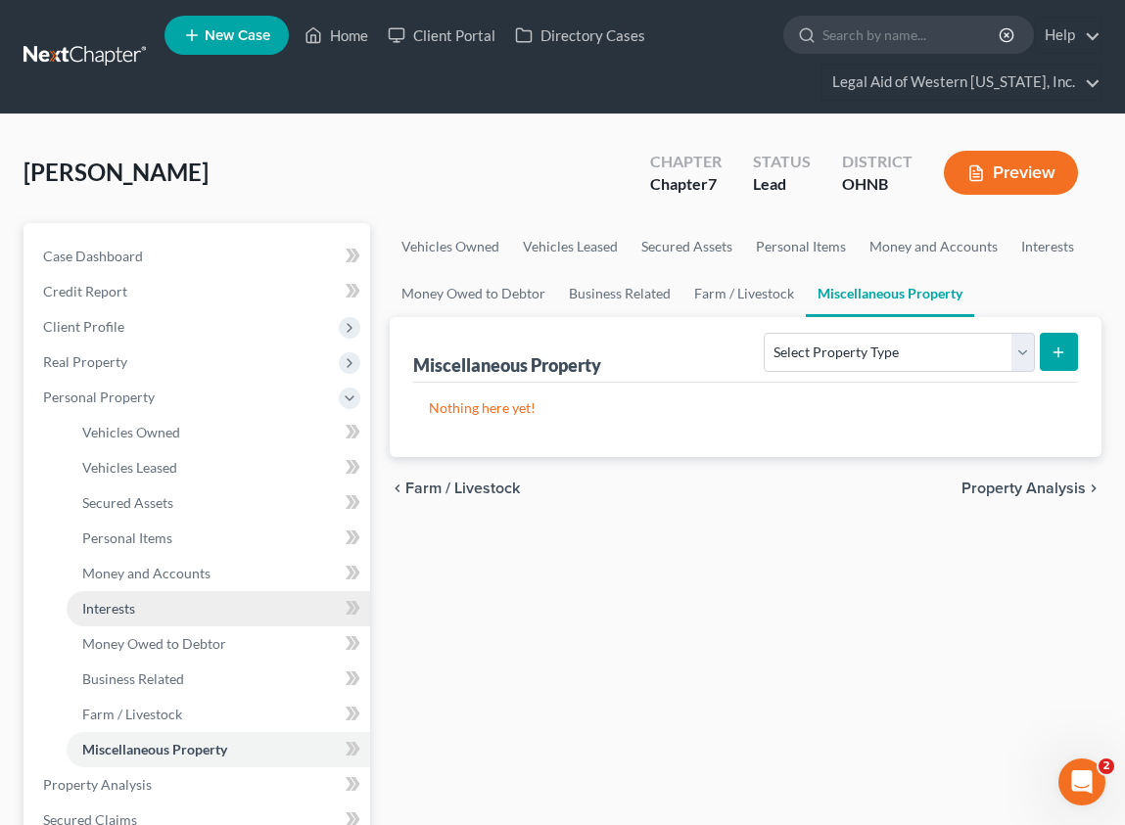
click at [135, 611] on span "Interests" at bounding box center [108, 608] width 53 height 17
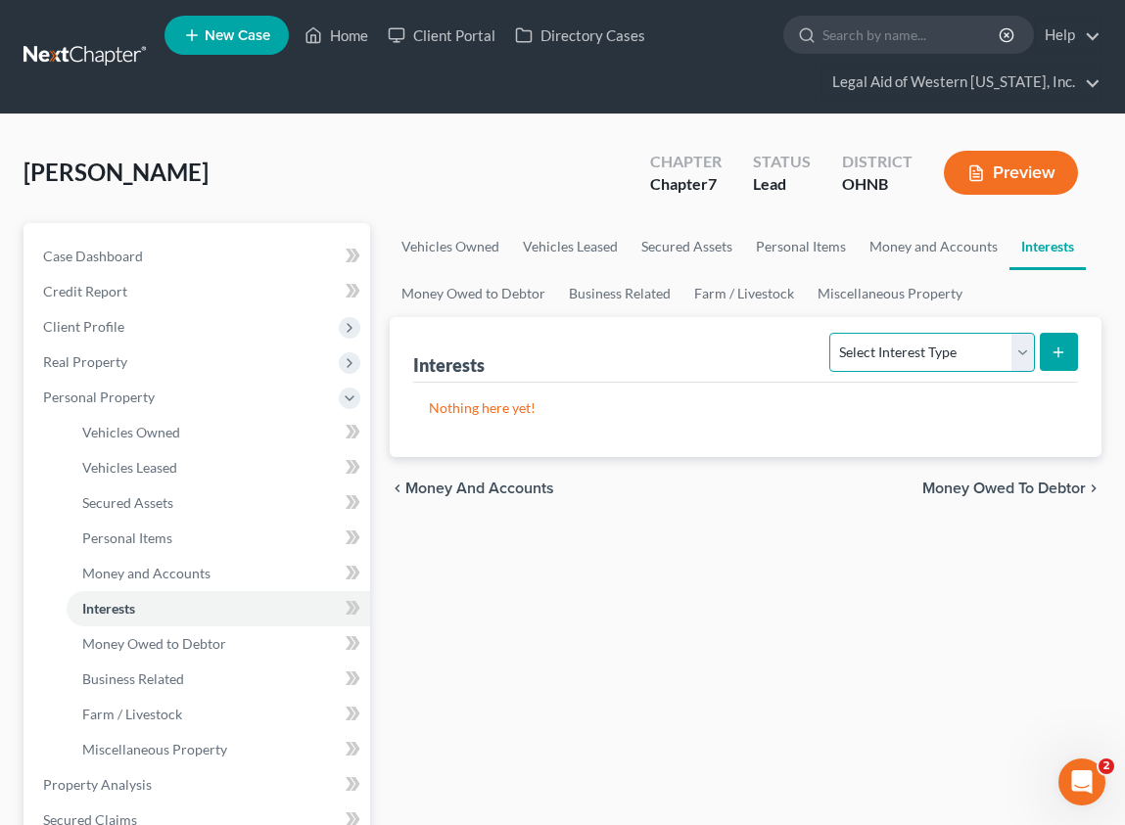
click at [979, 359] on select "Select Interest Type 401K Annuity Bond Education IRA Government Bond Government…" at bounding box center [931, 352] width 205 height 39
click at [744, 398] on p "Nothing here yet!" at bounding box center [745, 408] width 633 height 20
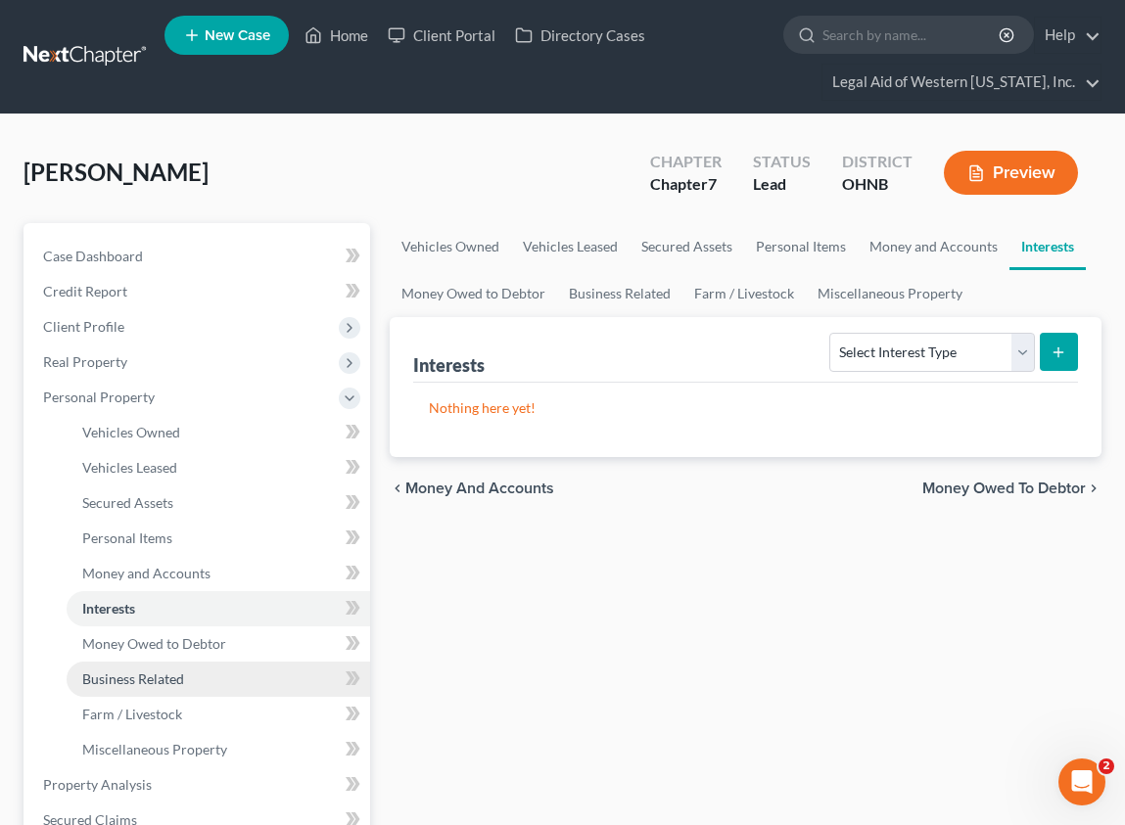
click at [223, 673] on link "Business Related" at bounding box center [219, 679] width 304 height 35
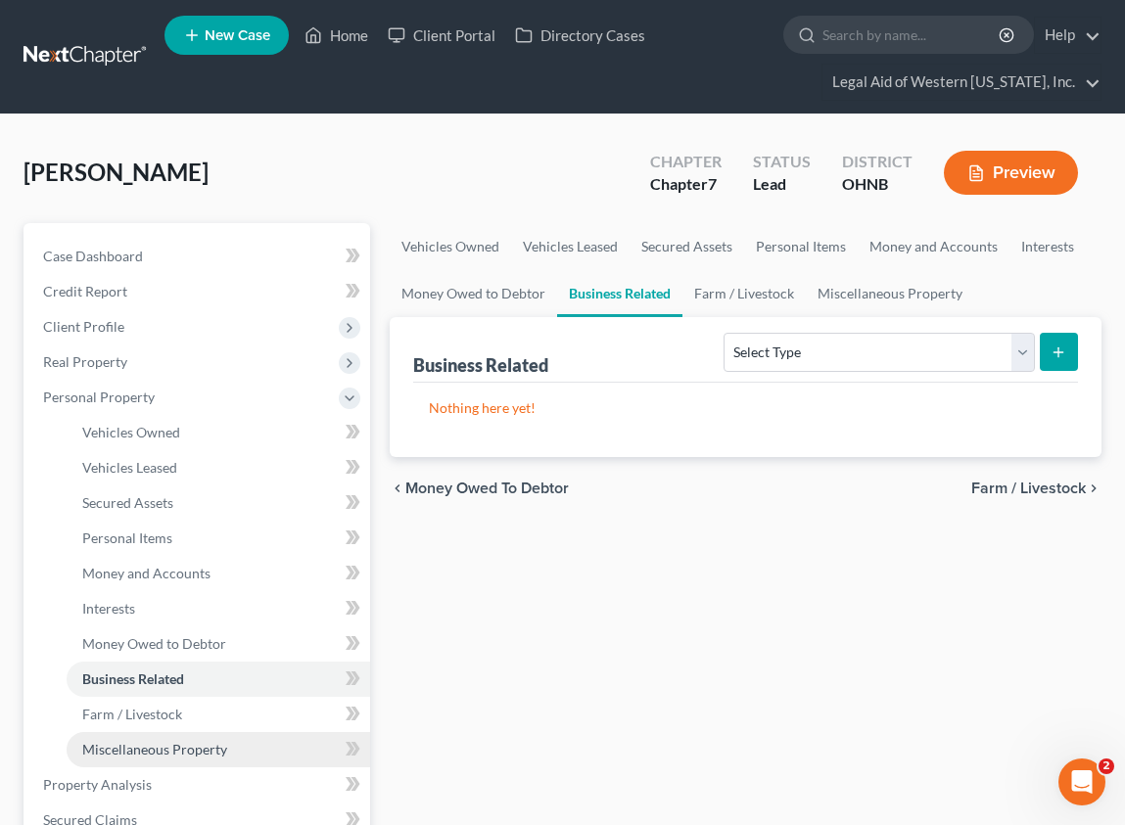
click at [122, 737] on link "Miscellaneous Property" at bounding box center [219, 749] width 304 height 35
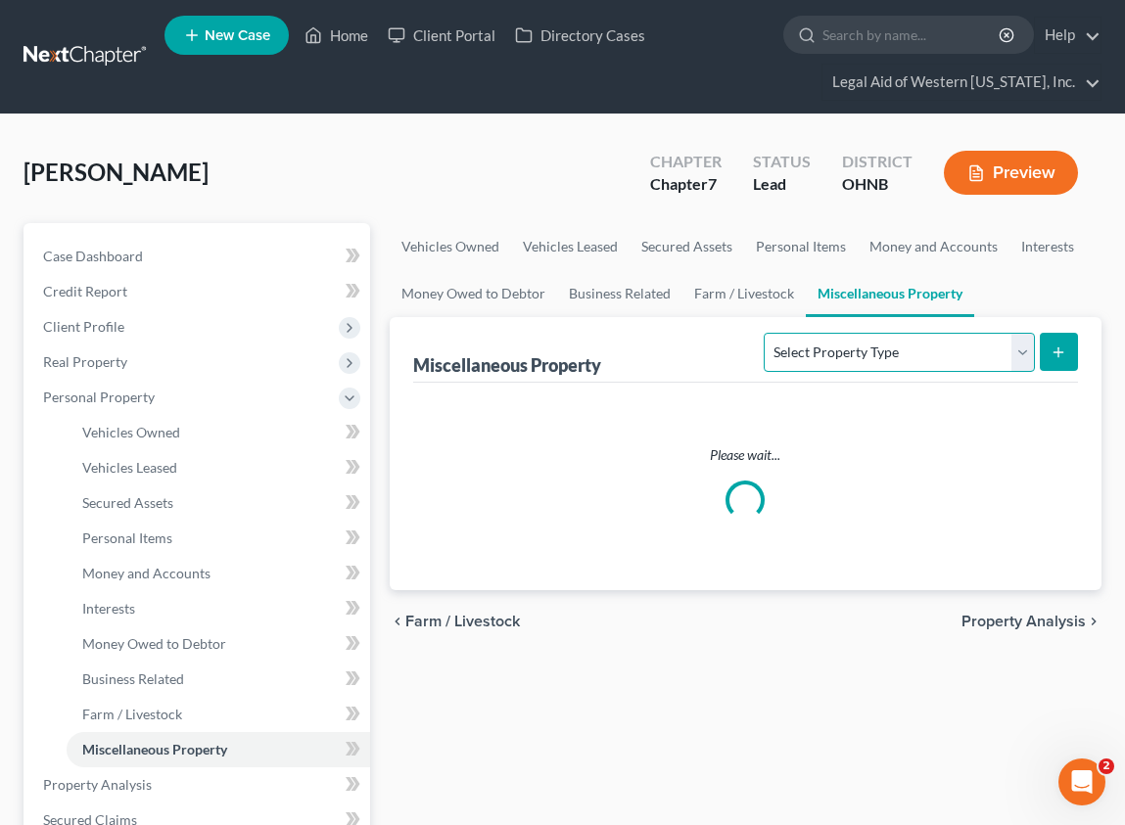
click at [961, 353] on select "Select Property Type Assigned for Creditor Benefit Within 1 Year Holding for An…" at bounding box center [899, 352] width 270 height 39
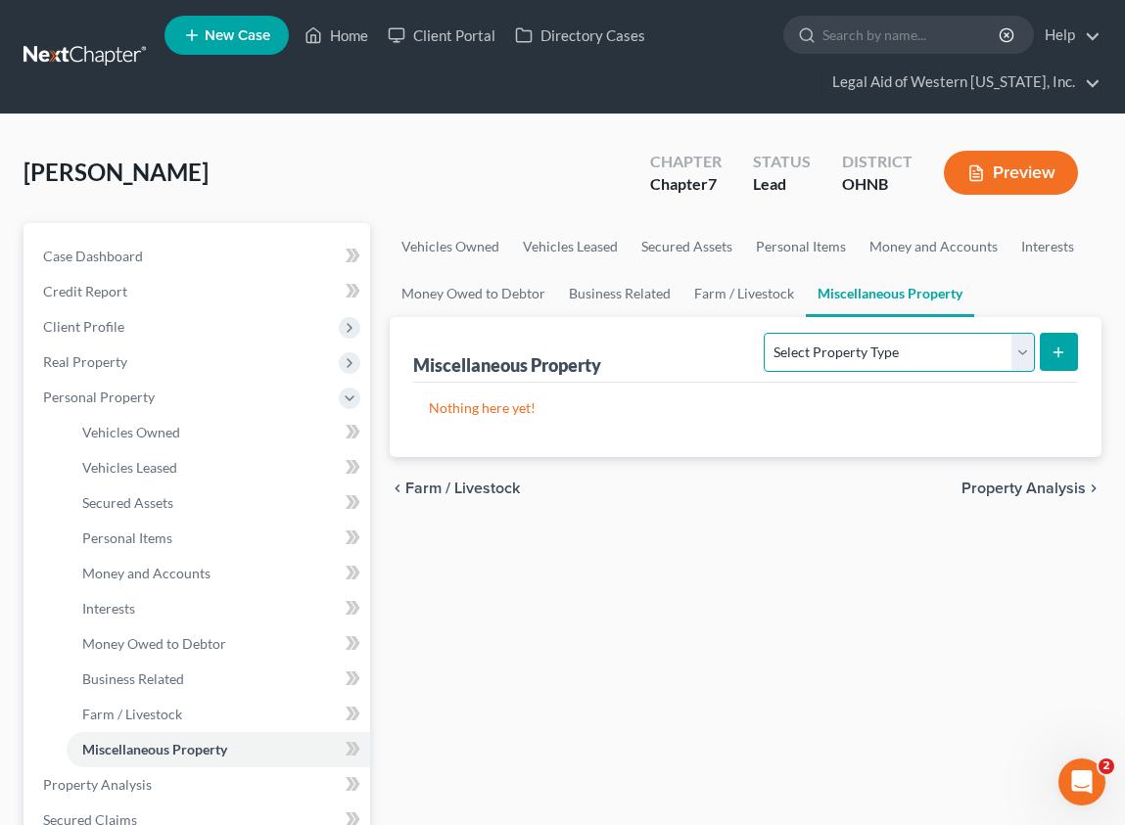
click at [961, 353] on select "Select Property Type Assigned for Creditor Benefit Within 1 Year Holding for An…" at bounding box center [899, 352] width 270 height 39
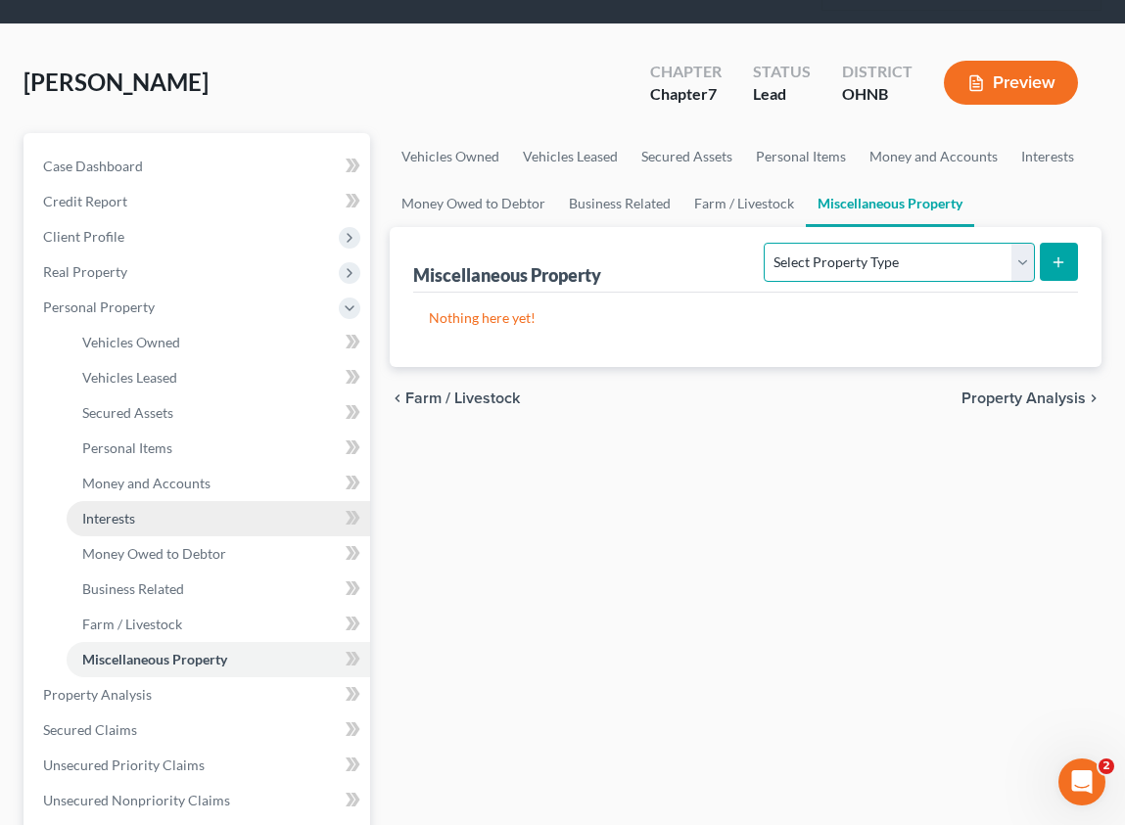
scroll to position [196, 0]
